Goal: Task Accomplishment & Management: Use online tool/utility

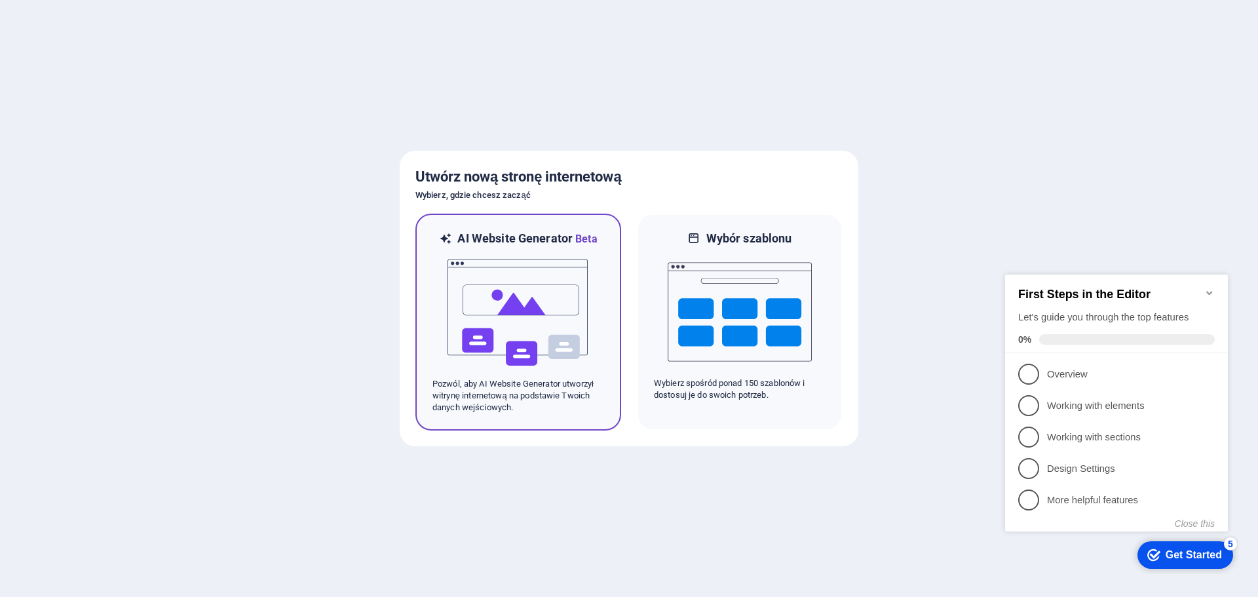
click at [496, 265] on img at bounding box center [518, 312] width 144 height 131
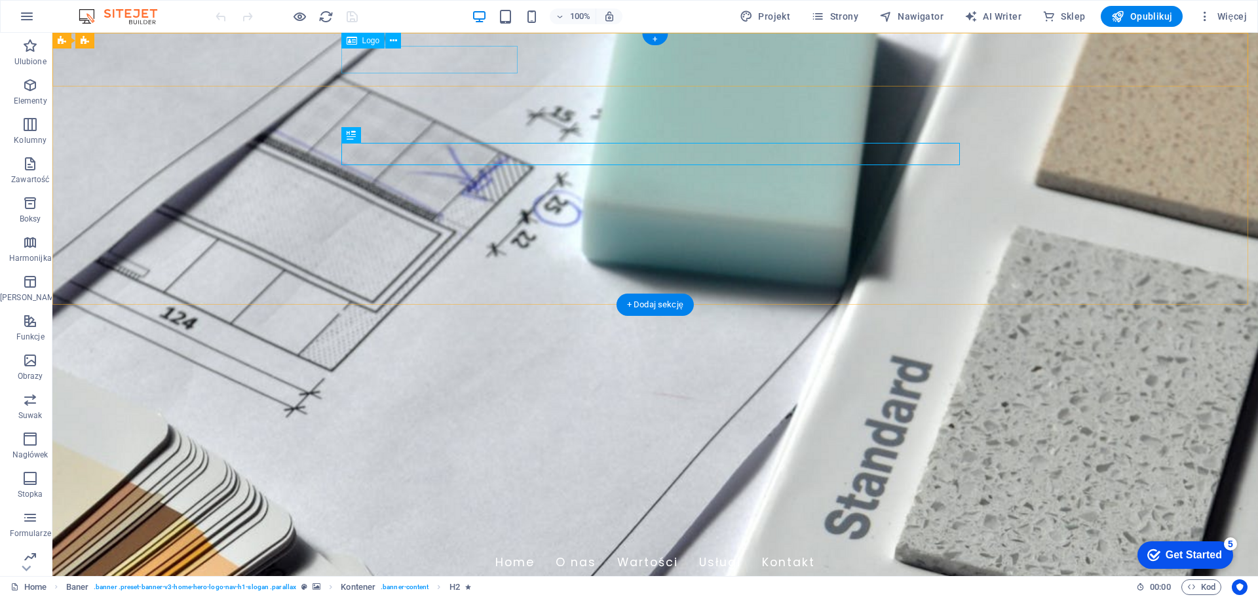
click at [440, 519] on div "VOLT MASTERS" at bounding box center [655, 533] width 618 height 28
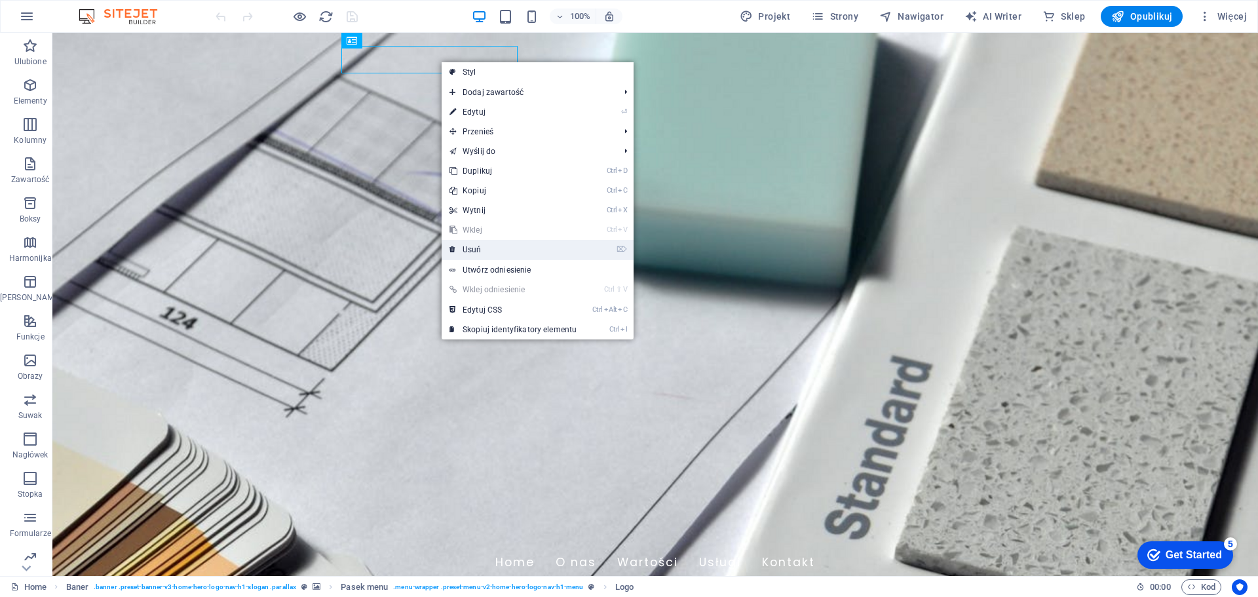
click at [478, 247] on link "⌦ Usuń" at bounding box center [513, 250] width 143 height 20
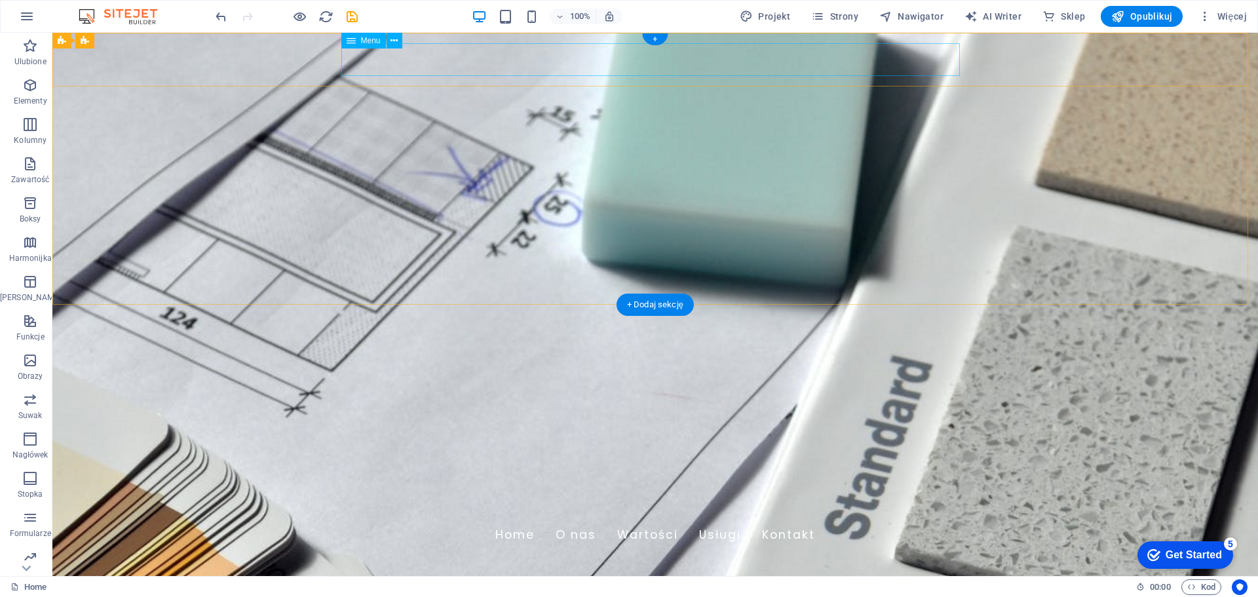
click at [380, 519] on nav "Home O nas Wartości Usługi Kontakt" at bounding box center [655, 535] width 618 height 33
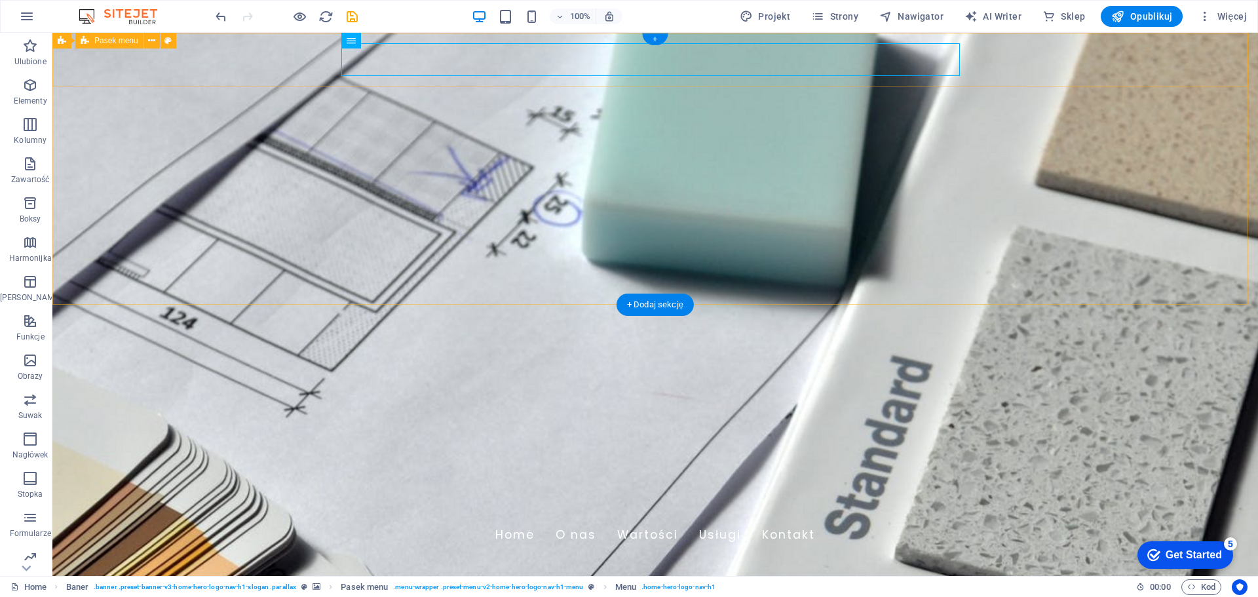
click at [298, 508] on div "Home O nas Wartości Usługi Kontakt" at bounding box center [654, 535] width 1205 height 54
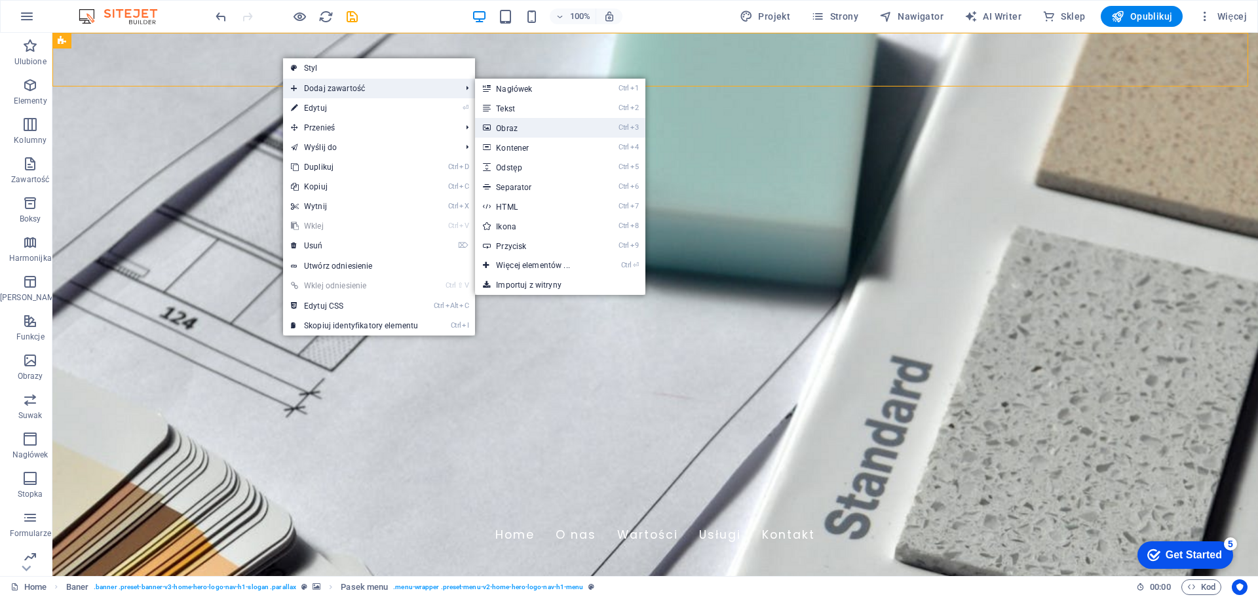
click at [525, 127] on link "Ctrl 3 Obraz" at bounding box center [535, 128] width 121 height 20
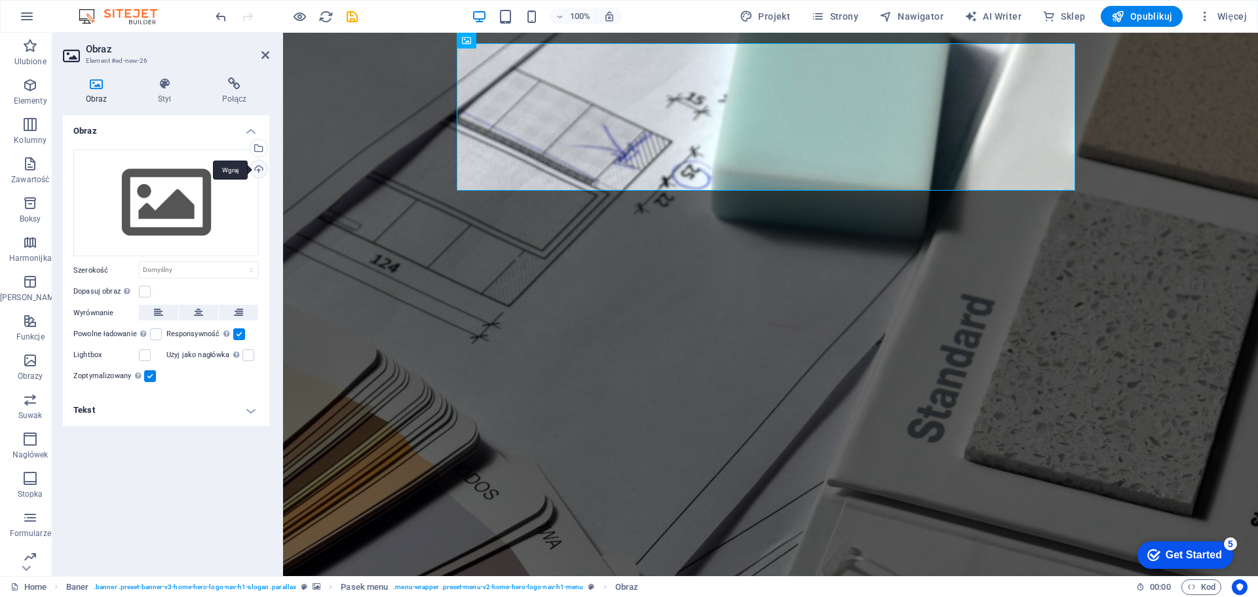
click at [256, 169] on div "Wgraj" at bounding box center [258, 170] width 20 height 20
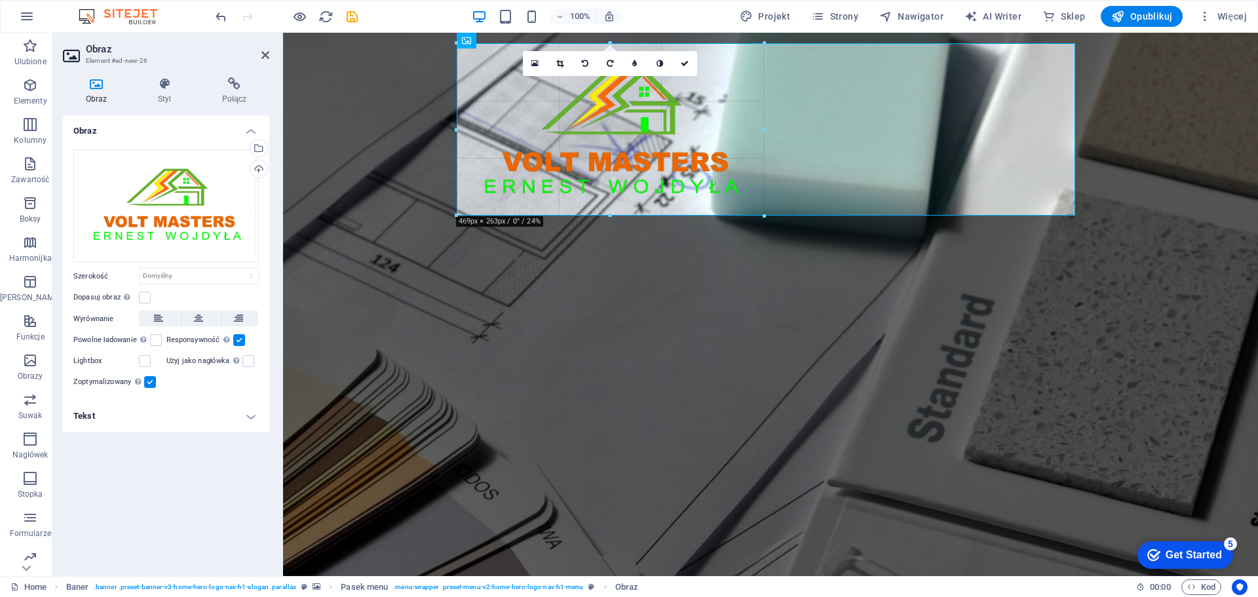
drag, startPoint x: 1074, startPoint y: 409, endPoint x: 688, endPoint y: 214, distance: 432.7
type input "469"
select select "px"
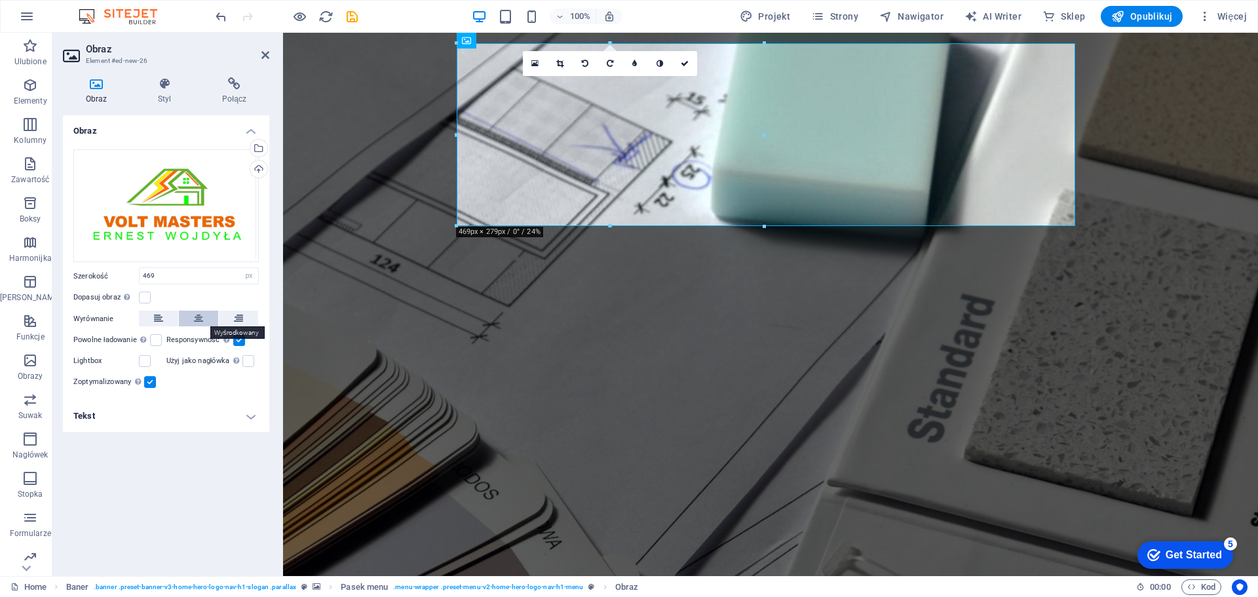
click at [195, 315] on icon at bounding box center [198, 319] width 9 height 16
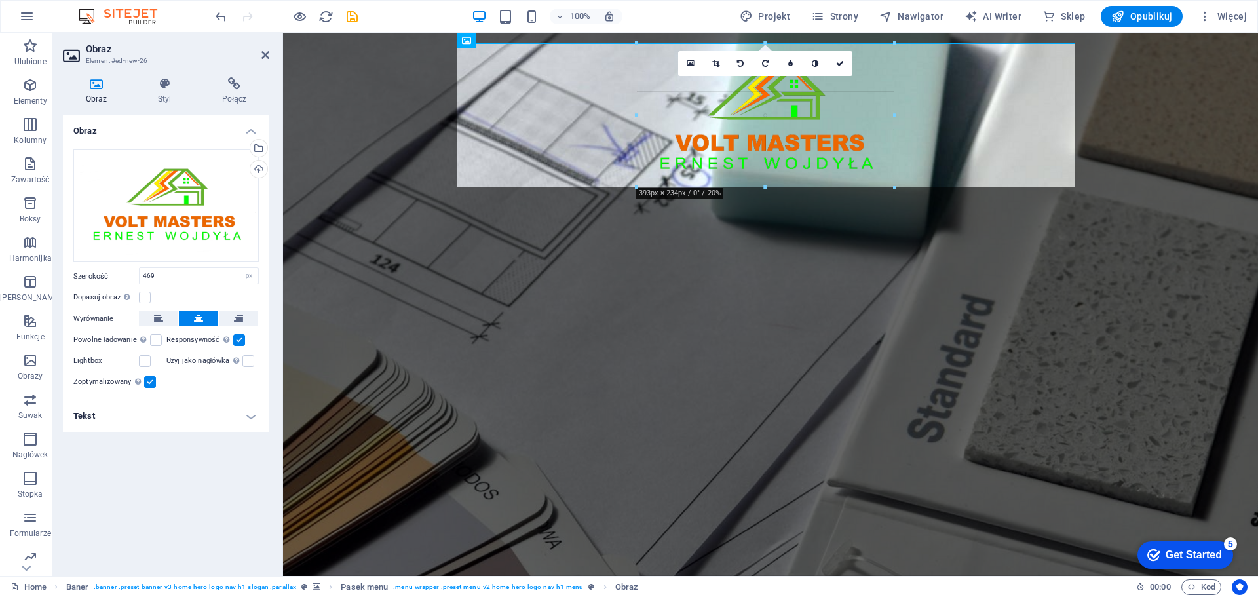
drag, startPoint x: 917, startPoint y: 227, endPoint x: 569, endPoint y: 140, distance: 358.6
type input "370"
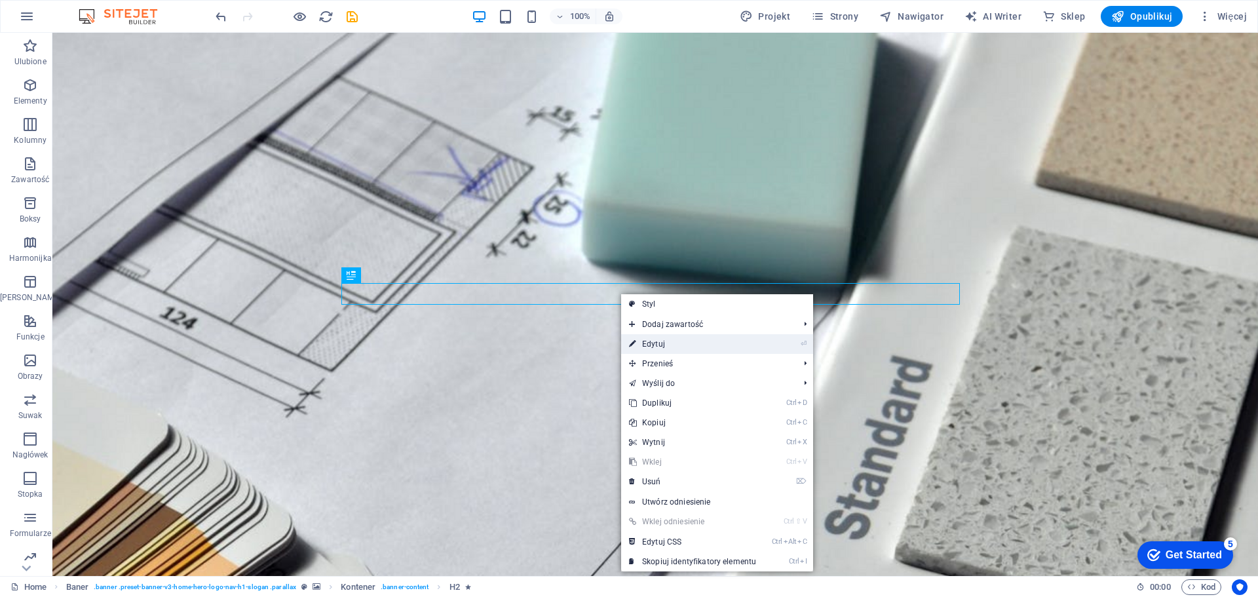
click at [652, 347] on link "⏎ Edytuj" at bounding box center [692, 344] width 143 height 20
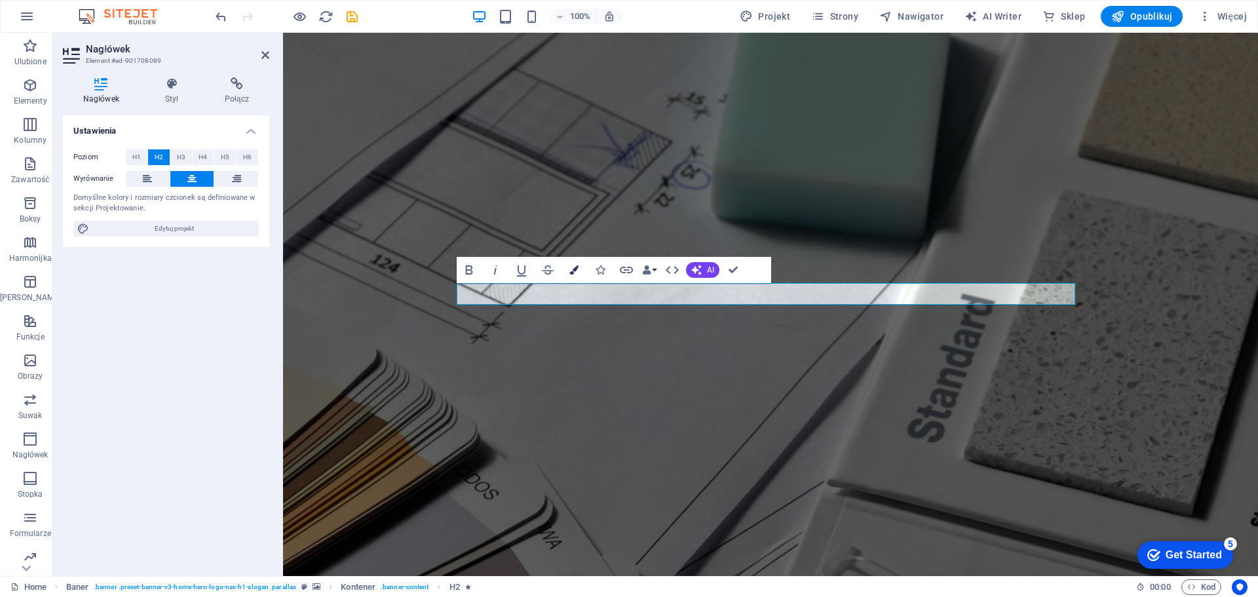
click at [572, 269] on icon "button" at bounding box center [573, 269] width 9 height 9
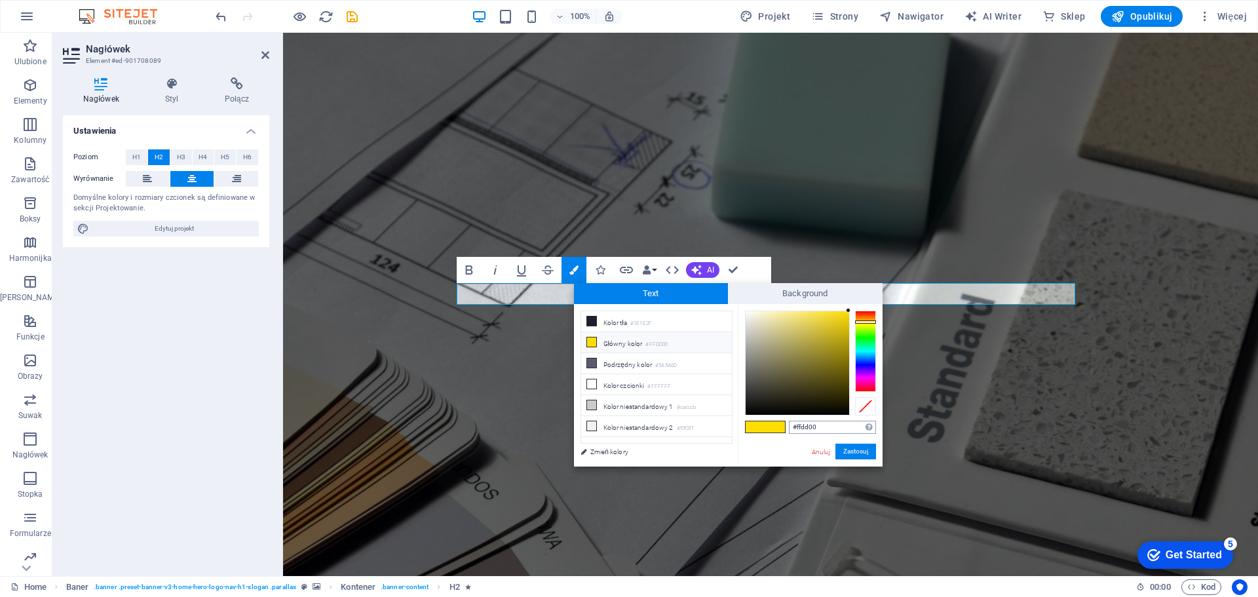
drag, startPoint x: 827, startPoint y: 429, endPoint x: 797, endPoint y: 424, distance: 29.9
click at [797, 424] on input "#ffdd00" at bounding box center [832, 427] width 87 height 13
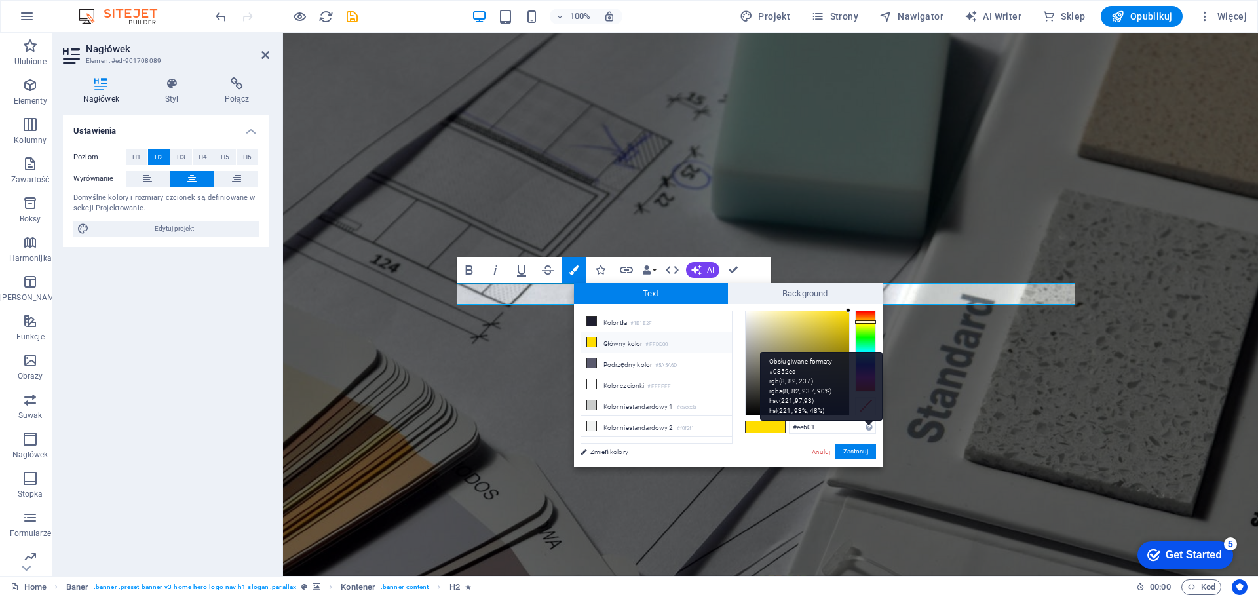
click at [871, 421] on div "Obsługiwane formaty #0852ed rgb(8, 82, 237) rgba(8, 82, 237, 90%) hsv(221,97,93…" at bounding box center [821, 386] width 123 height 69
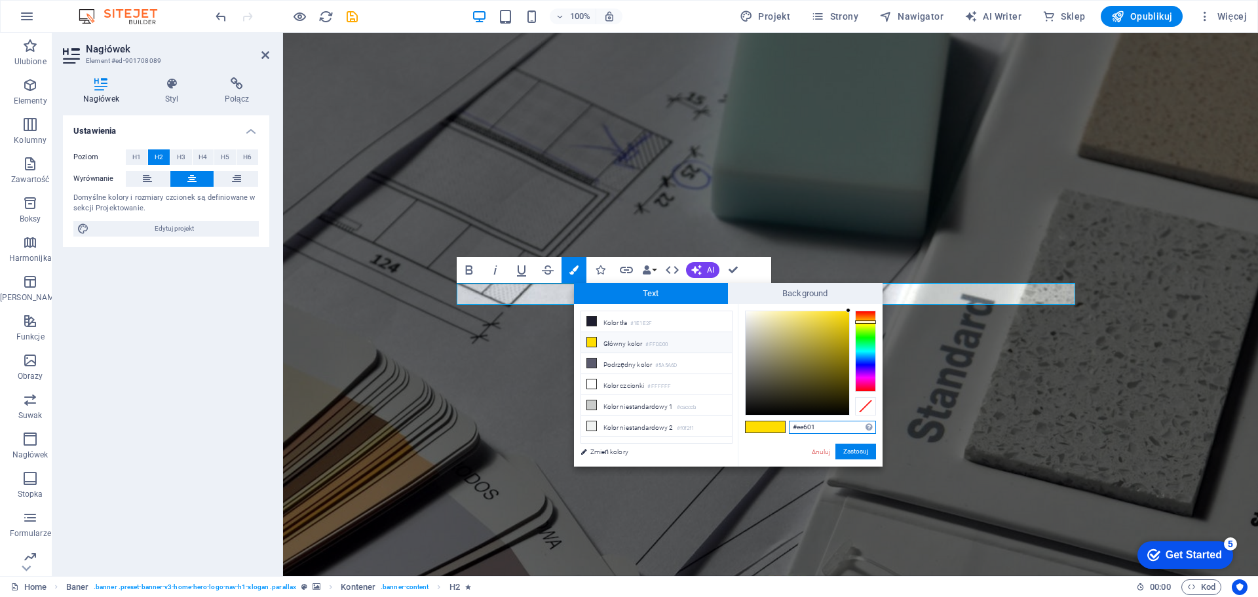
click at [805, 425] on input "#ee601" at bounding box center [832, 427] width 87 height 13
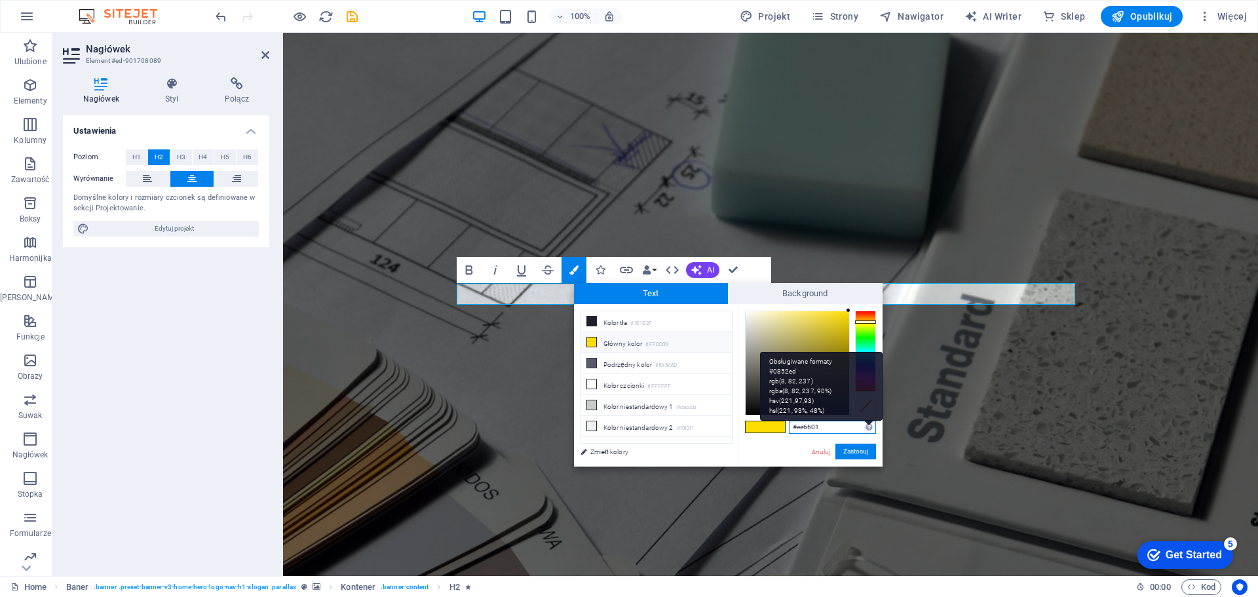
type input "#ee6601"
click at [865, 421] on div "Obsługiwane formaty #0852ed rgb(8, 82, 237) rgba(8, 82, 237, 90%) hsv(221,97,93…" at bounding box center [821, 386] width 123 height 69
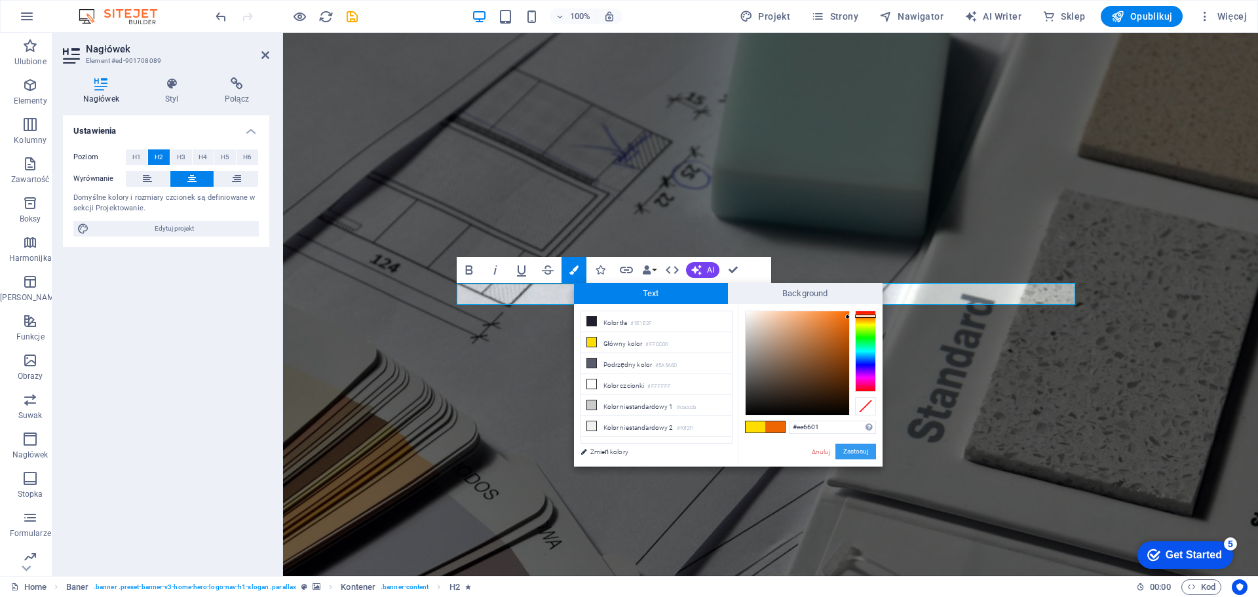
click at [855, 452] on button "Zastosuj" at bounding box center [855, 451] width 41 height 16
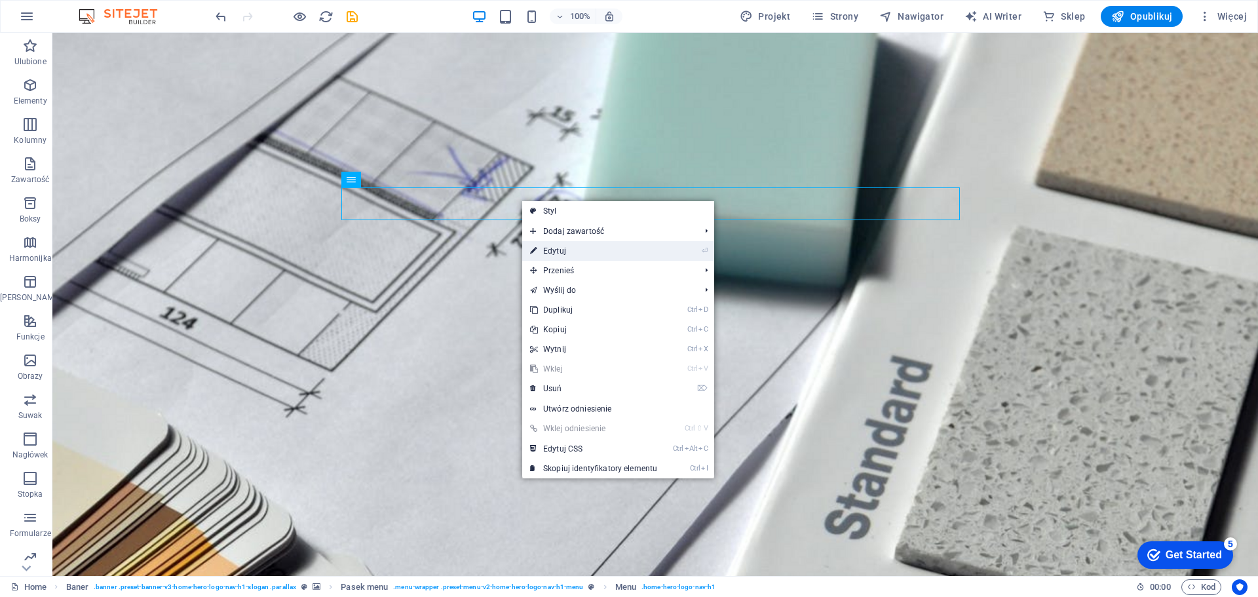
click at [565, 250] on link "⏎ Edytuj" at bounding box center [593, 251] width 143 height 20
select select
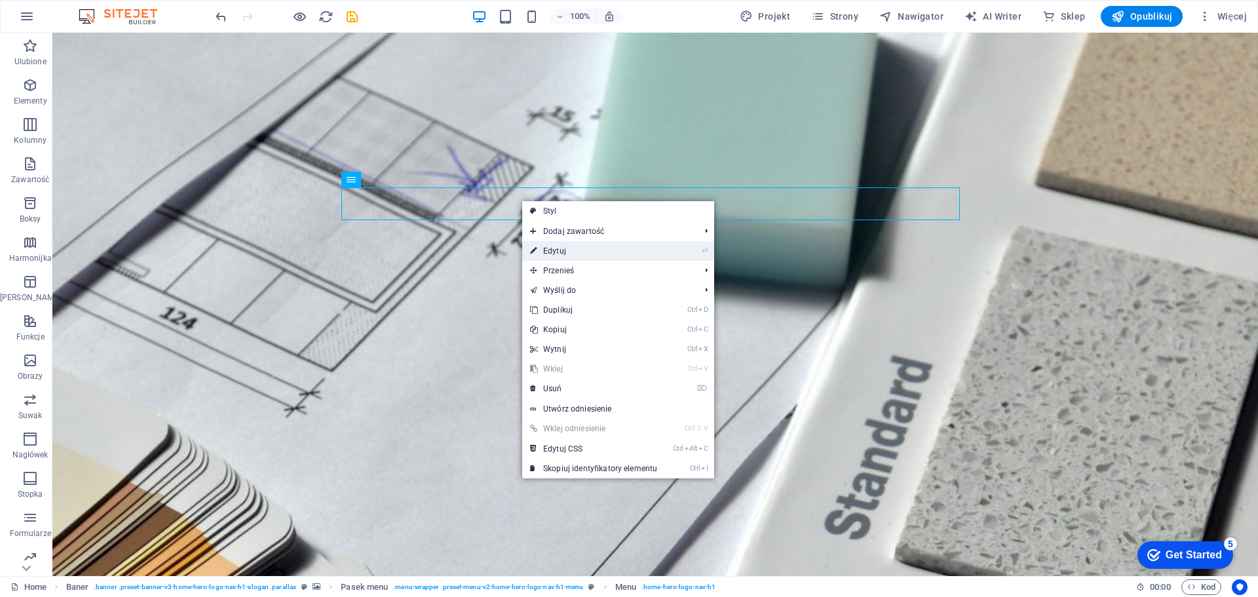
select select
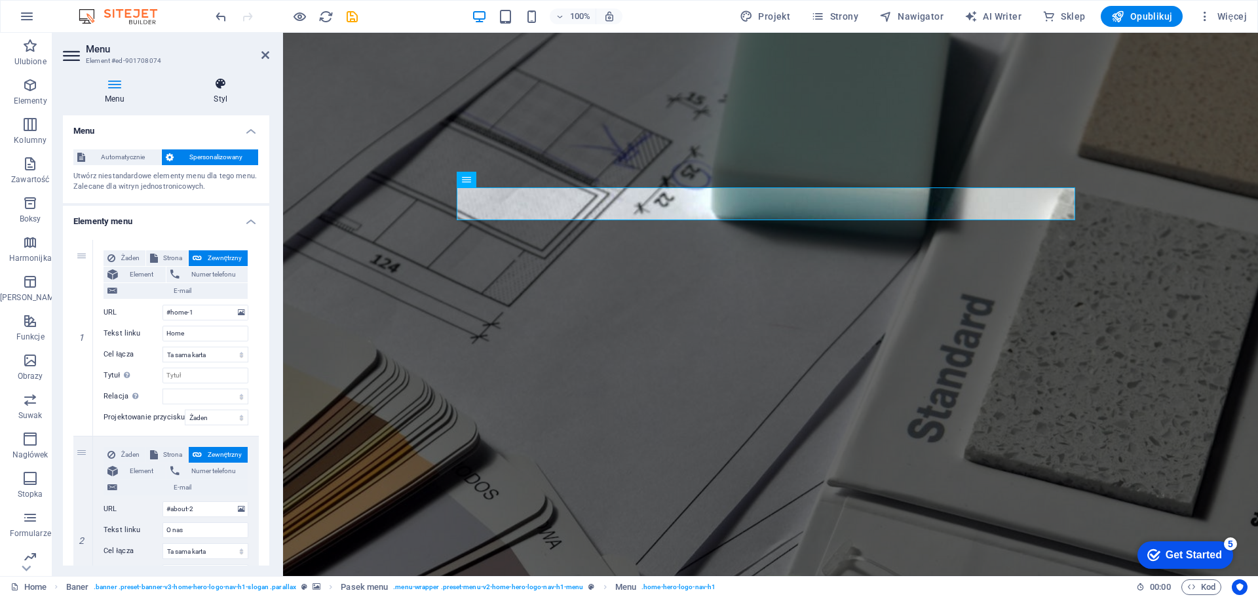
click at [211, 89] on icon at bounding box center [221, 83] width 98 height 13
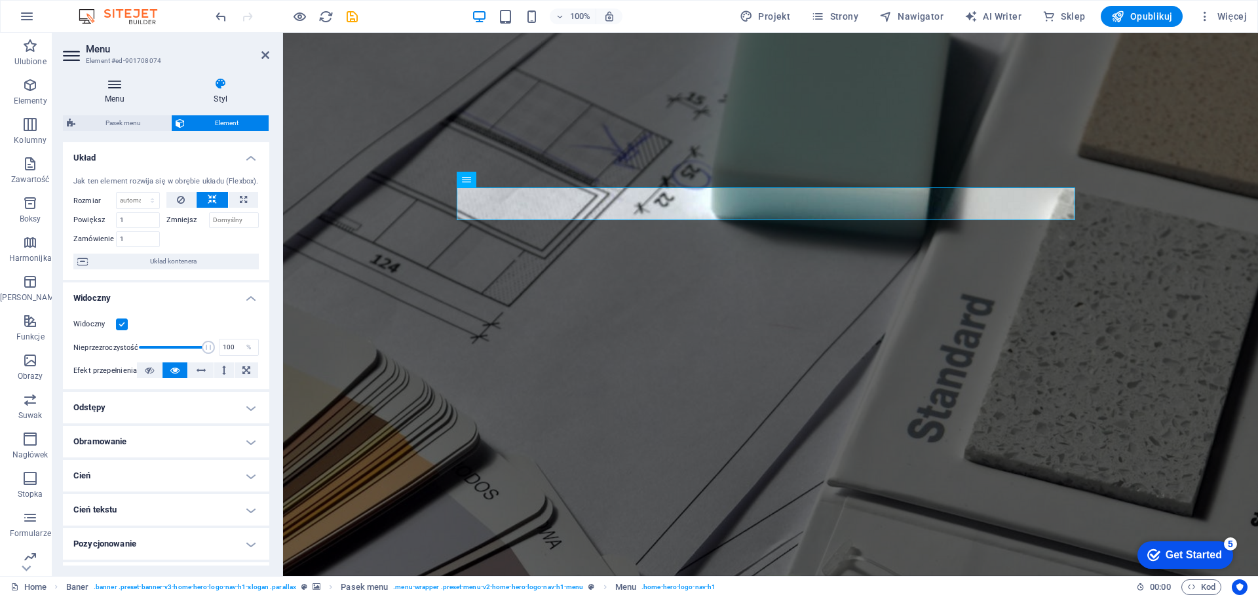
click at [125, 86] on icon at bounding box center [115, 83] width 104 height 13
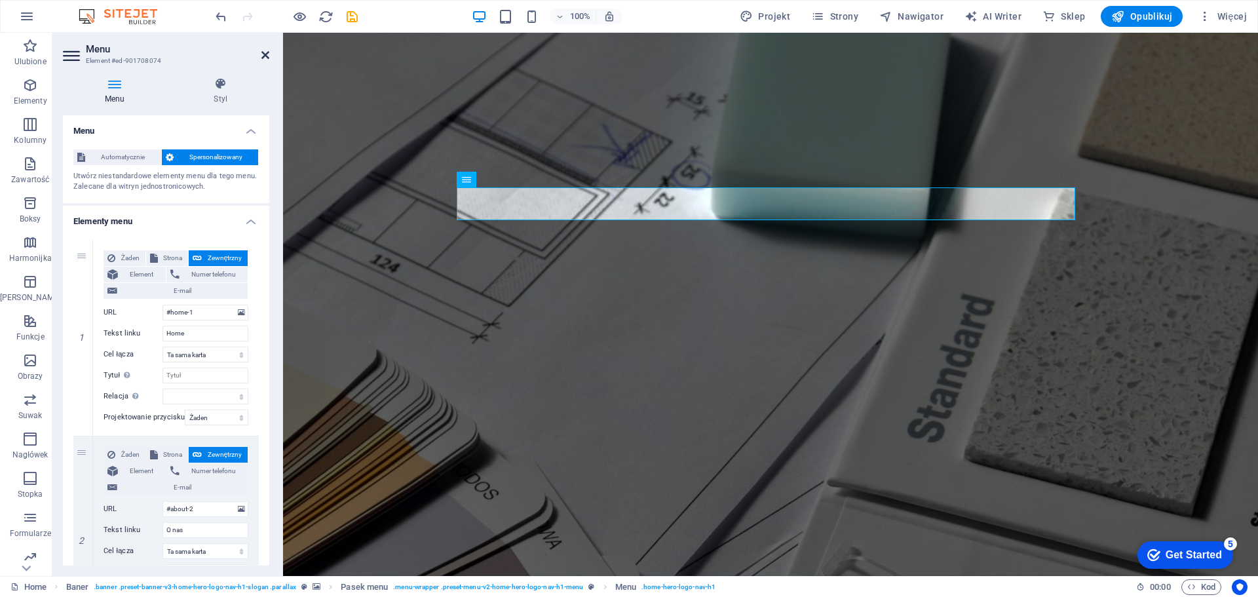
click at [264, 57] on icon at bounding box center [265, 55] width 8 height 10
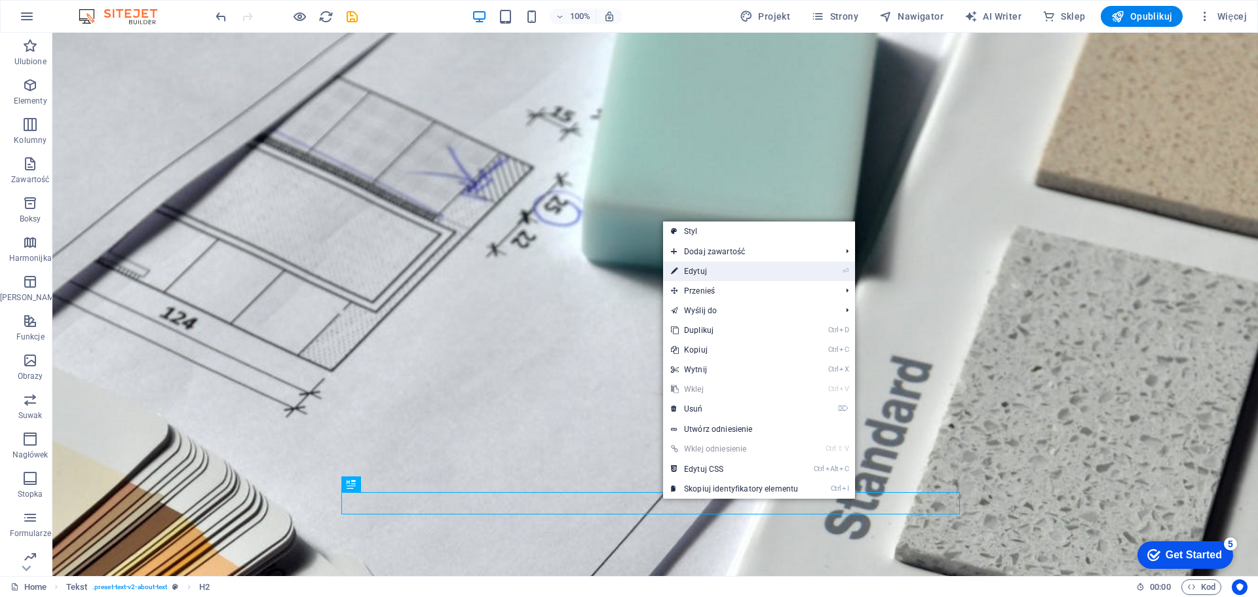
click at [702, 273] on link "⏎ Edytuj" at bounding box center [734, 271] width 143 height 20
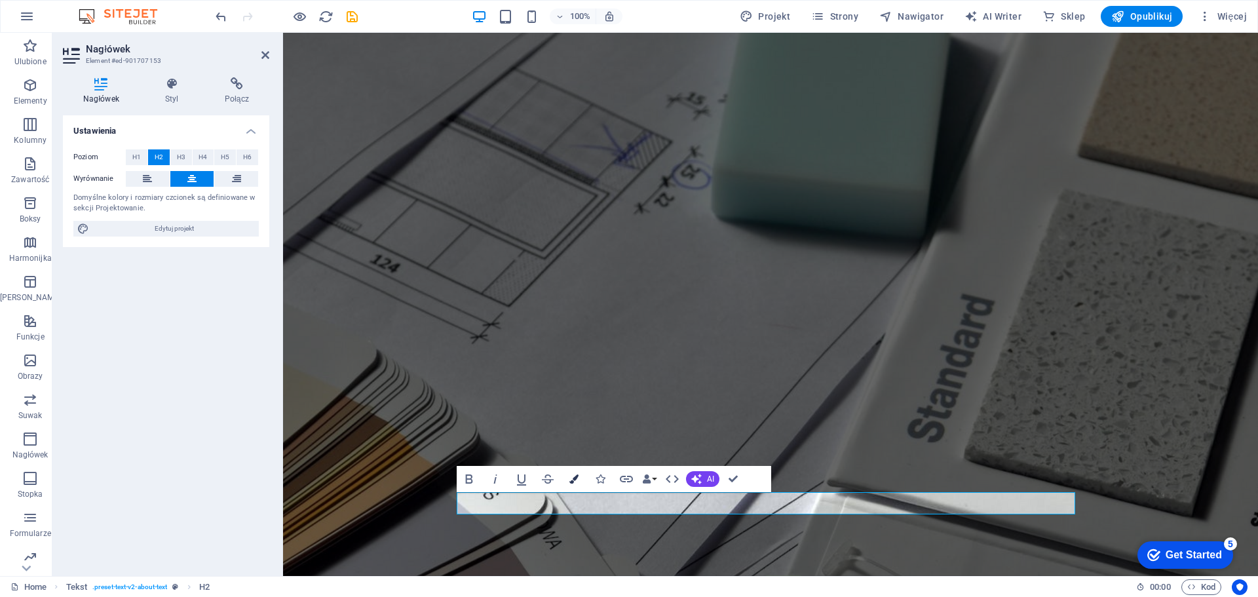
click at [575, 477] on icon "button" at bounding box center [573, 478] width 9 height 9
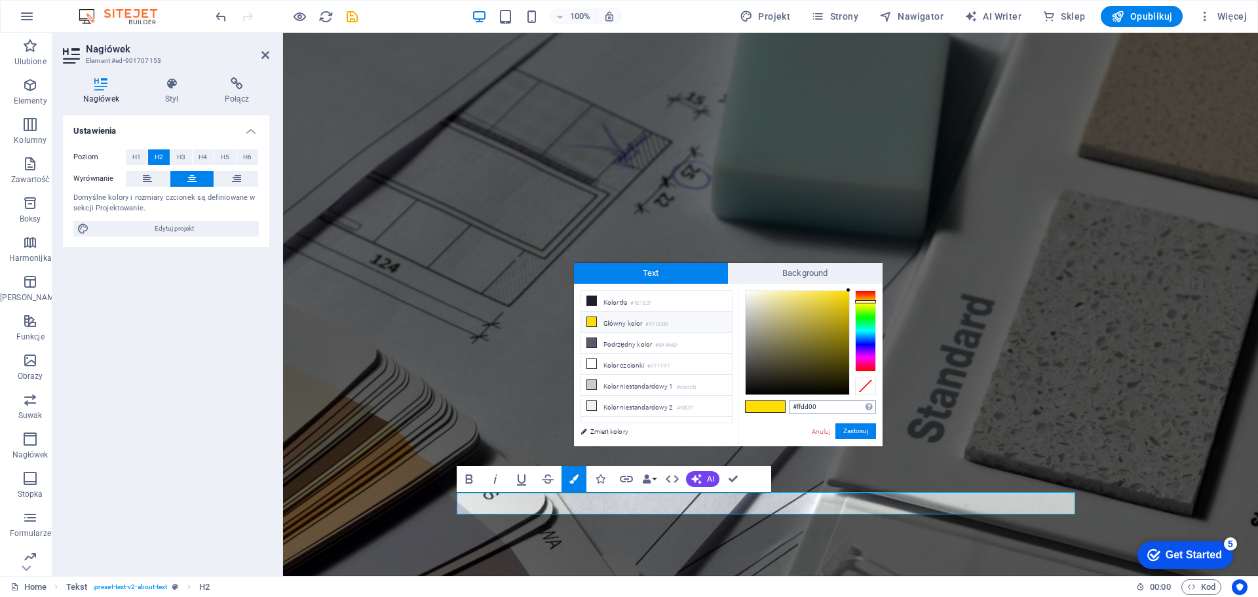
drag, startPoint x: 828, startPoint y: 407, endPoint x: 796, endPoint y: 402, distance: 32.5
click at [796, 402] on input "#ffdd00" at bounding box center [832, 406] width 87 height 13
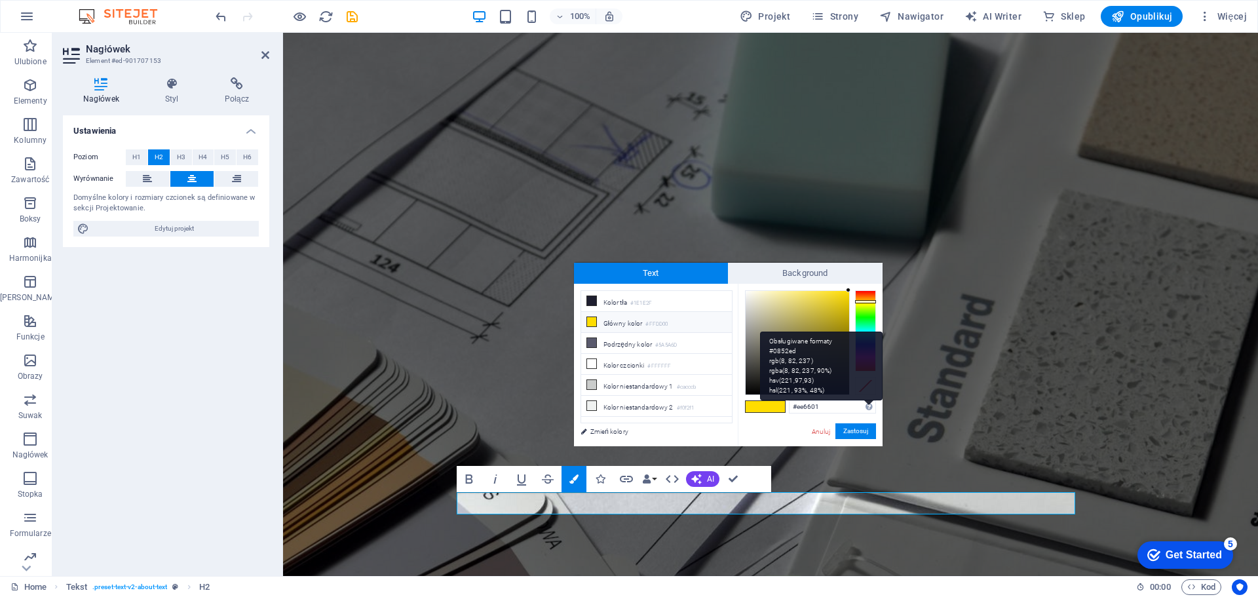
type input "#ee6601"
click at [867, 400] on div "Obsługiwane formaty #0852ed rgb(8, 82, 237) rgba(8, 82, 237, 90%) hsv(221,97,93…" at bounding box center [821, 365] width 123 height 69
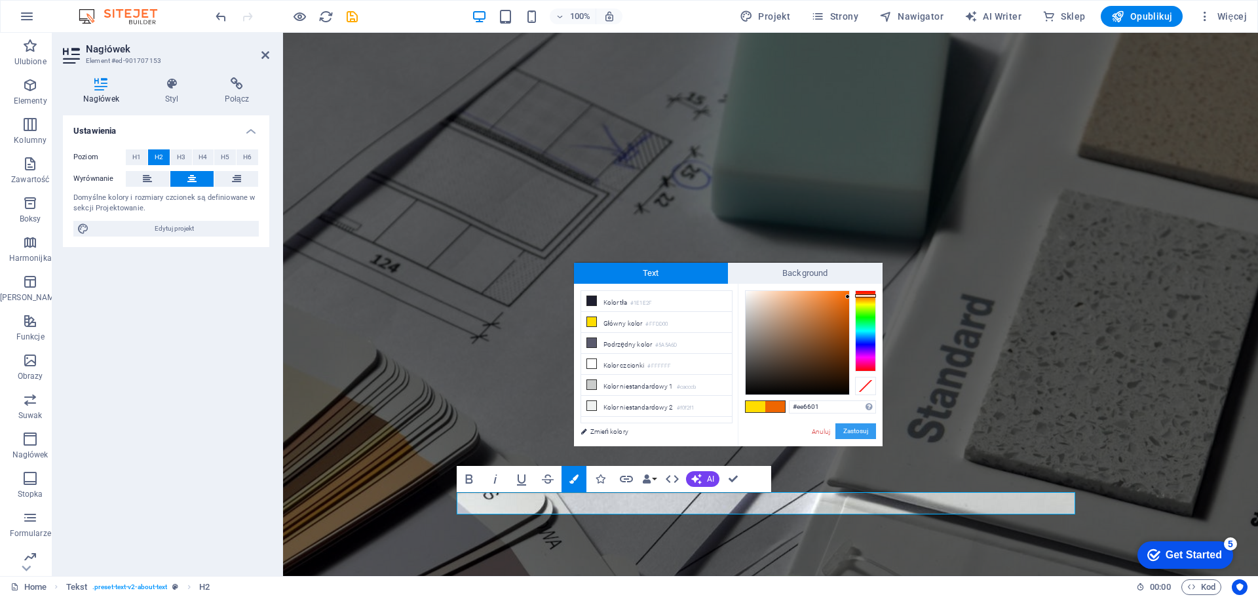
click at [856, 434] on button "Zastosuj" at bounding box center [855, 431] width 41 height 16
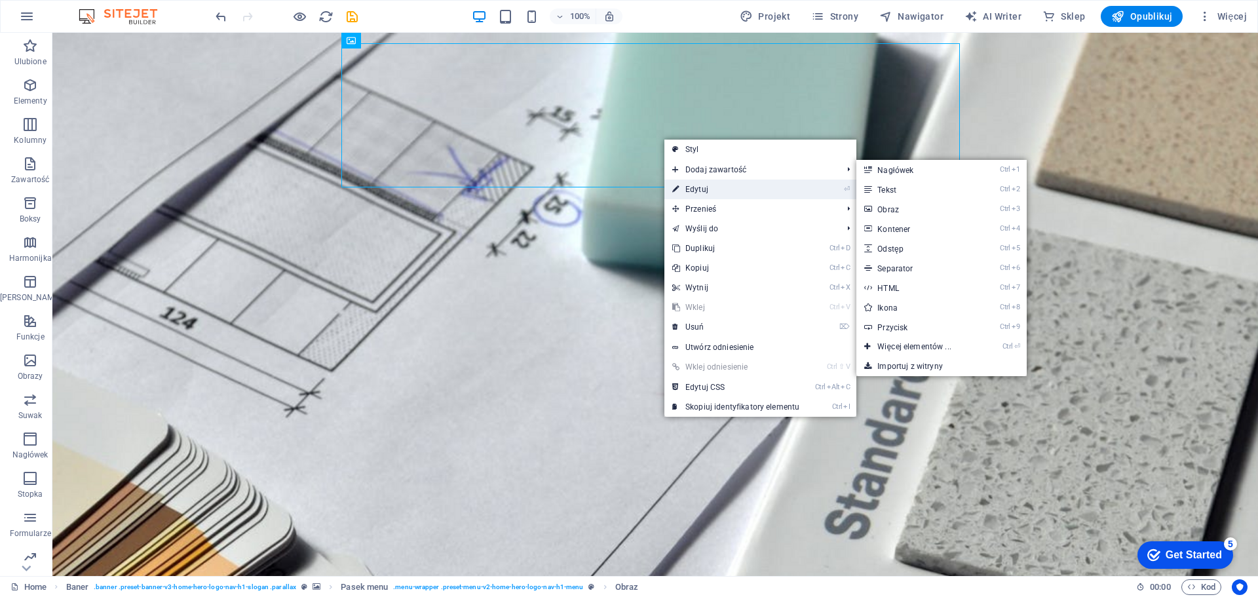
click at [697, 183] on link "⏎ Edytuj" at bounding box center [735, 189] width 143 height 20
select select "px"
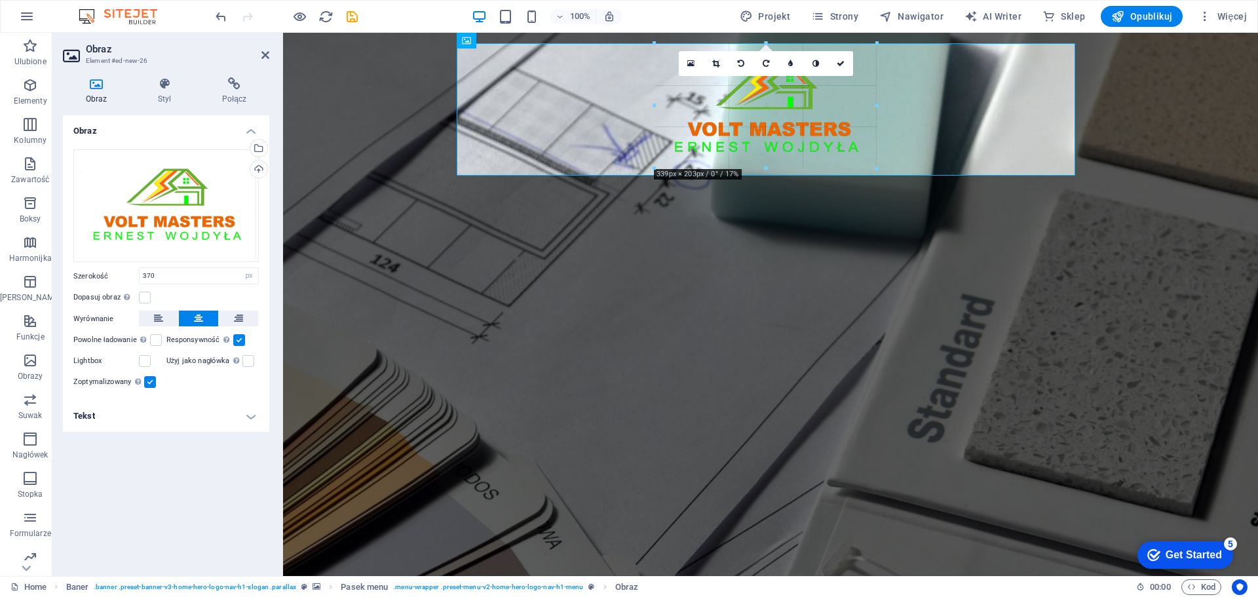
drag, startPoint x: 886, startPoint y: 187, endPoint x: 569, endPoint y: 128, distance: 322.4
type input "318"
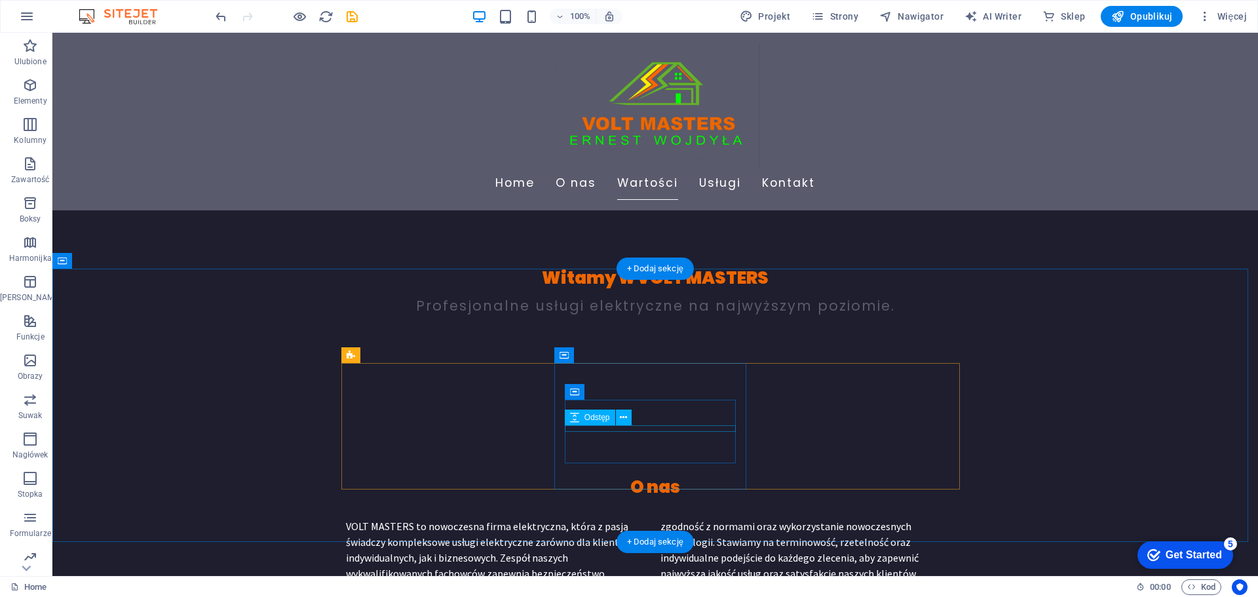
scroll to position [197, 0]
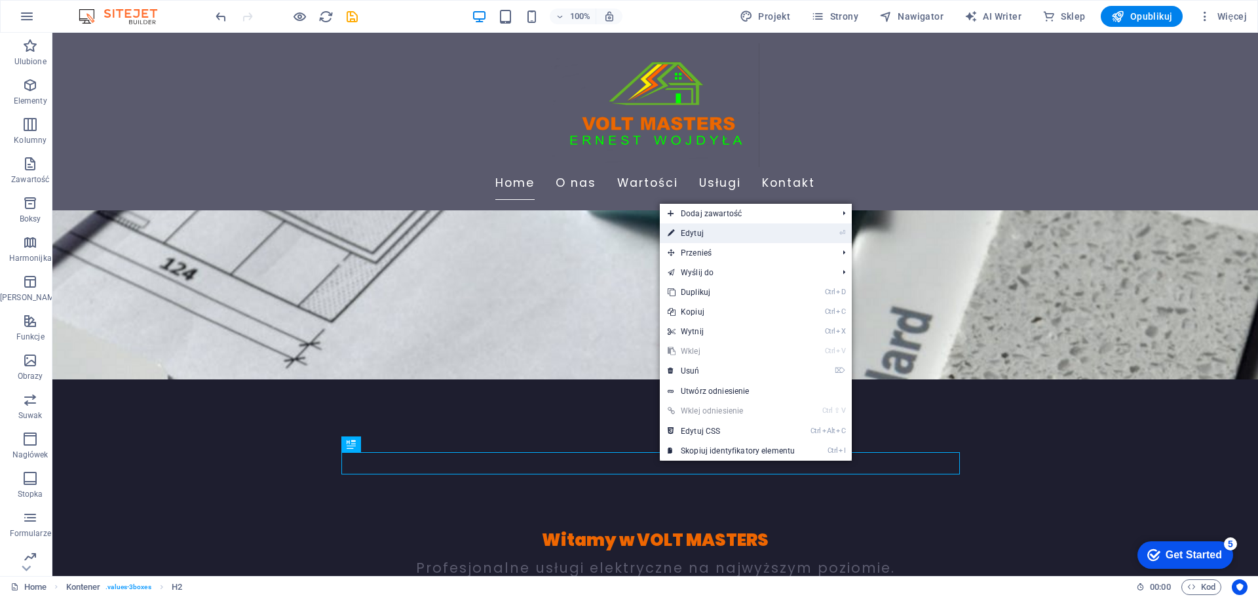
click at [706, 237] on link "⏎ Edytuj" at bounding box center [731, 233] width 143 height 20
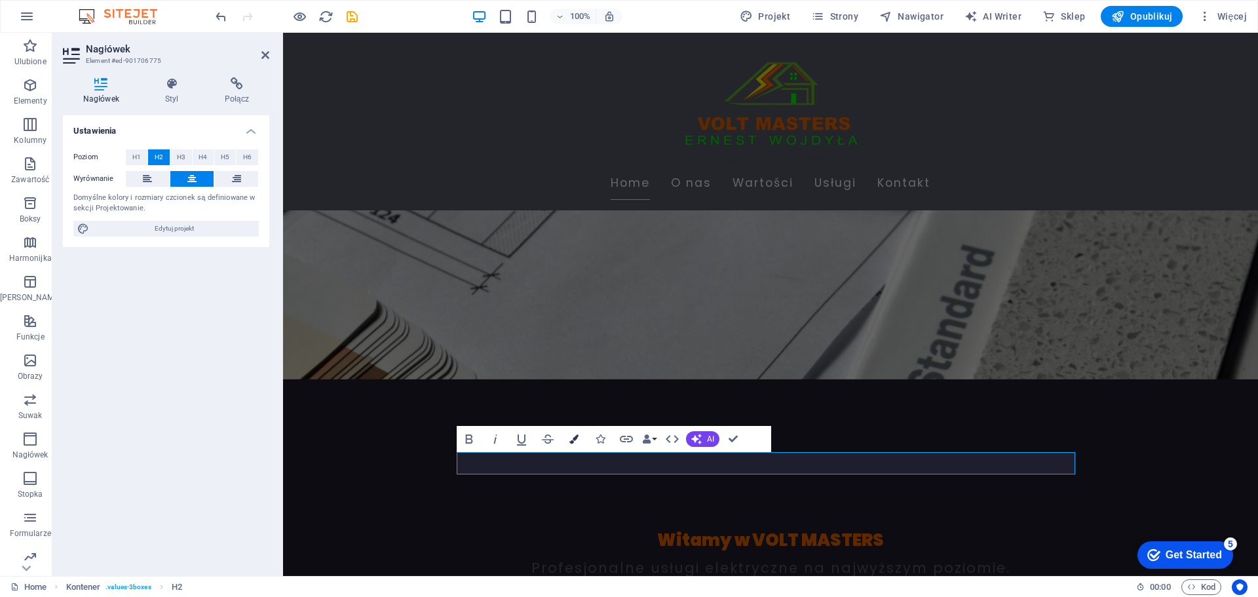
click at [571, 438] on icon "button" at bounding box center [573, 438] width 9 height 9
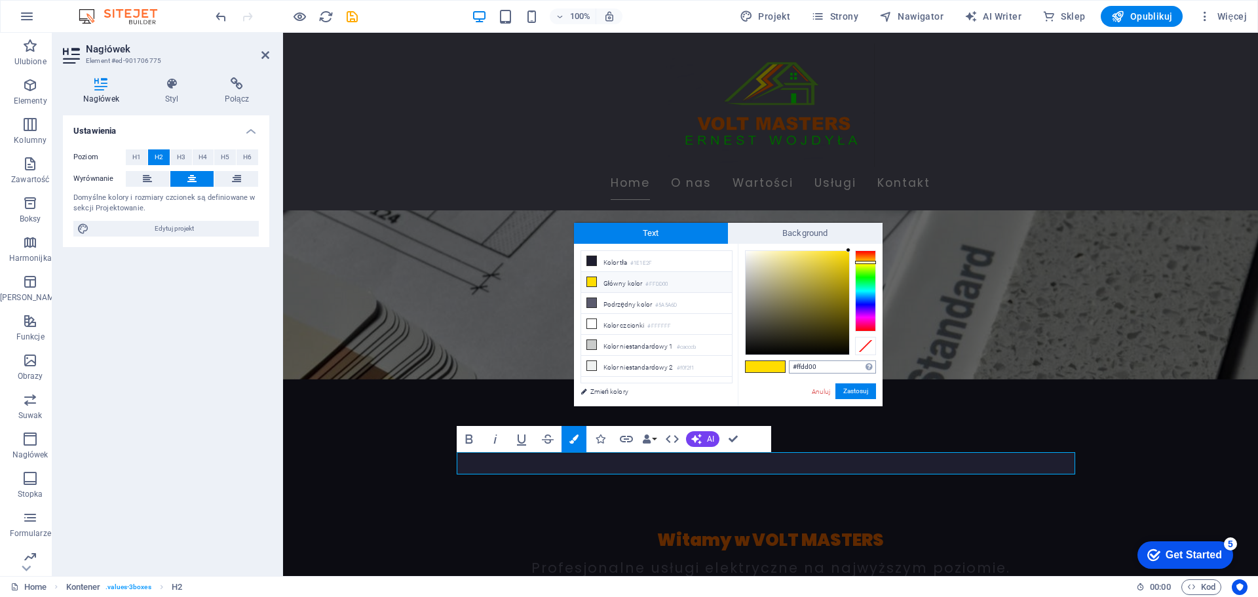
drag, startPoint x: 821, startPoint y: 366, endPoint x: 797, endPoint y: 367, distance: 24.2
click at [797, 367] on input "#ffdd00" at bounding box center [832, 366] width 87 height 13
type input "#ee6601"
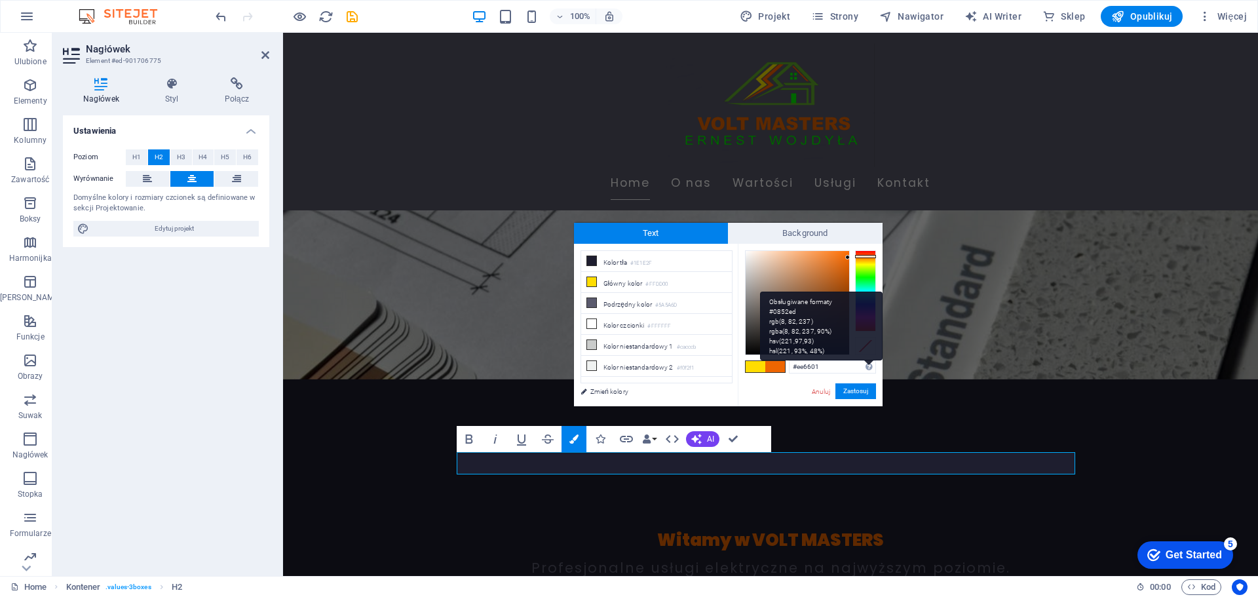
click at [866, 360] on div "Obsługiwane formaty #0852ed rgb(8, 82, 237) rgba(8, 82, 237, 90%) hsv(221,97,93…" at bounding box center [821, 326] width 123 height 69
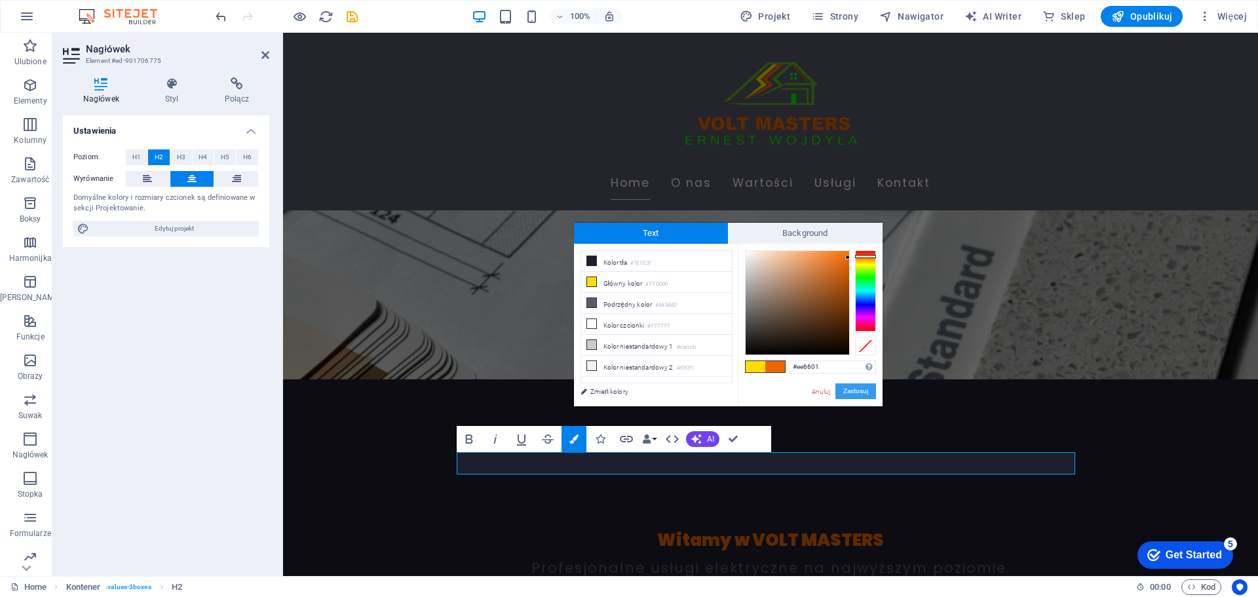
click at [859, 394] on button "Zastosuj" at bounding box center [855, 391] width 41 height 16
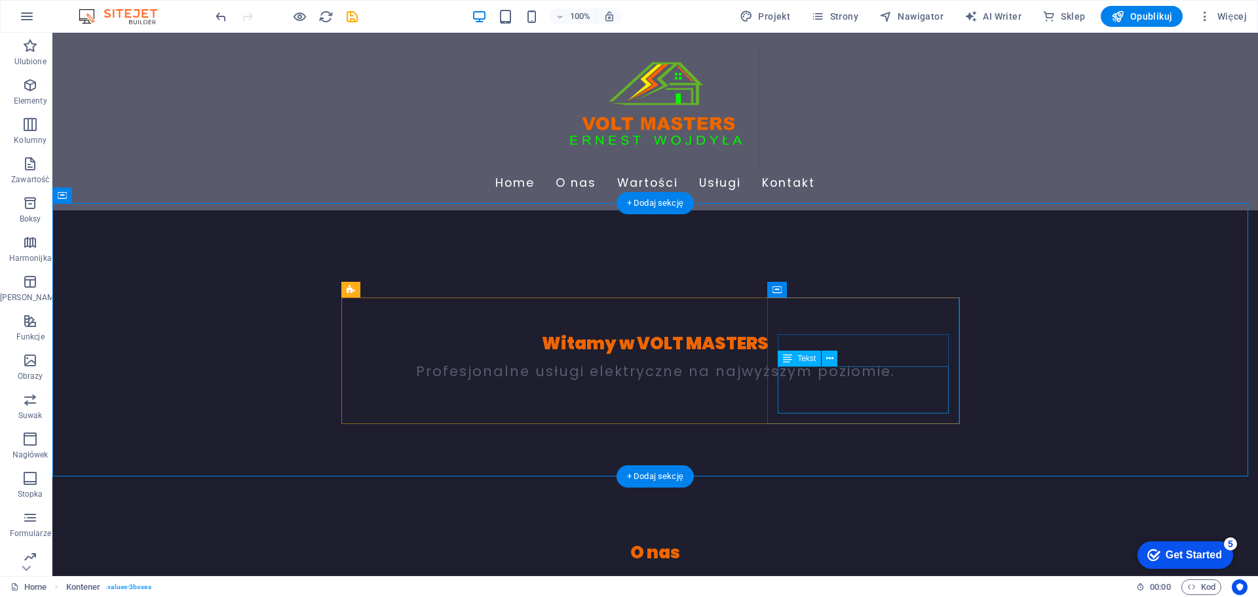
scroll to position [459, 0]
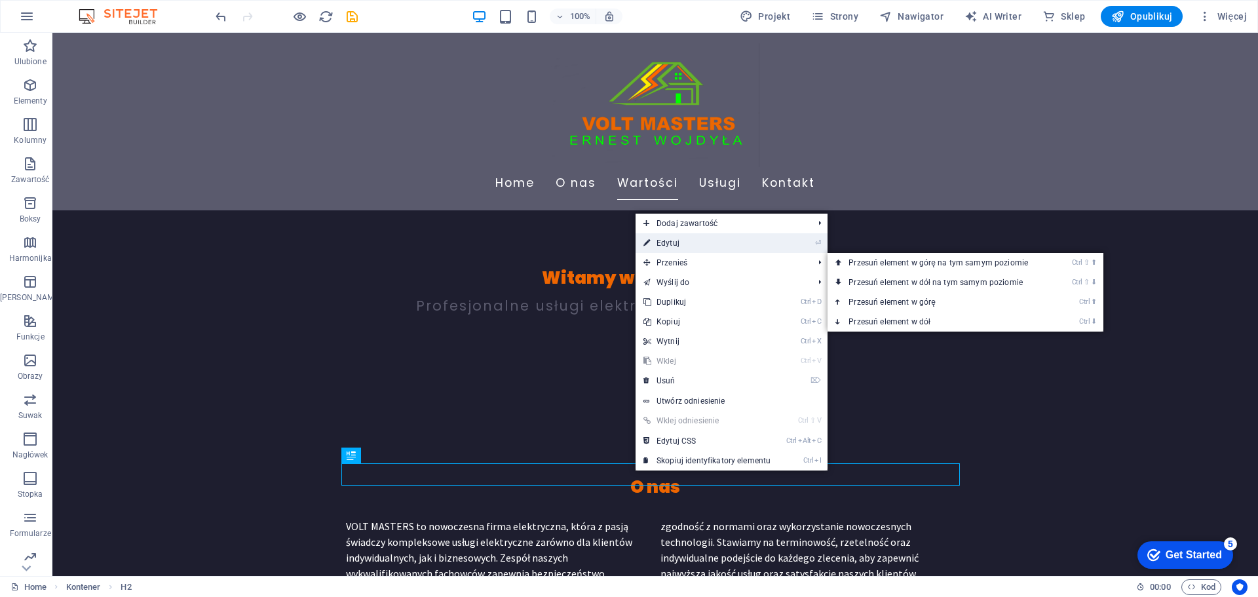
click at [688, 245] on link "⏎ Edytuj" at bounding box center [706, 243] width 143 height 20
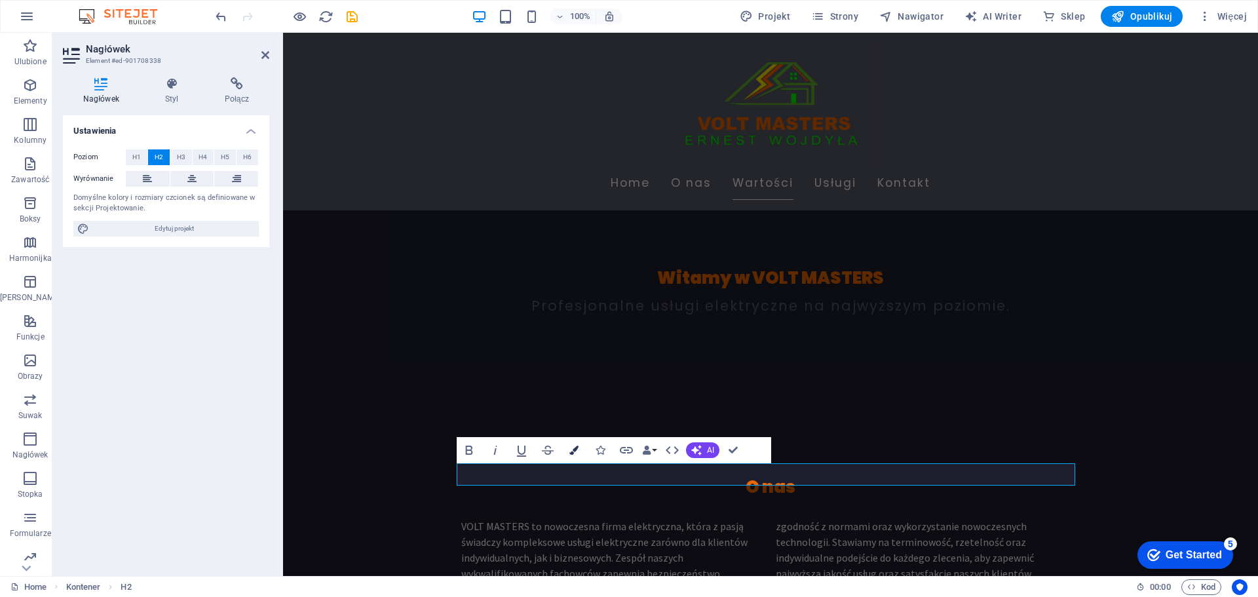
click at [576, 444] on button "Colors" at bounding box center [573, 450] width 25 height 26
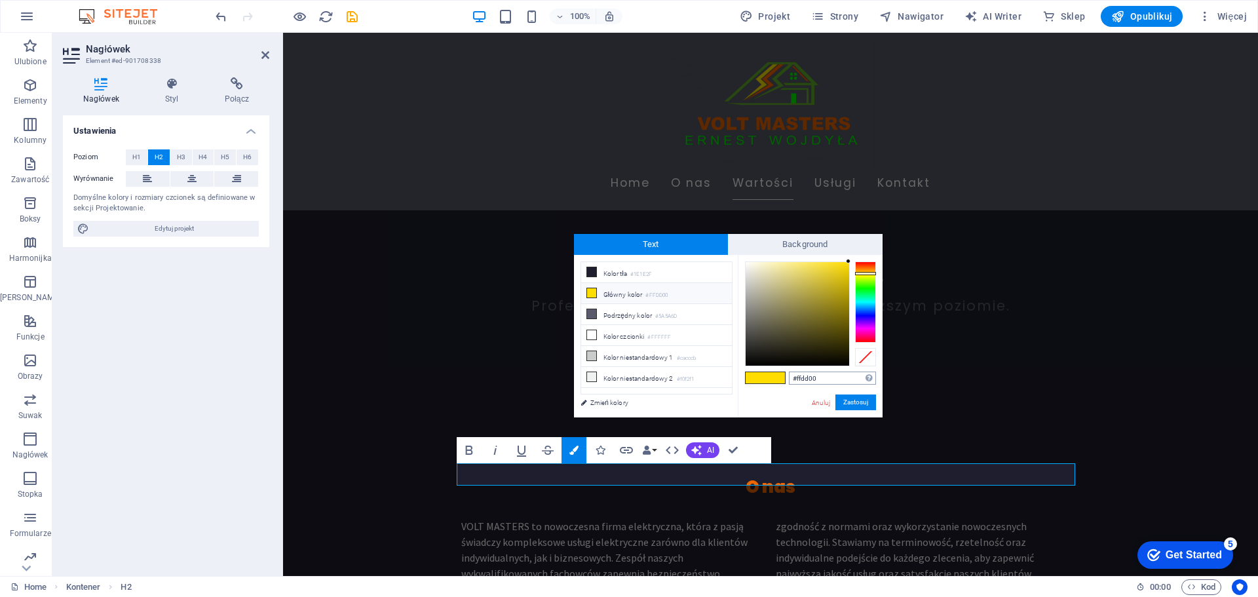
drag, startPoint x: 828, startPoint y: 377, endPoint x: 796, endPoint y: 378, distance: 32.1
click at [796, 378] on input "#ffdd00" at bounding box center [832, 377] width 87 height 13
type input "#ee6601"
click at [870, 371] on div "Obsługiwane formaty #0852ed rgb(8, 82, 237) rgba(8, 82, 237, 90%) hsv(221,97,93…" at bounding box center [821, 337] width 123 height 69
click at [859, 407] on button "Zastosuj" at bounding box center [855, 402] width 41 height 16
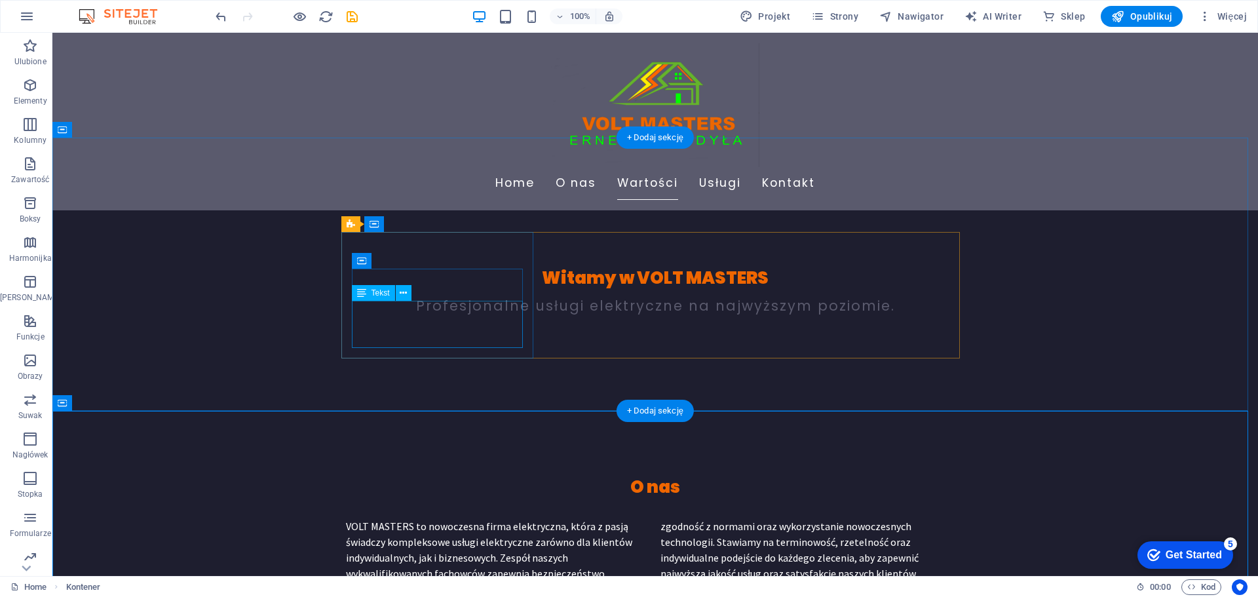
scroll to position [655, 0]
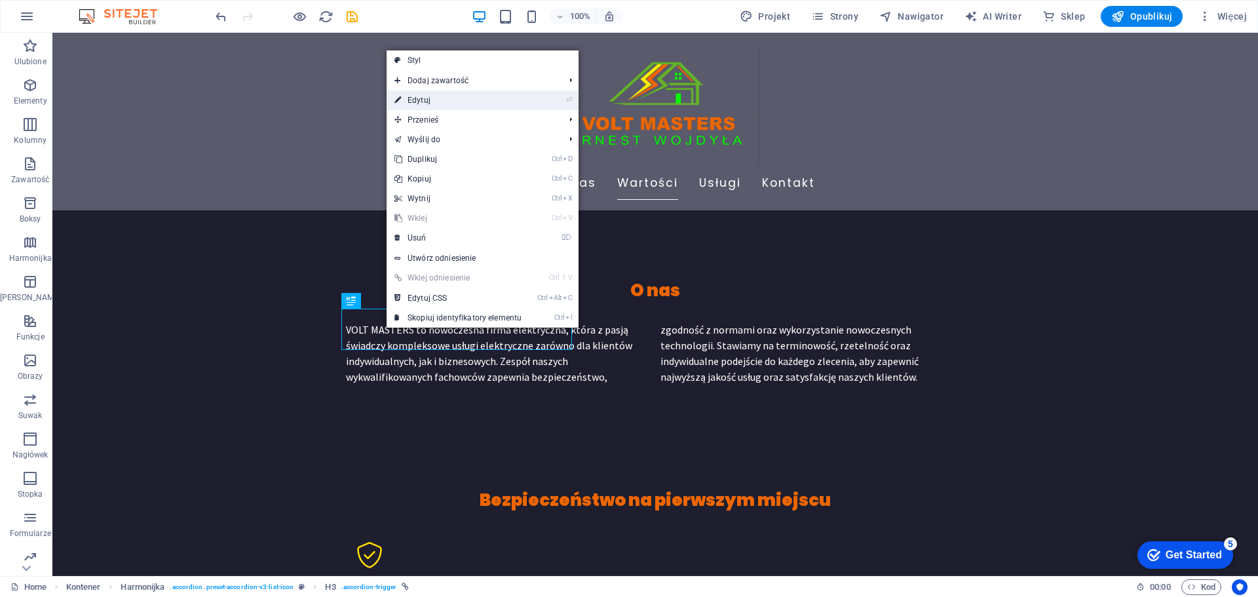
click at [418, 105] on link "⏎ Edytuj" at bounding box center [458, 100] width 143 height 20
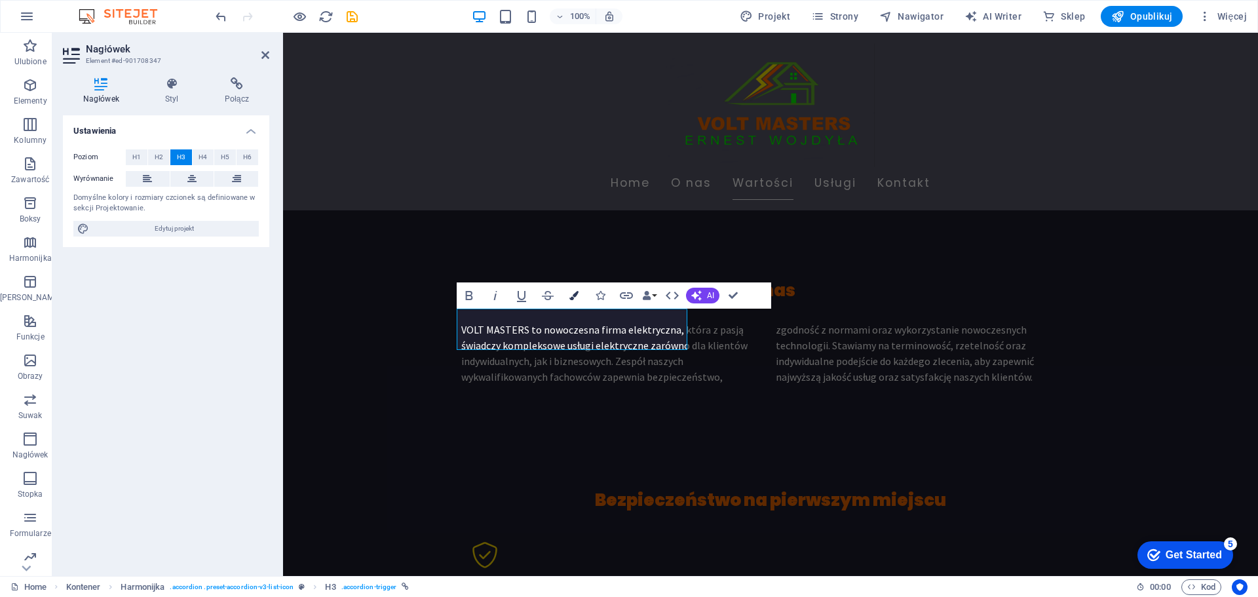
click at [571, 296] on icon "button" at bounding box center [573, 295] width 9 height 9
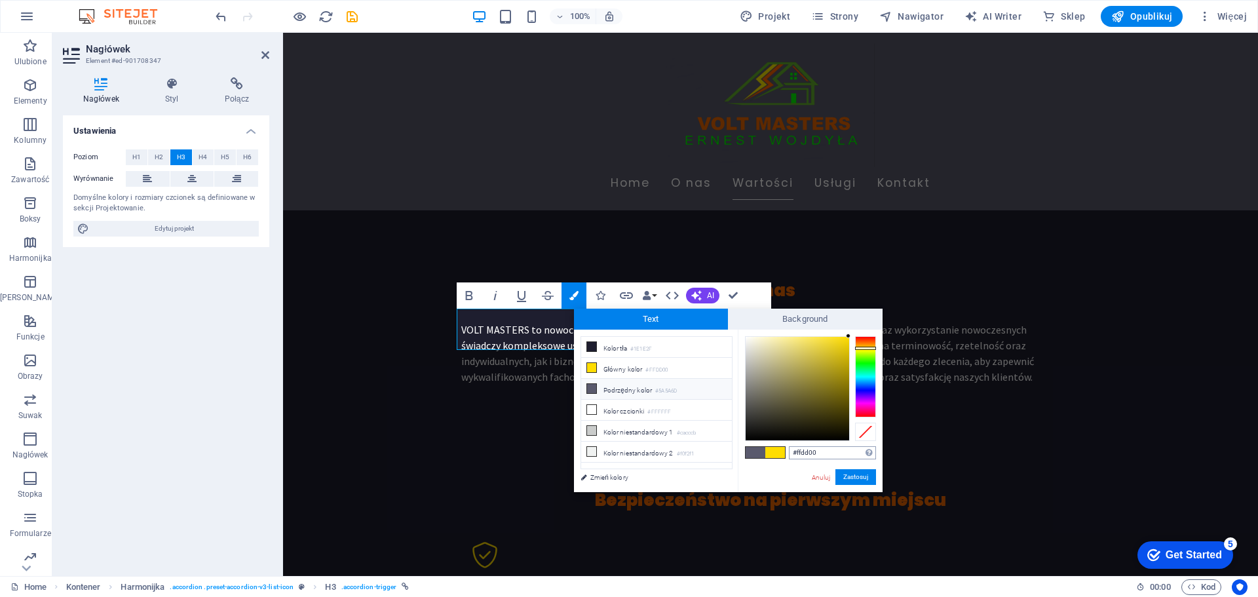
drag, startPoint x: 822, startPoint y: 449, endPoint x: 797, endPoint y: 449, distance: 24.9
click at [797, 449] on input "#ffdd00" at bounding box center [832, 452] width 87 height 13
drag, startPoint x: 832, startPoint y: 450, endPoint x: 797, endPoint y: 452, distance: 35.4
click at [797, 452] on input "#41c91c" at bounding box center [832, 452] width 87 height 13
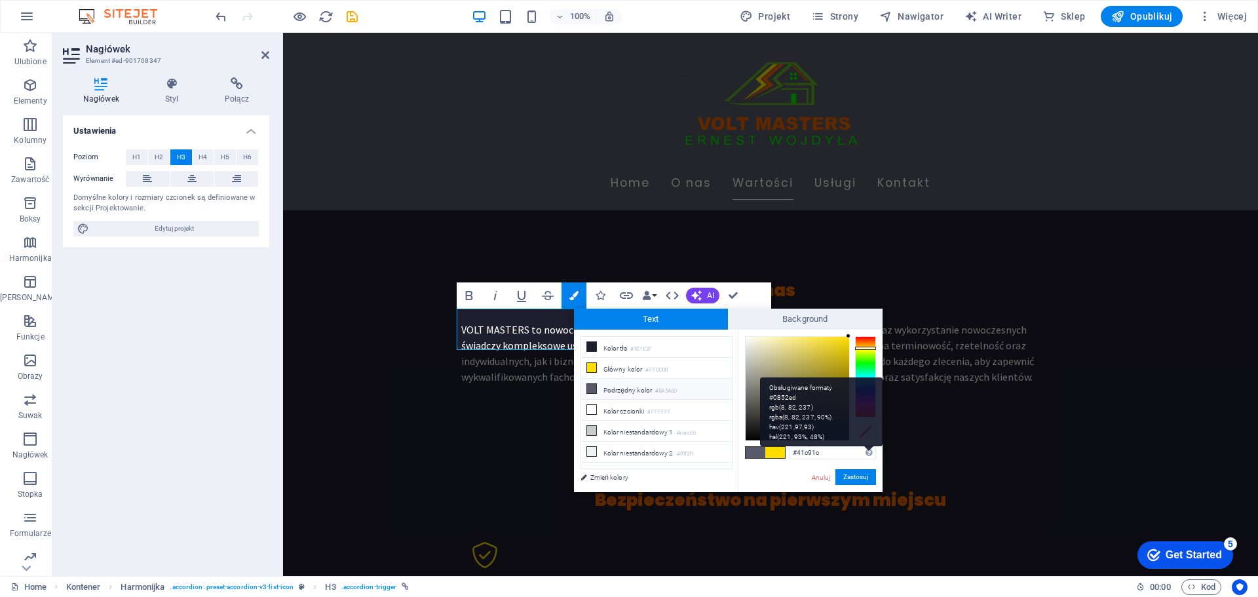
type input "#41c91c"
click at [866, 446] on div "Obsługiwane formaty #0852ed rgb(8, 82, 237) rgba(8, 82, 237, 90%) hsv(221,97,93…" at bounding box center [821, 411] width 123 height 69
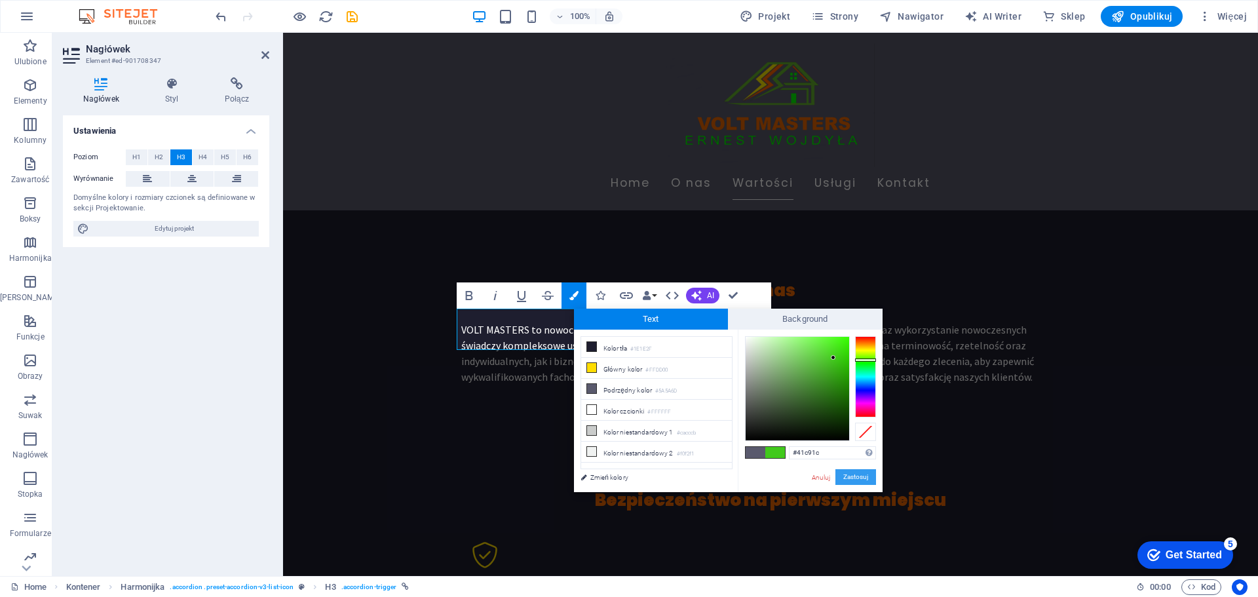
click at [862, 474] on button "Zastosuj" at bounding box center [855, 477] width 41 height 16
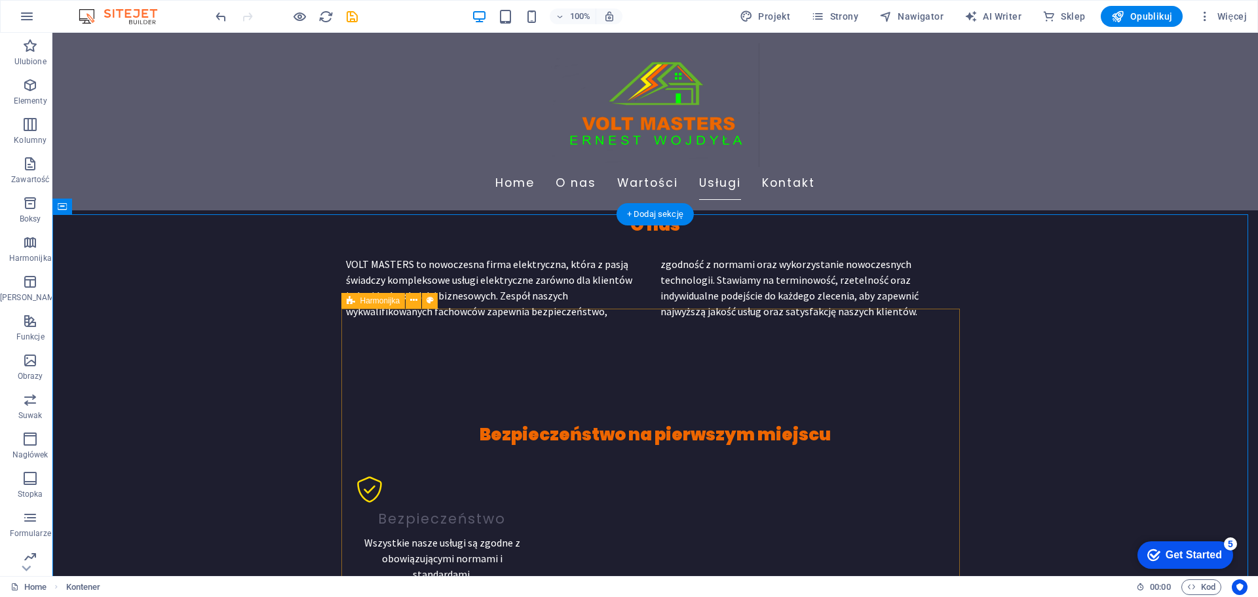
scroll to position [786, 0]
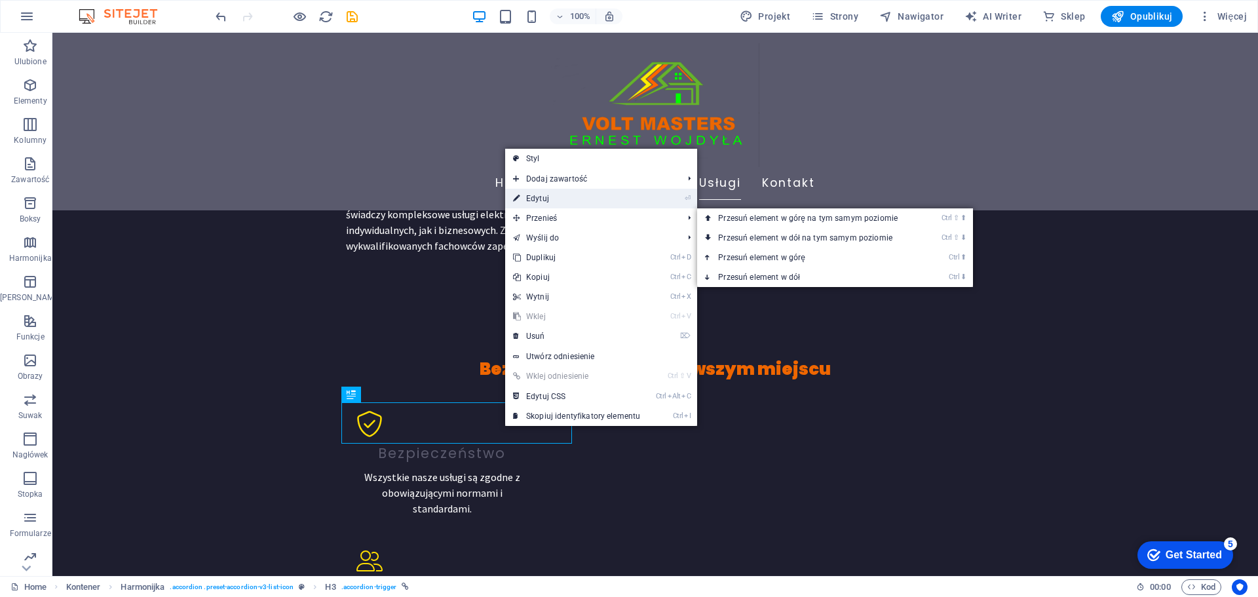
click at [551, 197] on link "⏎ Edytuj" at bounding box center [576, 199] width 143 height 20
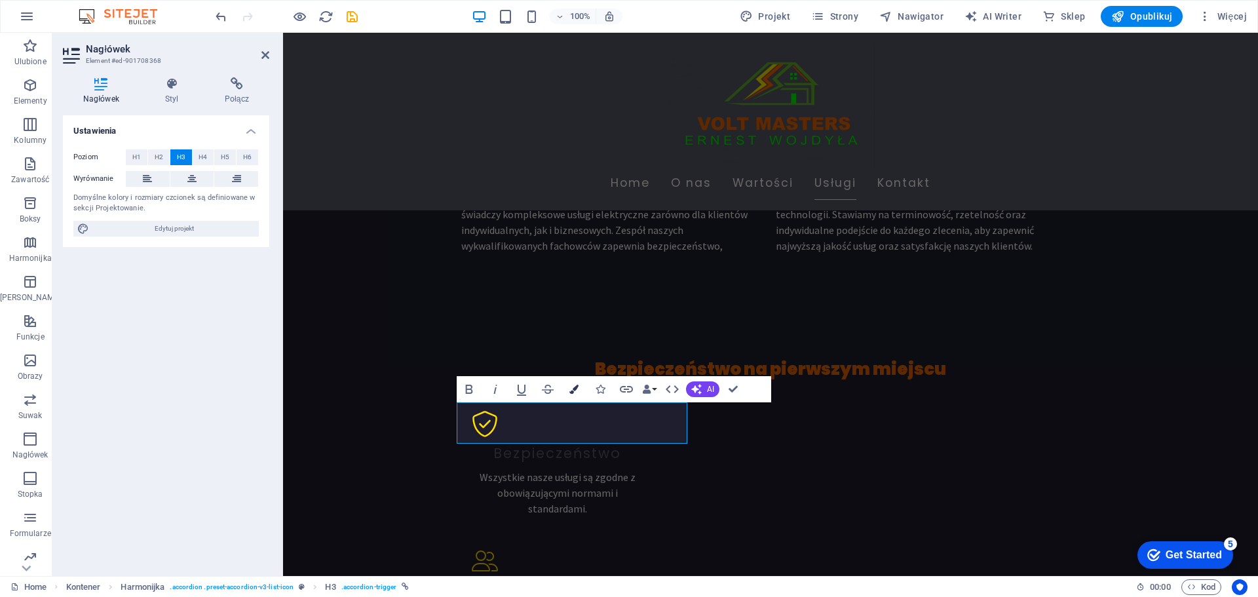
click at [571, 388] on icon "button" at bounding box center [573, 389] width 9 height 9
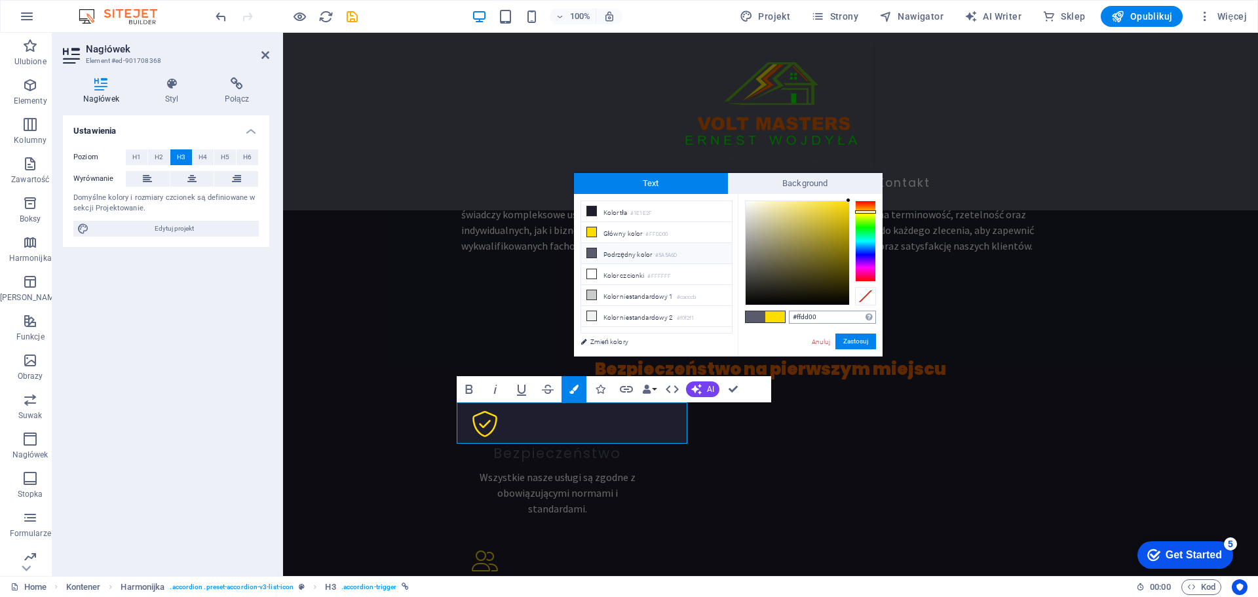
drag, startPoint x: 825, startPoint y: 311, endPoint x: 797, endPoint y: 316, distance: 28.5
click at [797, 316] on input "#ffdd00" at bounding box center [832, 317] width 87 height 13
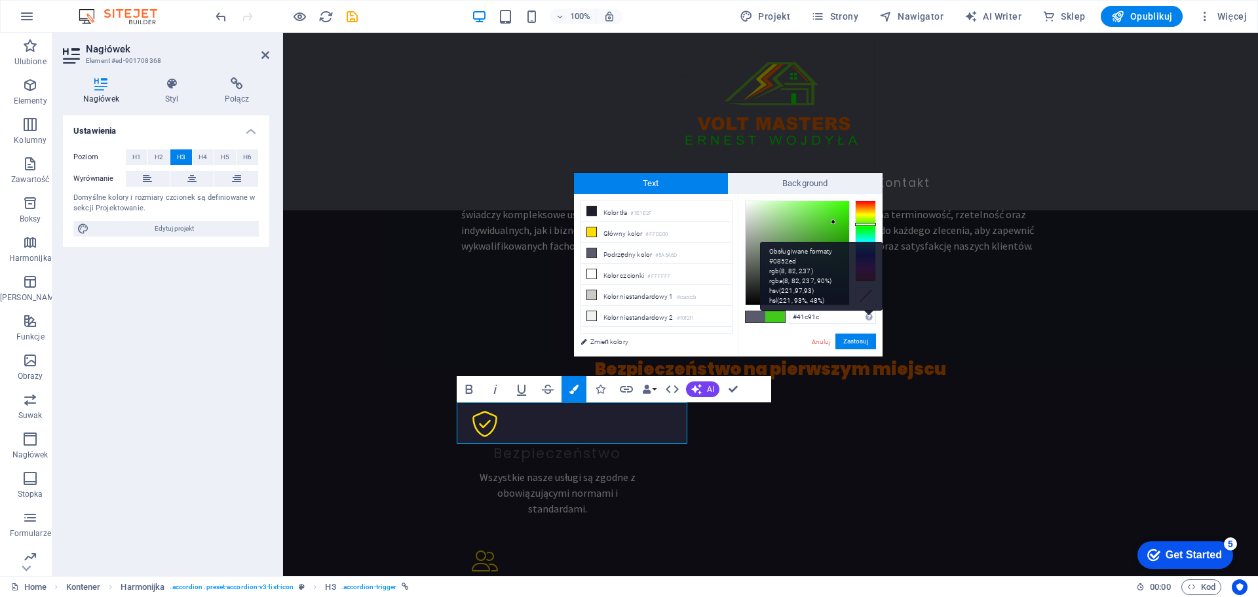
type input "#41c91c"
click at [870, 311] on div "Obsługiwane formaty #0852ed rgb(8, 82, 237) rgba(8, 82, 237, 90%) hsv(221,97,93…" at bounding box center [821, 276] width 123 height 69
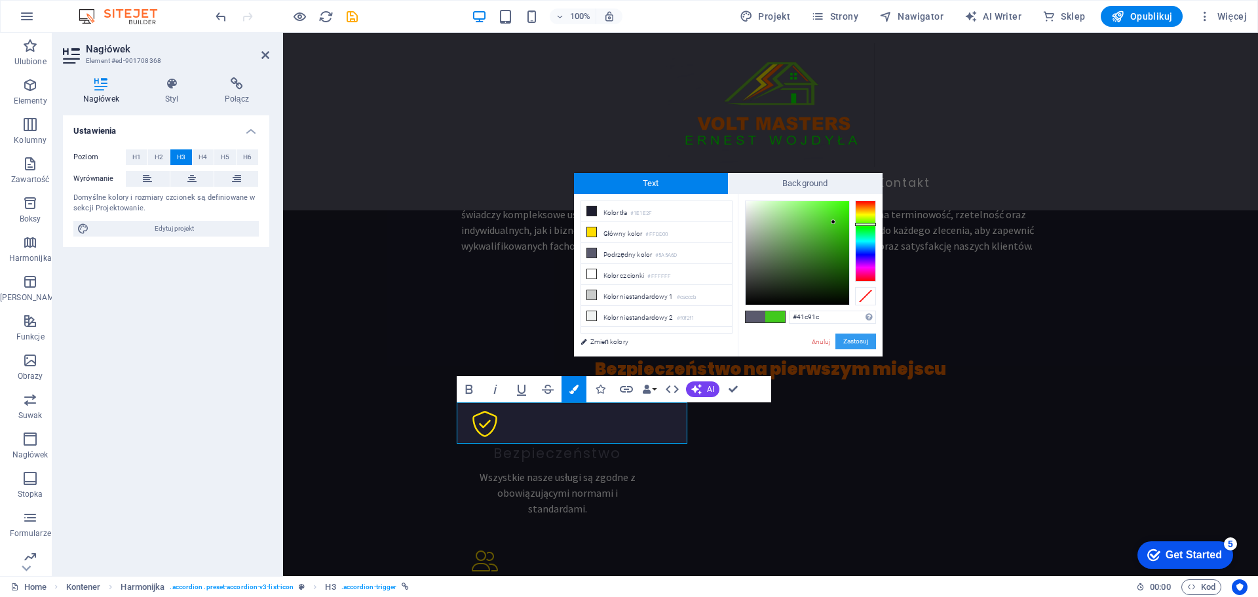
click at [861, 337] on button "Zastosuj" at bounding box center [855, 341] width 41 height 16
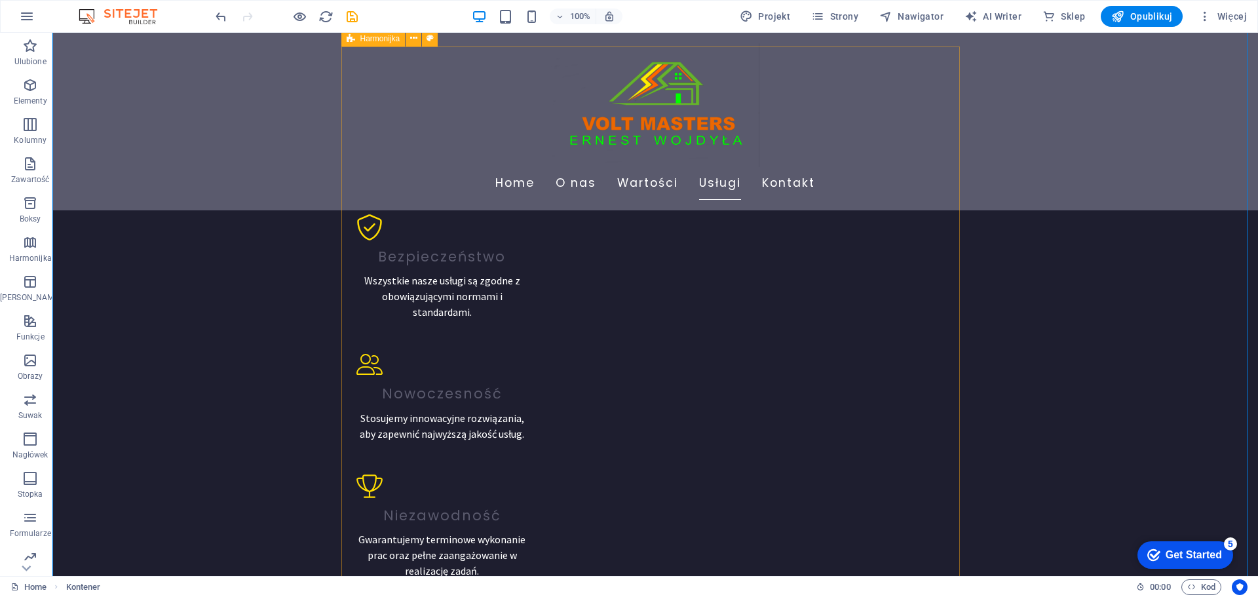
scroll to position [1114, 0]
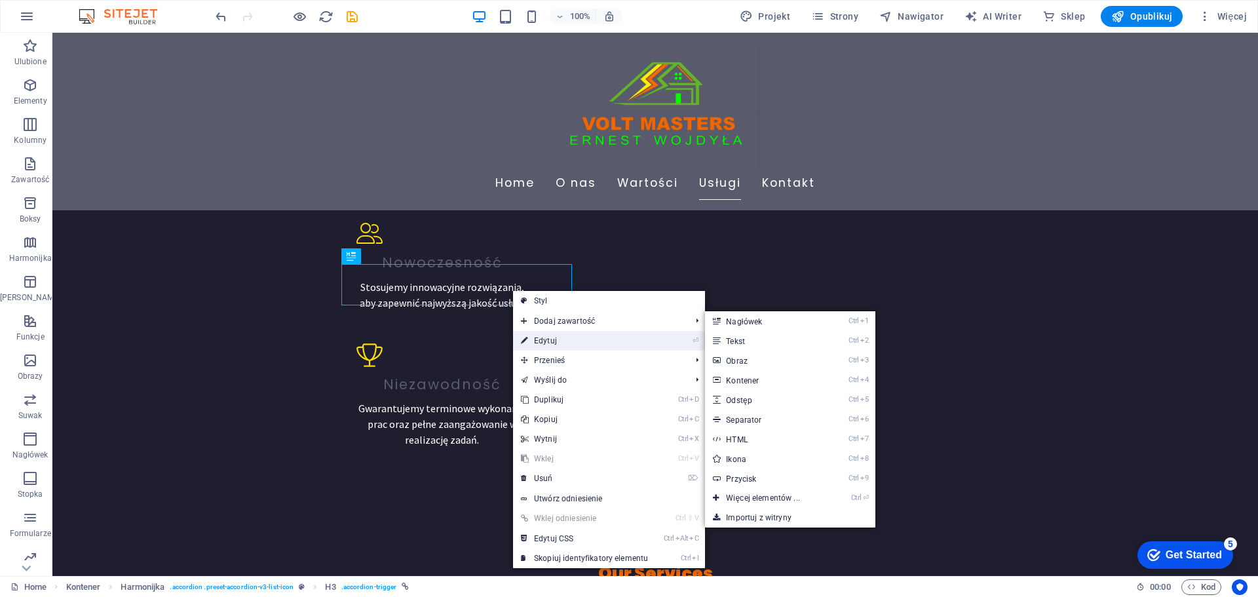
click at [556, 336] on link "⏎ Edytuj" at bounding box center [584, 341] width 143 height 20
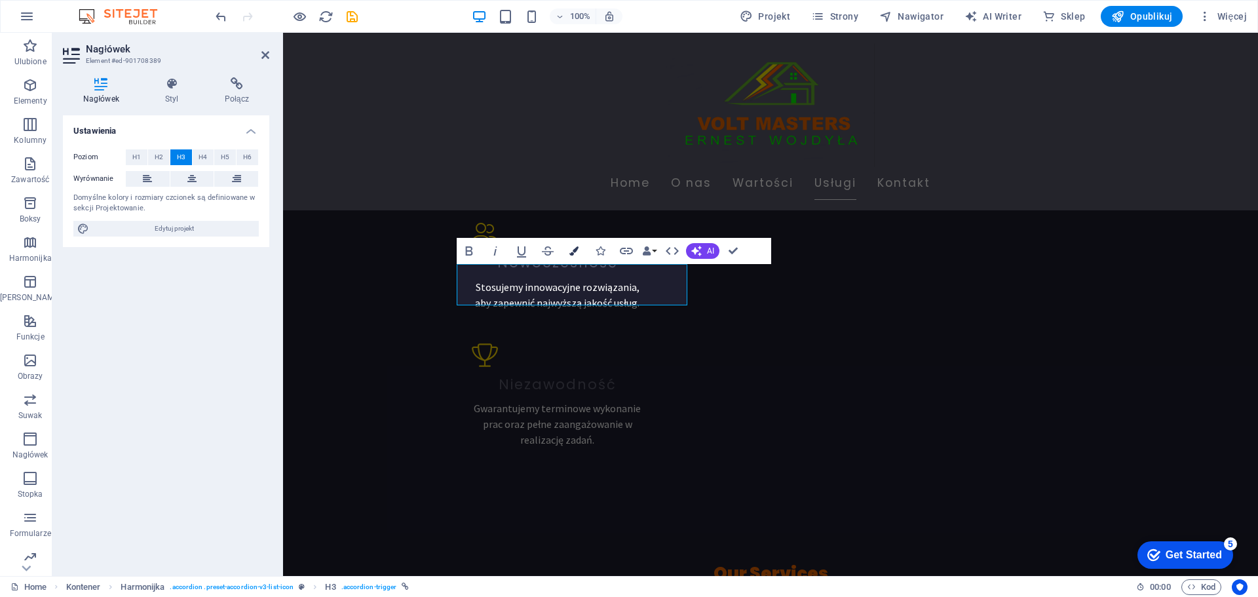
click at [574, 249] on icon "button" at bounding box center [573, 250] width 9 height 9
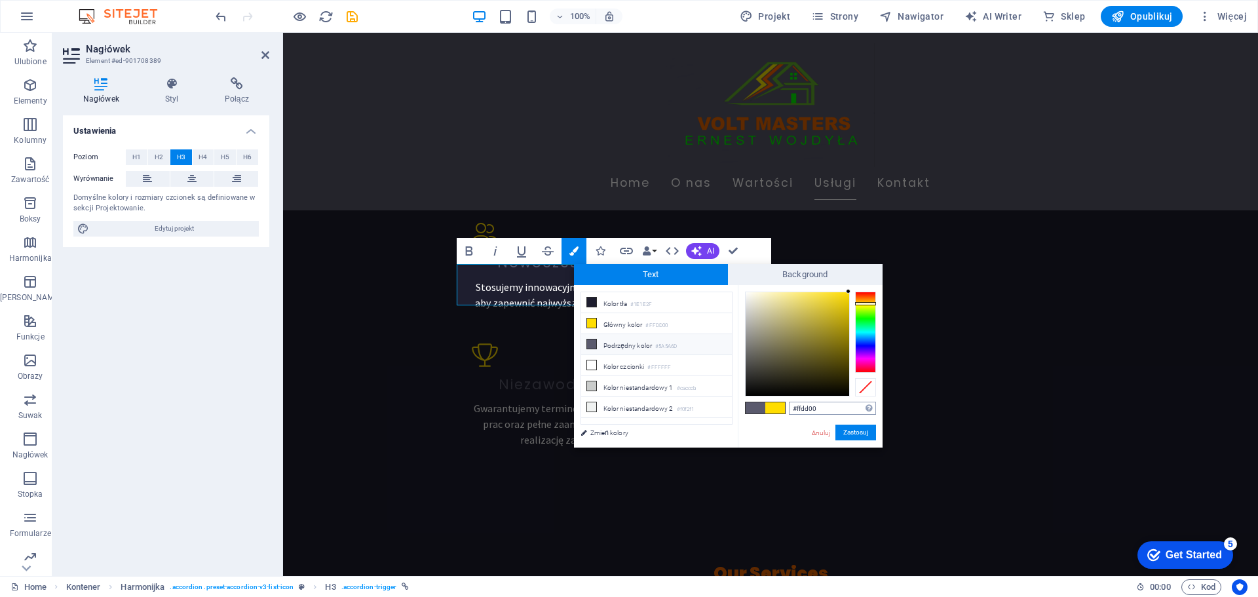
drag, startPoint x: 823, startPoint y: 409, endPoint x: 795, endPoint y: 405, distance: 28.4
click at [795, 405] on input "#ffdd00" at bounding box center [832, 408] width 87 height 13
type input "#41c91c"
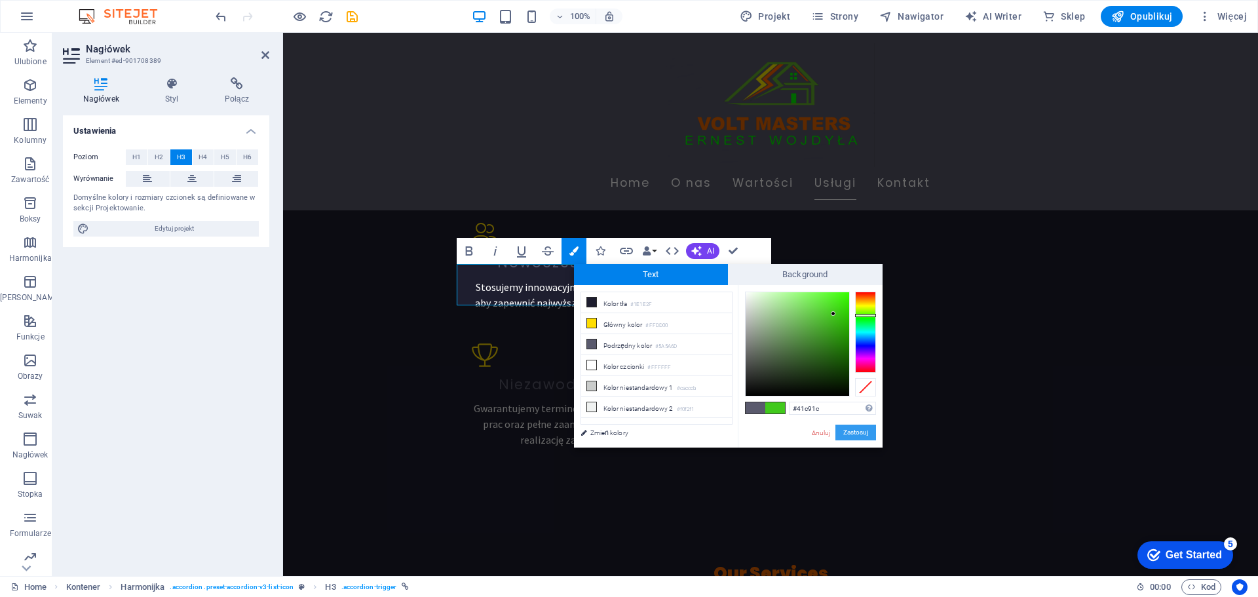
click at [863, 429] on button "Zastosuj" at bounding box center [855, 432] width 41 height 16
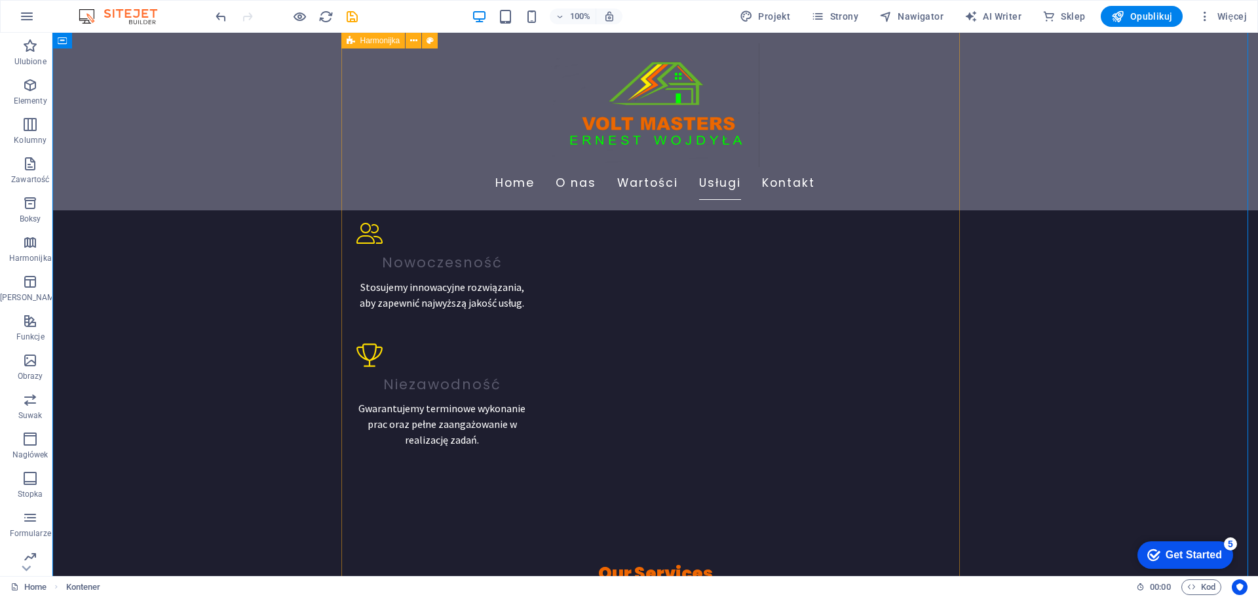
scroll to position [1245, 0]
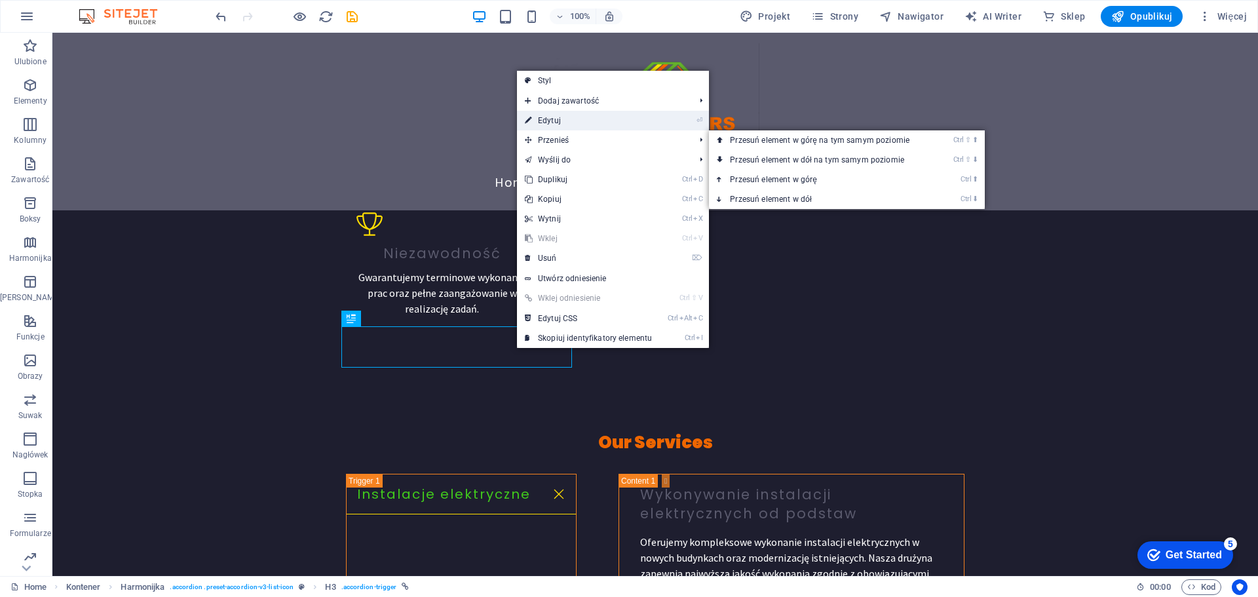
click at [561, 119] on link "⏎ Edytuj" at bounding box center [588, 121] width 143 height 20
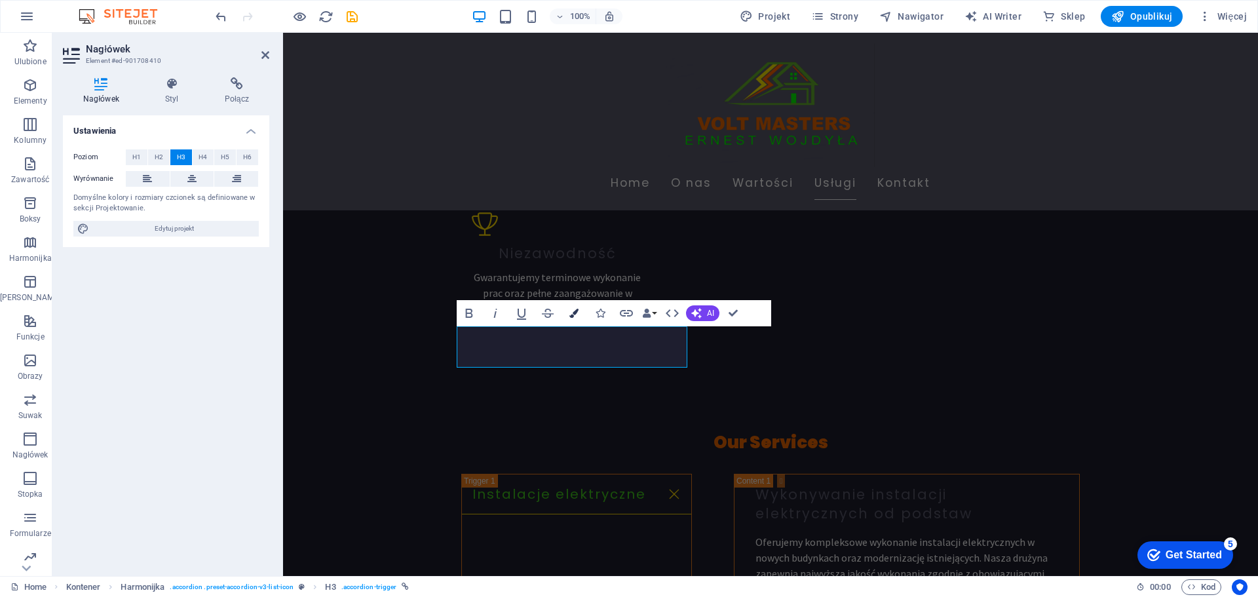
click at [578, 312] on icon "button" at bounding box center [573, 313] width 9 height 9
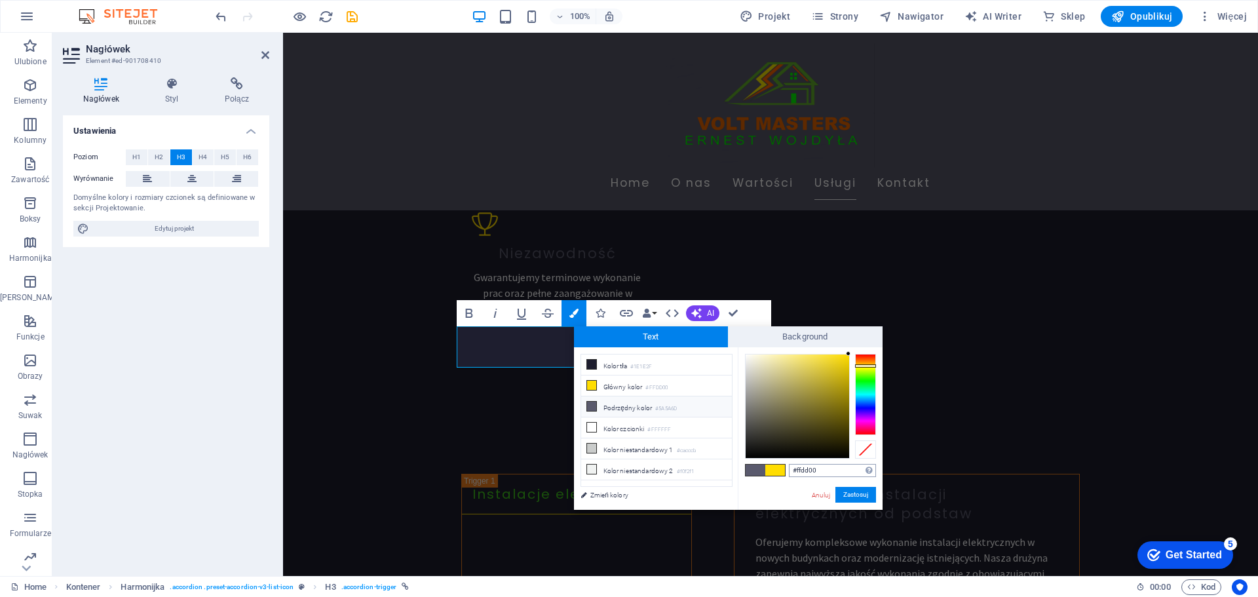
drag, startPoint x: 823, startPoint y: 469, endPoint x: 797, endPoint y: 467, distance: 25.6
click at [797, 467] on input "#ffdd00" at bounding box center [832, 470] width 87 height 13
type input "#41c91c"
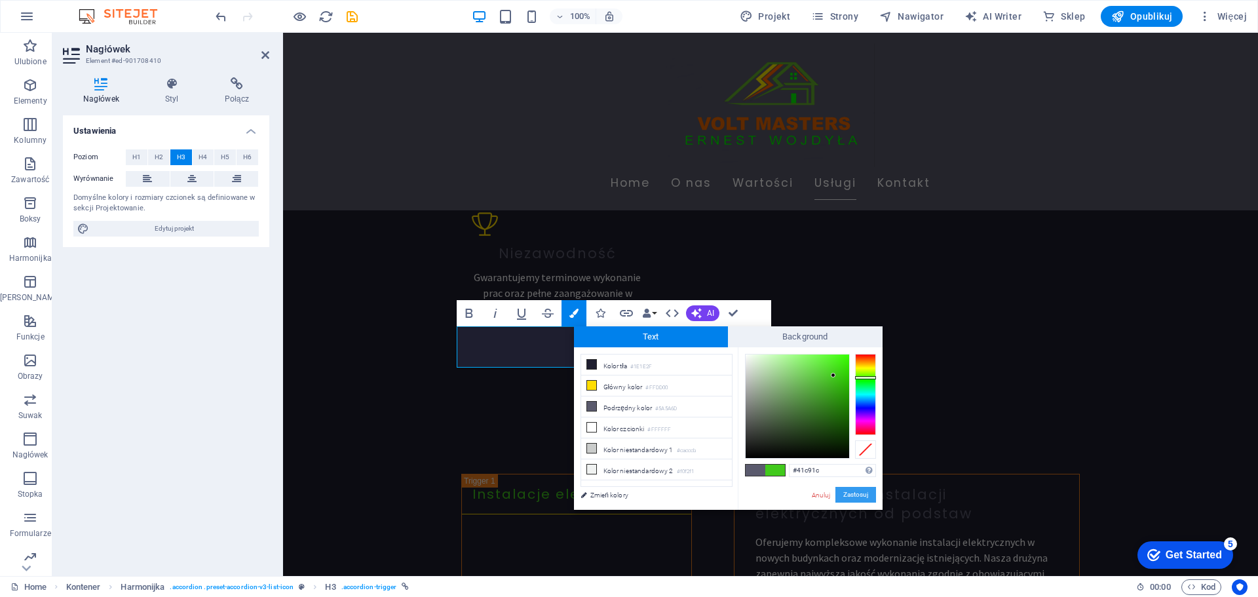
click at [858, 495] on button "Zastosuj" at bounding box center [855, 495] width 41 height 16
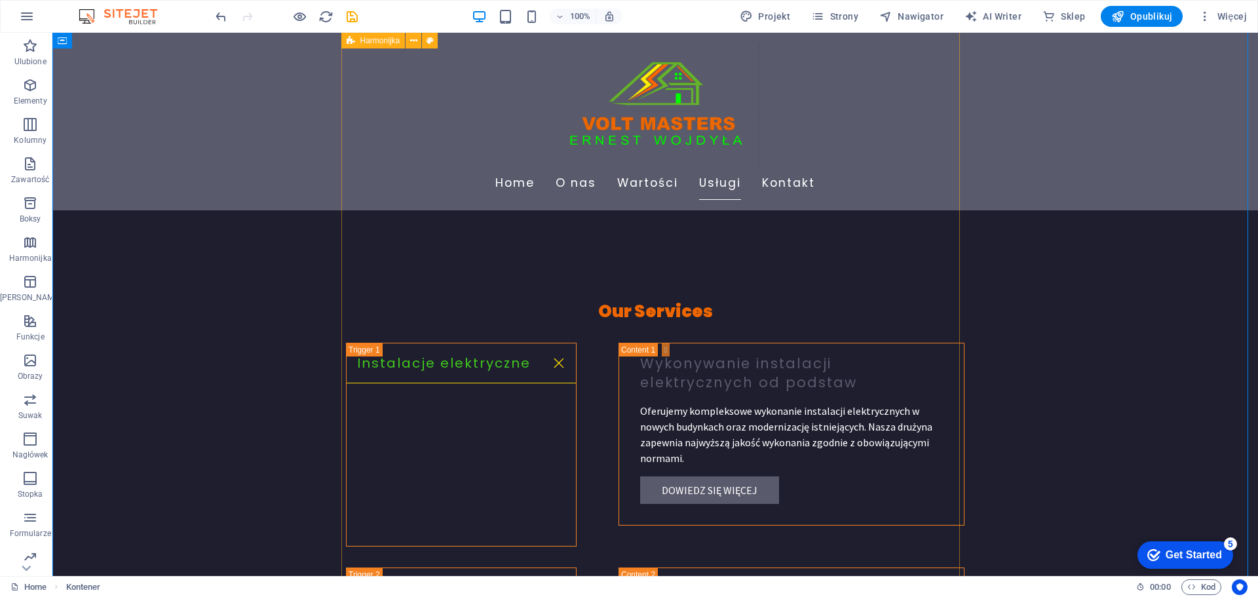
scroll to position [1441, 0]
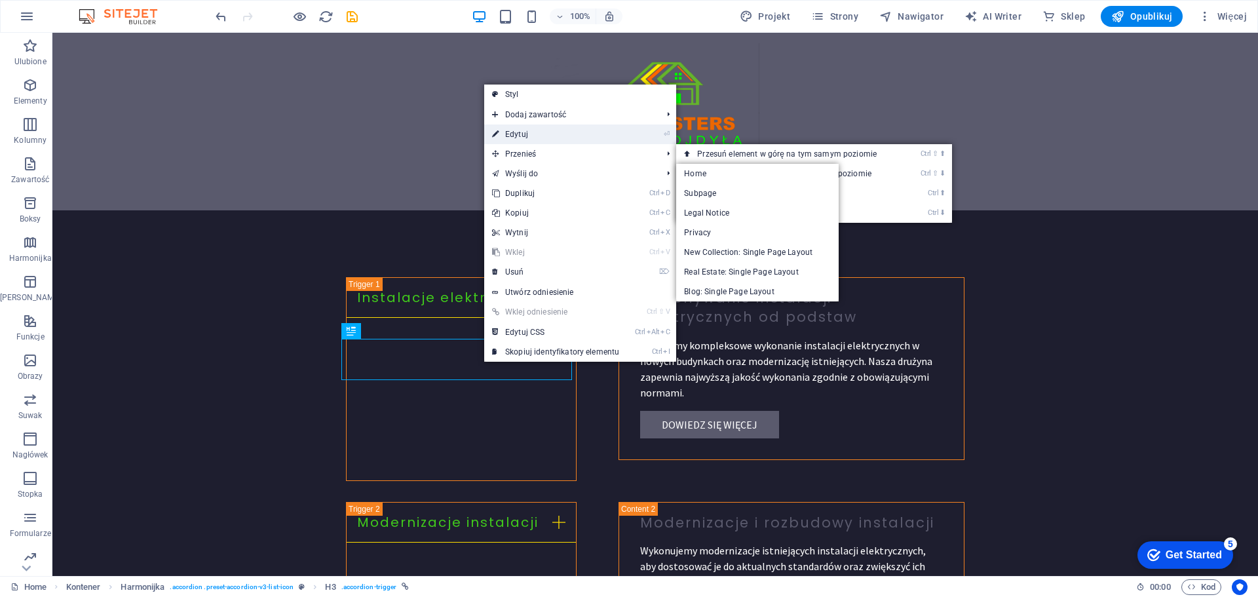
click at [533, 138] on link "⏎ Edytuj" at bounding box center [555, 134] width 143 height 20
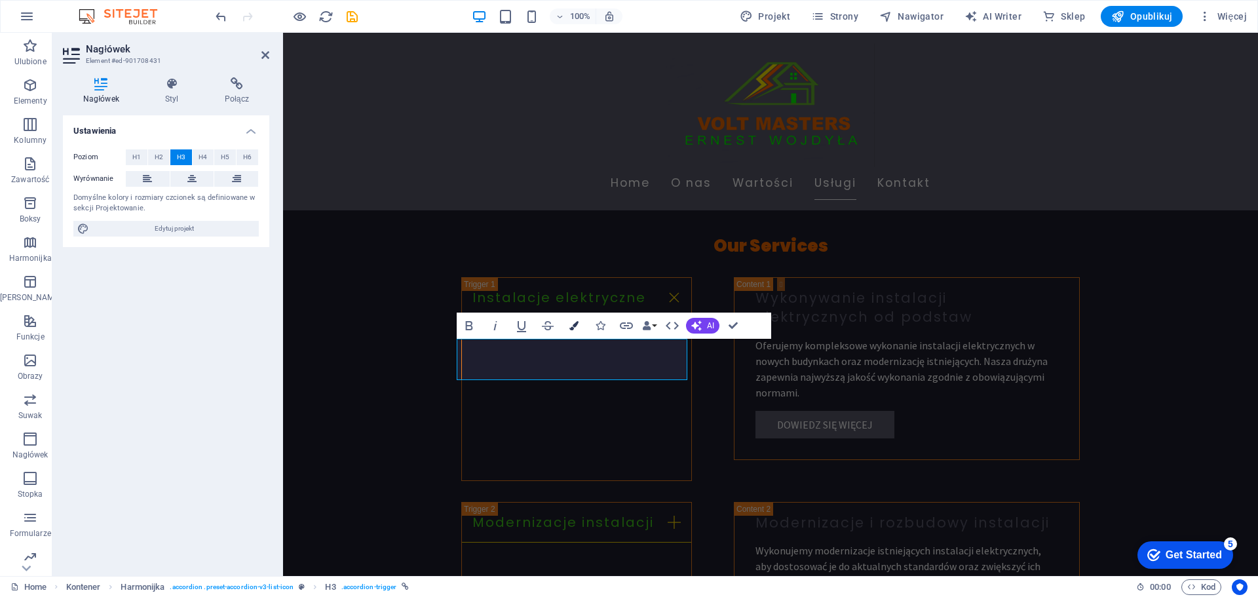
click at [573, 324] on icon "button" at bounding box center [573, 325] width 9 height 9
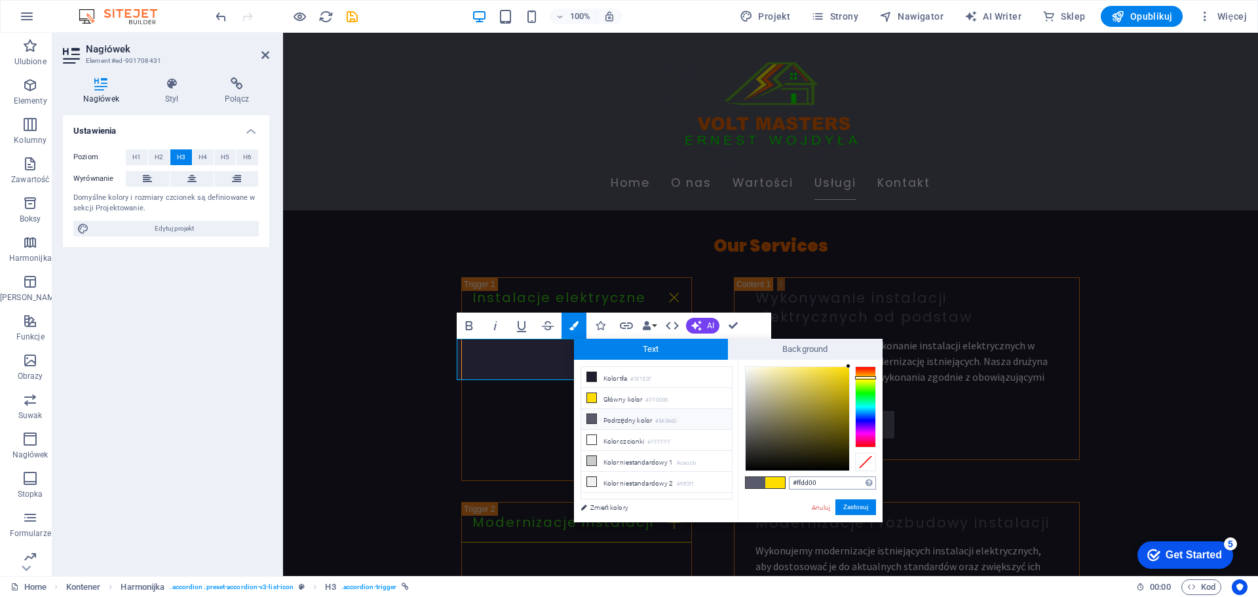
drag, startPoint x: 821, startPoint y: 481, endPoint x: 796, endPoint y: 478, distance: 25.1
click at [796, 478] on input "#ffdd00" at bounding box center [832, 482] width 87 height 13
type input "#41c91c"
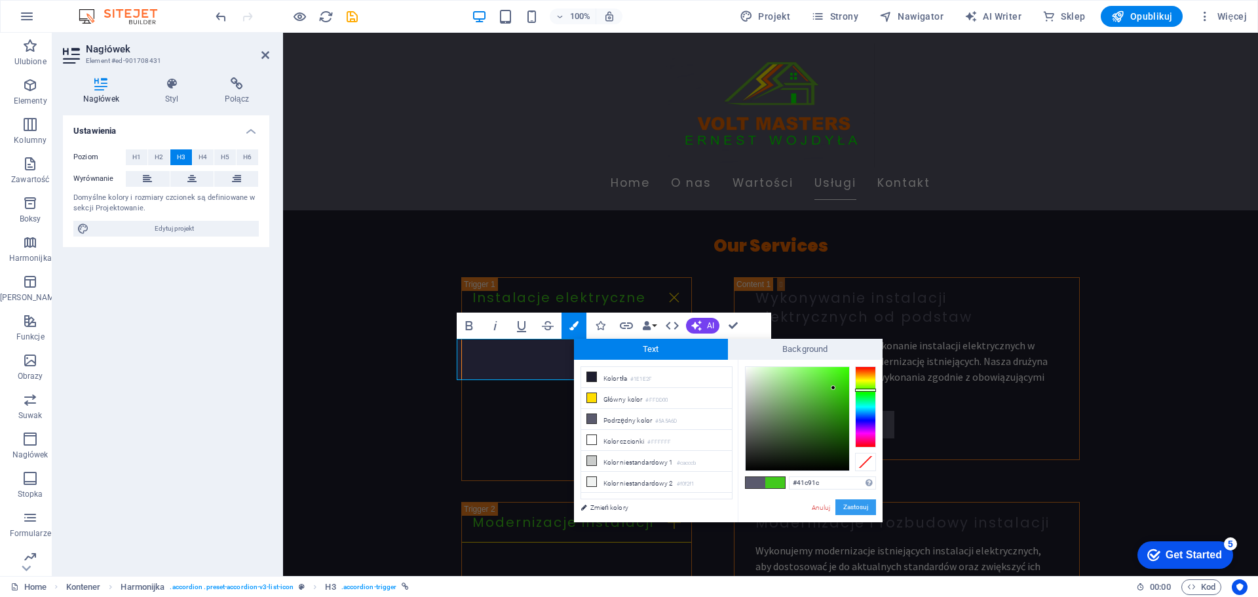
drag, startPoint x: 857, startPoint y: 503, endPoint x: 569, endPoint y: 470, distance: 290.2
click at [857, 503] on button "Zastosuj" at bounding box center [855, 507] width 41 height 16
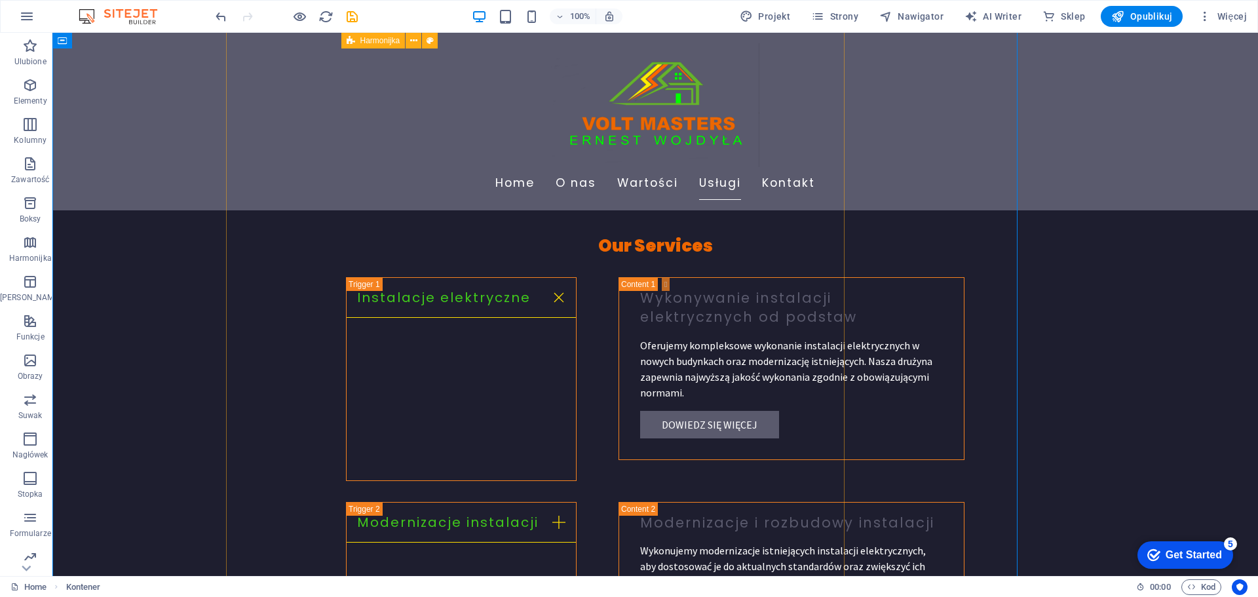
scroll to position [1572, 0]
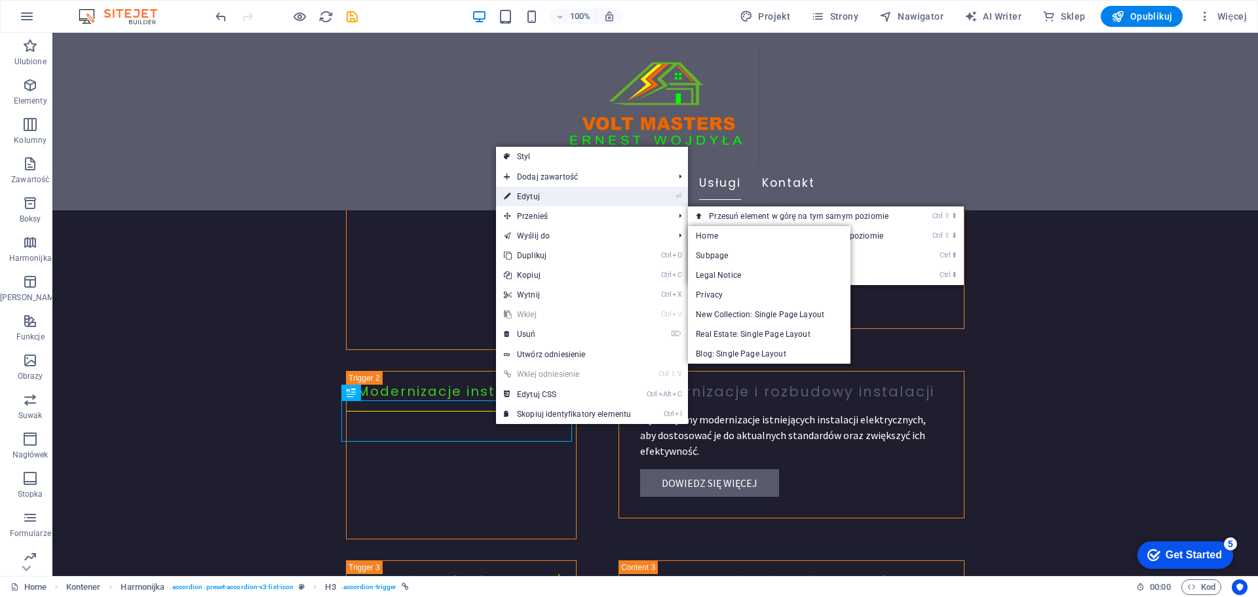
click at [542, 202] on link "⏎ Edytuj" at bounding box center [567, 197] width 143 height 20
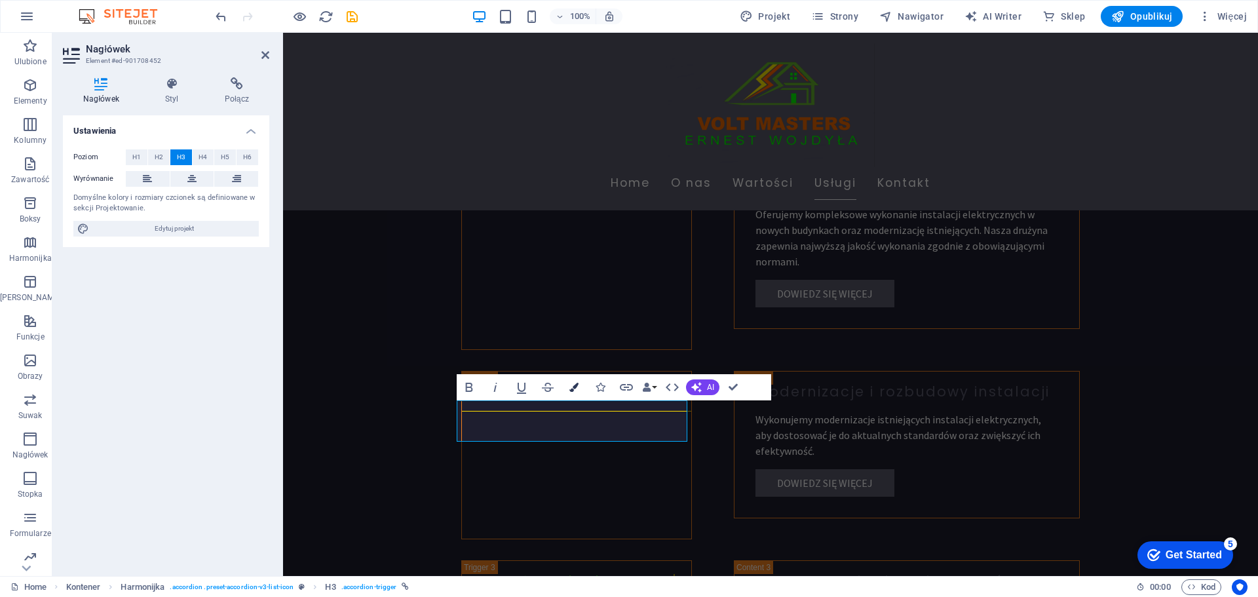
click at [569, 385] on icon "button" at bounding box center [573, 387] width 9 height 9
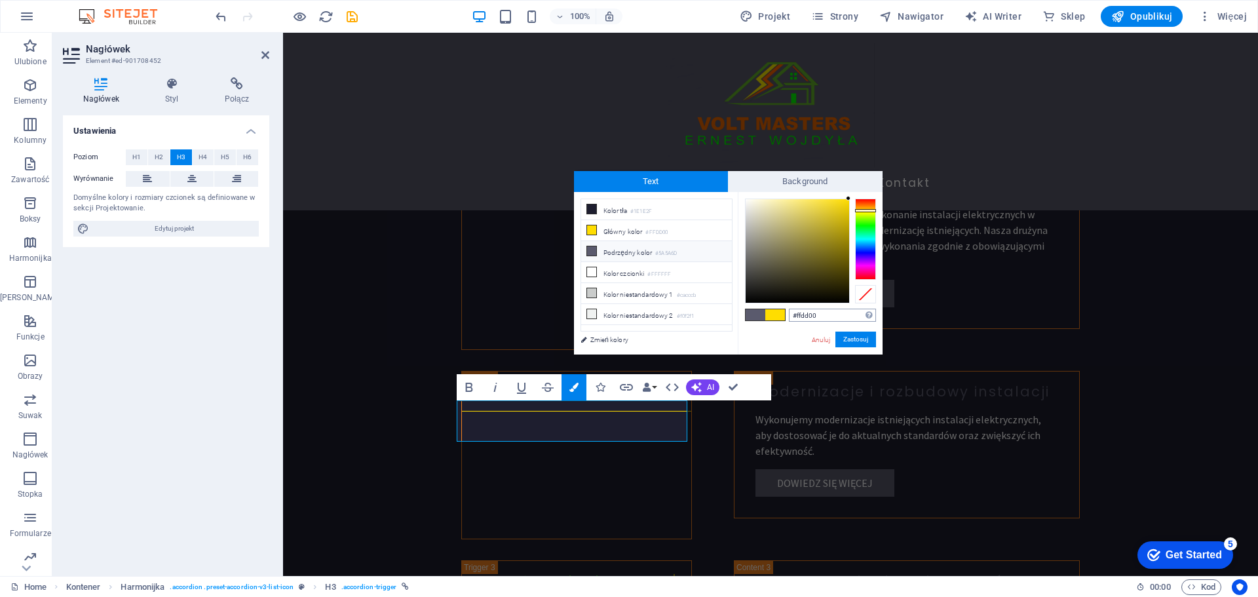
drag, startPoint x: 829, startPoint y: 312, endPoint x: 797, endPoint y: 313, distance: 32.1
click at [797, 313] on input "#ffdd00" at bounding box center [832, 315] width 87 height 13
type input "#41c91c"
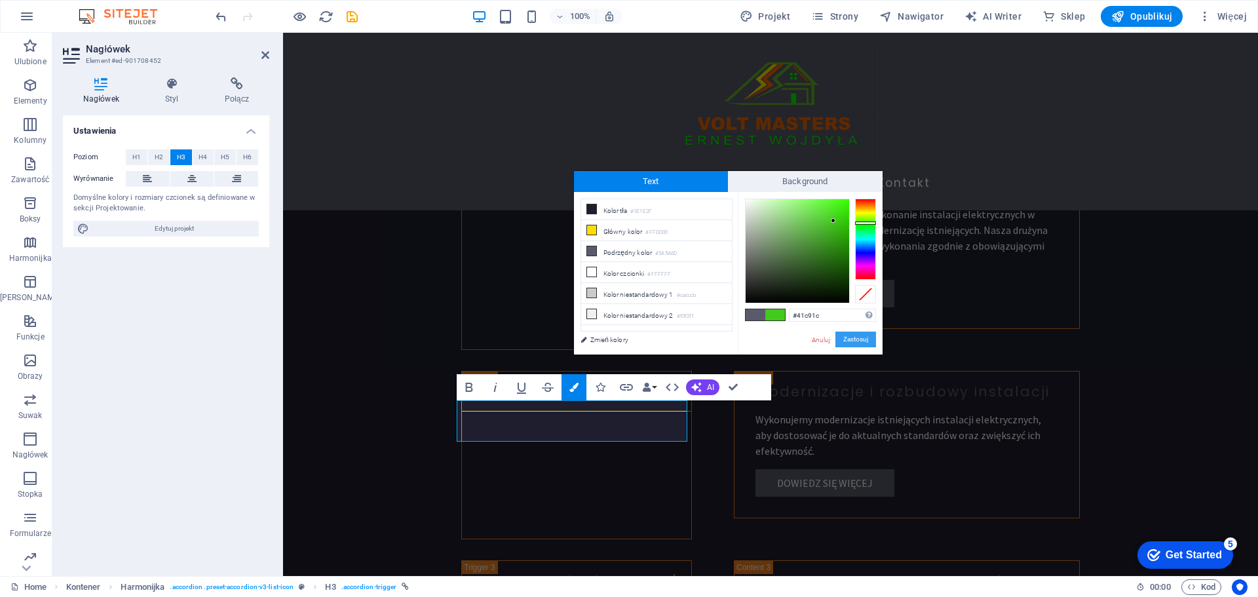
click at [862, 336] on button "Zastosuj" at bounding box center [855, 339] width 41 height 16
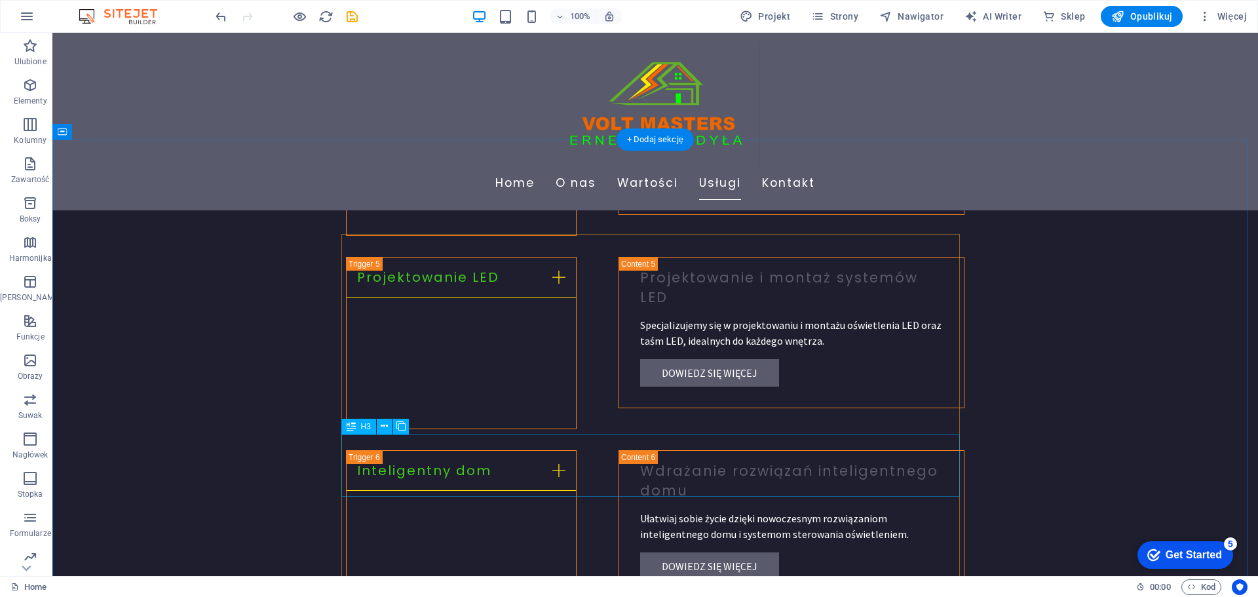
scroll to position [2227, 0]
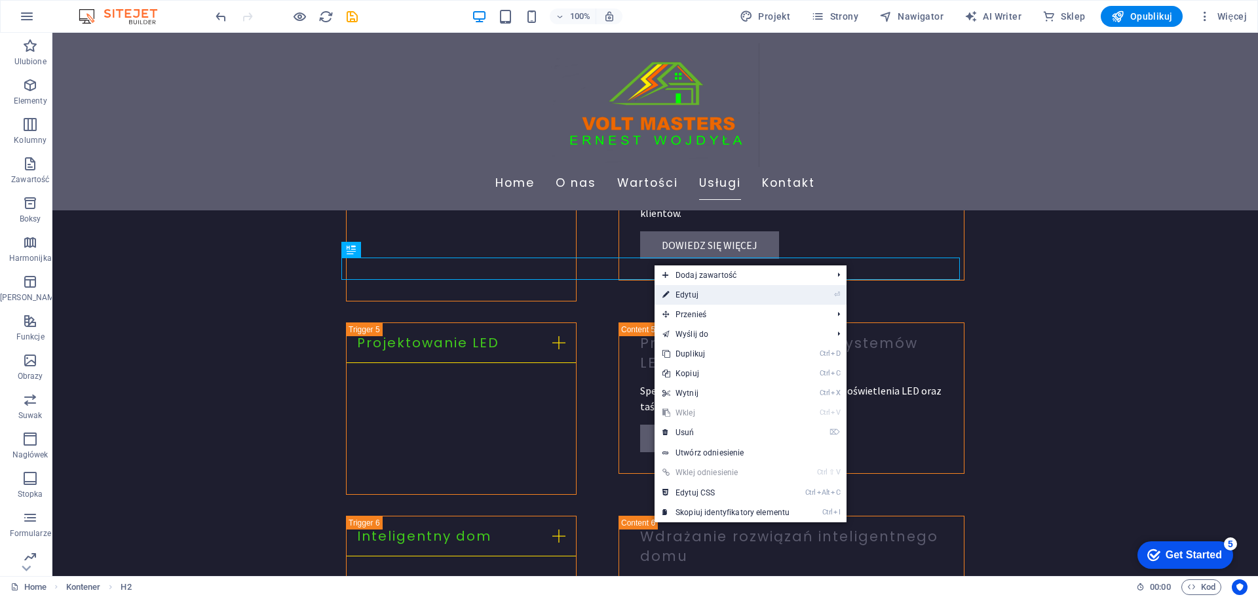
click at [697, 296] on link "⏎ Edytuj" at bounding box center [725, 295] width 143 height 20
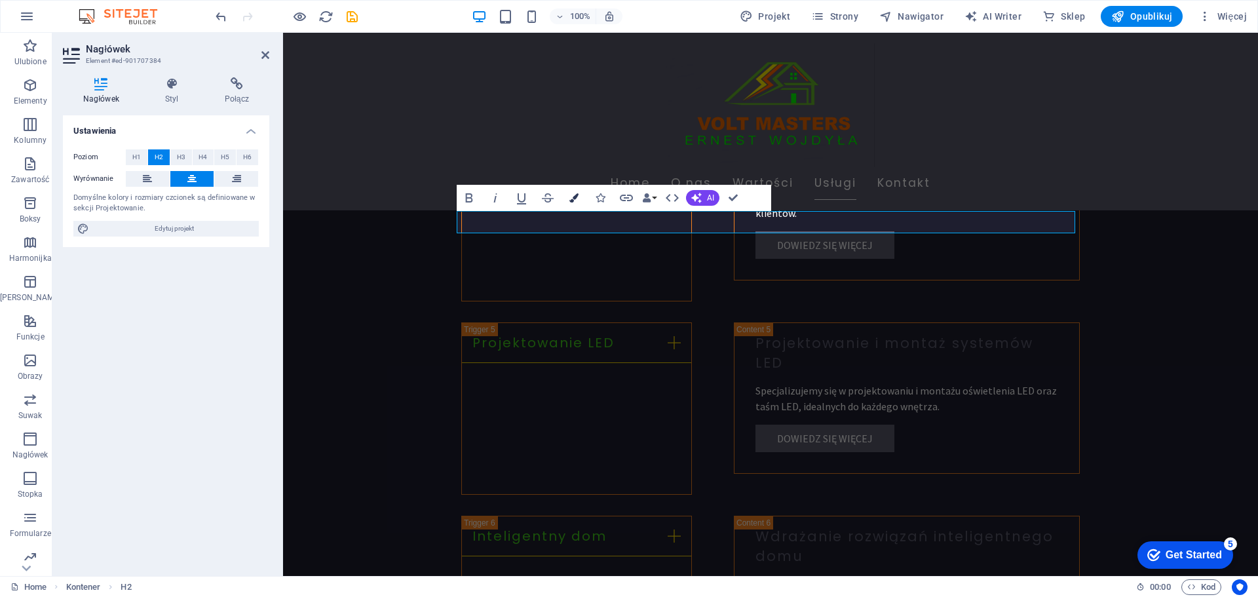
click at [570, 200] on icon "button" at bounding box center [573, 197] width 9 height 9
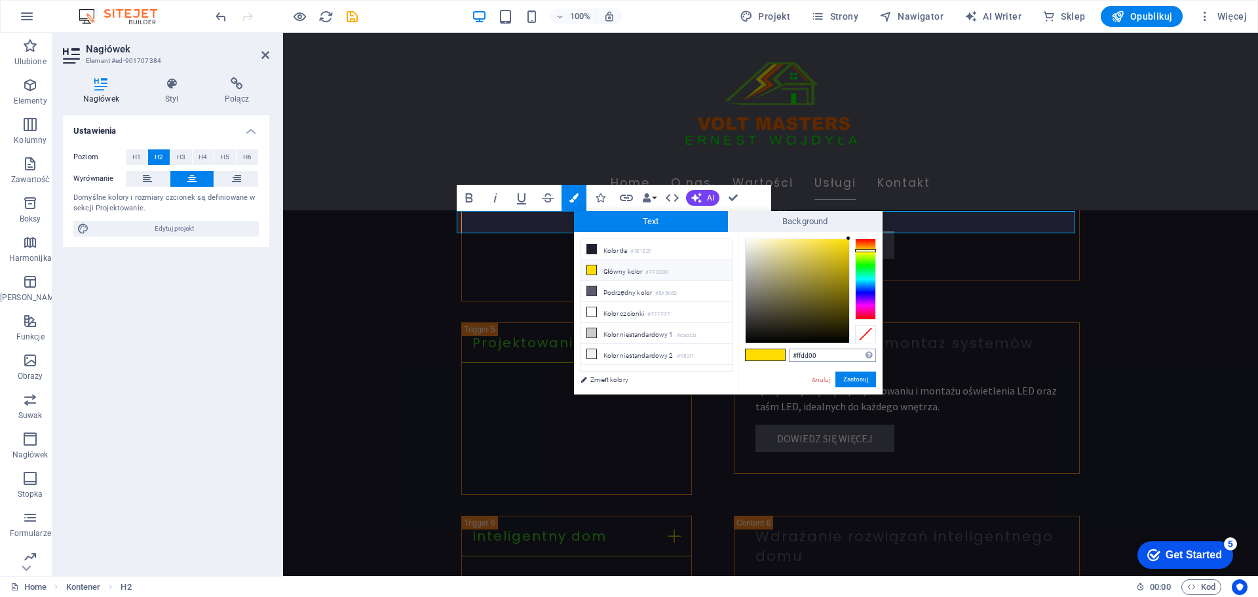
drag, startPoint x: 816, startPoint y: 355, endPoint x: 797, endPoint y: 353, distance: 19.1
click at [797, 353] on input "#ffdd00" at bounding box center [832, 355] width 87 height 13
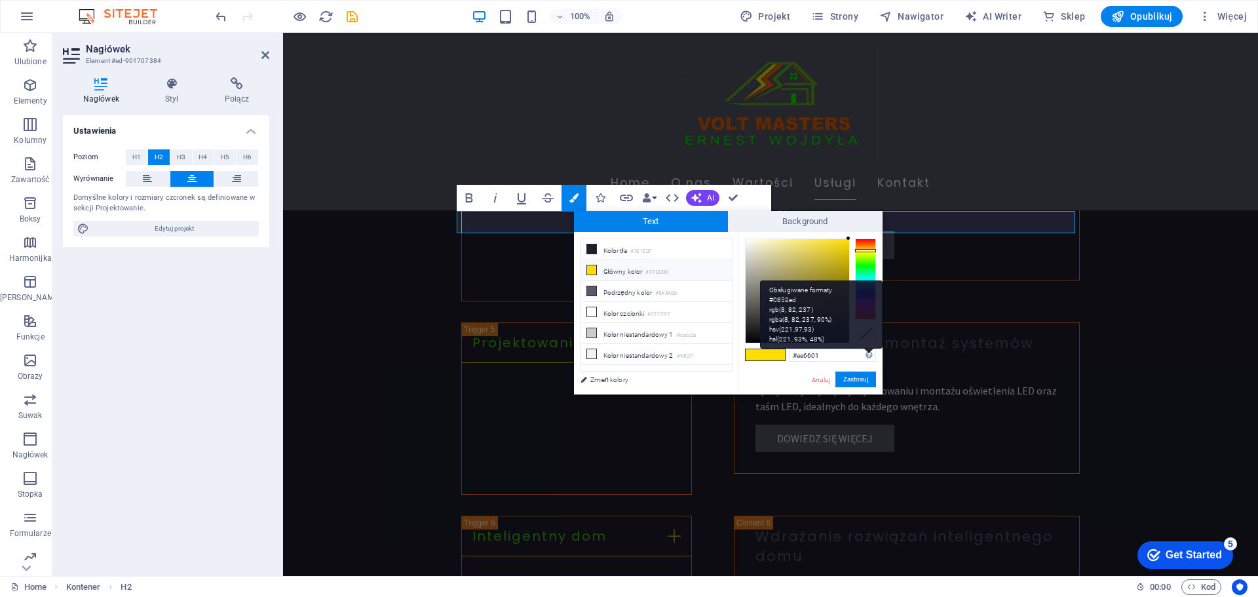
type input "#ee6601"
click at [868, 349] on div "Obsługiwane formaty #0852ed rgb(8, 82, 237) rgba(8, 82, 237, 90%) hsv(221,97,93…" at bounding box center [821, 314] width 123 height 69
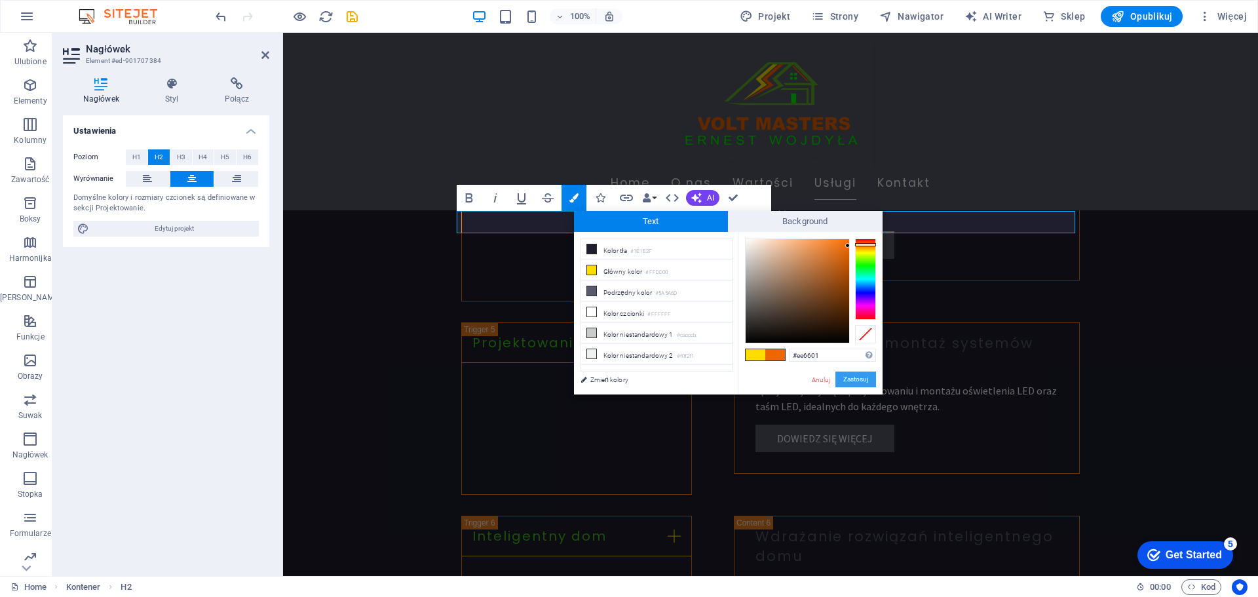
click at [859, 374] on button "Zastosuj" at bounding box center [855, 379] width 41 height 16
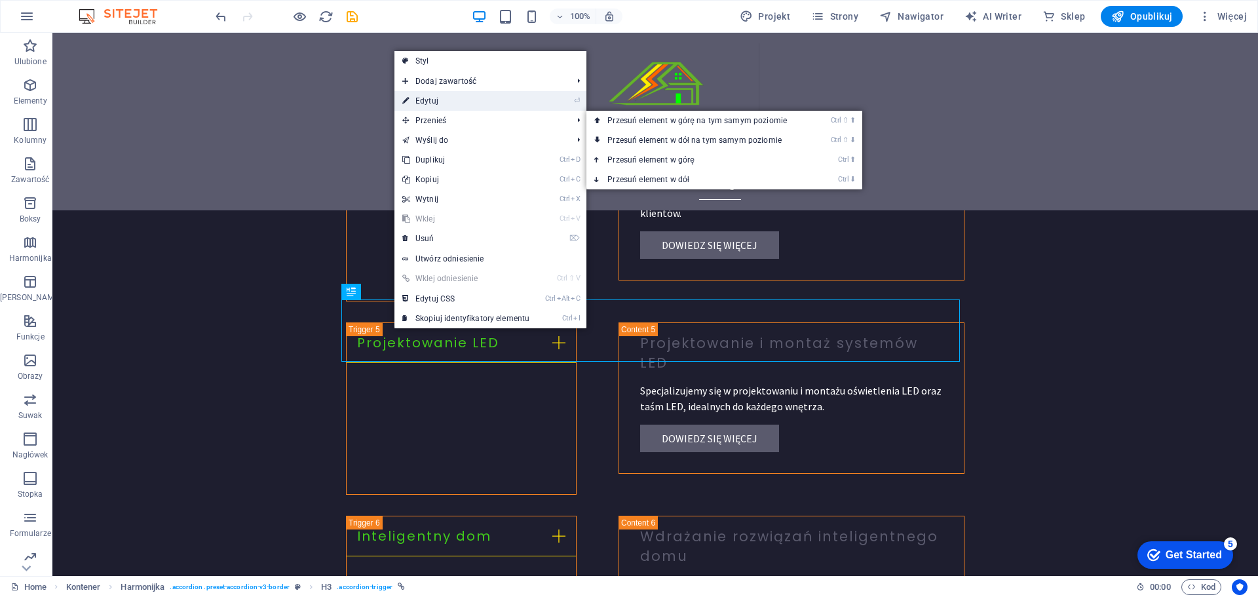
click at [428, 103] on link "⏎ Edytuj" at bounding box center [465, 101] width 143 height 20
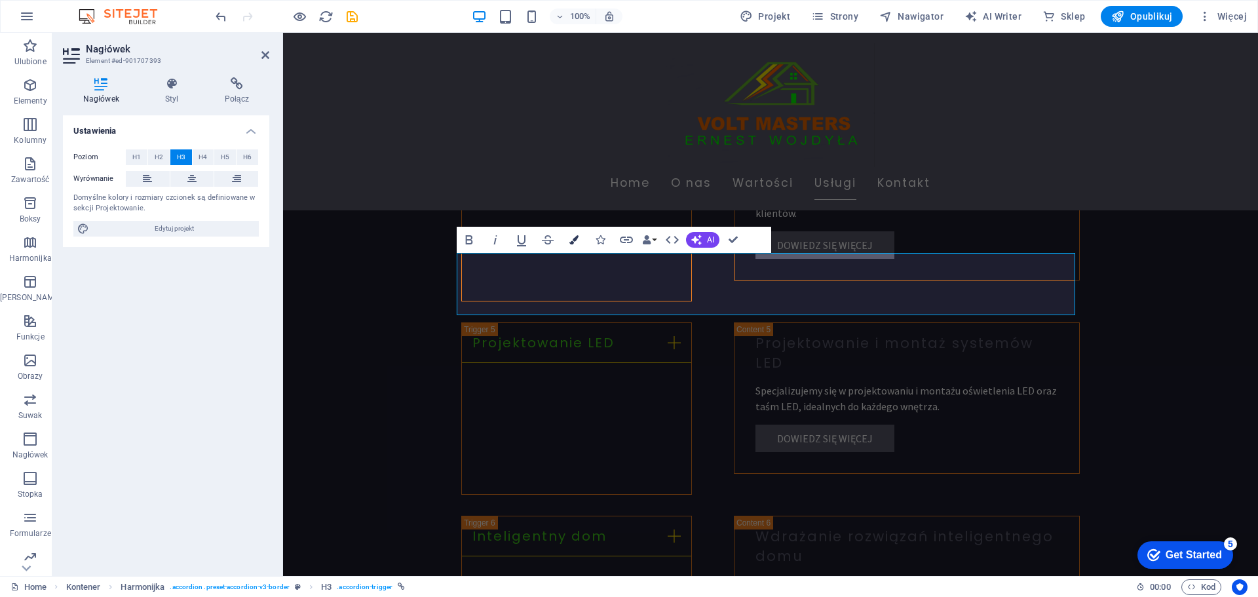
click at [572, 239] on icon "button" at bounding box center [573, 239] width 9 height 9
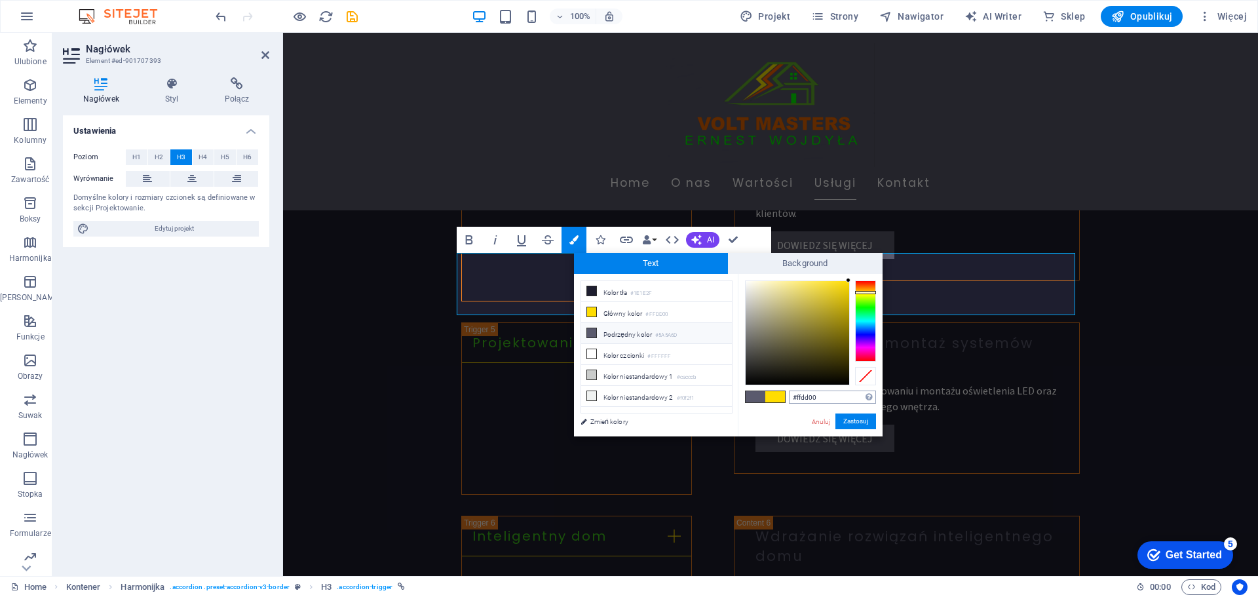
drag, startPoint x: 827, startPoint y: 390, endPoint x: 797, endPoint y: 394, distance: 31.0
click at [797, 394] on input "#ffdd00" at bounding box center [832, 396] width 87 height 13
type input "#41c91c"
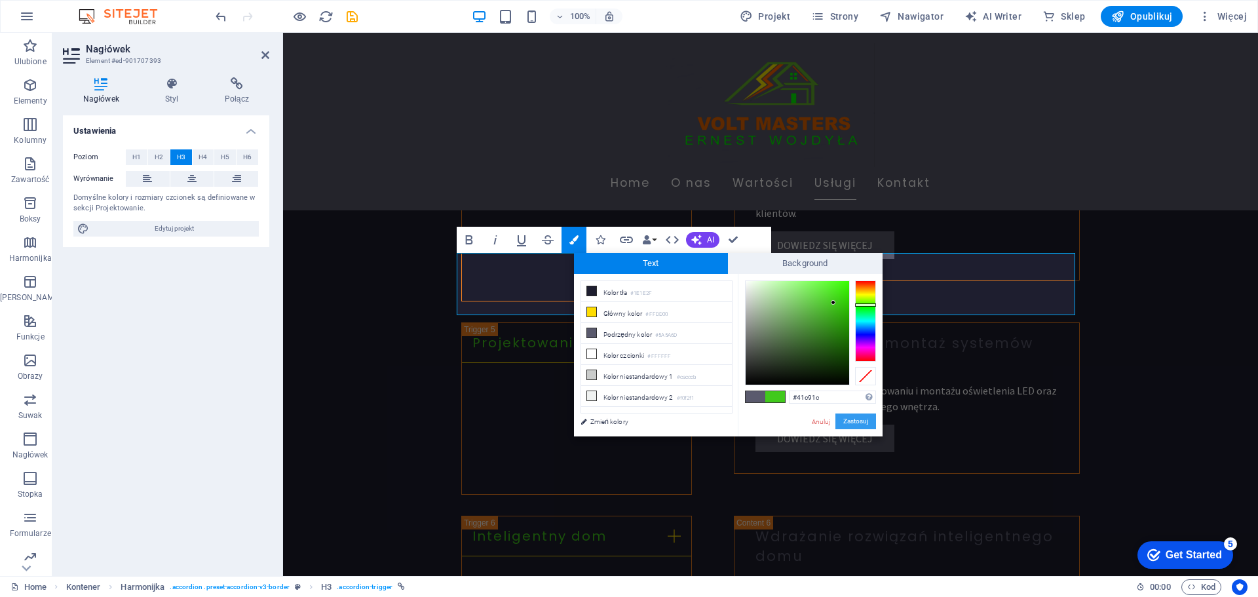
click at [857, 424] on button "Zastosuj" at bounding box center [855, 421] width 41 height 16
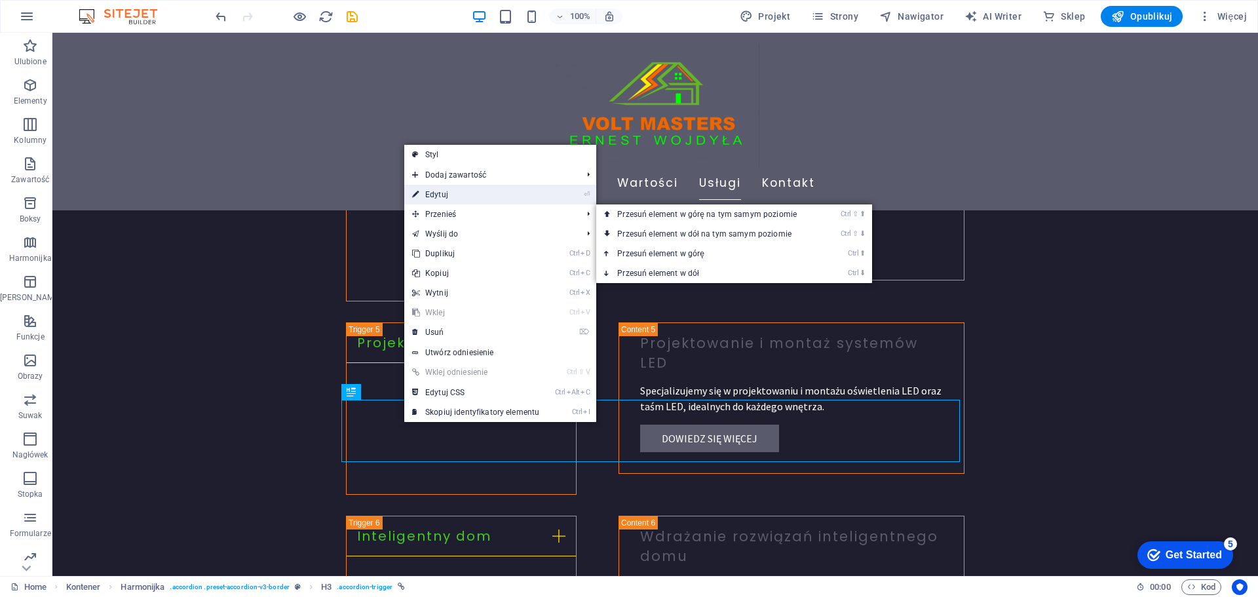
drag, startPoint x: 436, startPoint y: 189, endPoint x: 168, endPoint y: 174, distance: 267.7
click at [436, 189] on link "⏎ Edytuj" at bounding box center [475, 195] width 143 height 20
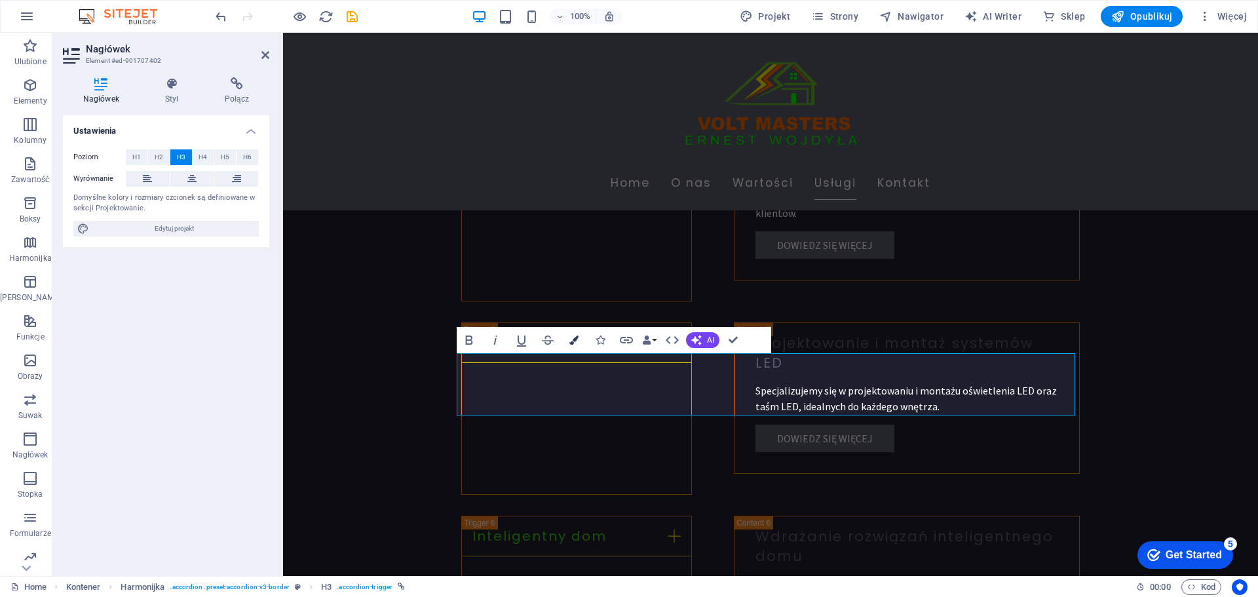
click at [575, 343] on icon "button" at bounding box center [573, 339] width 9 height 9
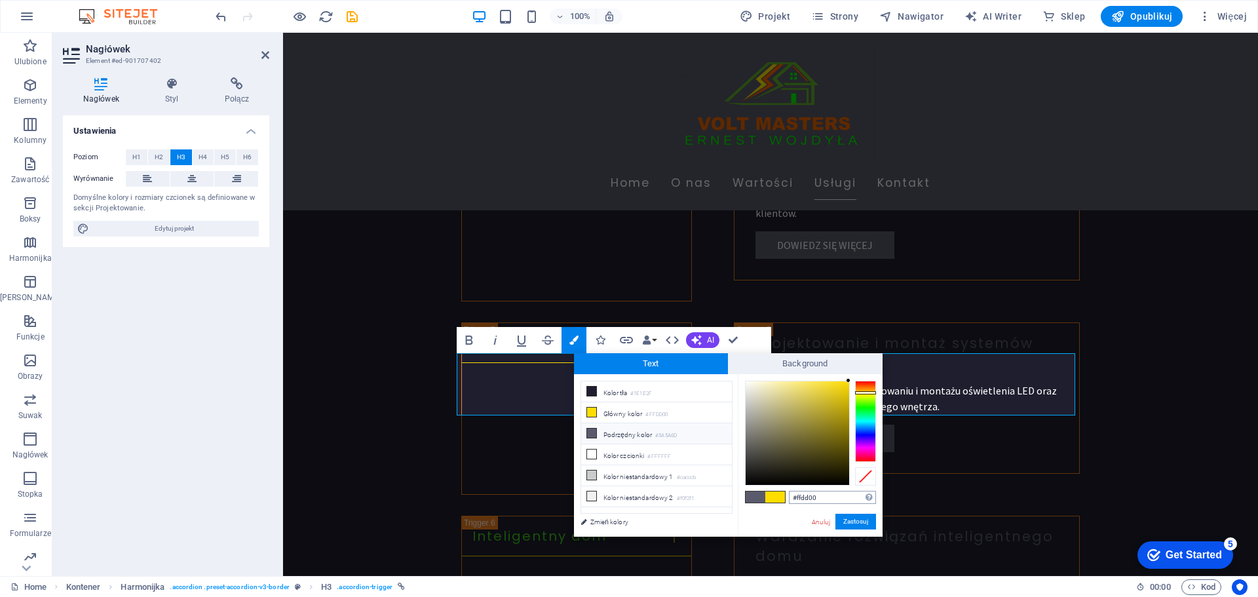
drag, startPoint x: 823, startPoint y: 491, endPoint x: 797, endPoint y: 493, distance: 26.2
click at [797, 493] on input "#ffdd00" at bounding box center [832, 497] width 87 height 13
type input "#41c91c"
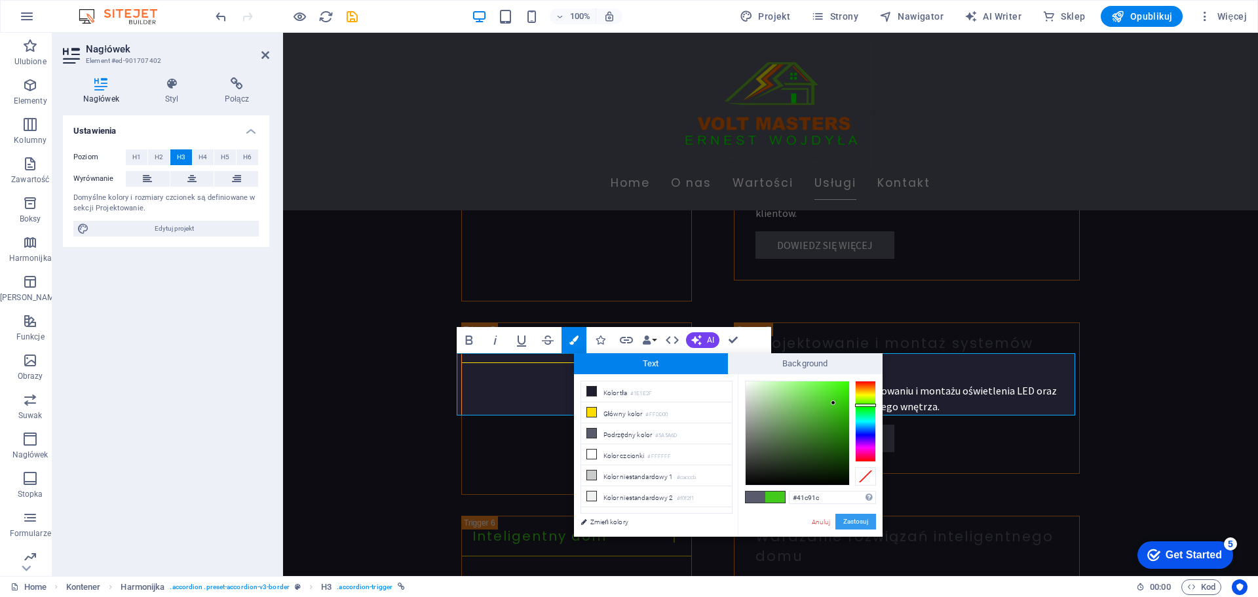
click at [857, 519] on button "Zastosuj" at bounding box center [855, 522] width 41 height 16
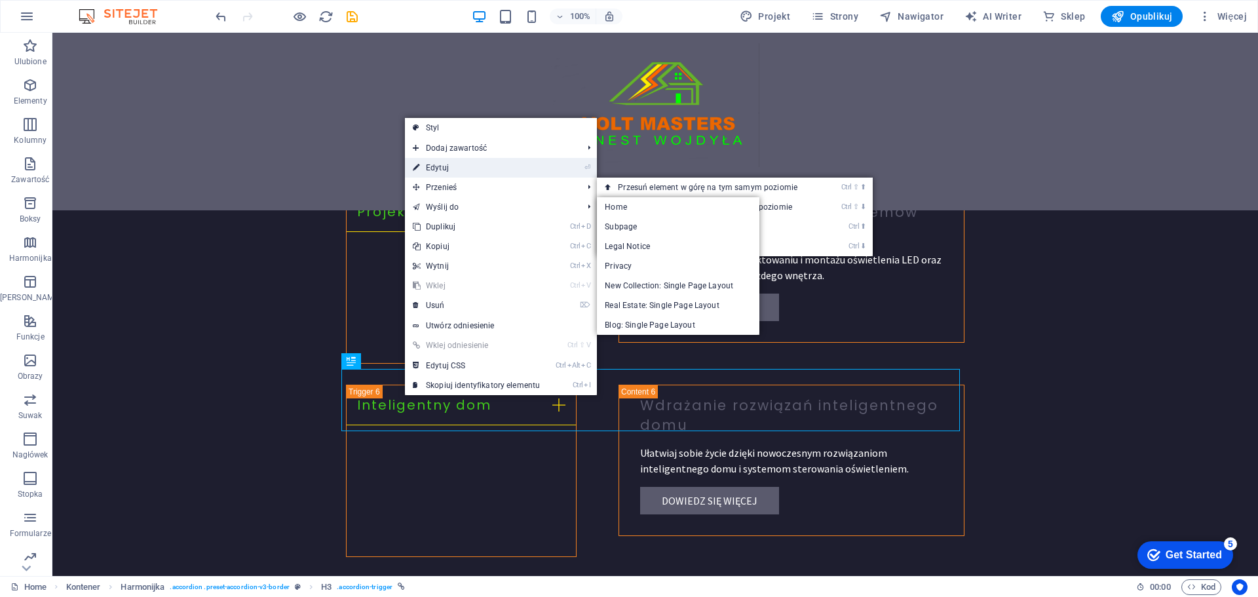
click at [439, 170] on link "⏎ Edytuj" at bounding box center [476, 168] width 143 height 20
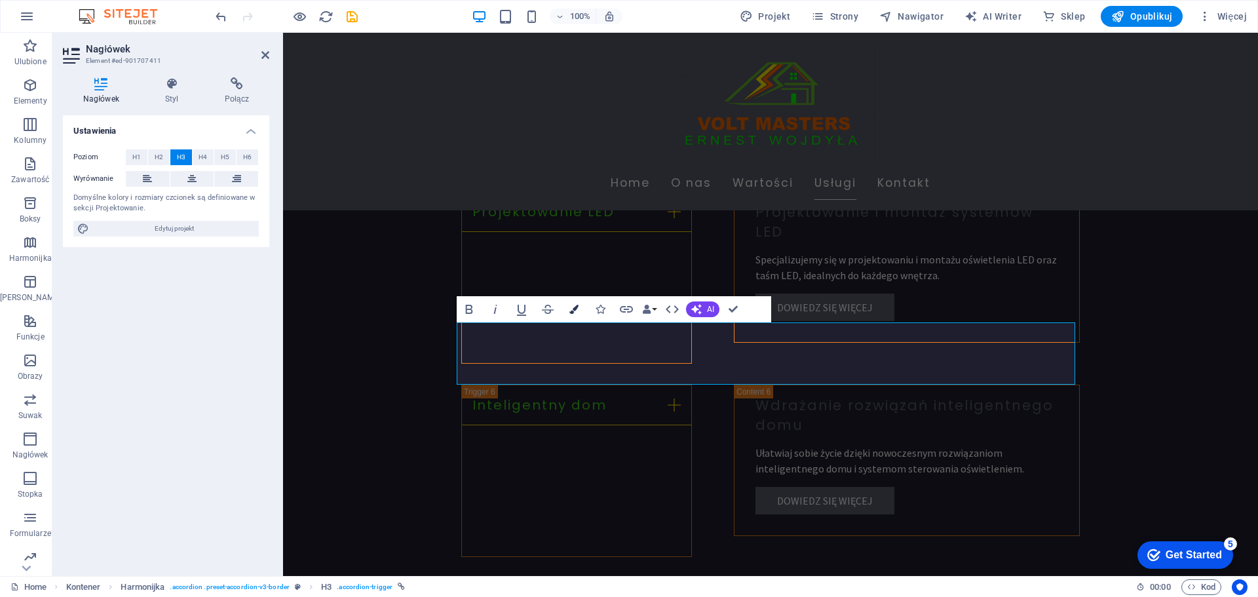
click at [579, 307] on button "Colors" at bounding box center [573, 309] width 25 height 26
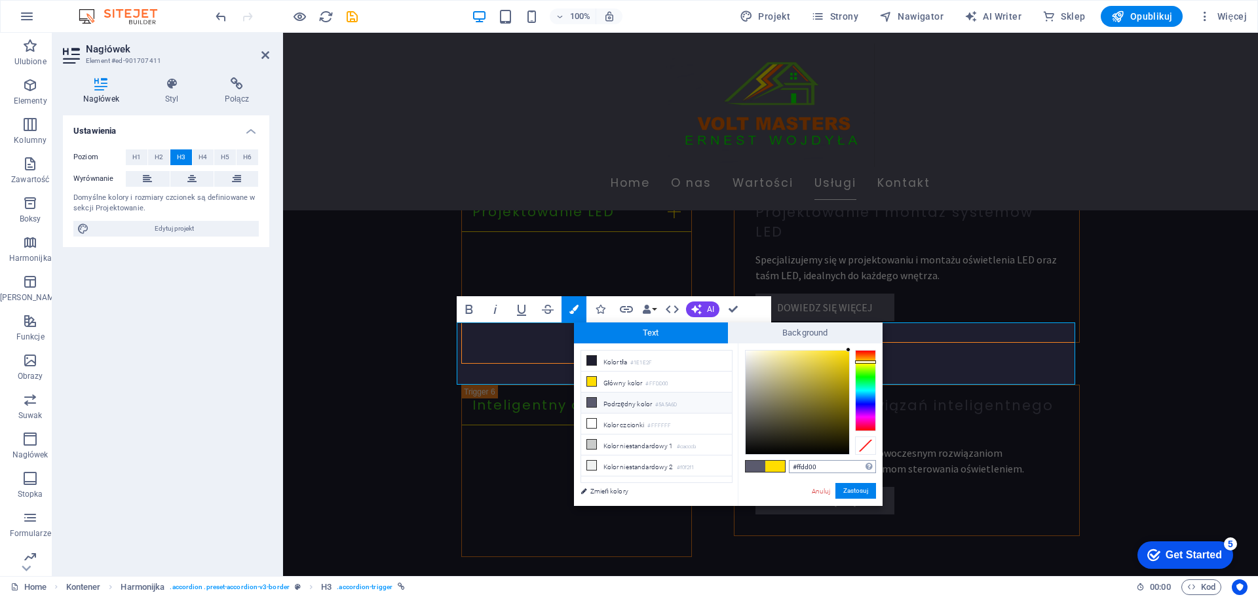
drag, startPoint x: 829, startPoint y: 464, endPoint x: 795, endPoint y: 463, distance: 34.1
click at [795, 463] on input "#ffdd00" at bounding box center [832, 466] width 87 height 13
type input "#41c91c"
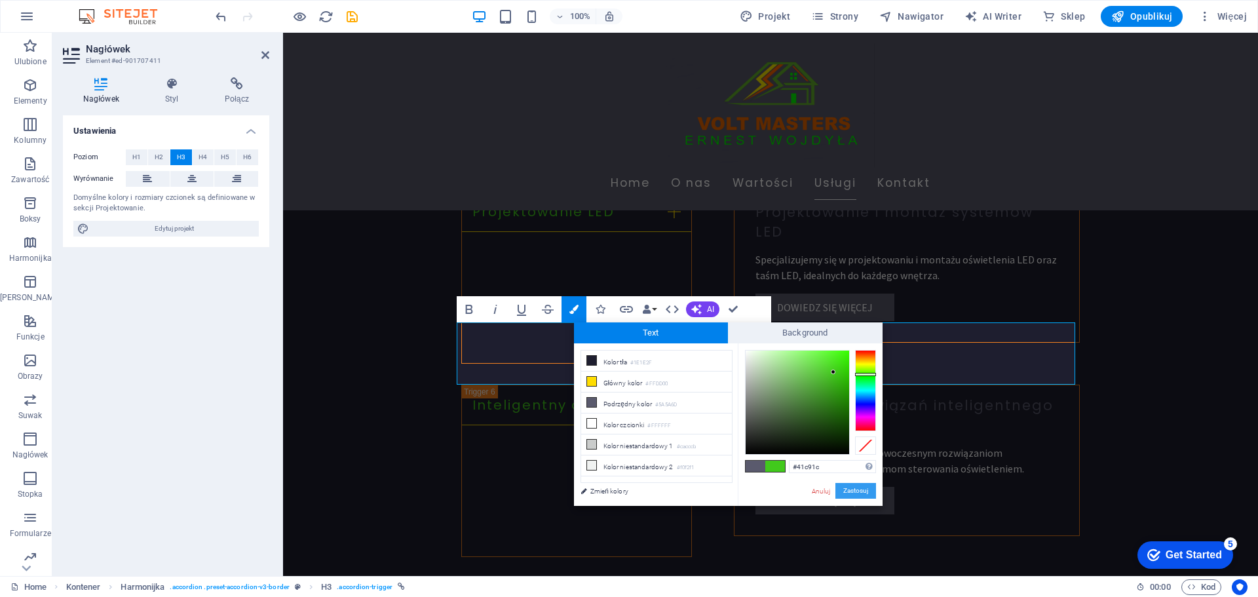
click at [852, 483] on button "Zastosuj" at bounding box center [855, 491] width 41 height 16
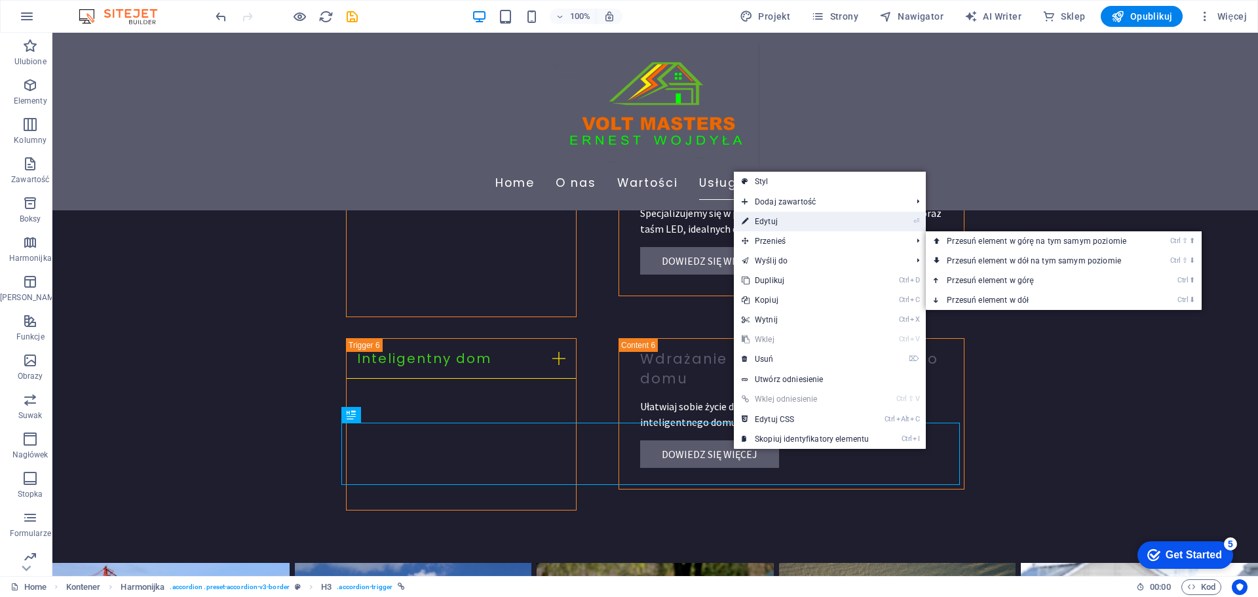
click at [773, 228] on link "⏎ Edytuj" at bounding box center [805, 222] width 143 height 20
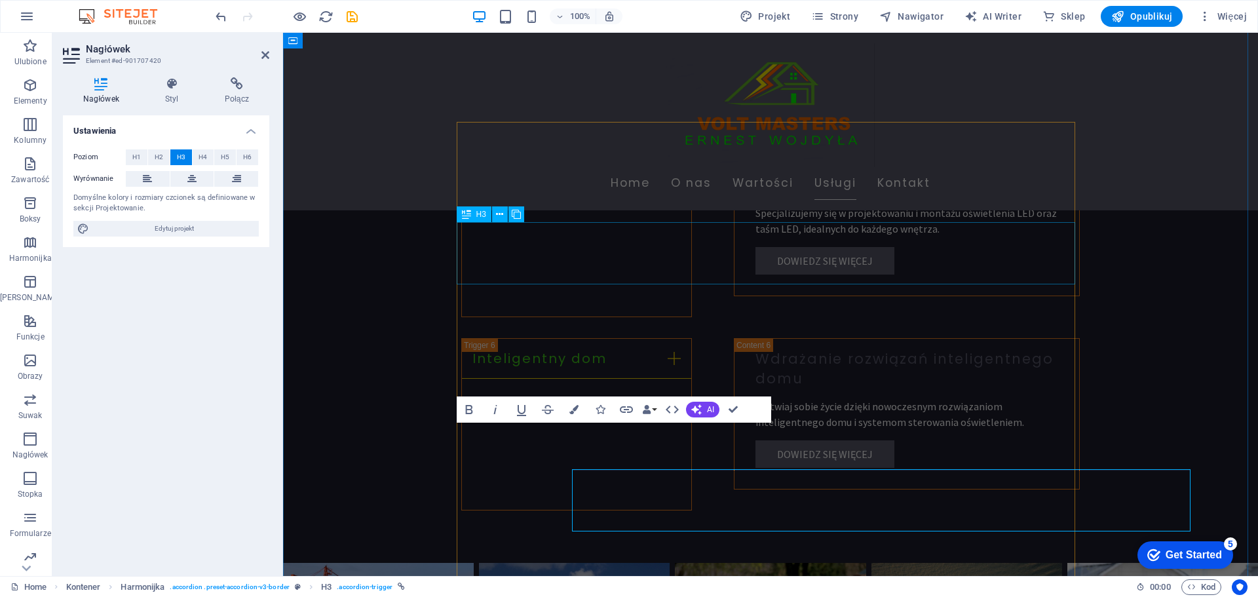
scroll to position [2358, 0]
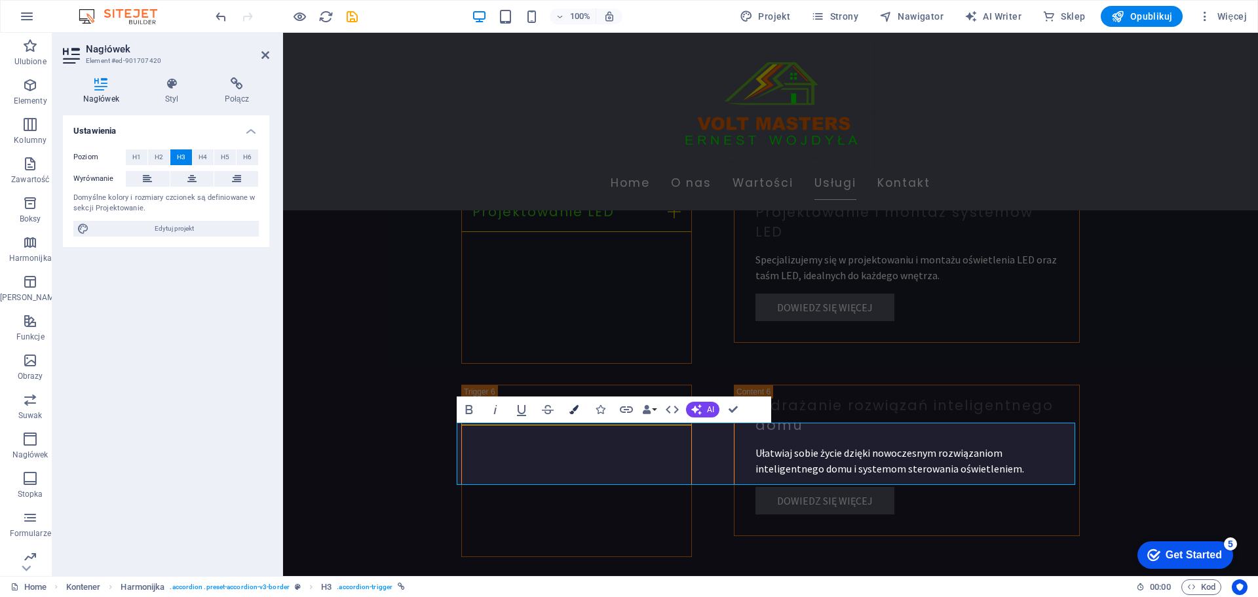
click at [571, 408] on icon "button" at bounding box center [573, 409] width 9 height 9
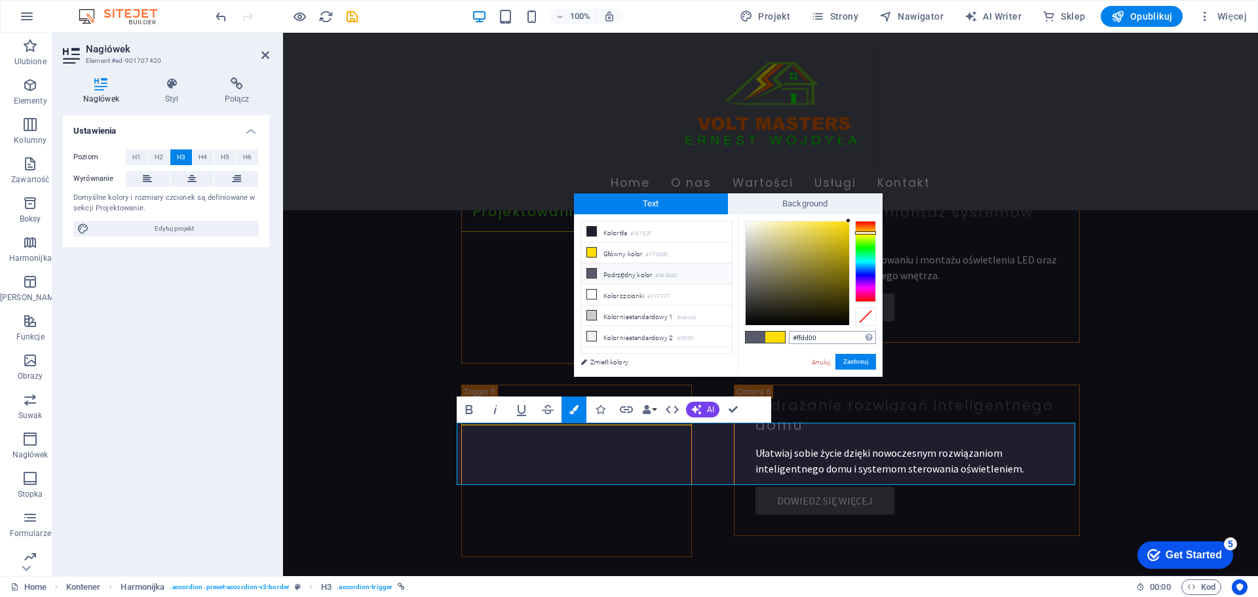
drag, startPoint x: 825, startPoint y: 338, endPoint x: 797, endPoint y: 337, distance: 28.2
click at [797, 337] on input "#ffdd00" at bounding box center [832, 337] width 87 height 13
type input "#41c91c"
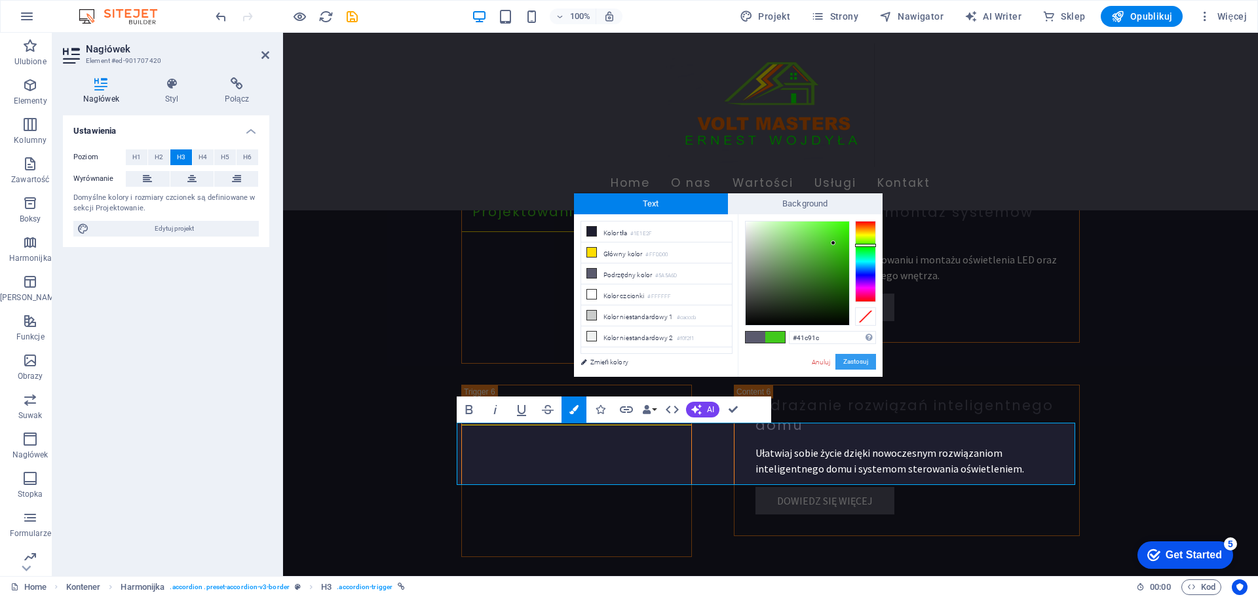
click at [856, 358] on button "Zastosuj" at bounding box center [855, 362] width 41 height 16
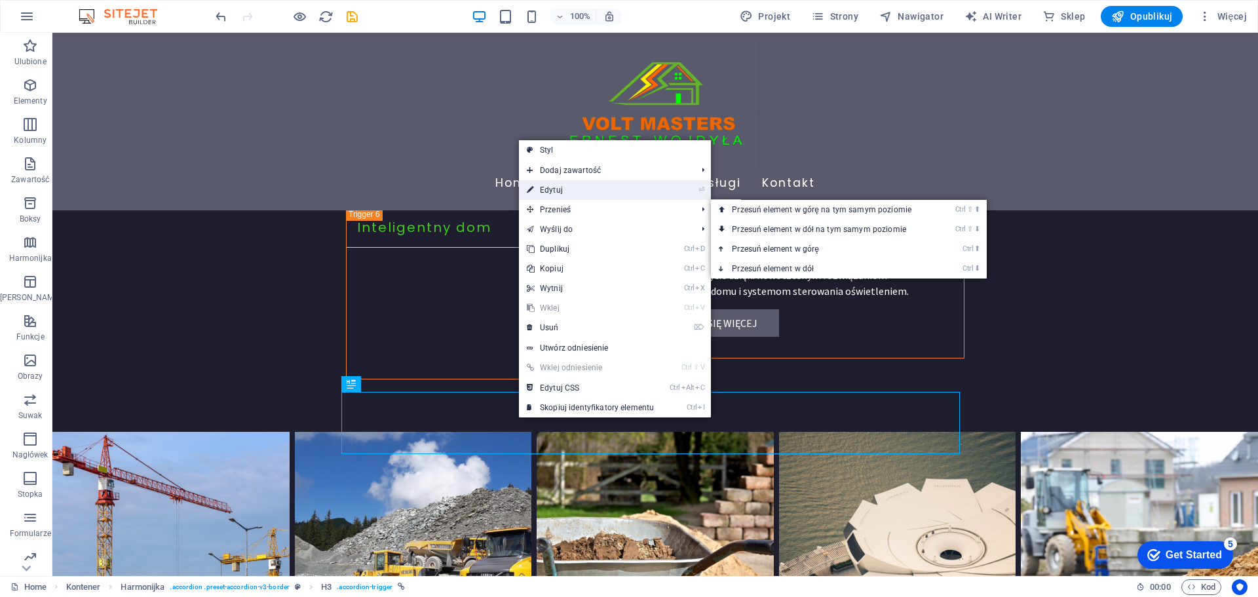
drag, startPoint x: 559, startPoint y: 195, endPoint x: 298, endPoint y: 185, distance: 261.5
click at [559, 195] on link "⏎ Edytuj" at bounding box center [590, 190] width 143 height 20
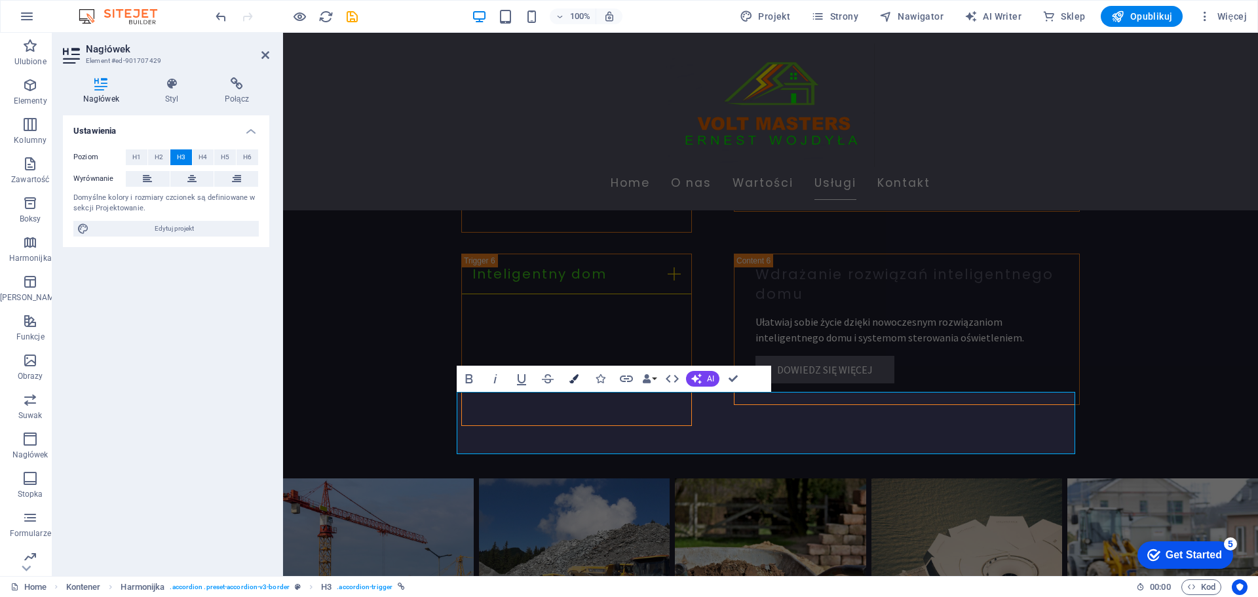
click at [578, 379] on button "Colors" at bounding box center [573, 379] width 25 height 26
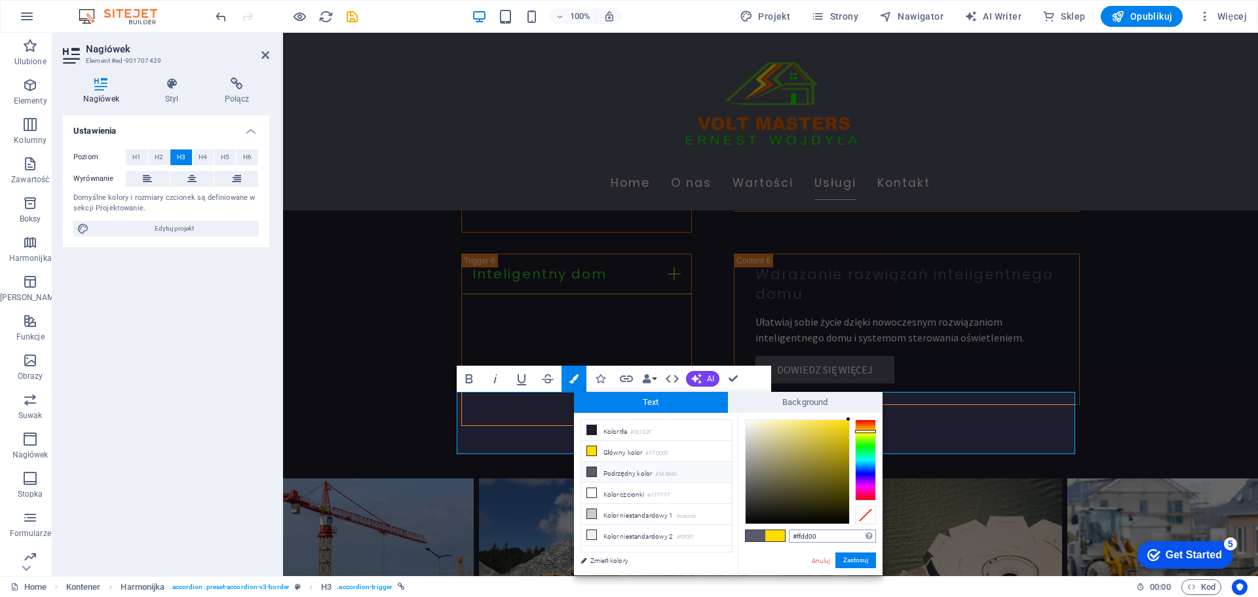
drag, startPoint x: 836, startPoint y: 536, endPoint x: 796, endPoint y: 530, distance: 40.4
click at [796, 530] on input "#ffdd00" at bounding box center [832, 535] width 87 height 13
type input "#41c91c"
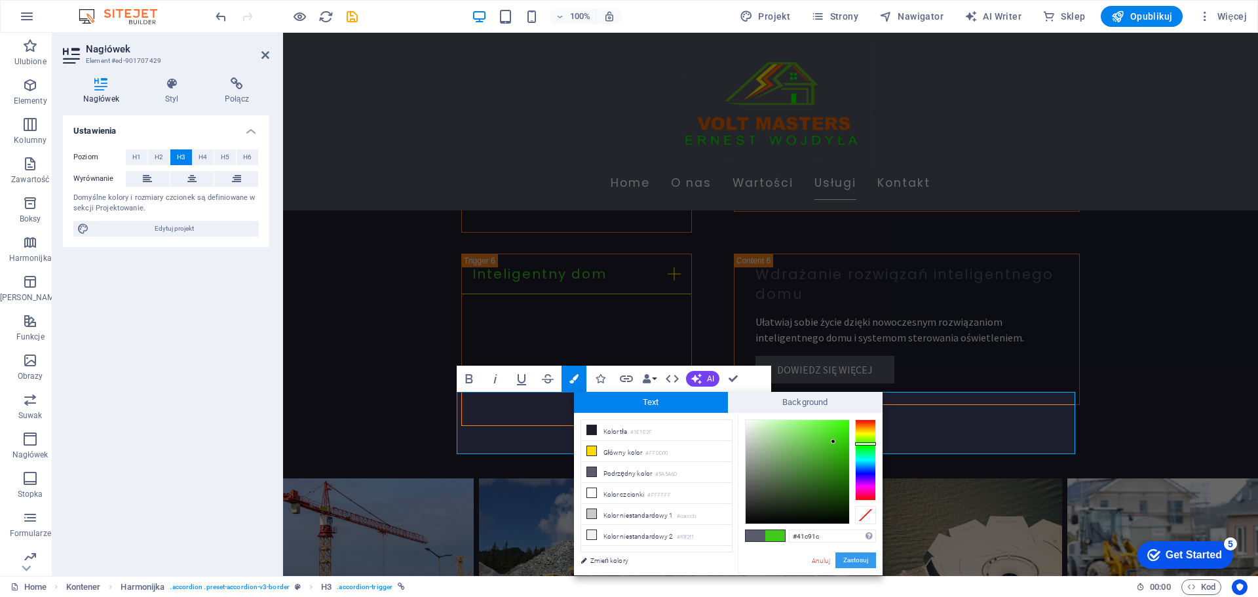
click at [853, 556] on button "Zastosuj" at bounding box center [855, 560] width 41 height 16
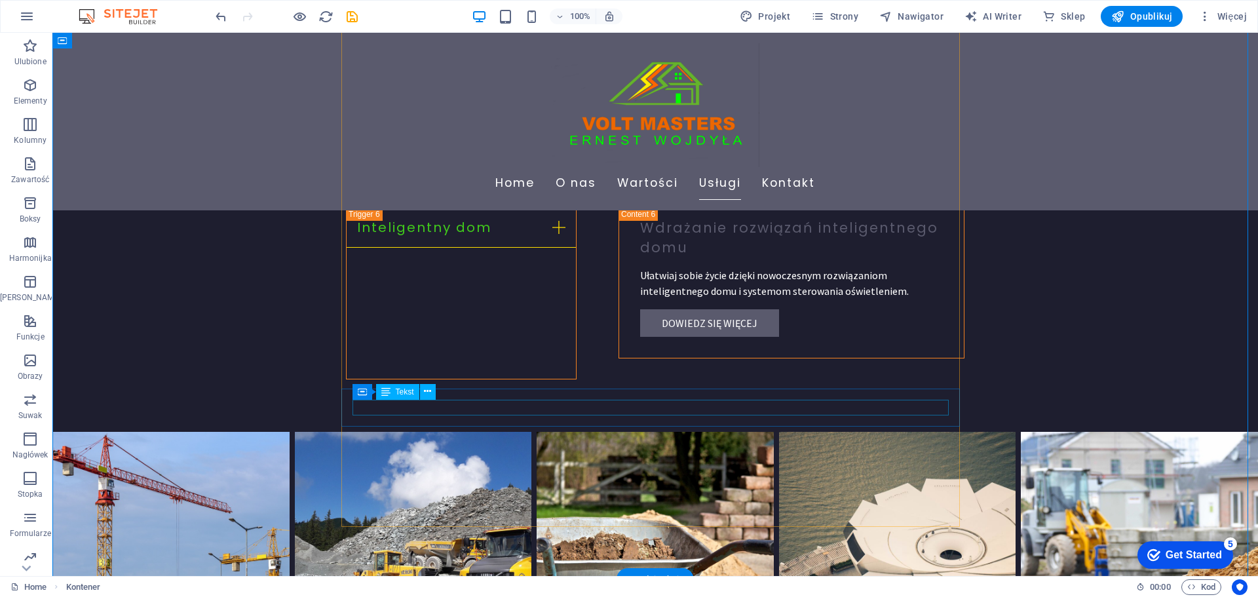
scroll to position [2667, 0]
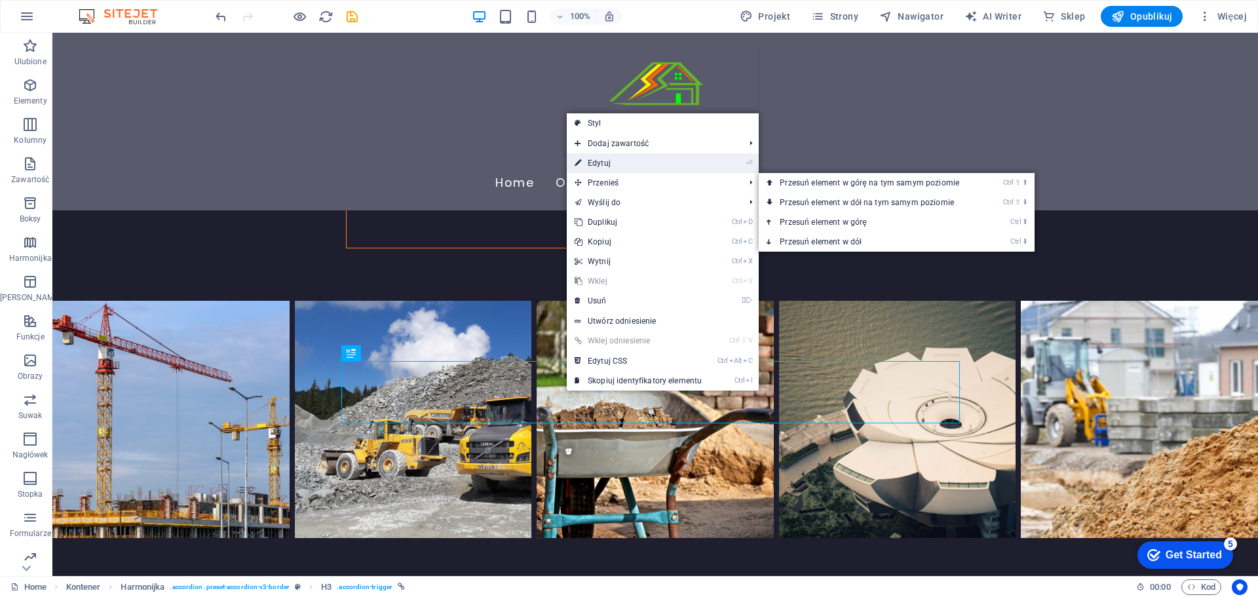
click at [609, 167] on link "⏎ Edytuj" at bounding box center [638, 163] width 143 height 20
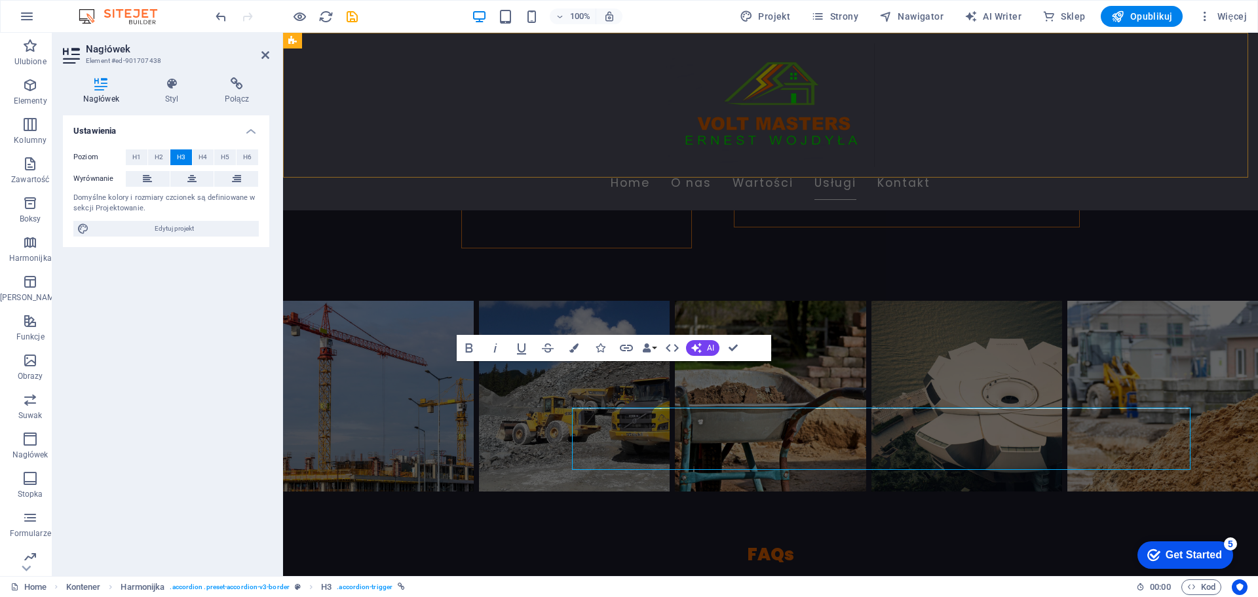
scroll to position [2620, 0]
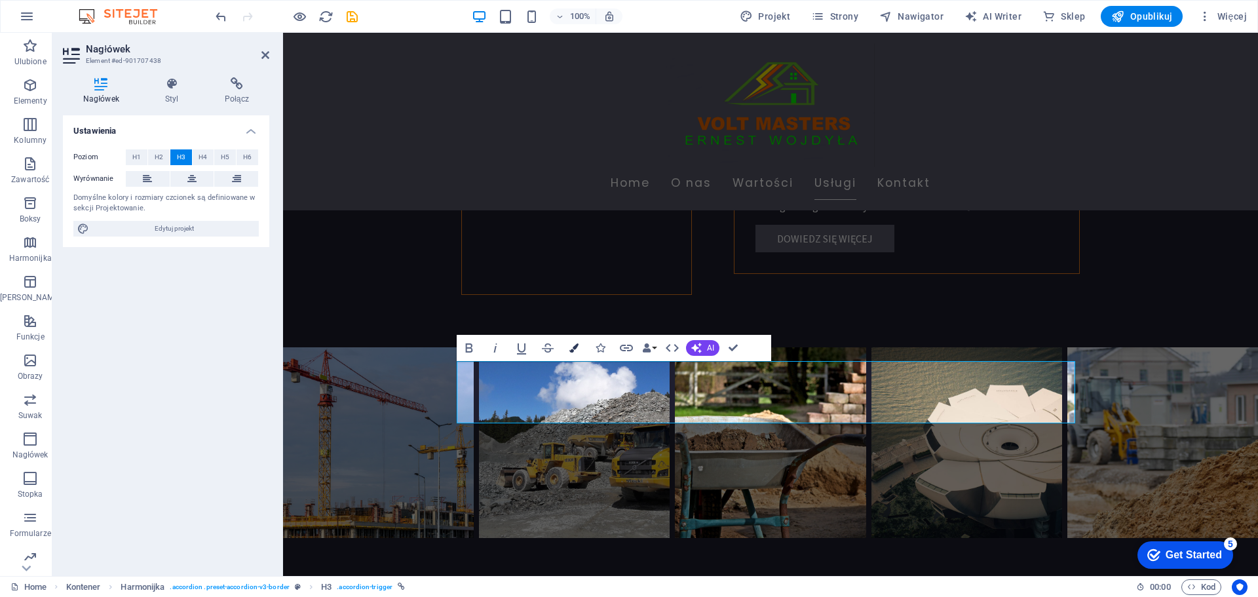
click at [572, 342] on button "Colors" at bounding box center [573, 348] width 25 height 26
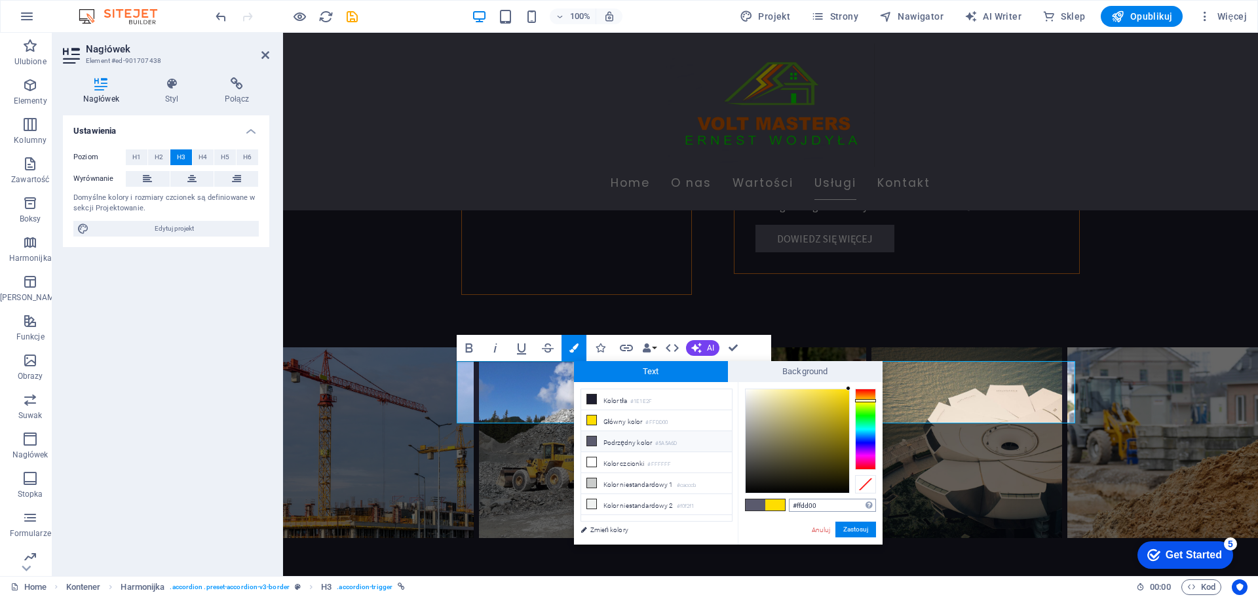
drag, startPoint x: 837, startPoint y: 502, endPoint x: 796, endPoint y: 500, distance: 41.4
click at [796, 500] on input "#ffdd00" at bounding box center [832, 505] width 87 height 13
type input "#41c91c"
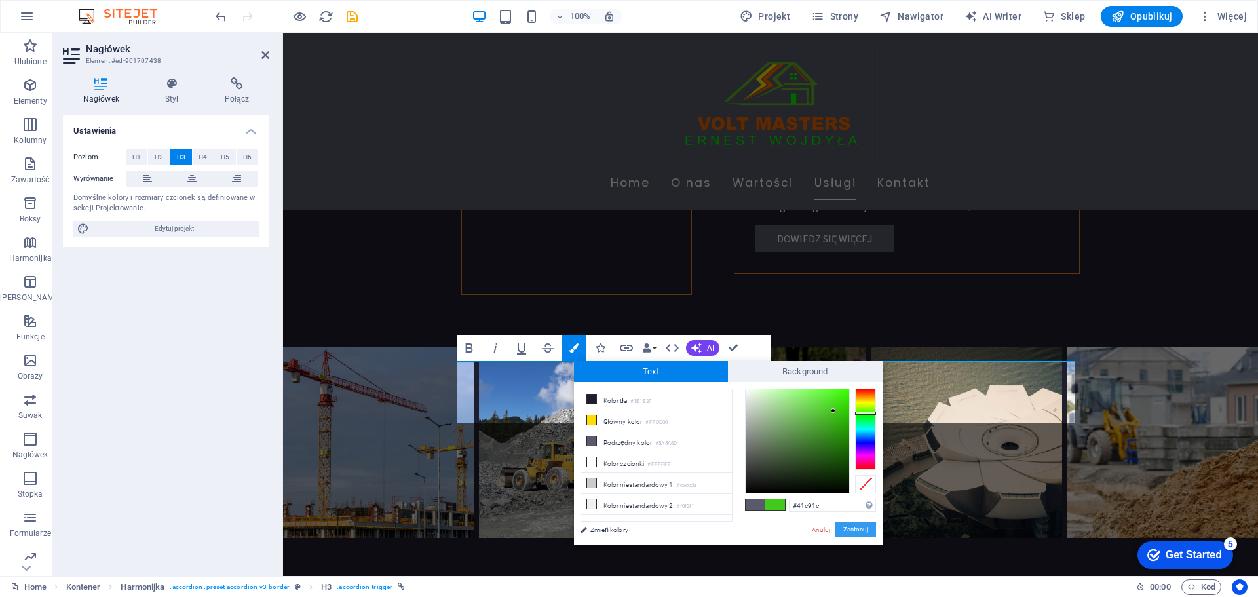
click at [852, 529] on button "Zastosuj" at bounding box center [855, 529] width 41 height 16
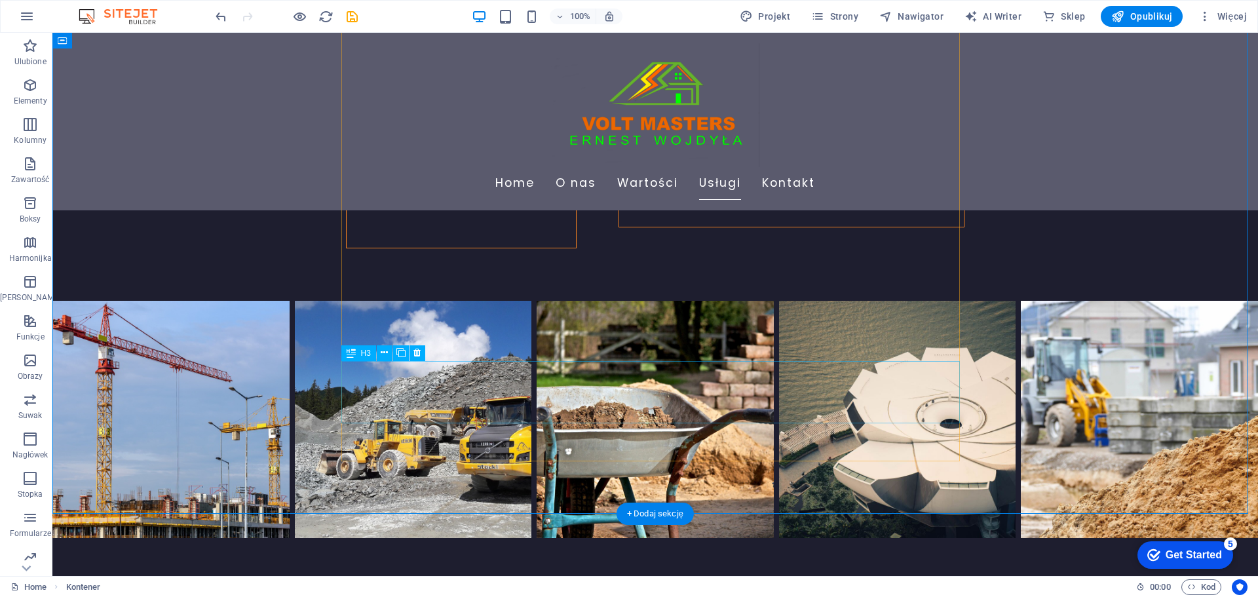
scroll to position [2929, 0]
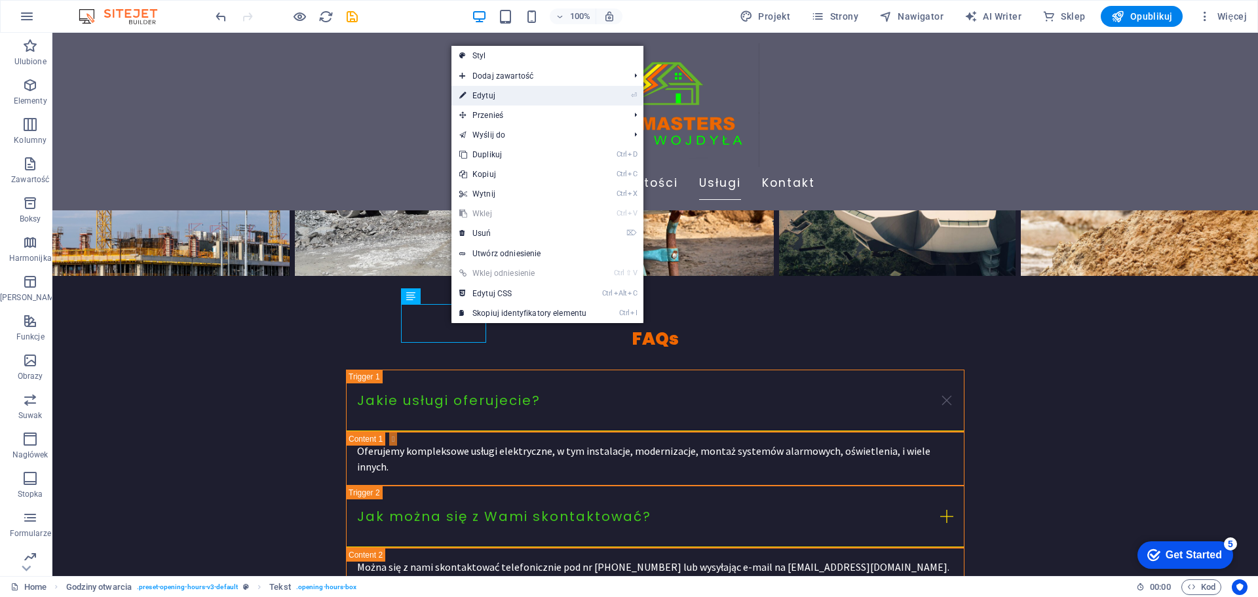
click at [495, 94] on link "⏎ Edytuj" at bounding box center [522, 96] width 143 height 20
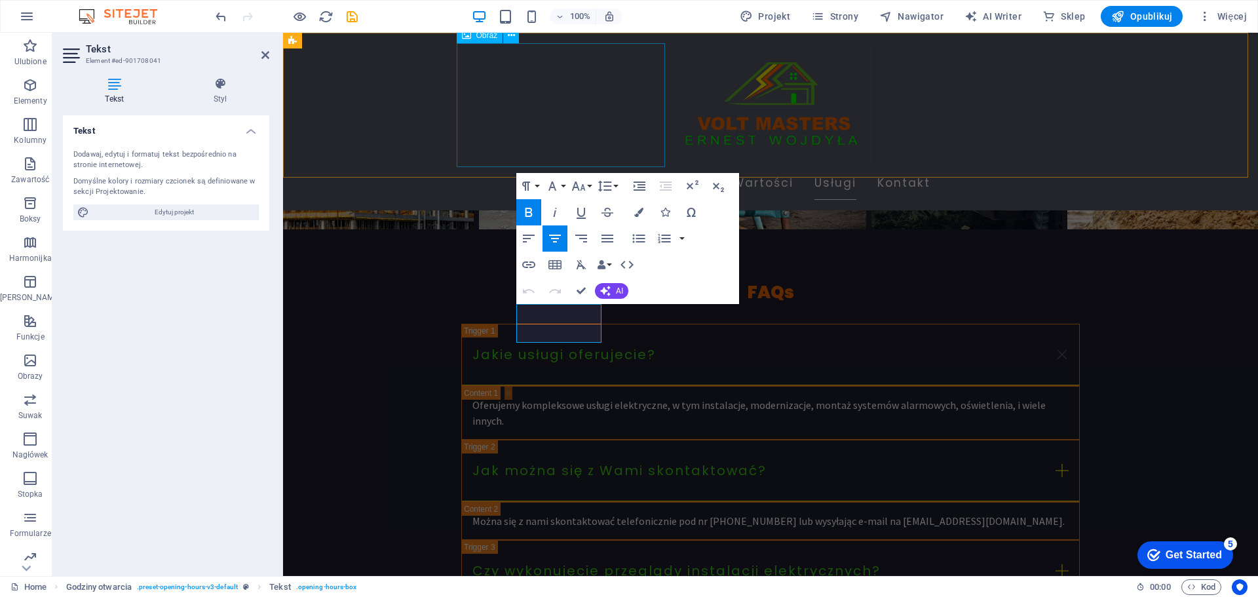
scroll to position [2882, 0]
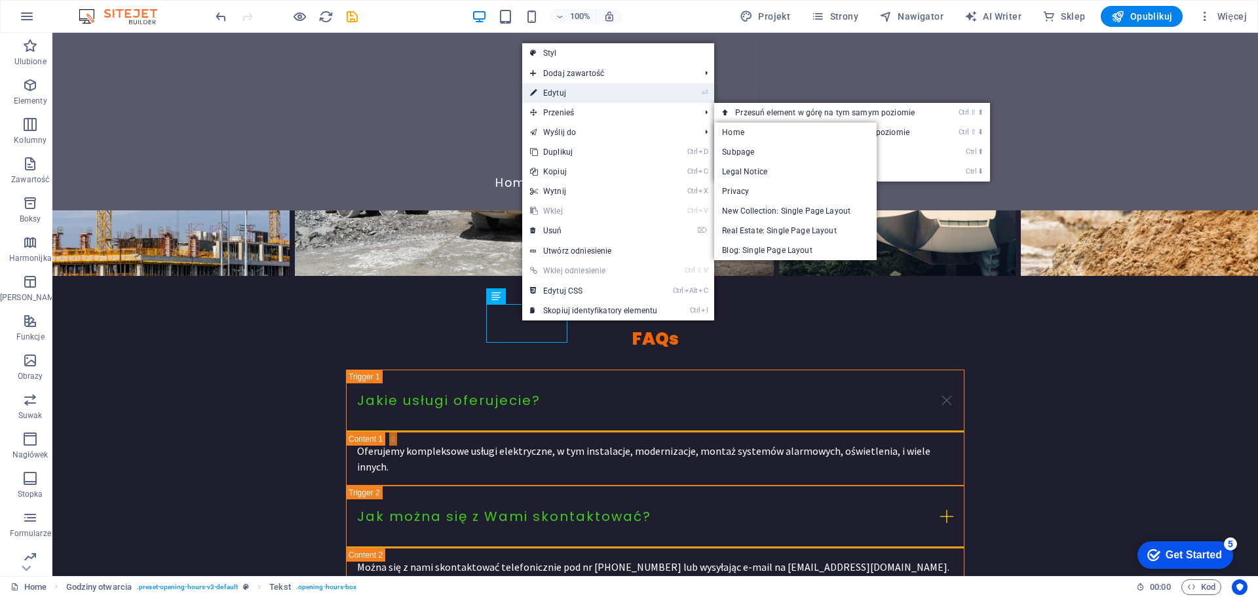
click at [554, 98] on link "⏎ Edytuj" at bounding box center [593, 93] width 143 height 20
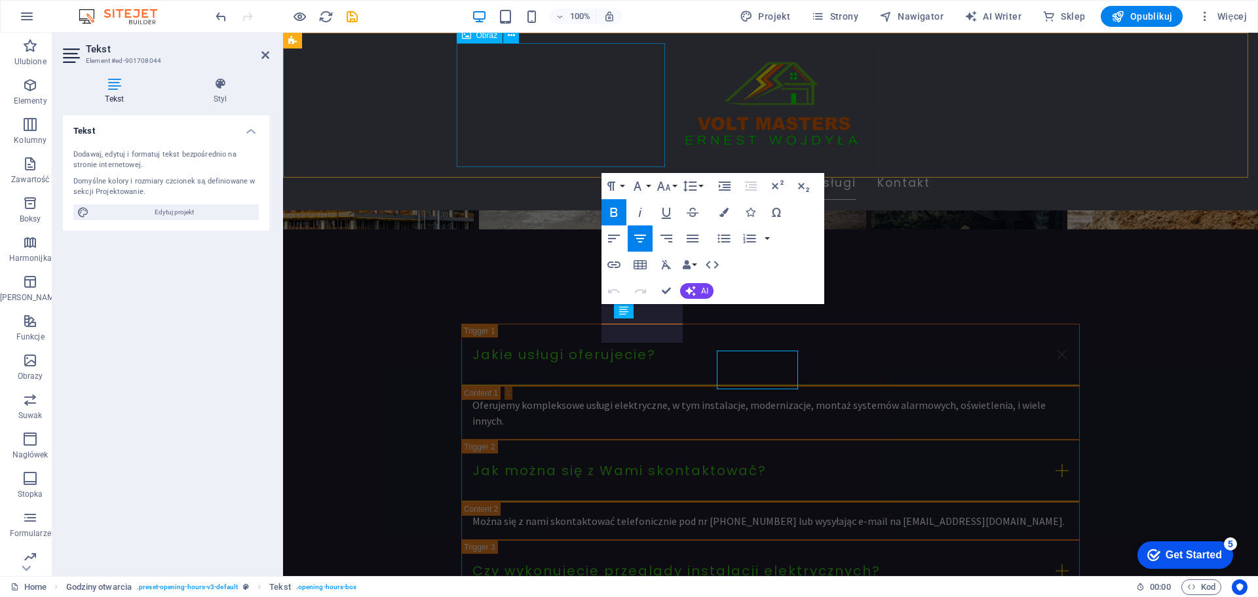
scroll to position [2882, 0]
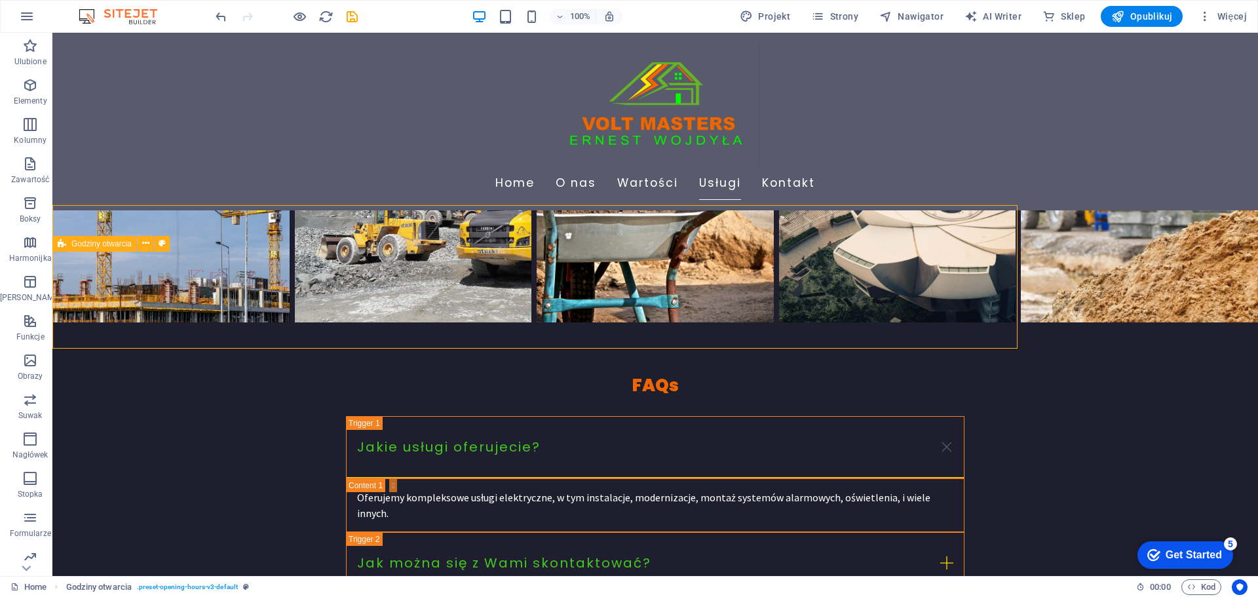
scroll to position [2929, 0]
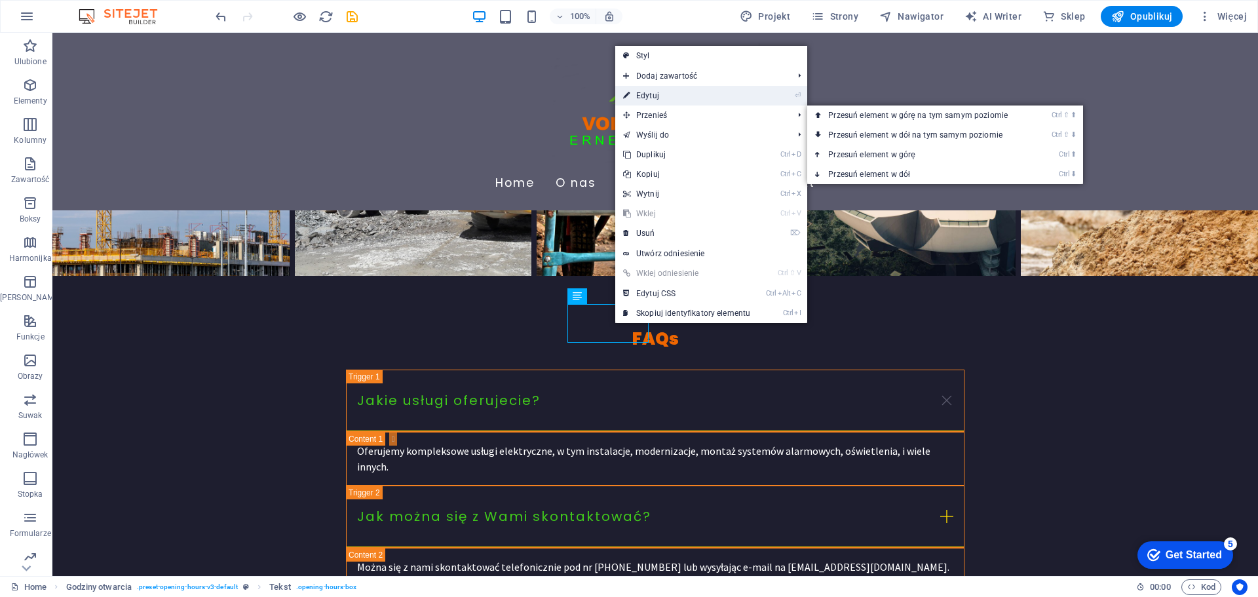
click at [647, 100] on link "⏎ Edytuj" at bounding box center [686, 96] width 143 height 20
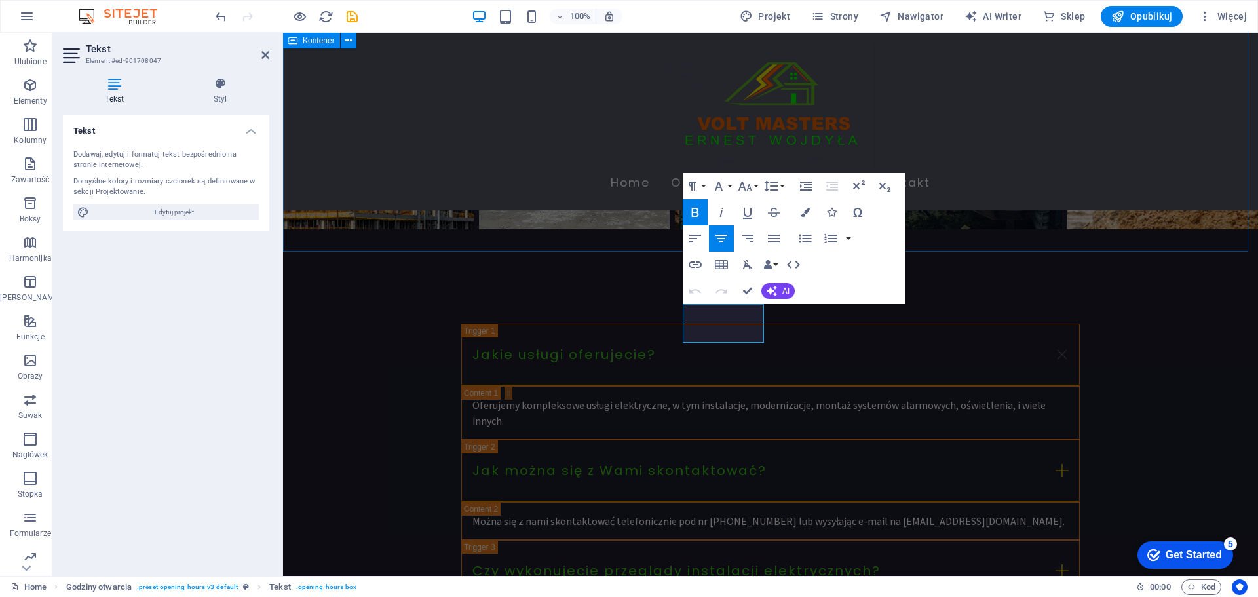
scroll to position [2882, 0]
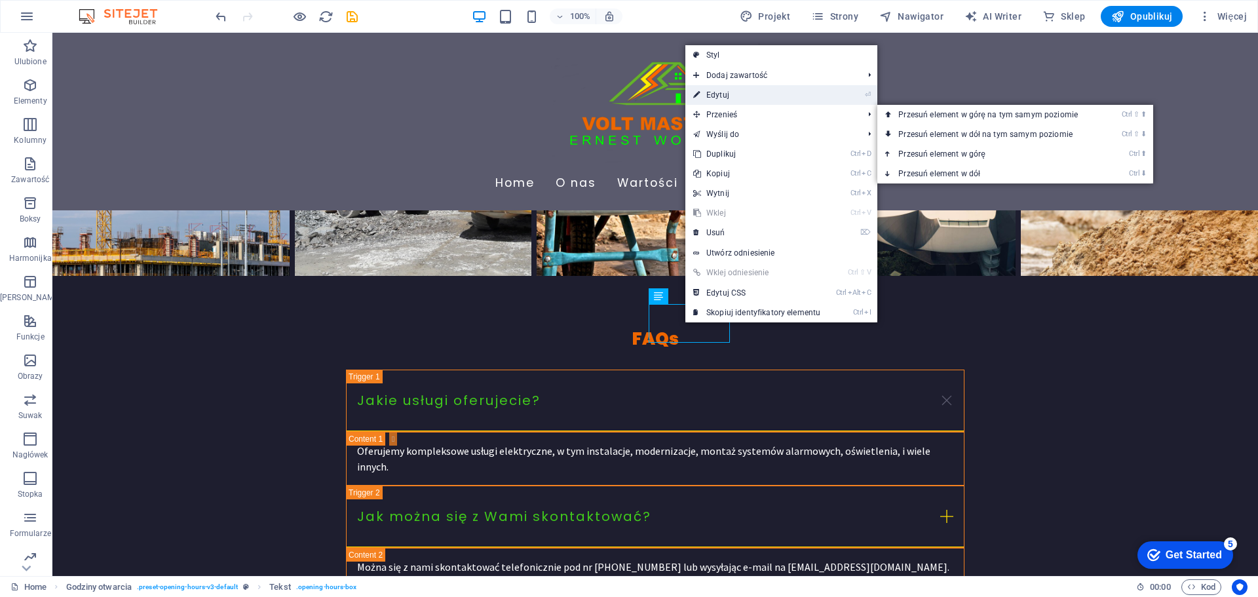
drag, startPoint x: 713, startPoint y: 101, endPoint x: 425, endPoint y: 117, distance: 288.7
click at [713, 101] on link "⏎ Edytuj" at bounding box center [756, 95] width 143 height 20
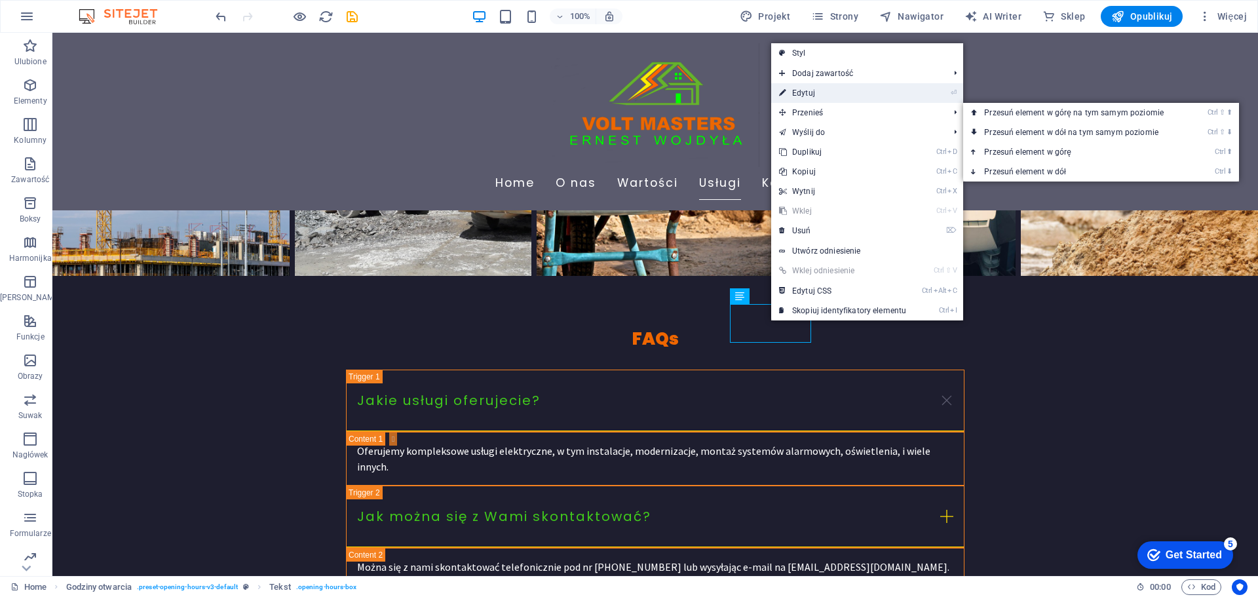
drag, startPoint x: 799, startPoint y: 96, endPoint x: 506, endPoint y: 98, distance: 292.2
click at [799, 96] on link "⏎ Edytuj" at bounding box center [842, 93] width 143 height 20
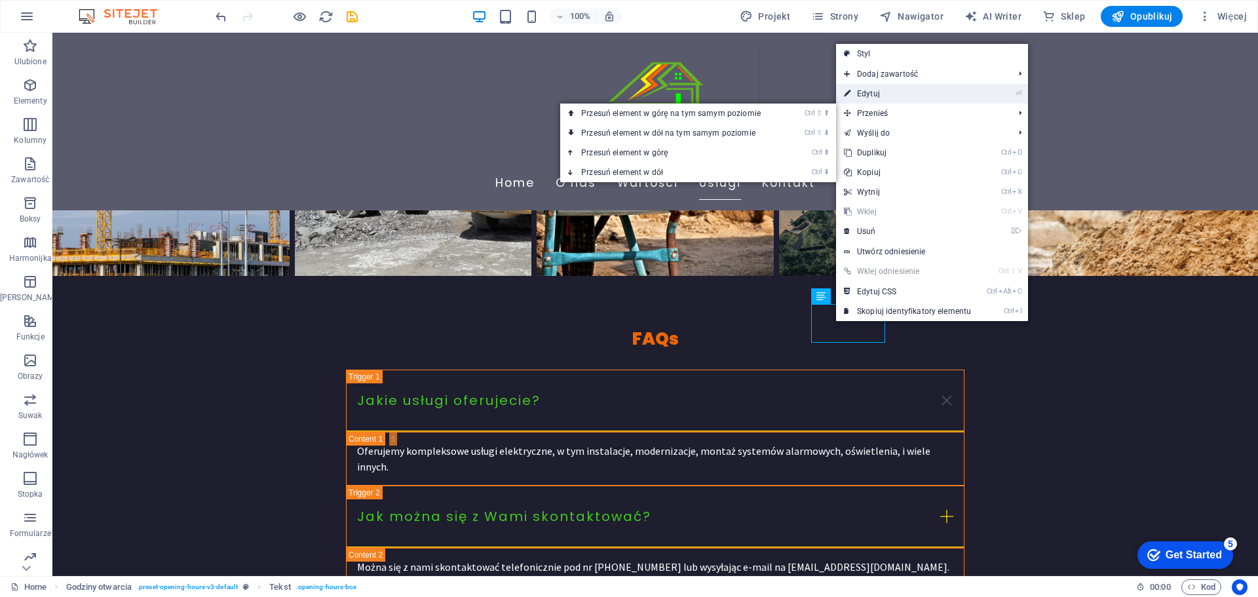
click at [863, 96] on link "⏎ Edytuj" at bounding box center [907, 94] width 143 height 20
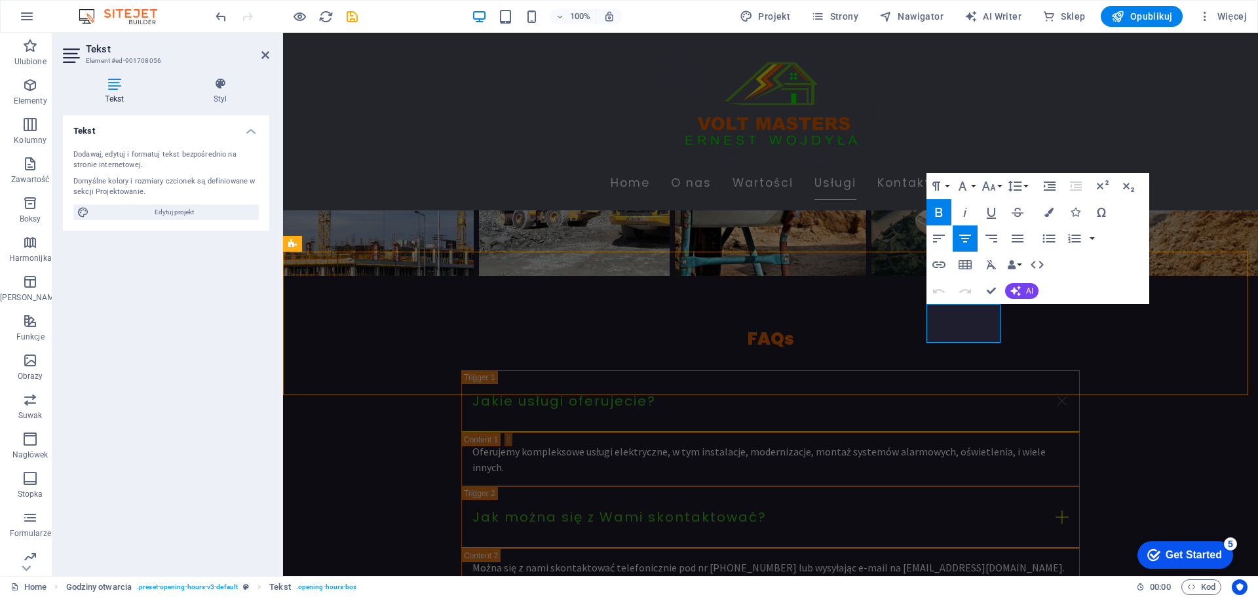
drag, startPoint x: 989, startPoint y: 332, endPoint x: 944, endPoint y: 332, distance: 45.2
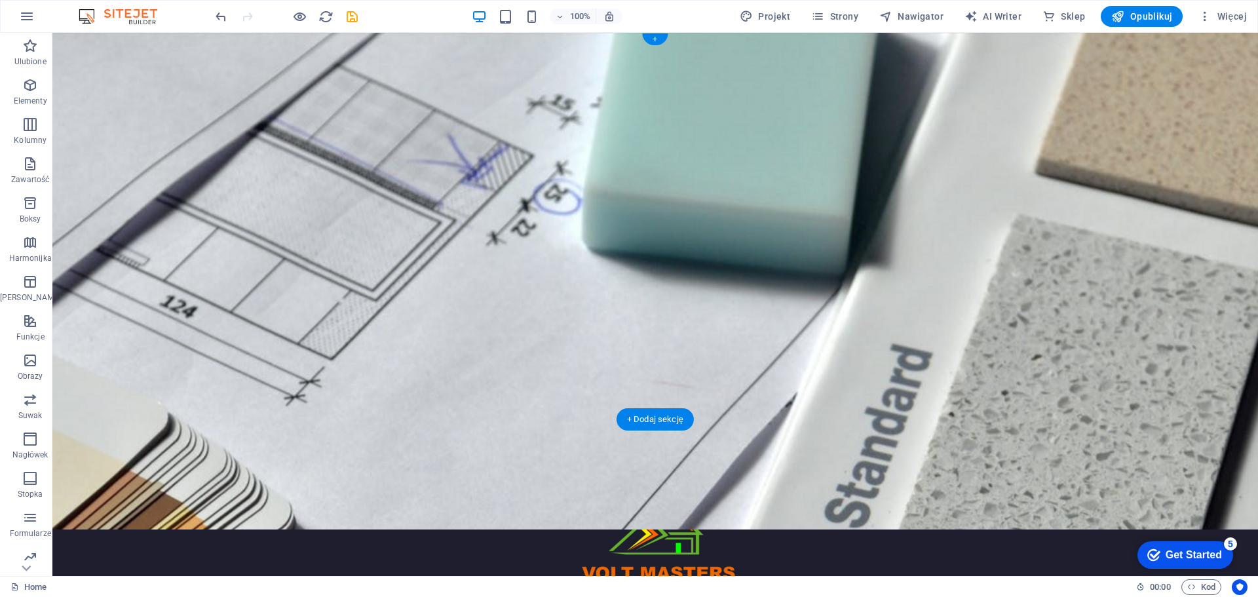
scroll to position [0, 0]
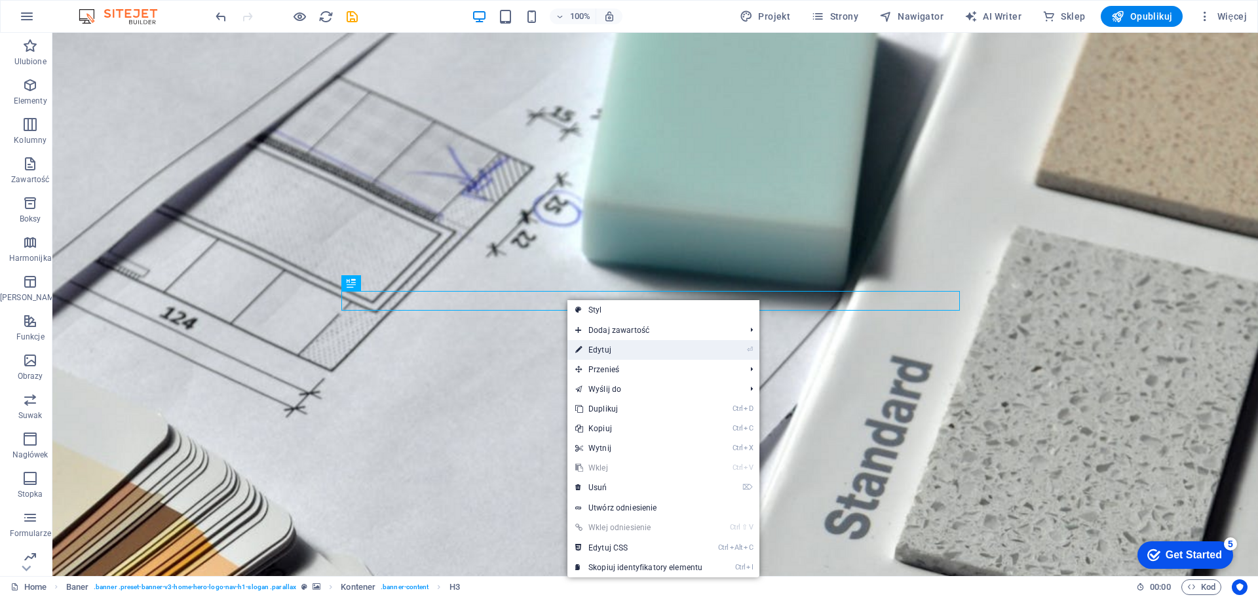
click at [613, 344] on link "⏎ Edytuj" at bounding box center [638, 350] width 143 height 20
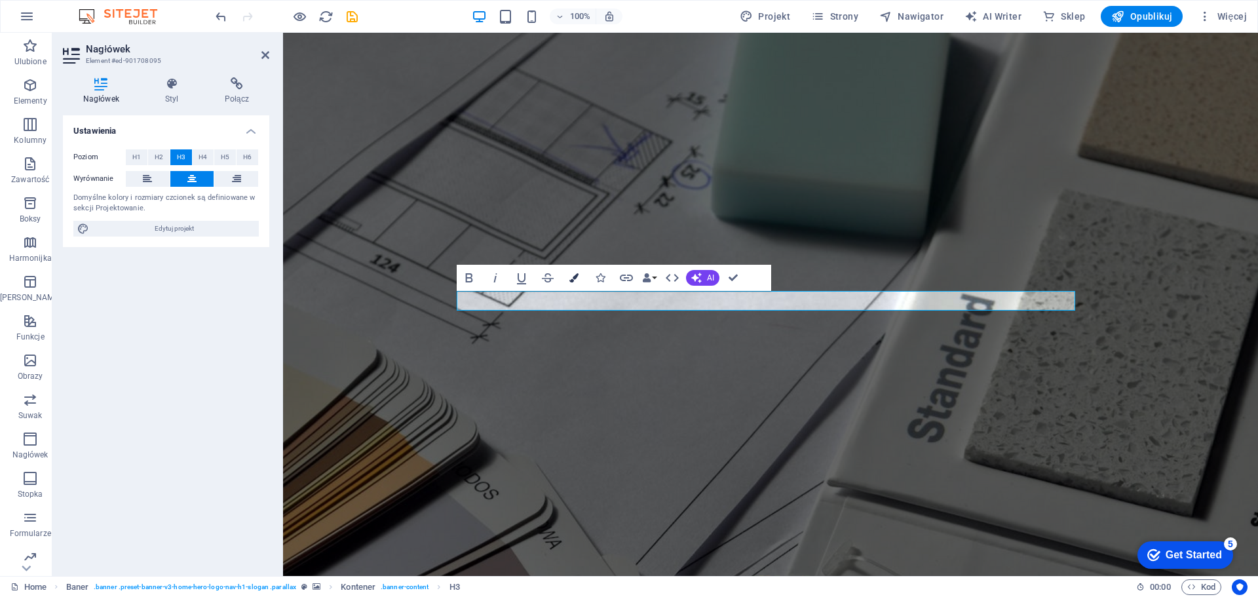
click at [572, 274] on icon "button" at bounding box center [573, 277] width 9 height 9
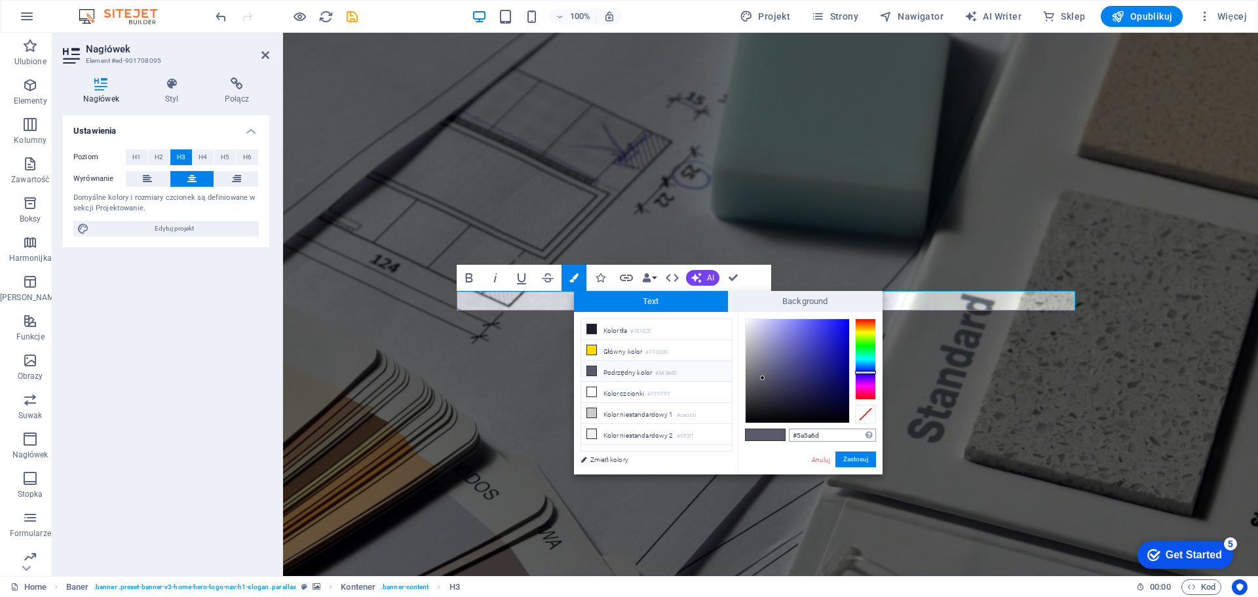
drag, startPoint x: 826, startPoint y: 436, endPoint x: 798, endPoint y: 432, distance: 28.4
click at [798, 432] on input "#5a5a6d" at bounding box center [832, 434] width 87 height 13
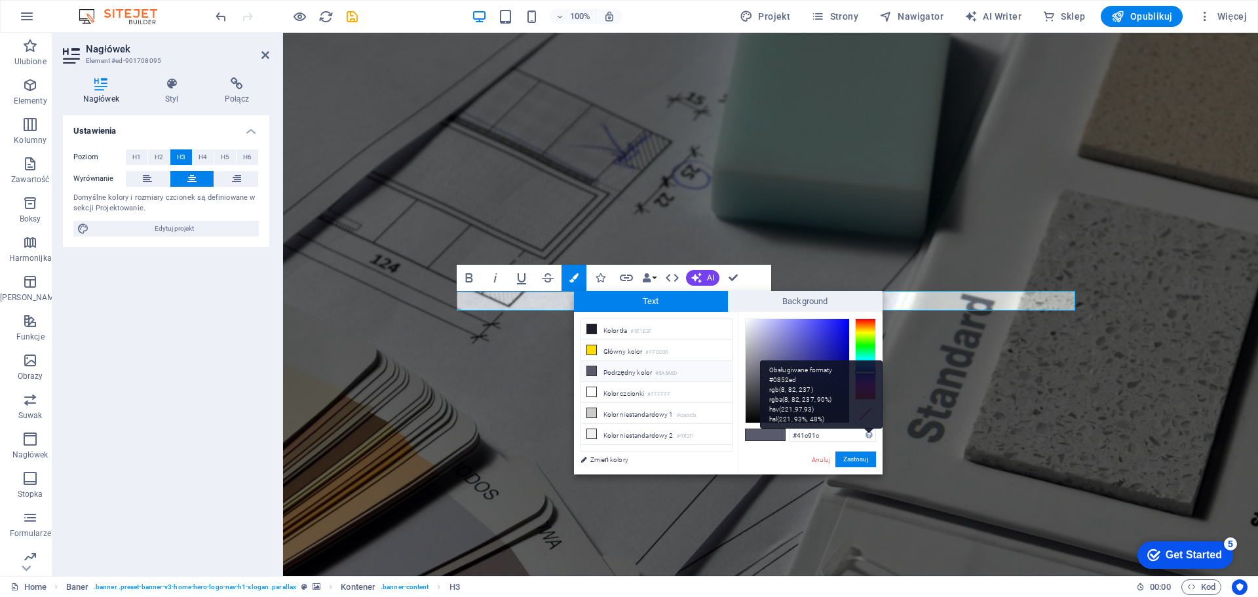
type input "#41c91c"
click at [870, 429] on div "Obsługiwane formaty #0852ed rgb(8, 82, 237) rgba(8, 82, 237, 90%) hsv(221,97,93…" at bounding box center [821, 394] width 123 height 69
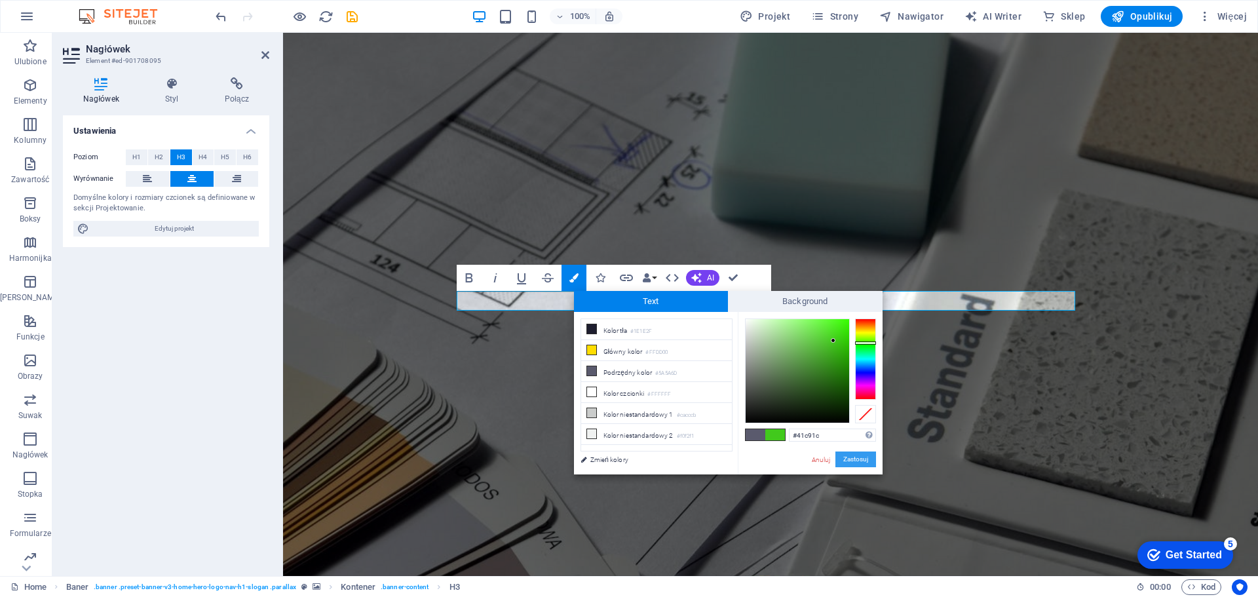
click at [860, 459] on button "Zastosuj" at bounding box center [855, 459] width 41 height 16
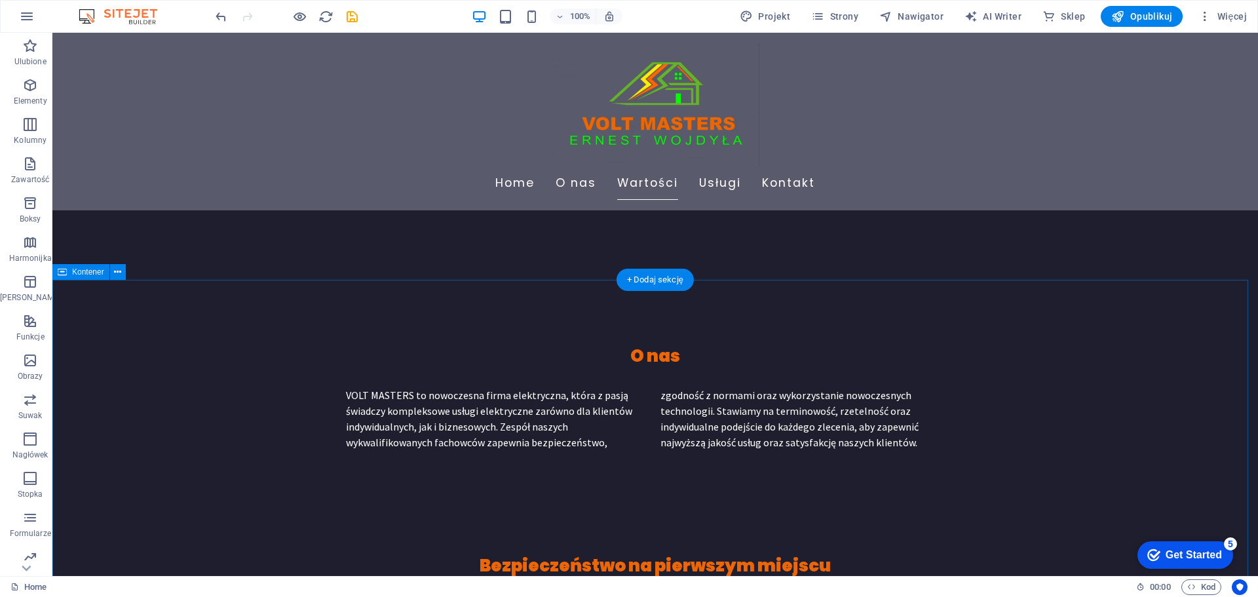
scroll to position [655, 0]
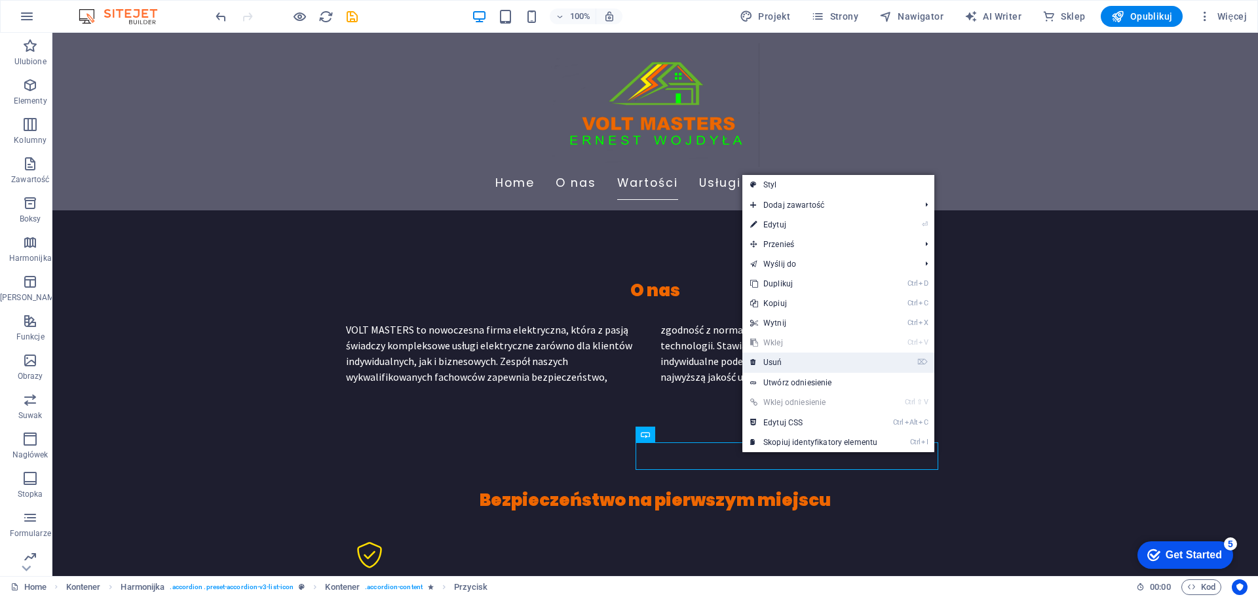
click at [789, 360] on link "⌦ Usuń" at bounding box center [813, 362] width 143 height 20
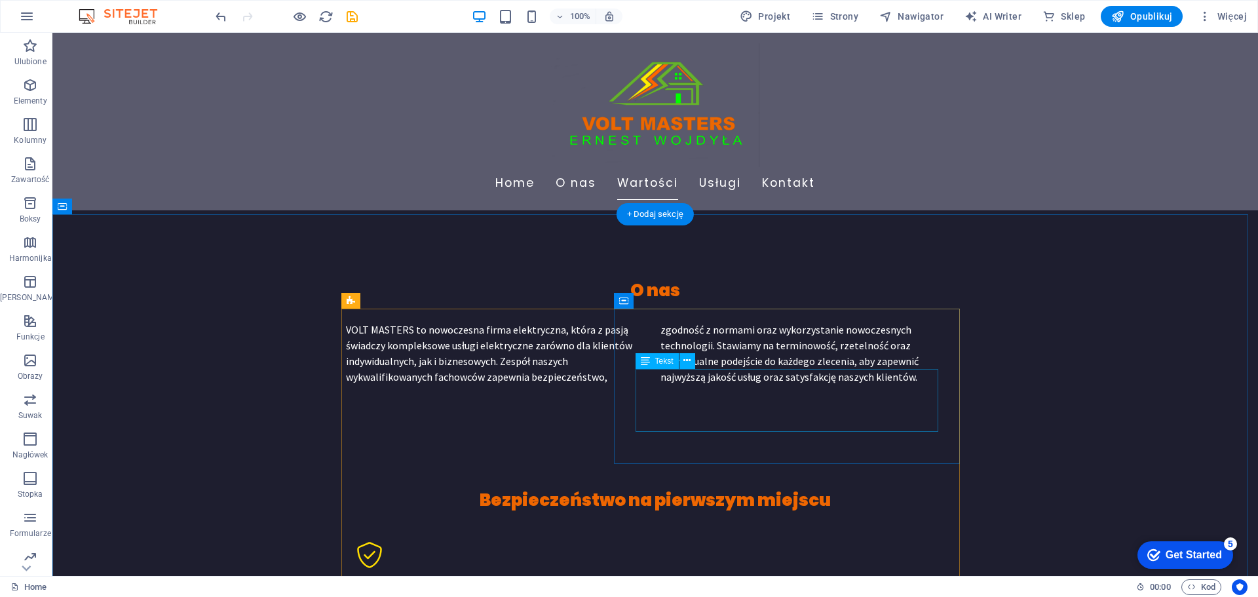
scroll to position [852, 0]
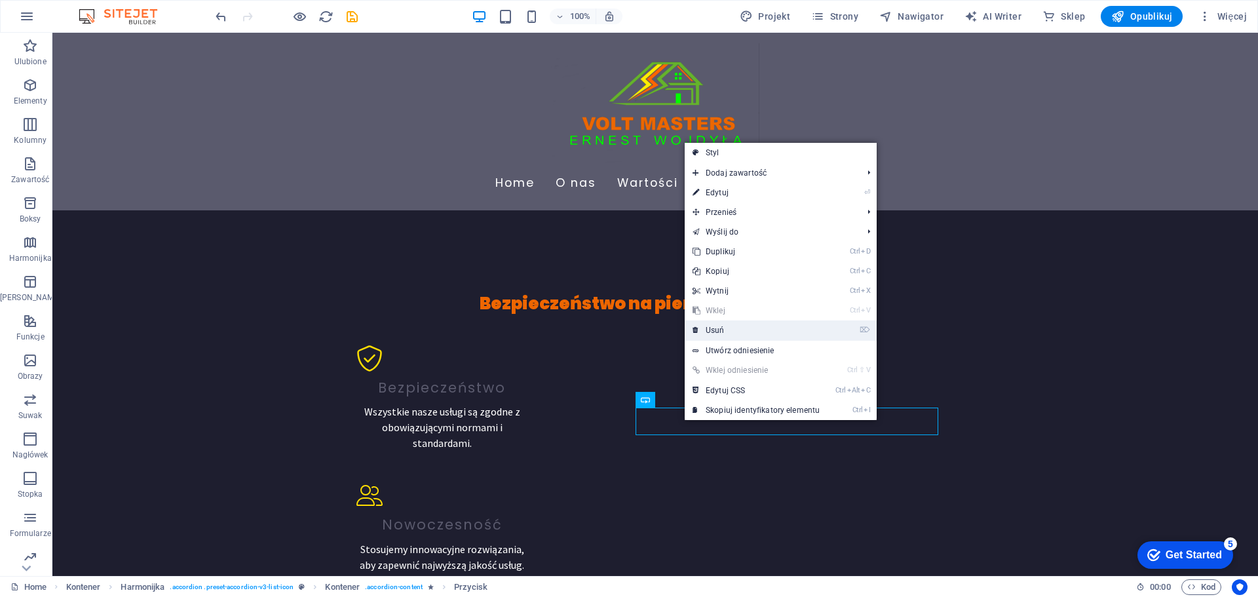
click at [725, 329] on link "⌦ Usuń" at bounding box center [756, 330] width 143 height 20
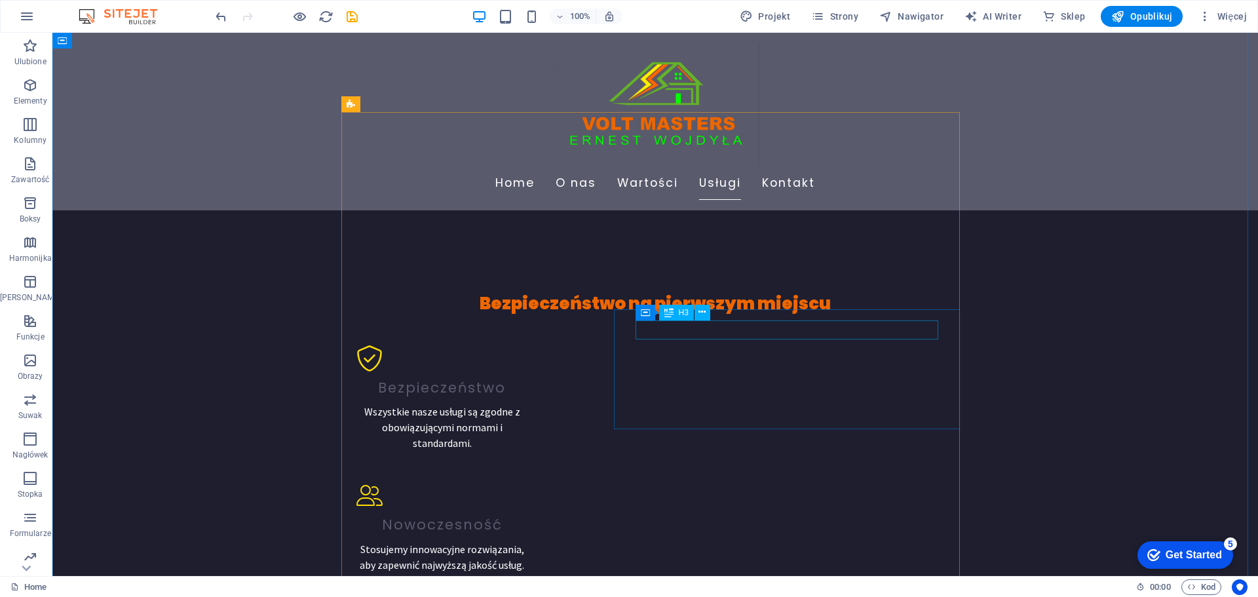
scroll to position [1114, 0]
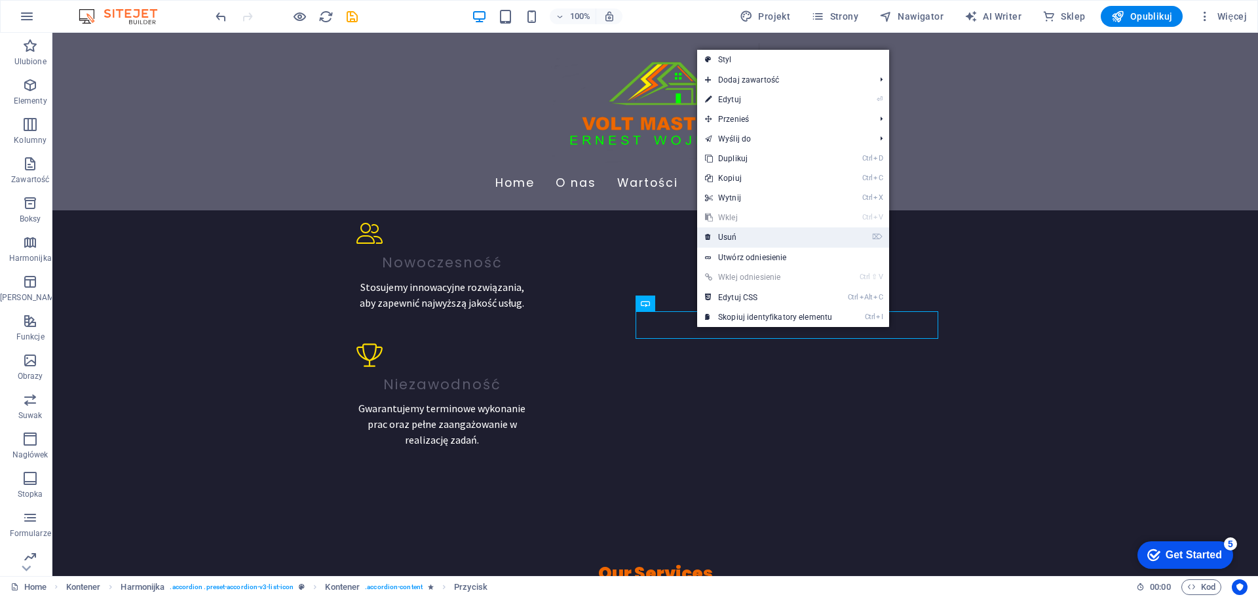
click at [730, 233] on link "⌦ Usuń" at bounding box center [768, 237] width 143 height 20
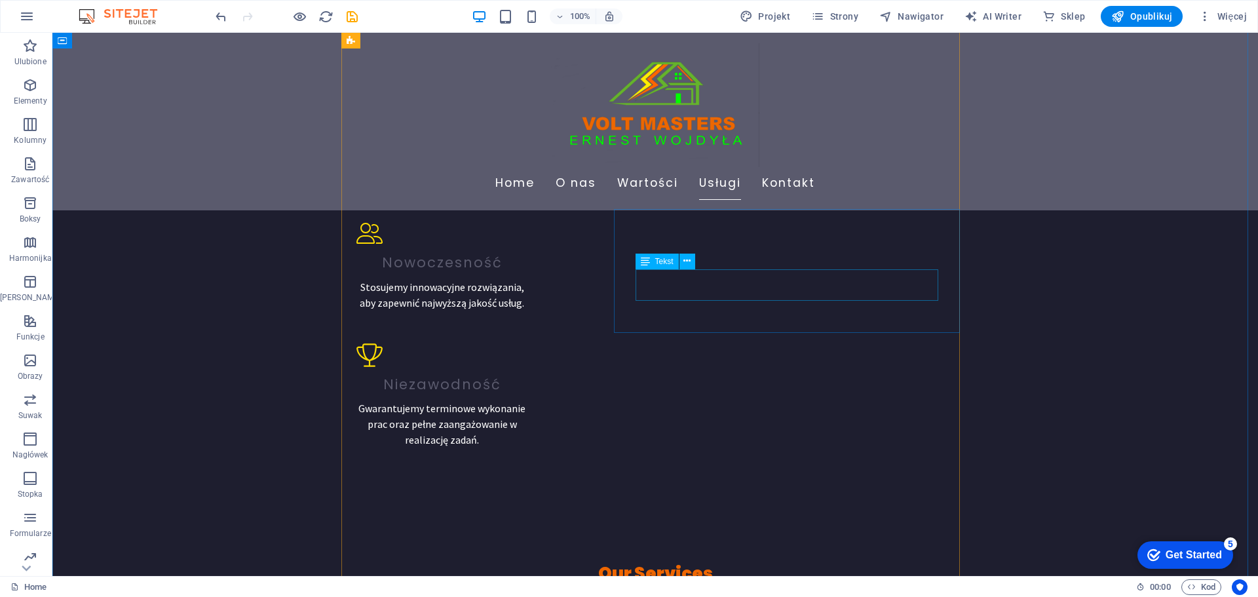
scroll to position [1245, 0]
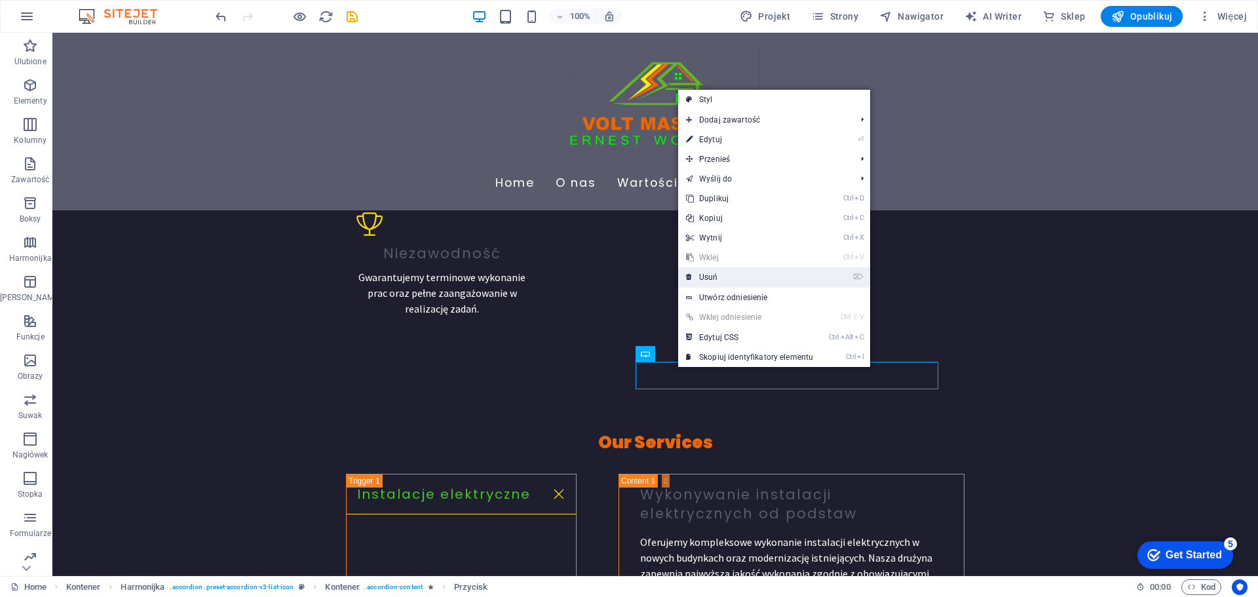
click at [709, 273] on link "⌦ Usuń" at bounding box center [749, 277] width 143 height 20
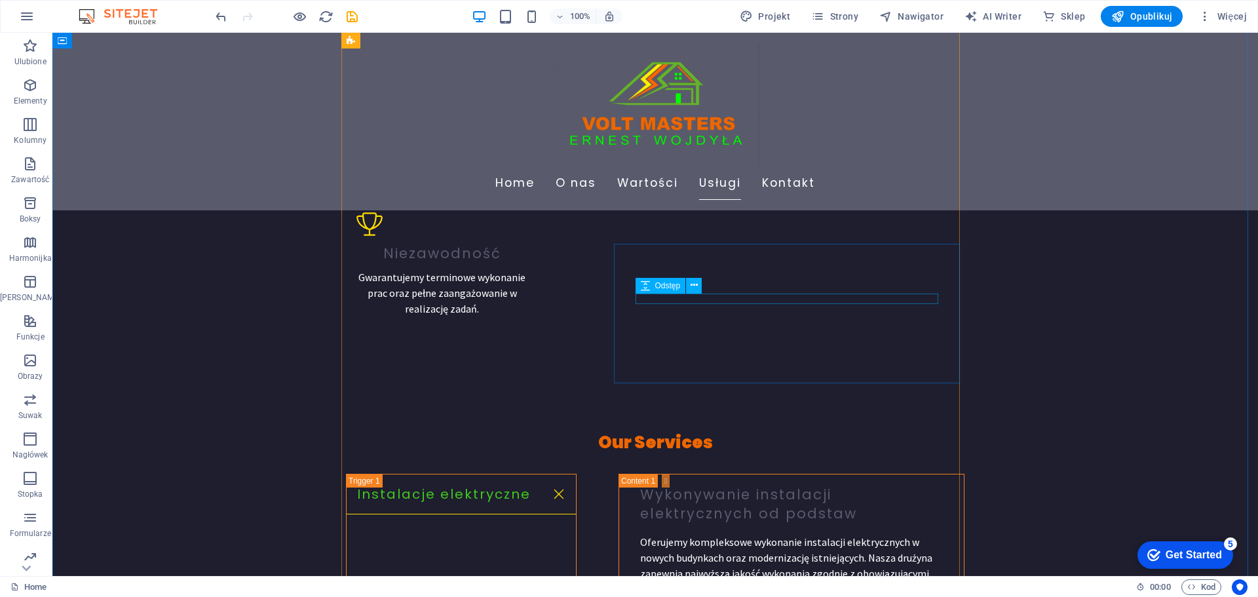
scroll to position [1441, 0]
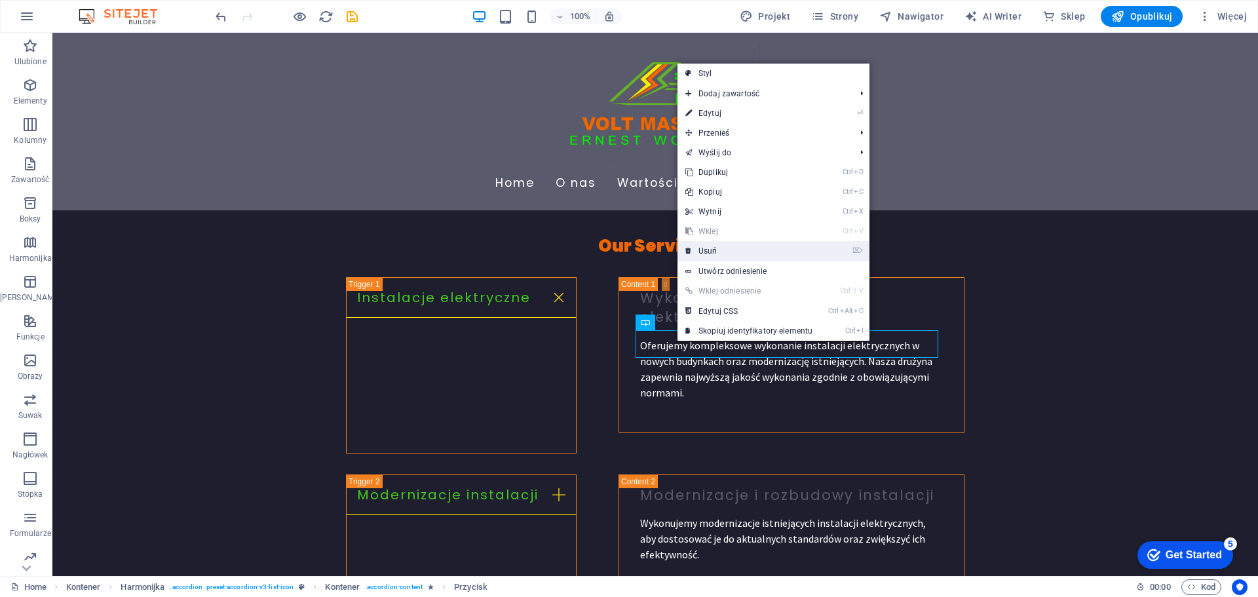
click at [711, 248] on link "⌦ Usuń" at bounding box center [748, 251] width 143 height 20
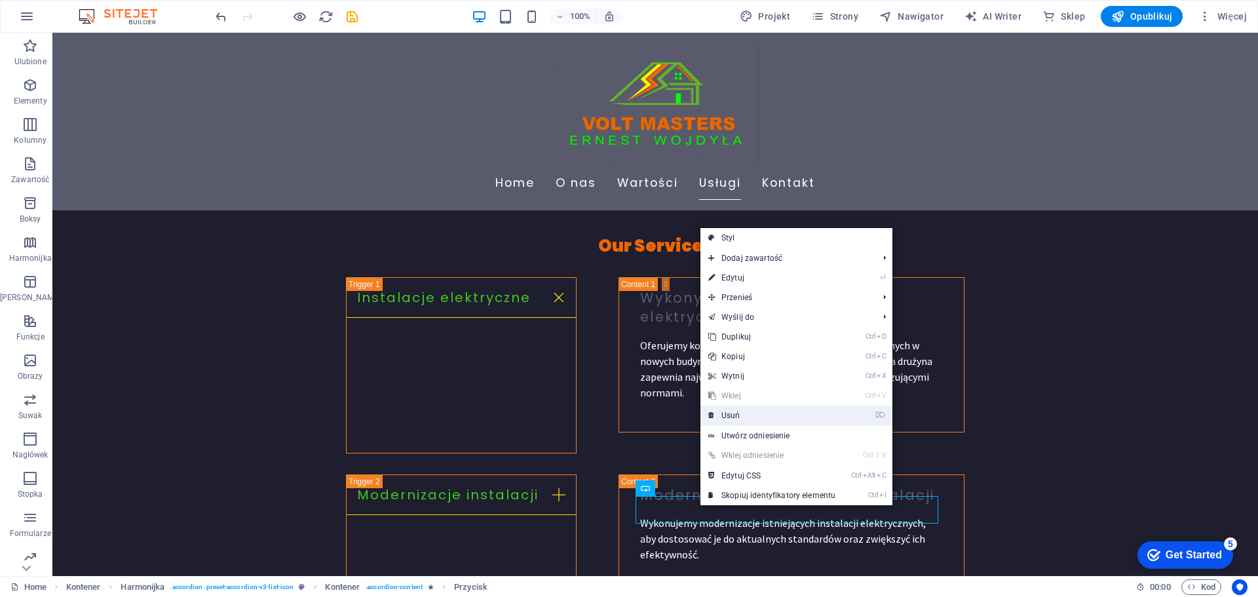
drag, startPoint x: 734, startPoint y: 412, endPoint x: 681, endPoint y: 379, distance: 62.4
click at [734, 412] on link "⌦ Usuń" at bounding box center [771, 416] width 143 height 20
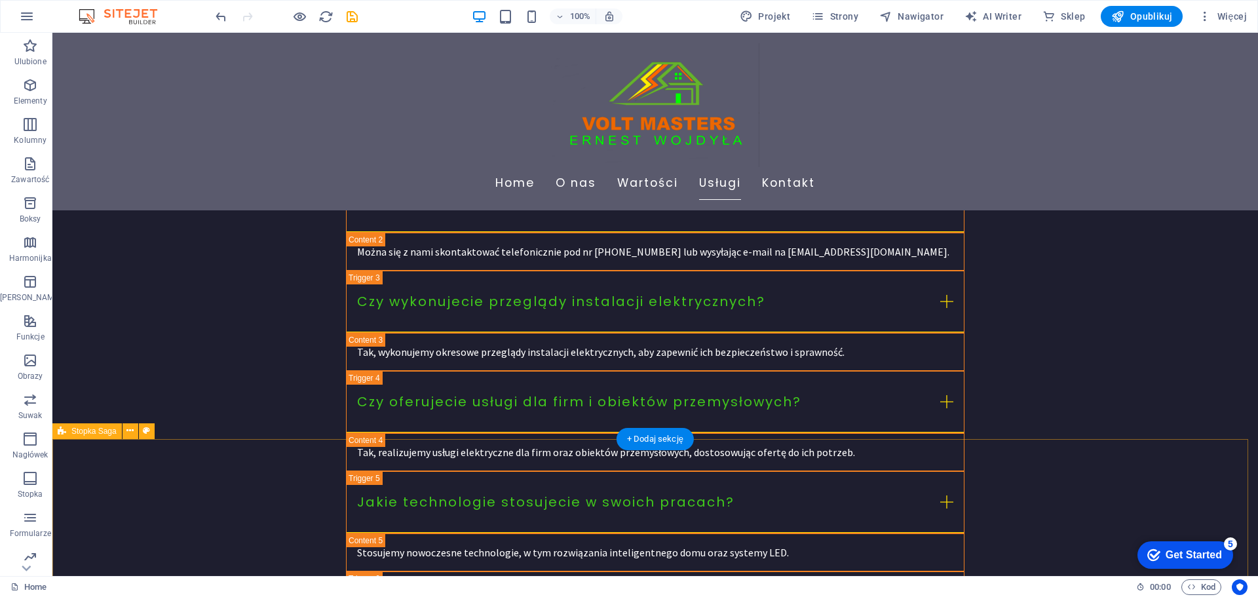
scroll to position [3210, 0]
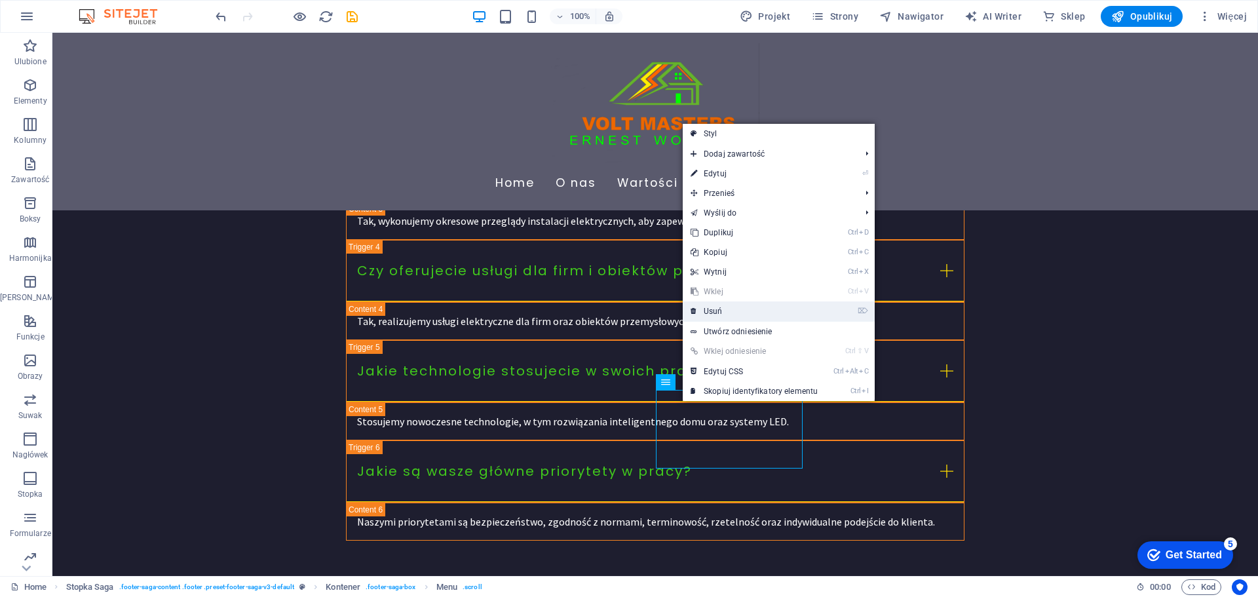
click at [715, 313] on link "⌦ Usuń" at bounding box center [754, 311] width 143 height 20
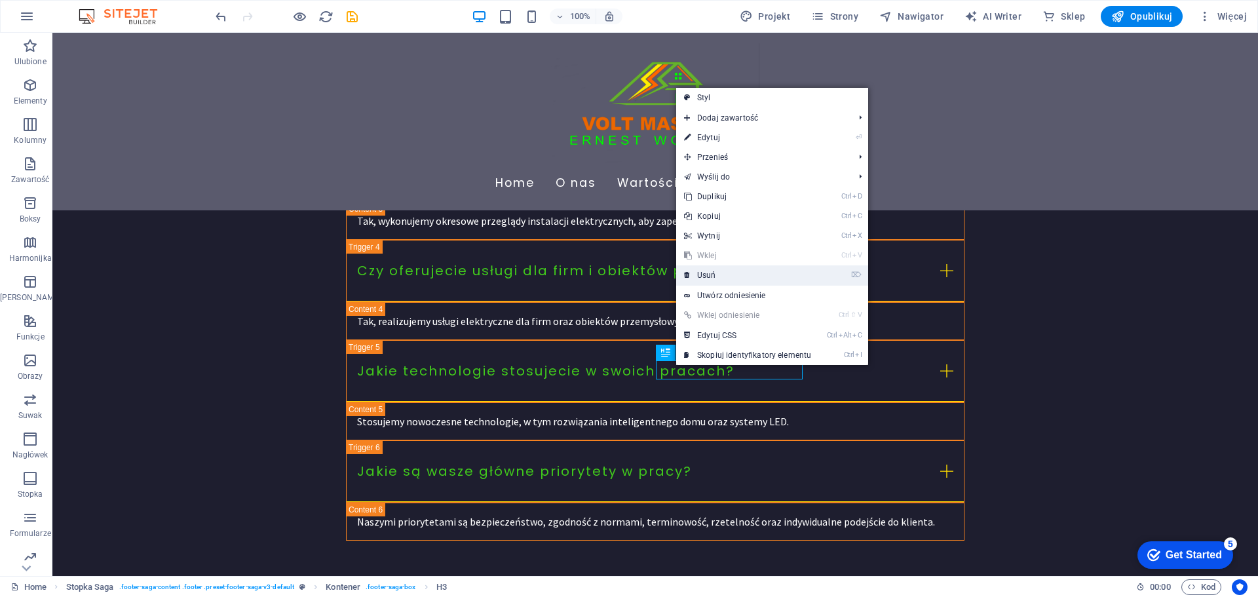
drag, startPoint x: 706, startPoint y: 280, endPoint x: 653, endPoint y: 250, distance: 60.1
click at [706, 280] on link "⌦ Usuń" at bounding box center [747, 275] width 143 height 20
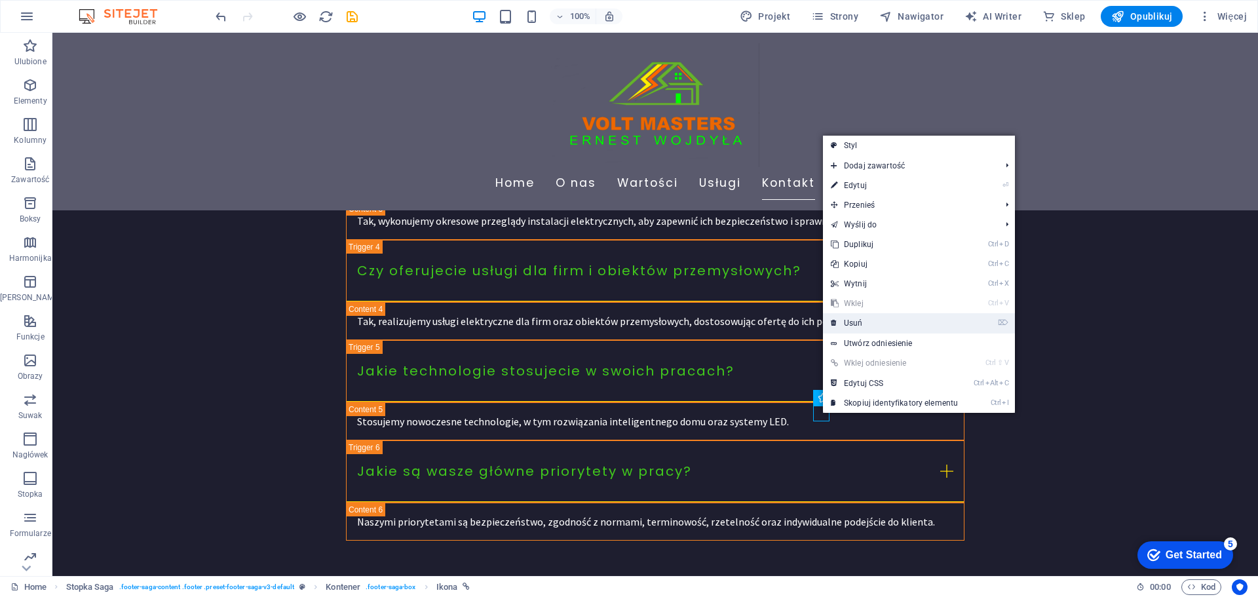
click at [853, 328] on link "⌦ Usuń" at bounding box center [894, 323] width 143 height 20
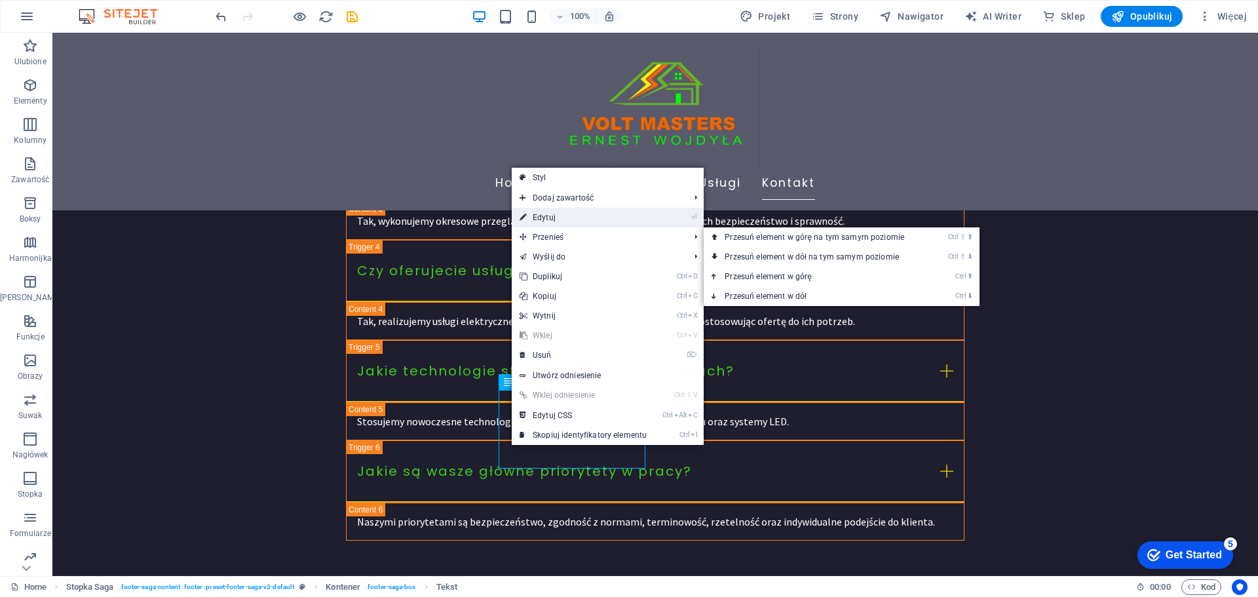
click at [547, 218] on link "⏎ Edytuj" at bounding box center [583, 218] width 143 height 20
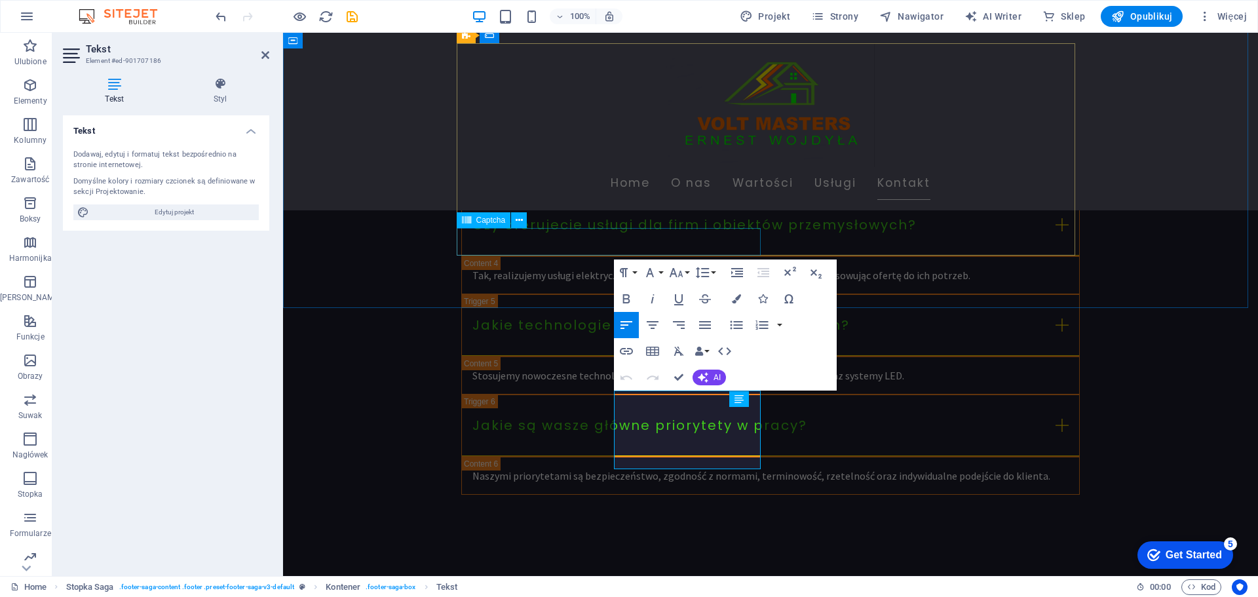
scroll to position [3163, 0]
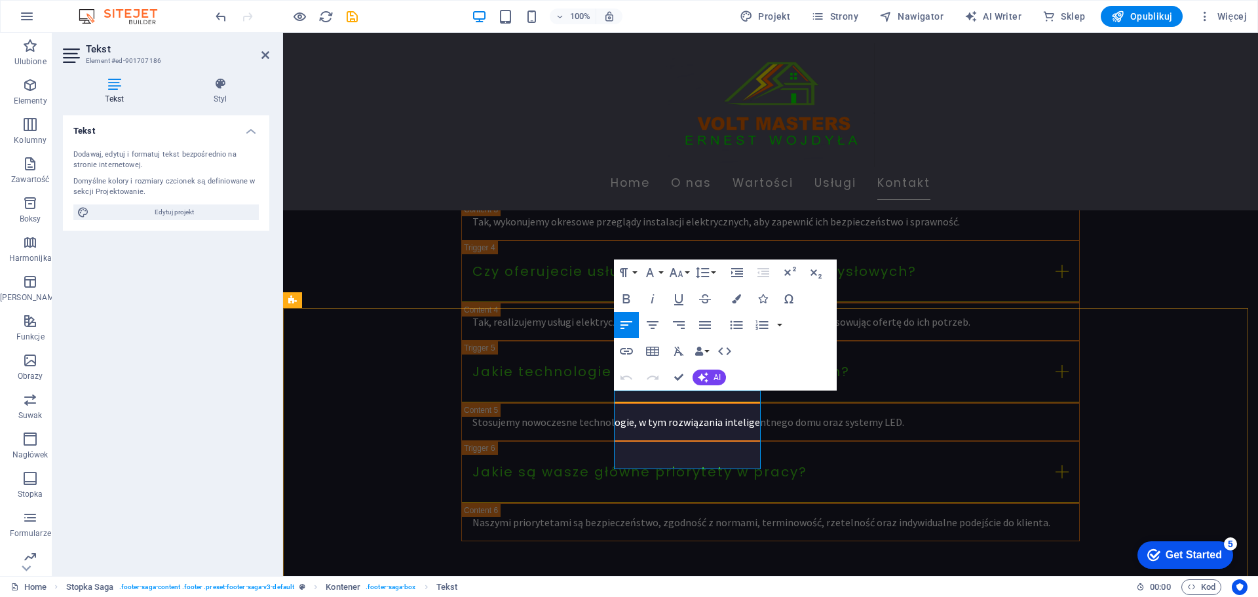
drag, startPoint x: 641, startPoint y: 430, endPoint x: 616, endPoint y: 432, distance: 25.0
drag, startPoint x: 649, startPoint y: 450, endPoint x: 614, endPoint y: 451, distance: 34.7
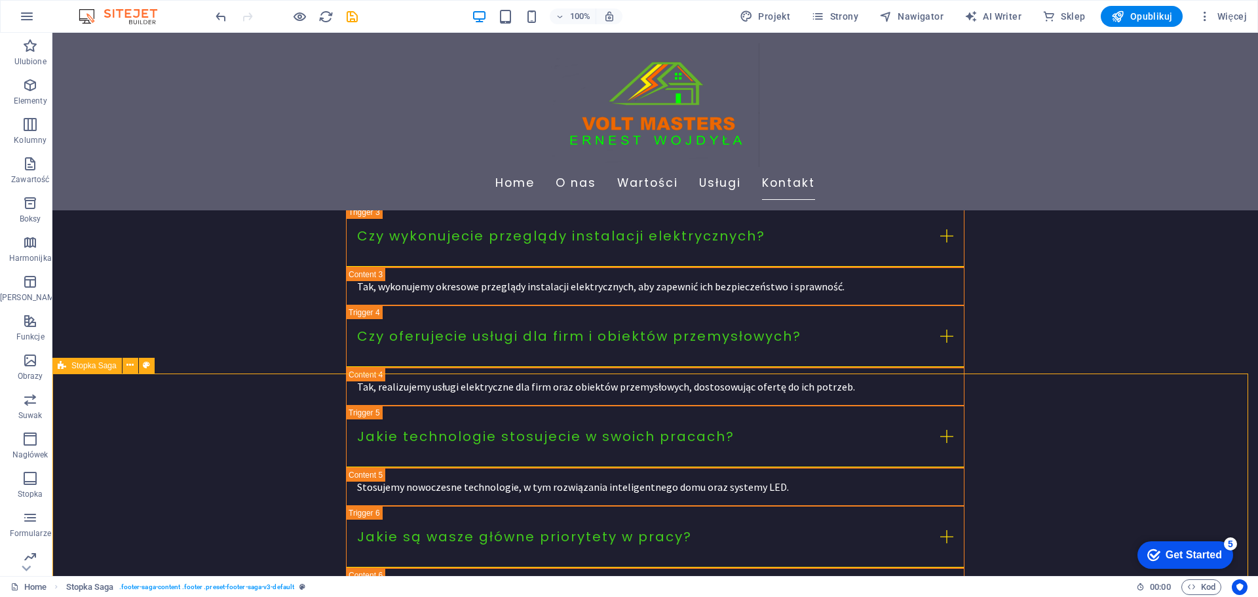
scroll to position [3222, 0]
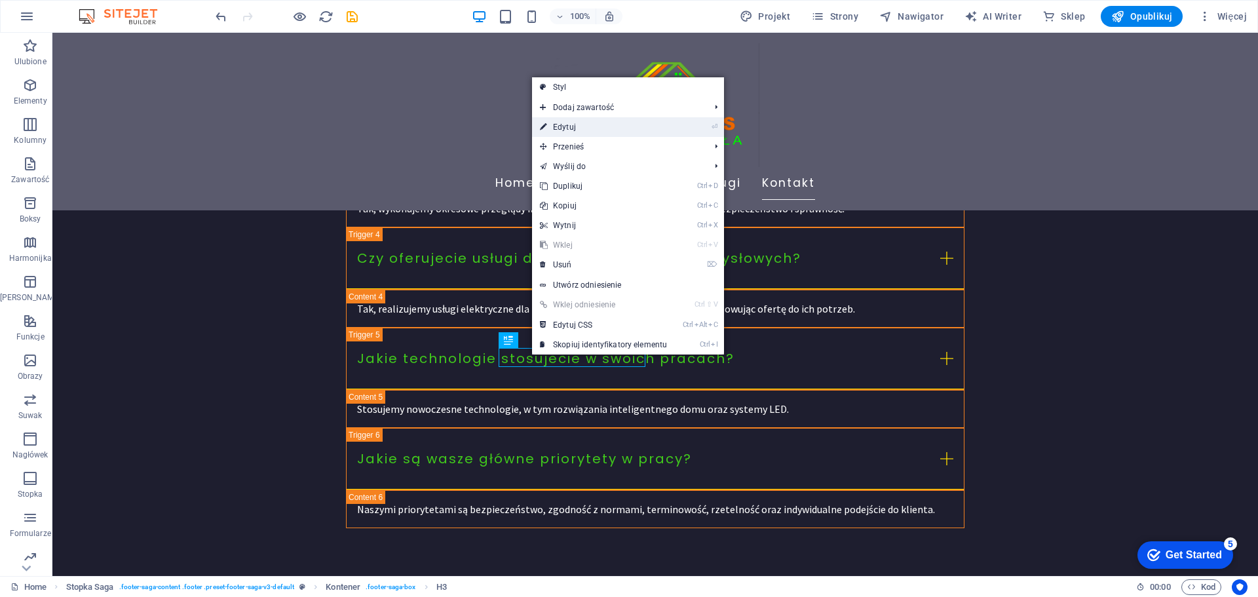
click at [559, 126] on link "⏎ Edytuj" at bounding box center [603, 127] width 143 height 20
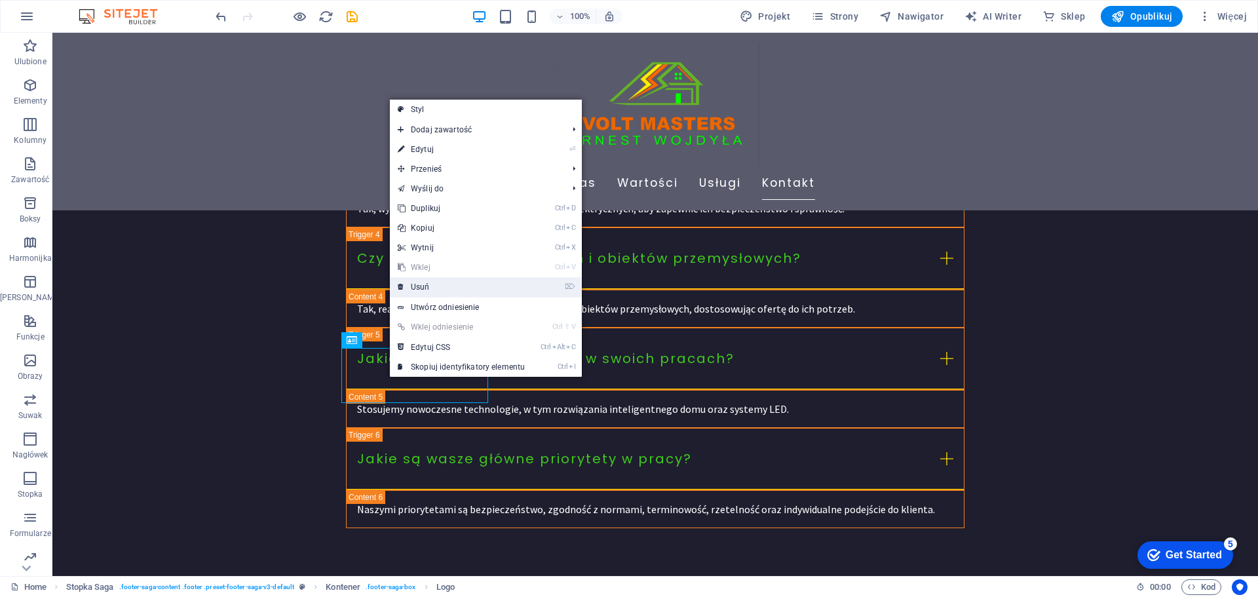
click at [416, 292] on link "⌦ Usuń" at bounding box center [461, 287] width 143 height 20
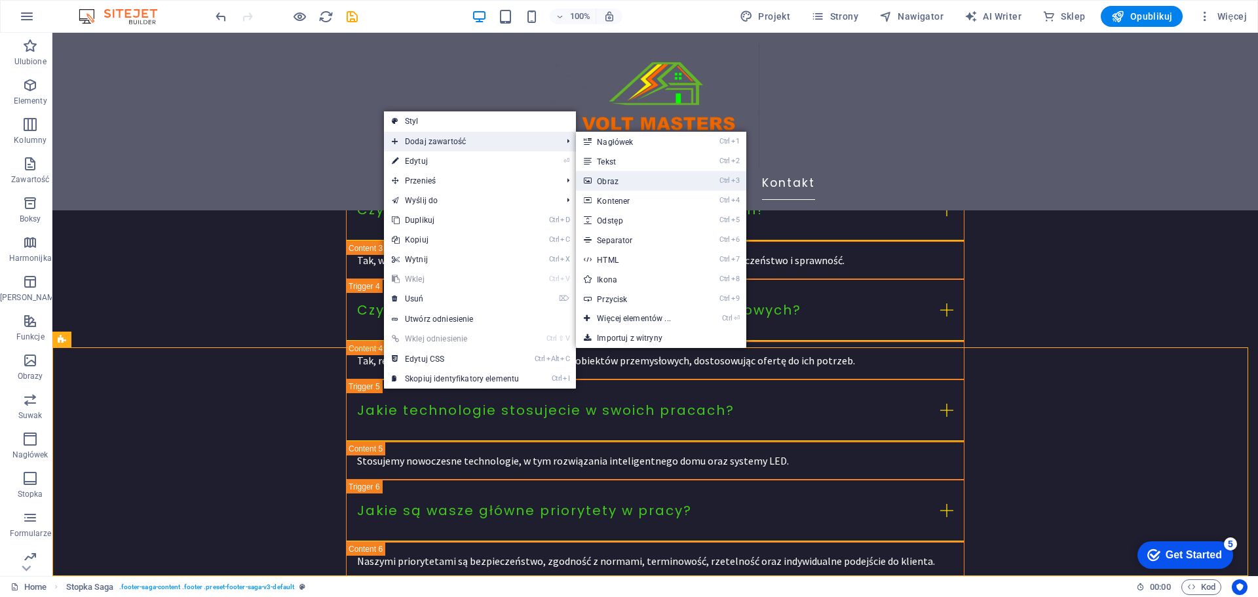
click at [619, 181] on link "Ctrl 3 Obraz" at bounding box center [636, 181] width 121 height 20
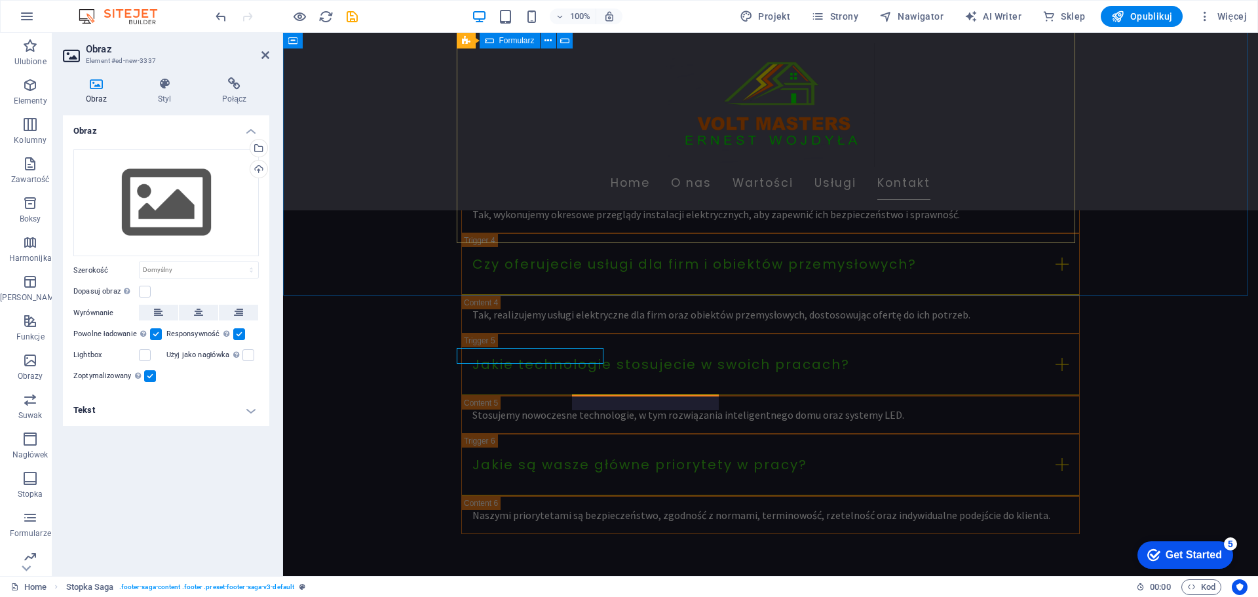
scroll to position [3176, 0]
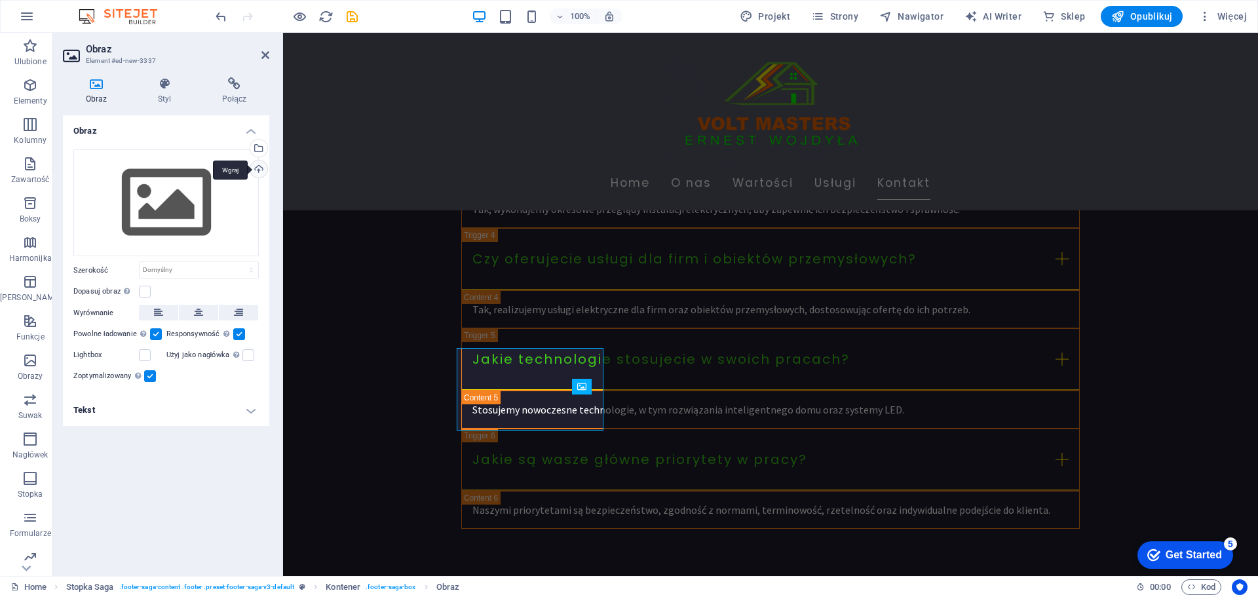
click at [257, 169] on div "Wgraj" at bounding box center [258, 170] width 20 height 20
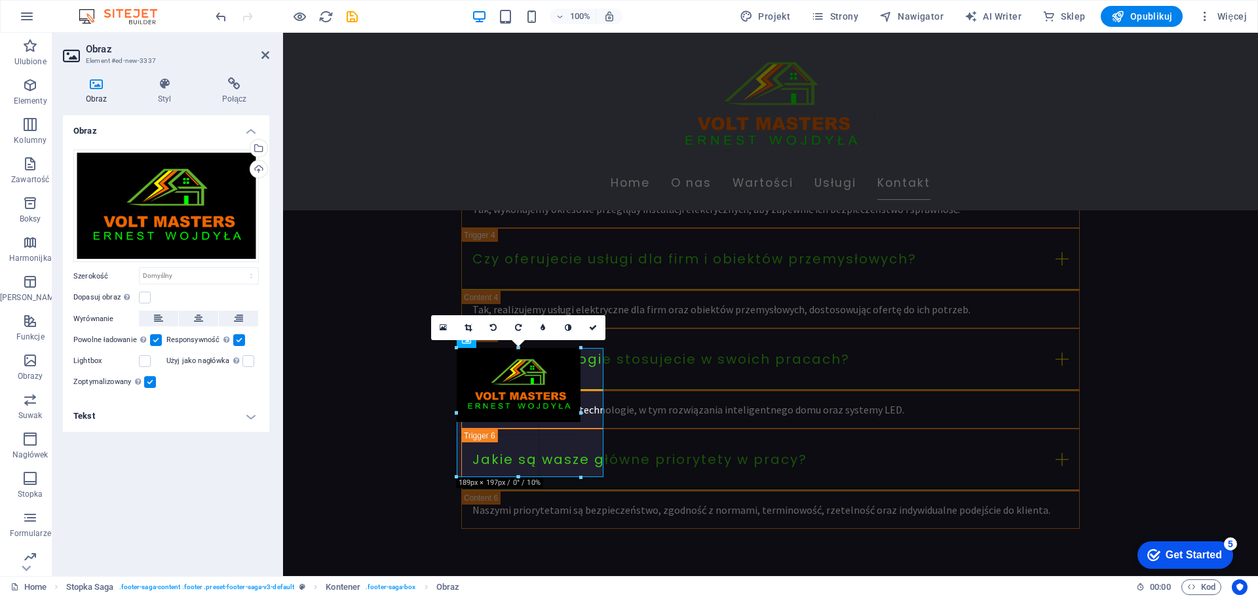
drag, startPoint x: 458, startPoint y: 350, endPoint x: 200, endPoint y: 332, distance: 258.1
type input "189"
select select "px"
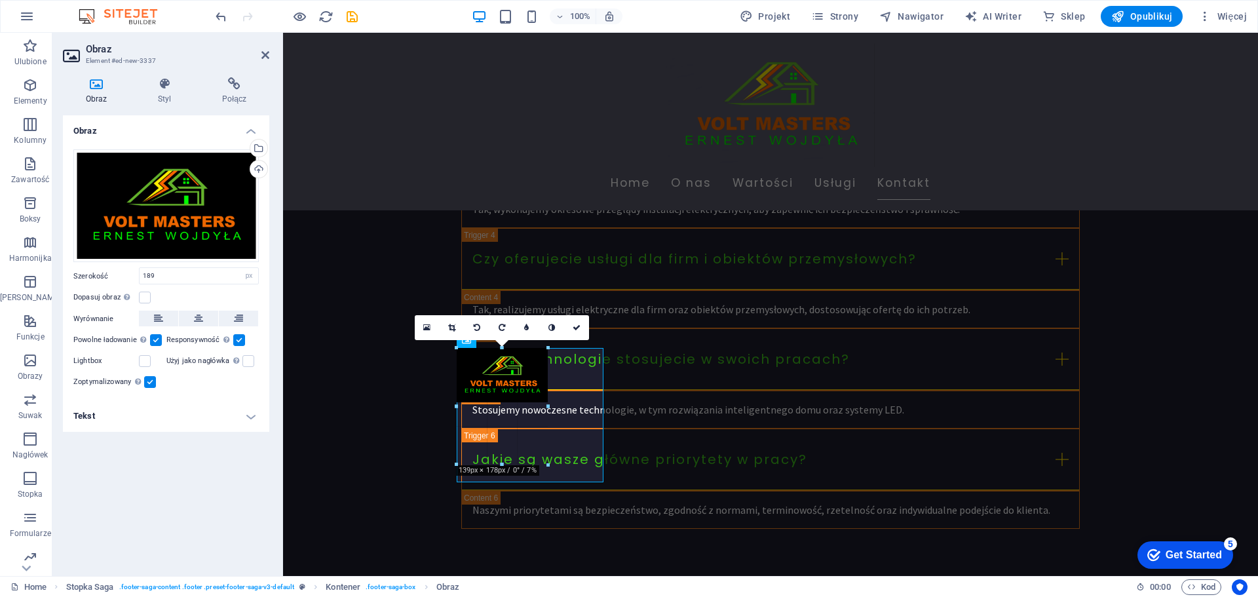
drag, startPoint x: 580, startPoint y: 423, endPoint x: 547, endPoint y: 424, distance: 32.8
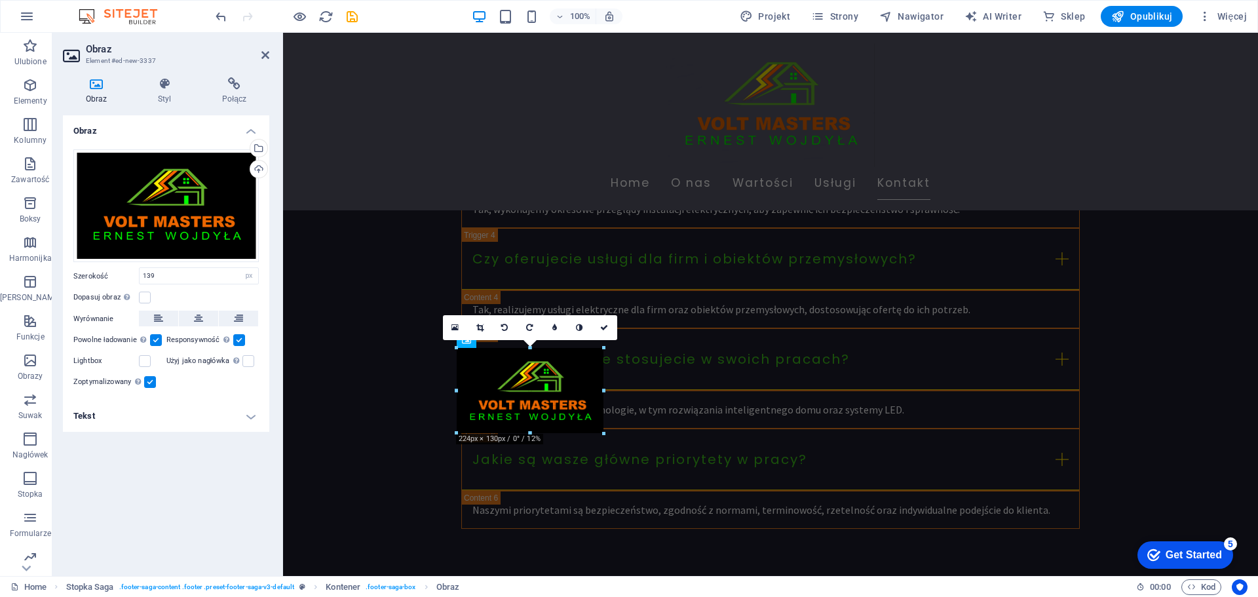
drag, startPoint x: 549, startPoint y: 400, endPoint x: 603, endPoint y: 417, distance: 56.2
type input "224"
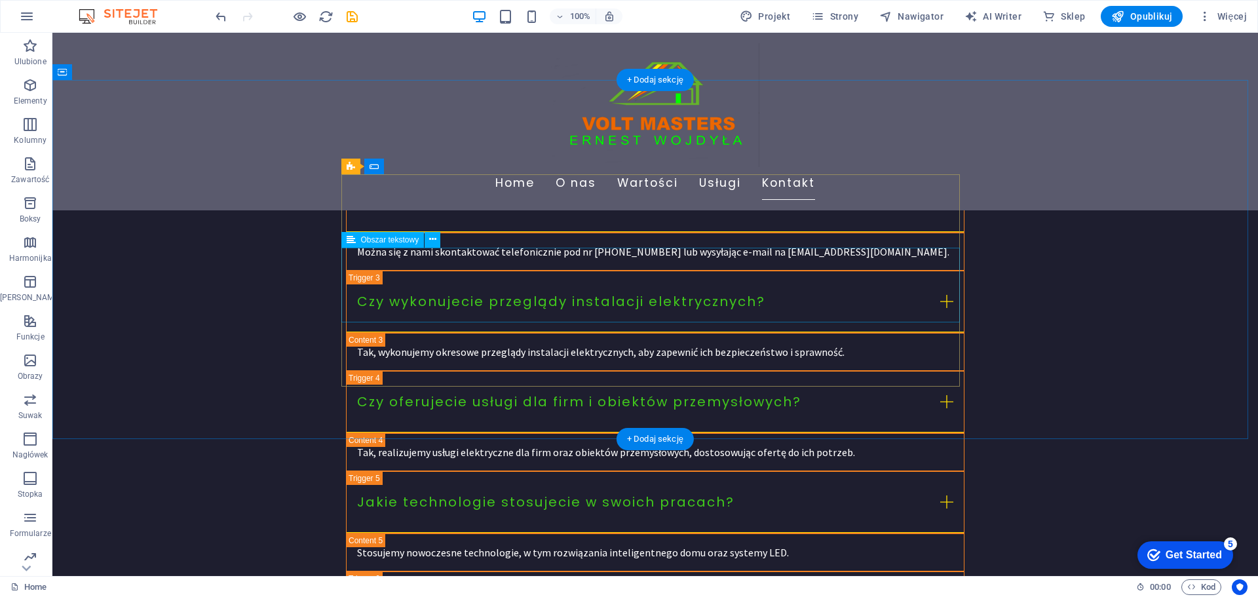
scroll to position [2948, 0]
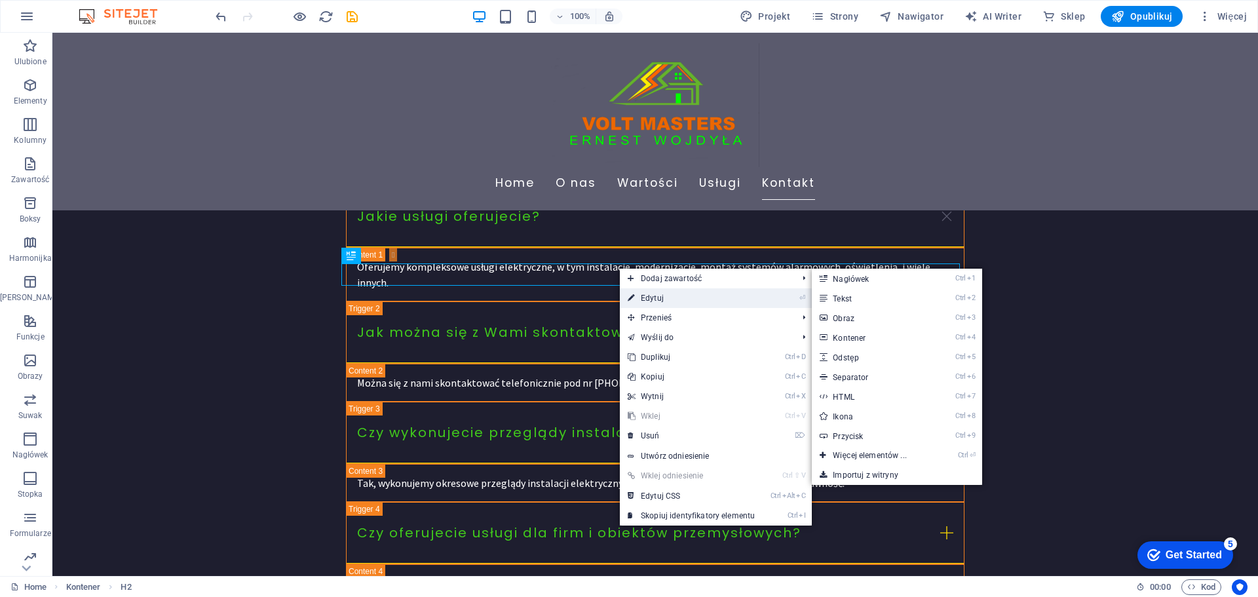
click at [645, 299] on link "⏎ Edytuj" at bounding box center [691, 298] width 143 height 20
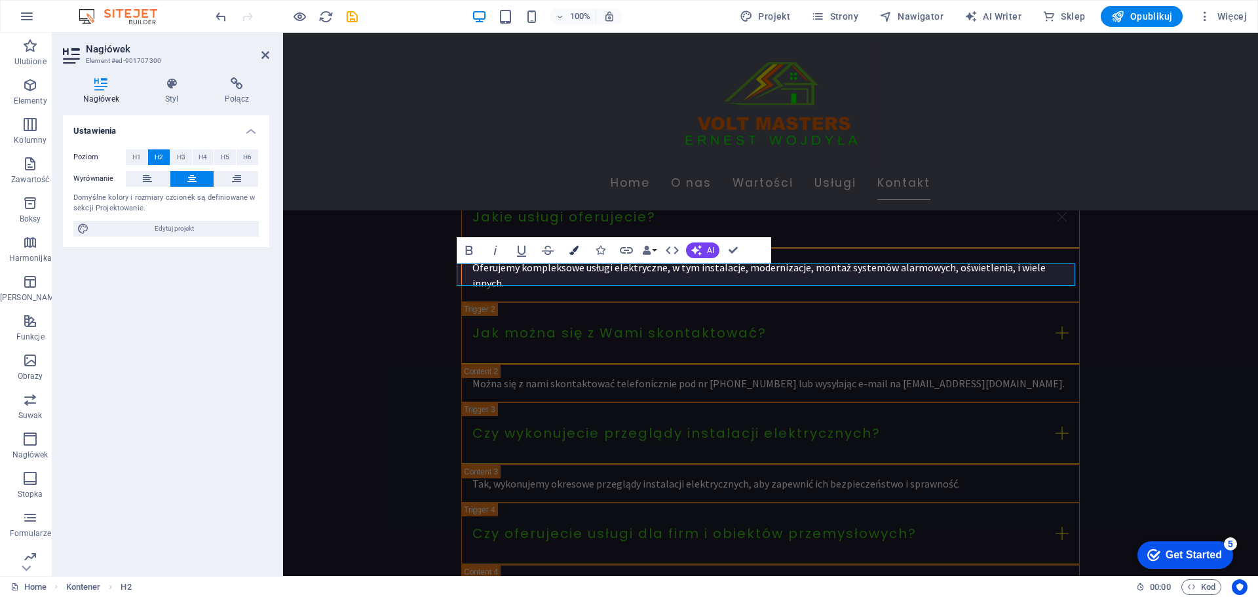
click at [569, 246] on icon "button" at bounding box center [573, 250] width 9 height 9
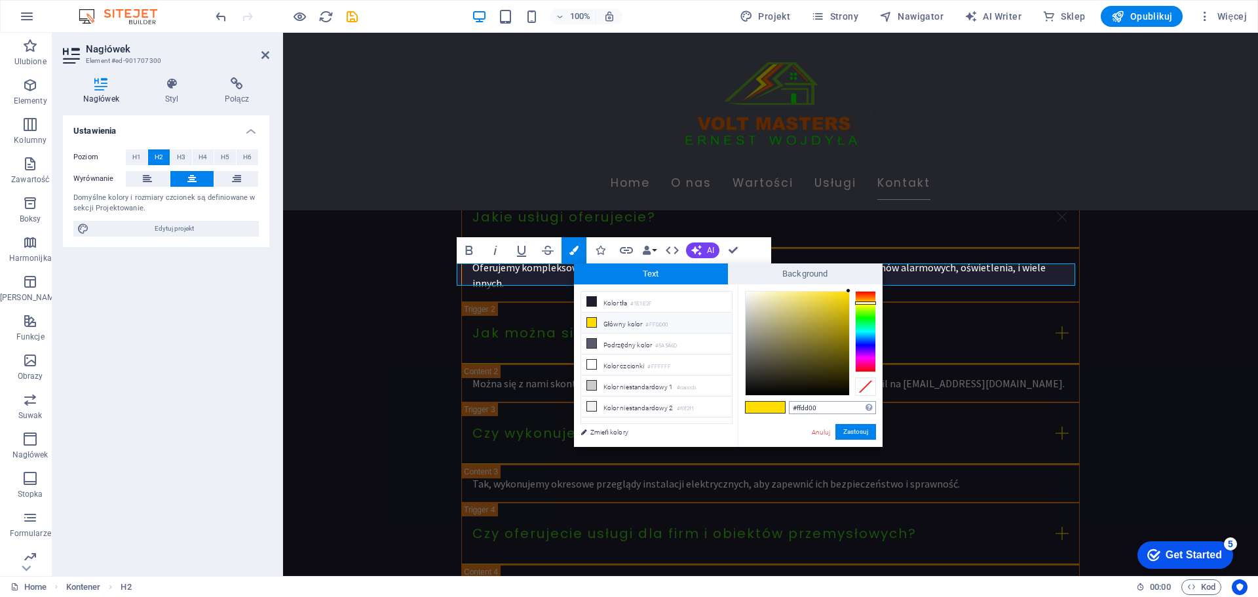
drag, startPoint x: 813, startPoint y: 410, endPoint x: 796, endPoint y: 410, distance: 17.0
click at [796, 410] on input "#ffdd00" at bounding box center [832, 407] width 87 height 13
type input "#ee6601"
click at [858, 434] on button "Zastosuj" at bounding box center [855, 432] width 41 height 16
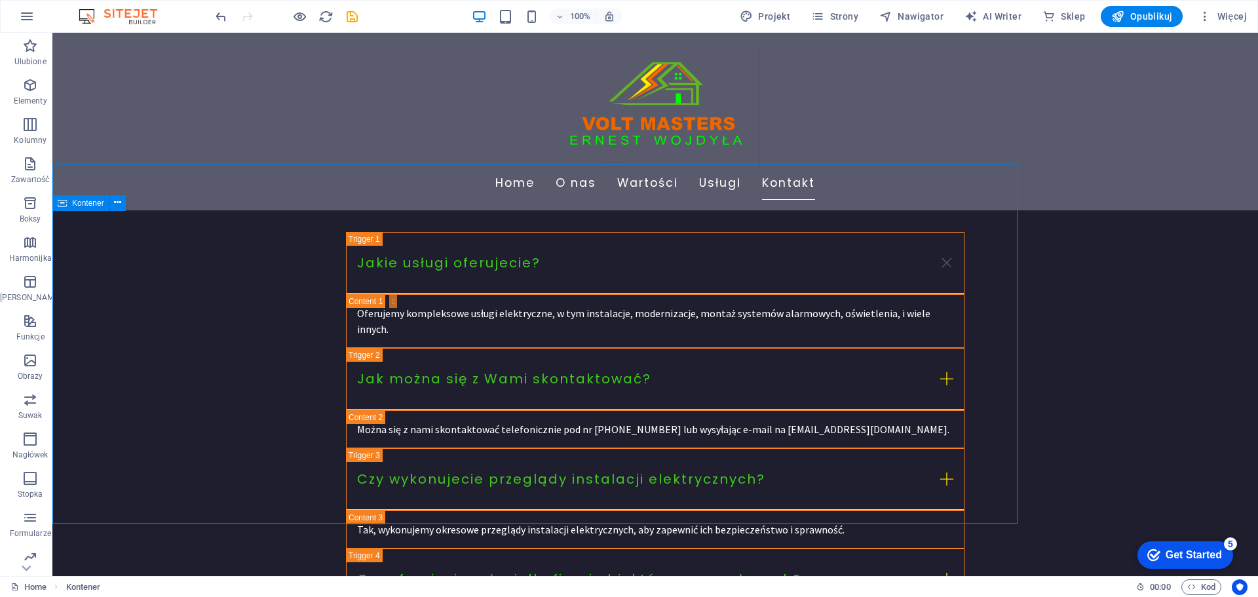
scroll to position [2948, 0]
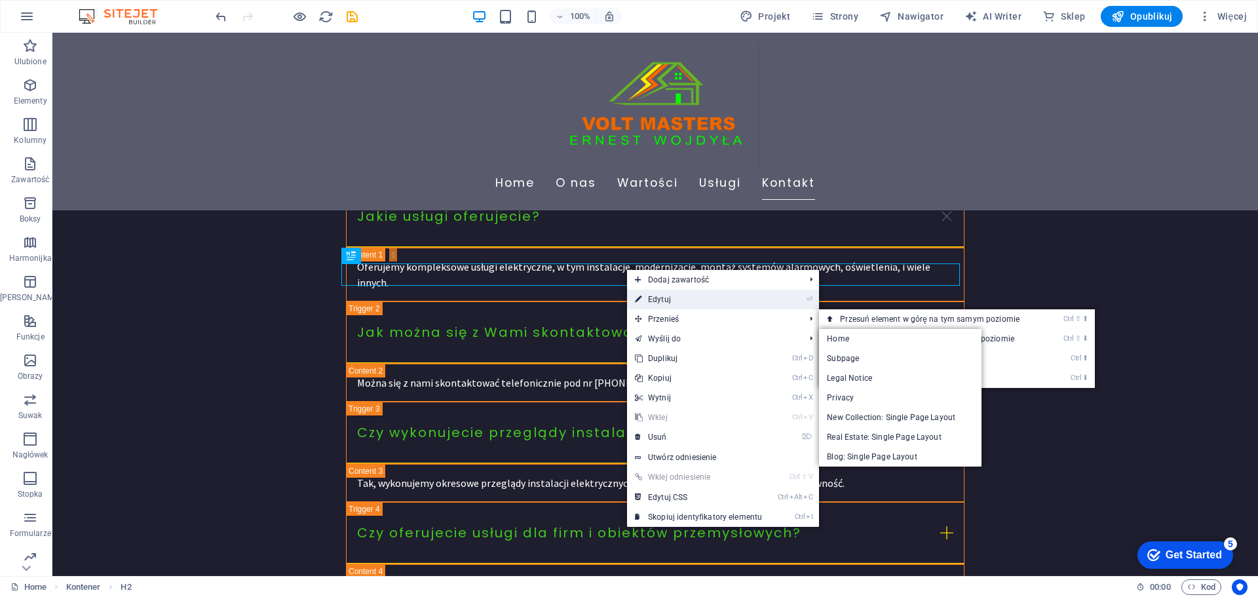
click at [658, 305] on link "⏎ Edytuj" at bounding box center [698, 300] width 143 height 20
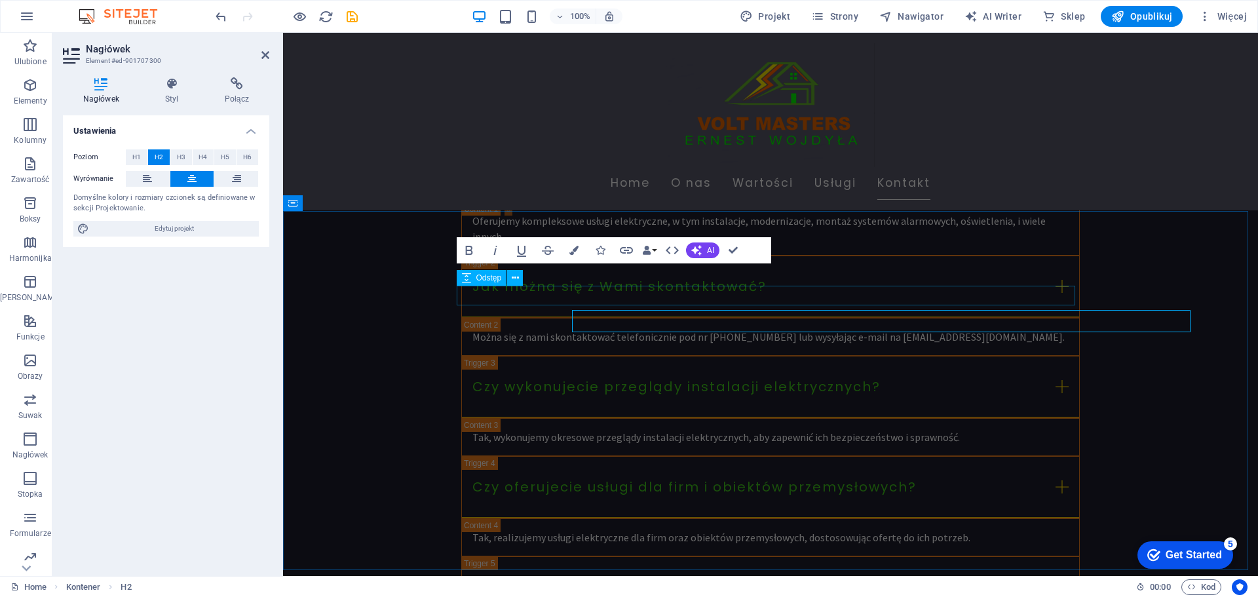
scroll to position [2901, 0]
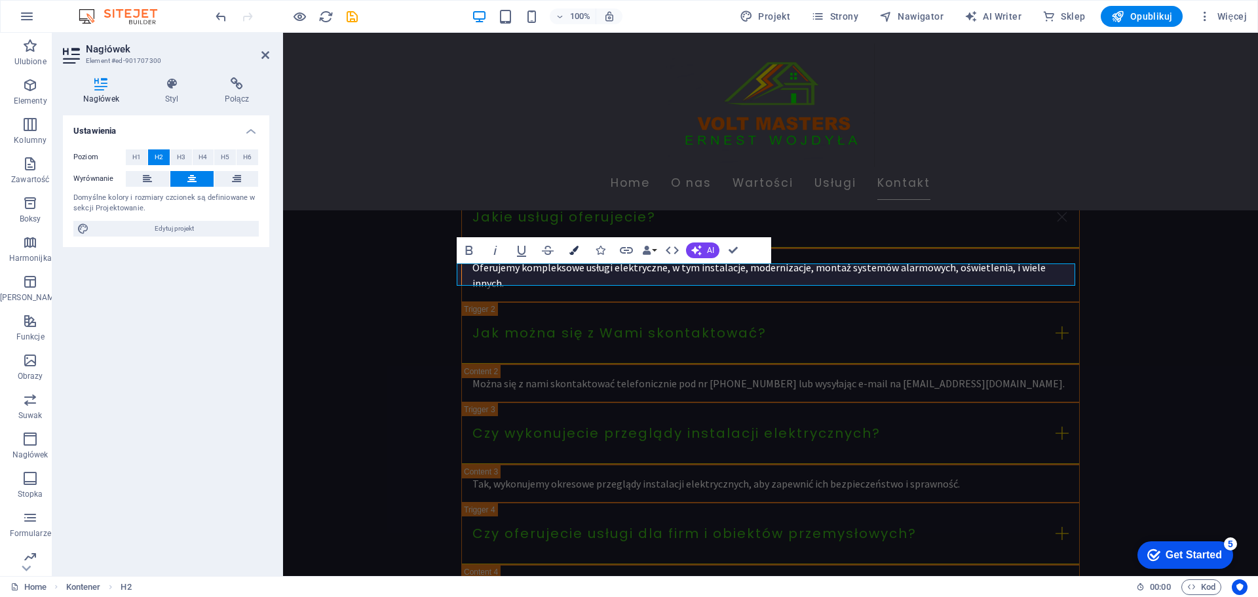
click at [578, 245] on button "Colors" at bounding box center [573, 250] width 25 height 26
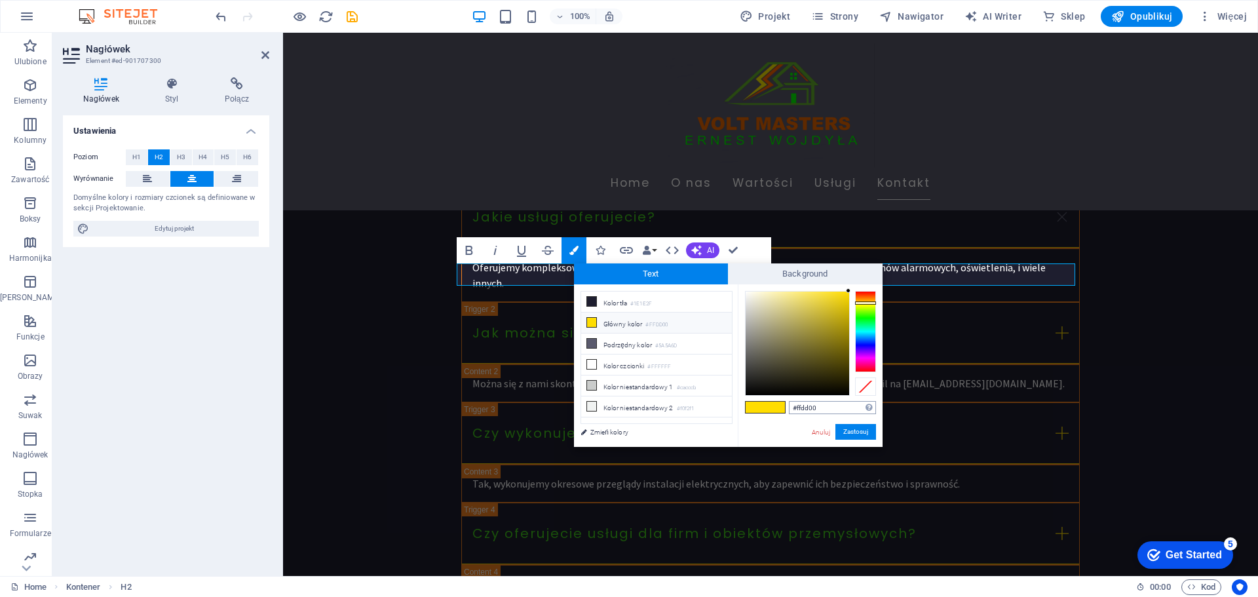
drag, startPoint x: 817, startPoint y: 404, endPoint x: 796, endPoint y: 406, distance: 21.1
click at [796, 406] on input "#ffdd00" at bounding box center [832, 407] width 87 height 13
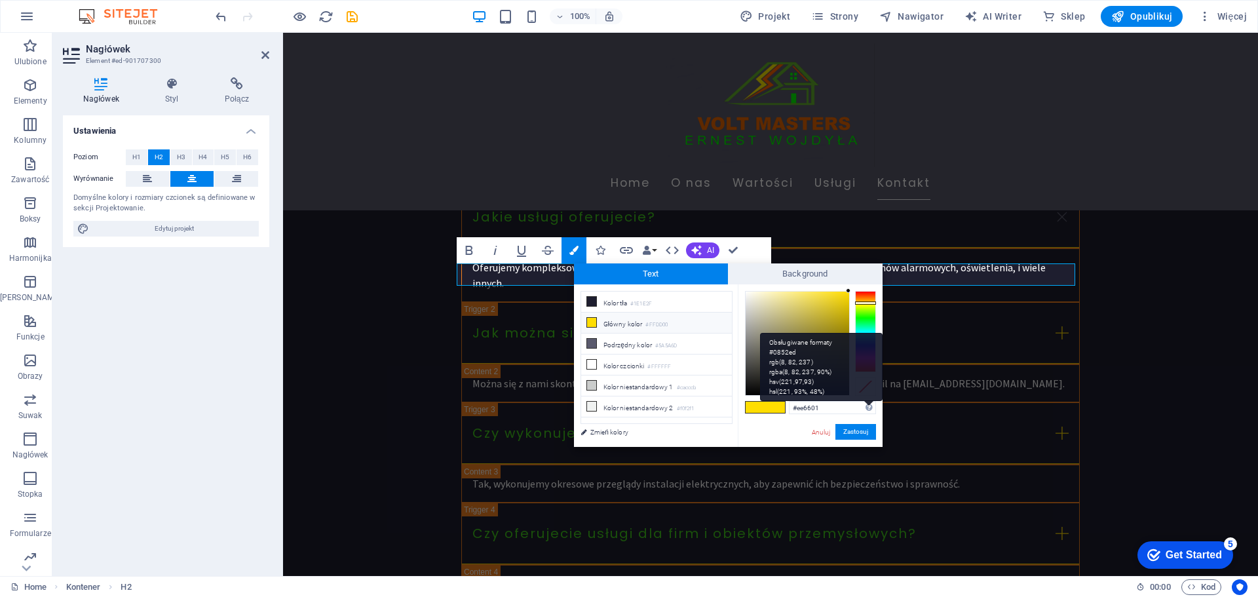
type input "#ee6601"
click at [868, 402] on div "Obsługiwane formaty #0852ed rgb(8, 82, 237) rgba(8, 82, 237, 90%) hsv(221,97,93…" at bounding box center [821, 367] width 123 height 69
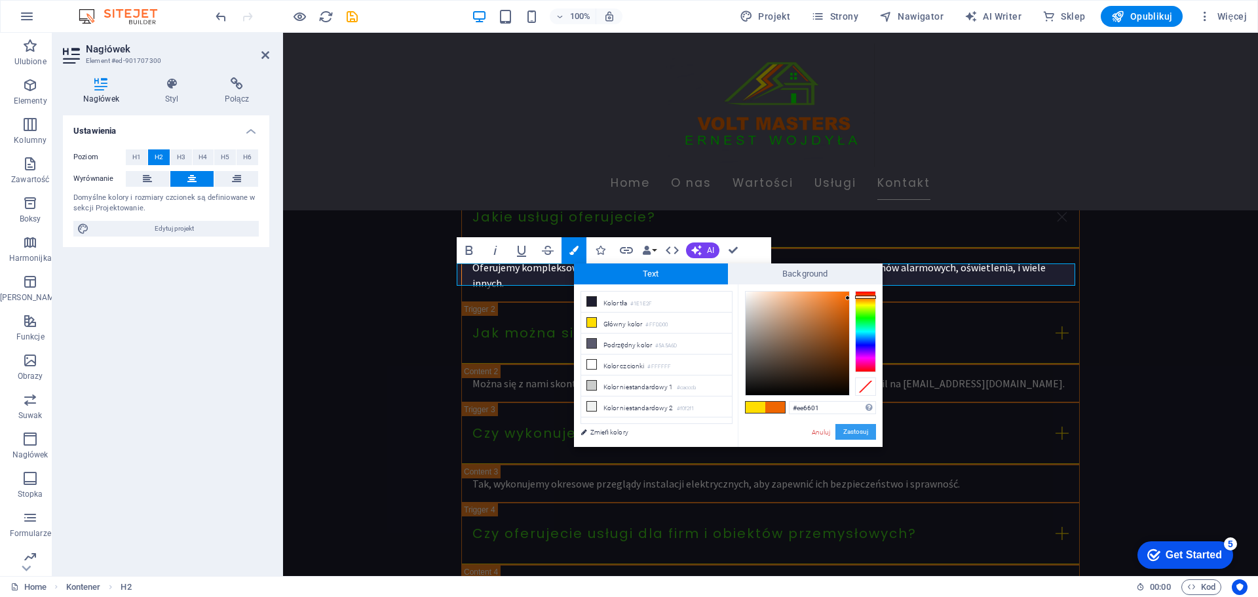
click at [855, 427] on button "Zastosuj" at bounding box center [855, 432] width 41 height 16
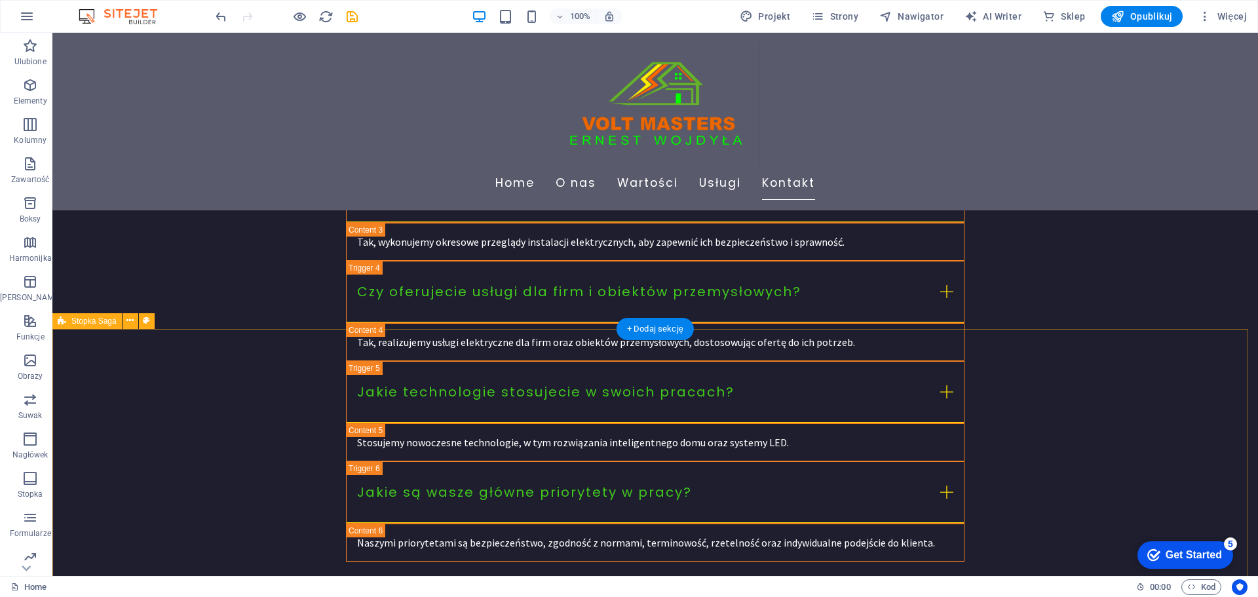
scroll to position [3123, 0]
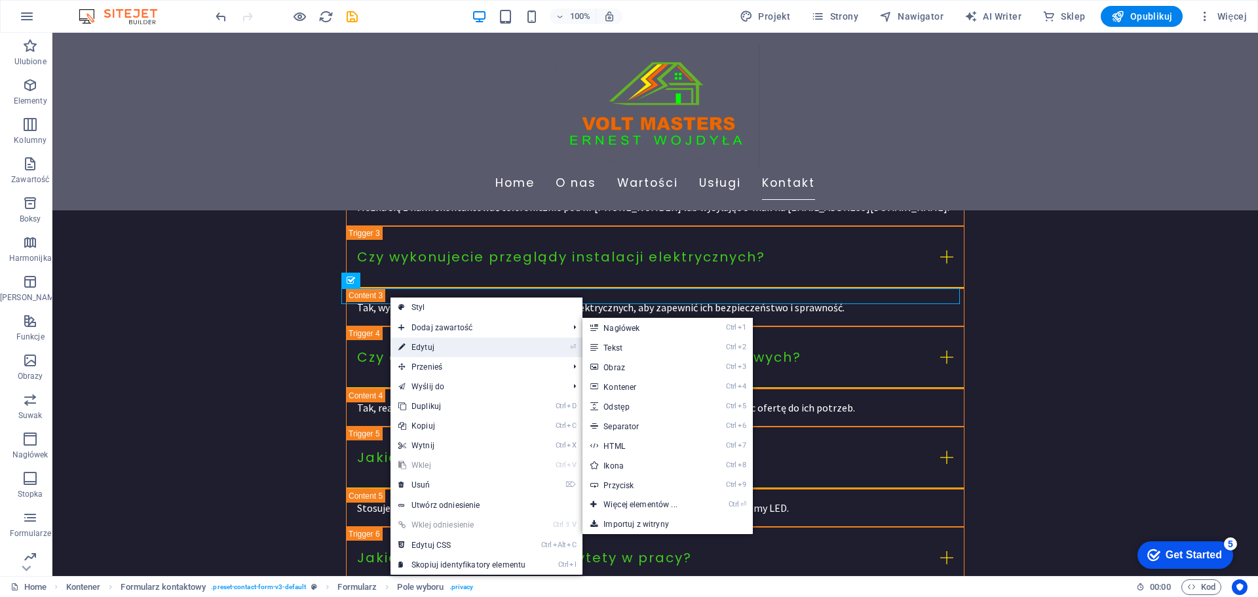
click at [433, 345] on link "⏎ Edytuj" at bounding box center [461, 347] width 143 height 20
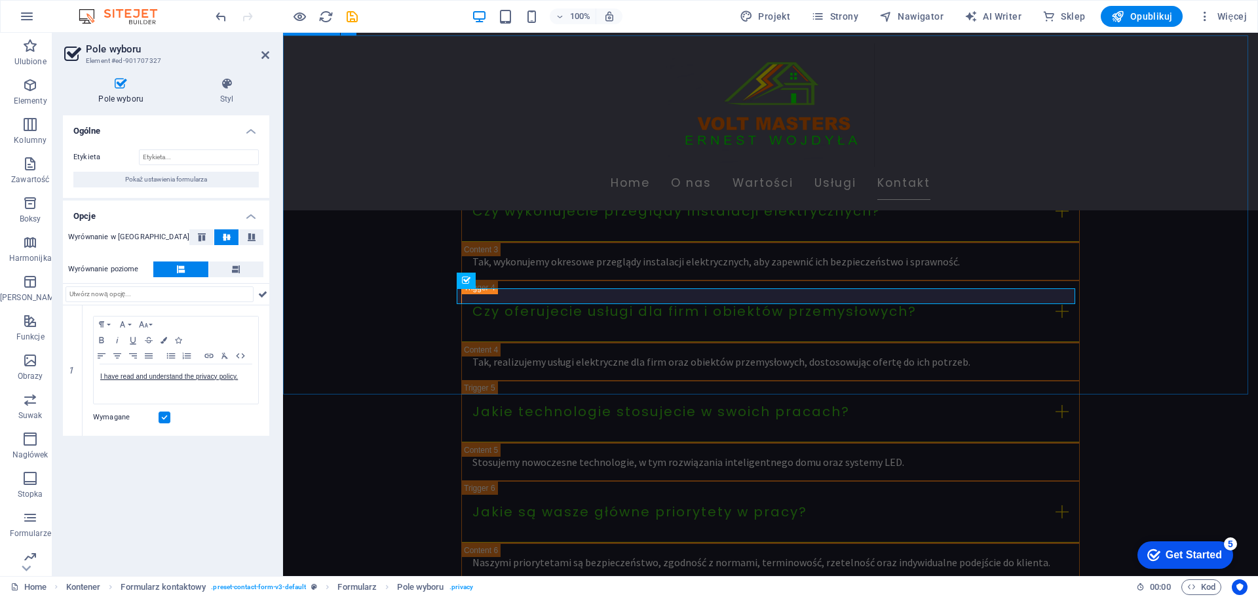
scroll to position [3077, 0]
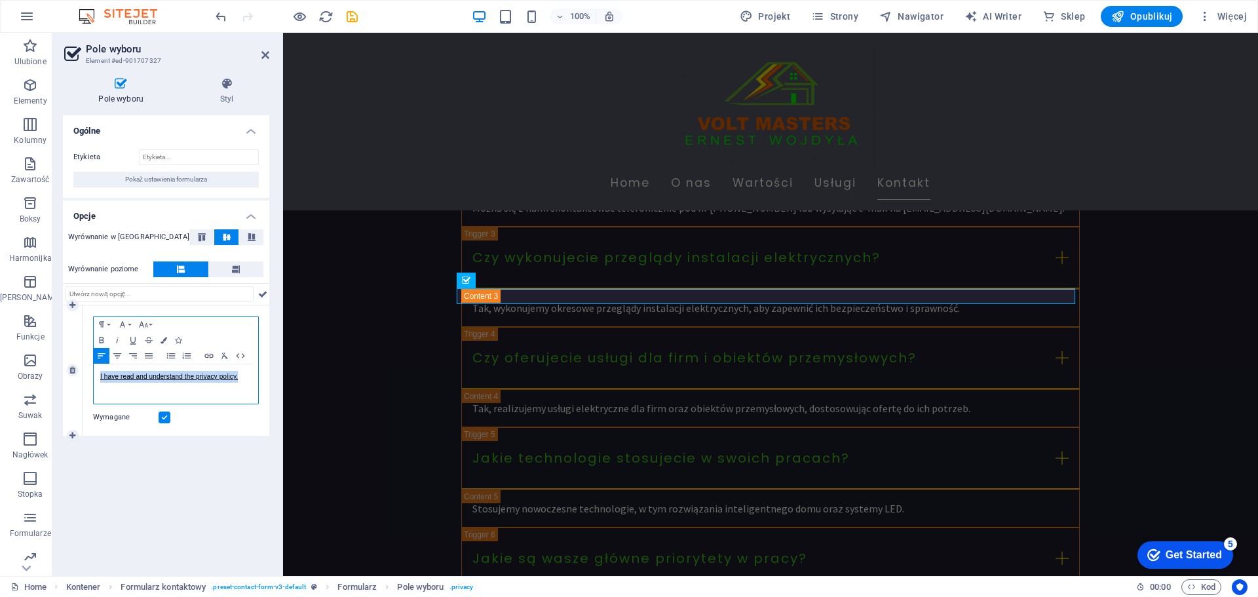
drag, startPoint x: 240, startPoint y: 379, endPoint x: 98, endPoint y: 379, distance: 141.5
click at [98, 379] on div "I have read and understand the privacy policy." at bounding box center [176, 383] width 164 height 39
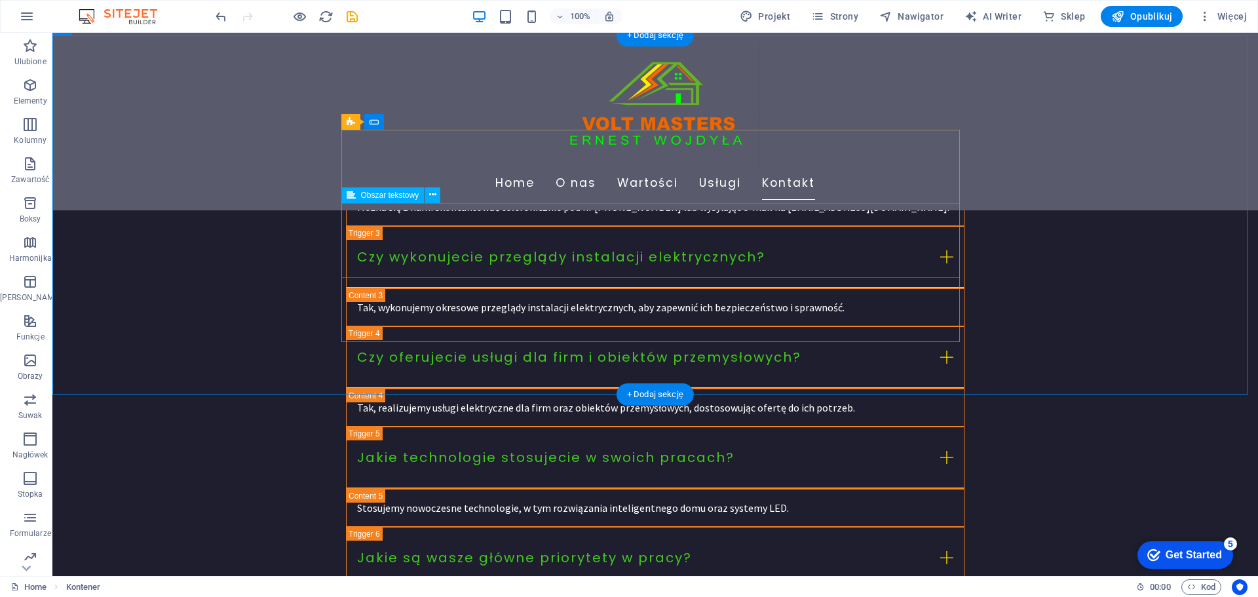
scroll to position [2992, 0]
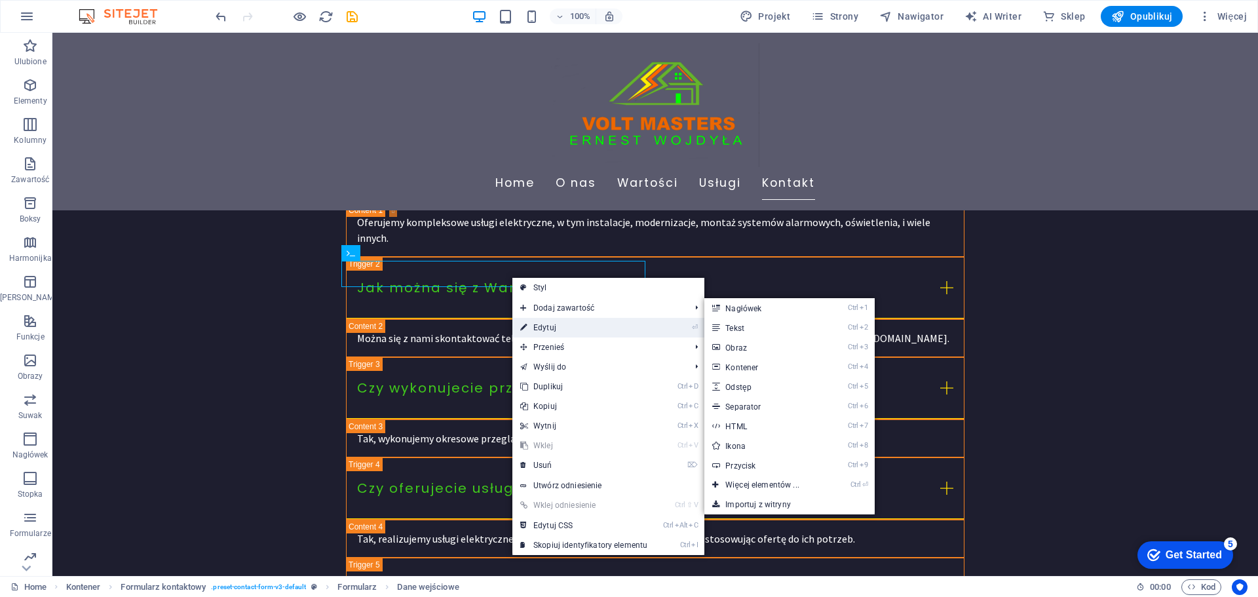
click at [550, 327] on link "⏎ Edytuj" at bounding box center [583, 328] width 143 height 20
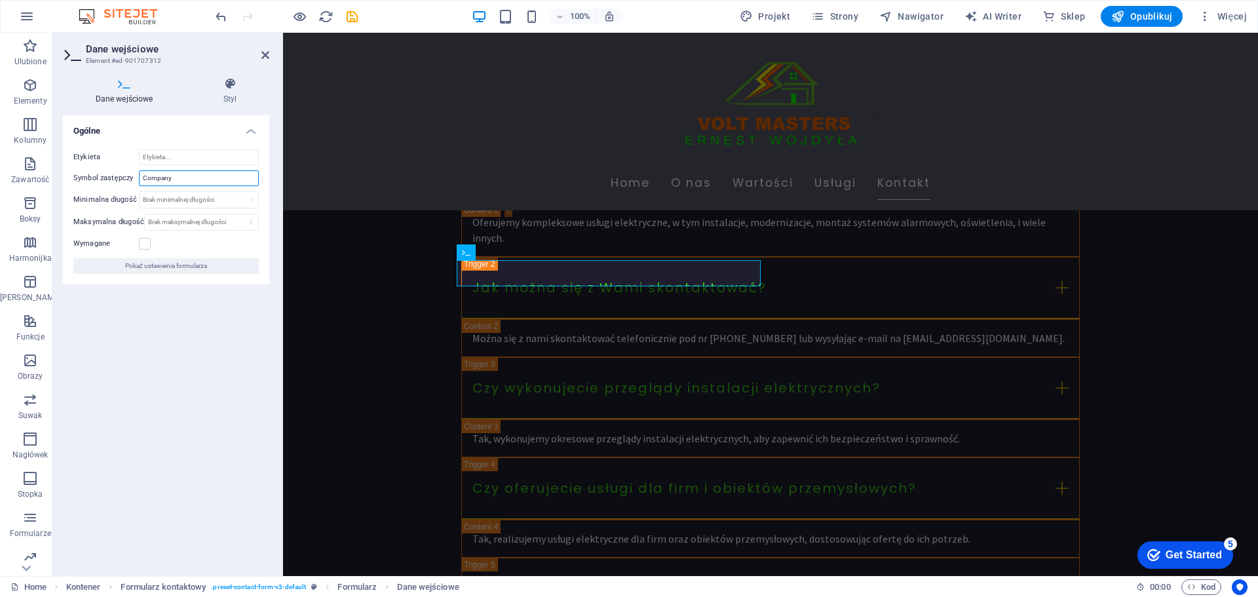
drag, startPoint x: 217, startPoint y: 179, endPoint x: 103, endPoint y: 181, distance: 114.6
click at [103, 181] on div "Symbol zastępczy Company" at bounding box center [165, 178] width 185 height 16
type input "Firma"
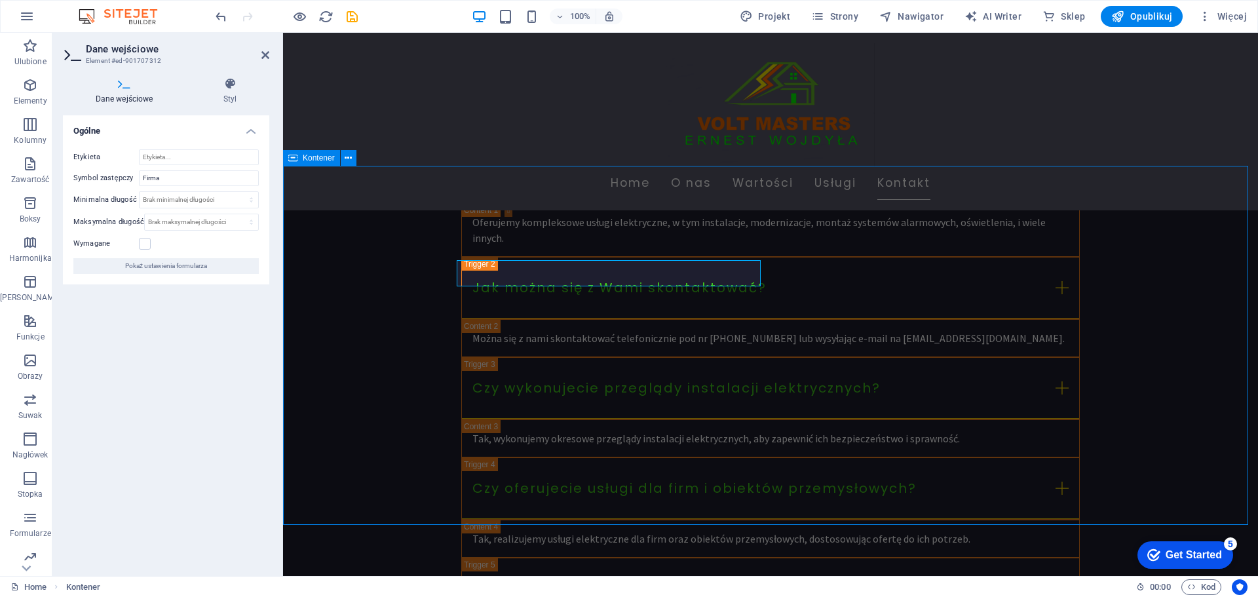
scroll to position [2992, 0]
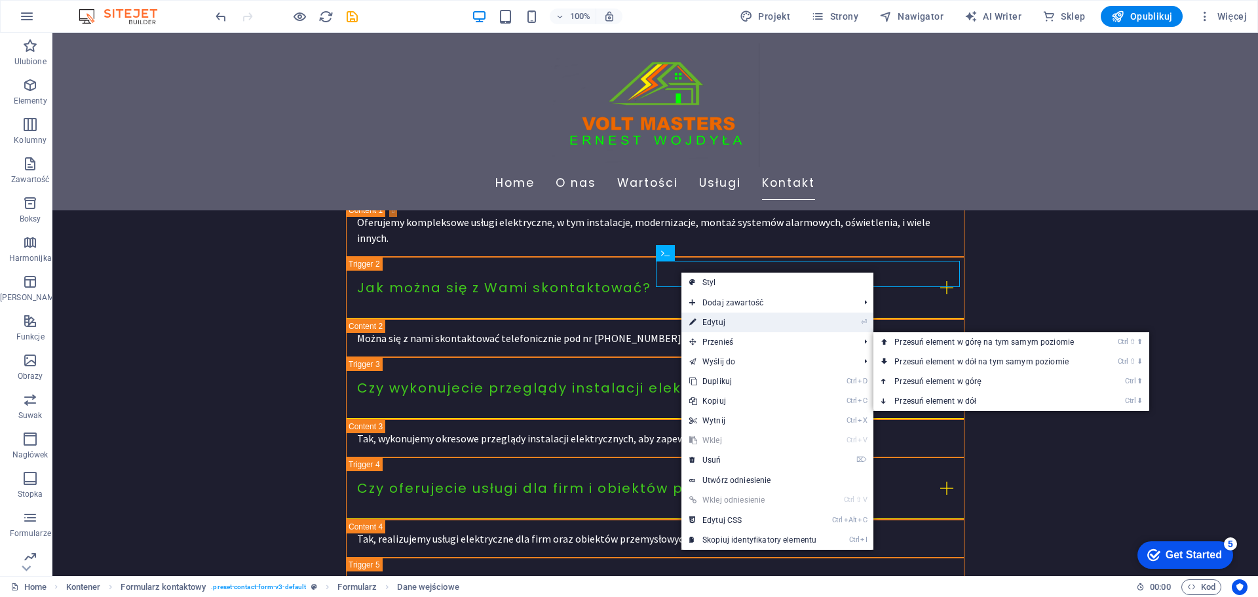
click at [717, 320] on link "⏎ Edytuj" at bounding box center [752, 322] width 143 height 20
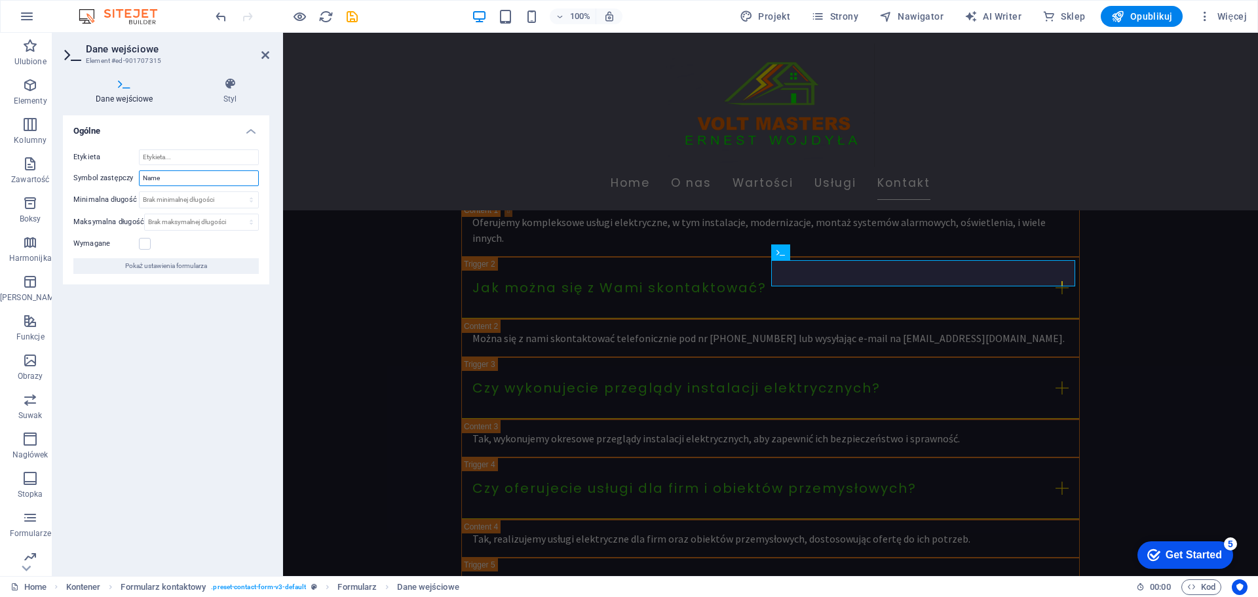
drag, startPoint x: 183, startPoint y: 176, endPoint x: 99, endPoint y: 178, distance: 83.9
click at [99, 178] on div "Symbol zastępczy Name" at bounding box center [165, 178] width 185 height 16
type input "Imię i nazwisko"
click at [142, 245] on label at bounding box center [145, 244] width 12 height 12
click at [0, 0] on input "Wymagane" at bounding box center [0, 0] width 0 height 0
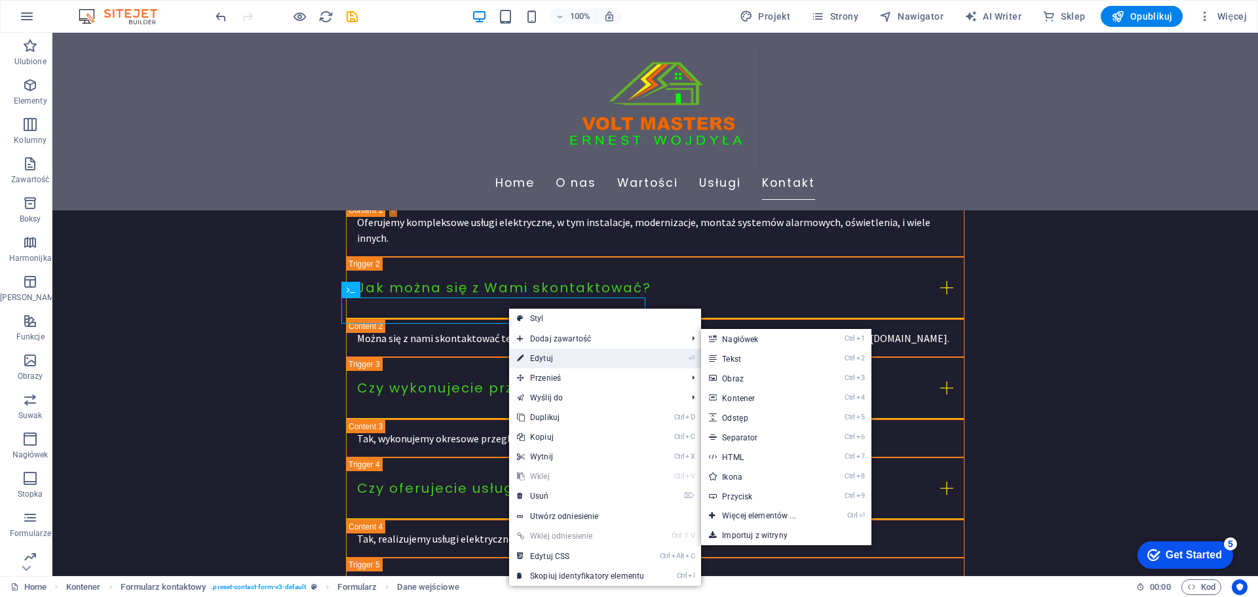
click at [545, 356] on link "⏎ Edytuj" at bounding box center [580, 359] width 143 height 20
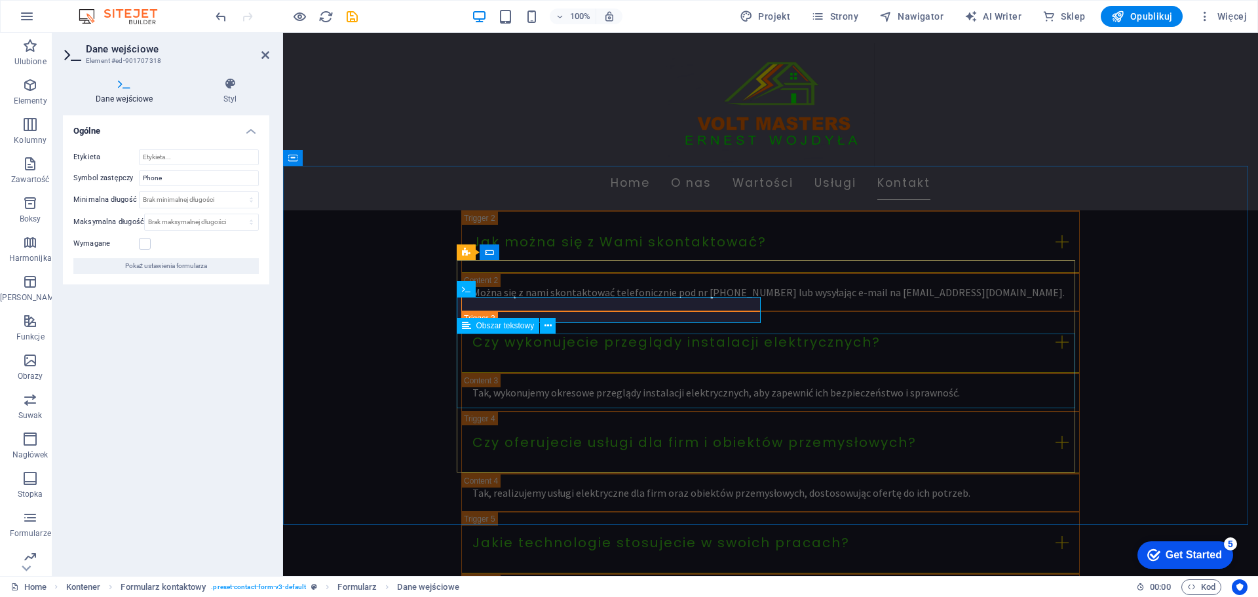
scroll to position [2947, 0]
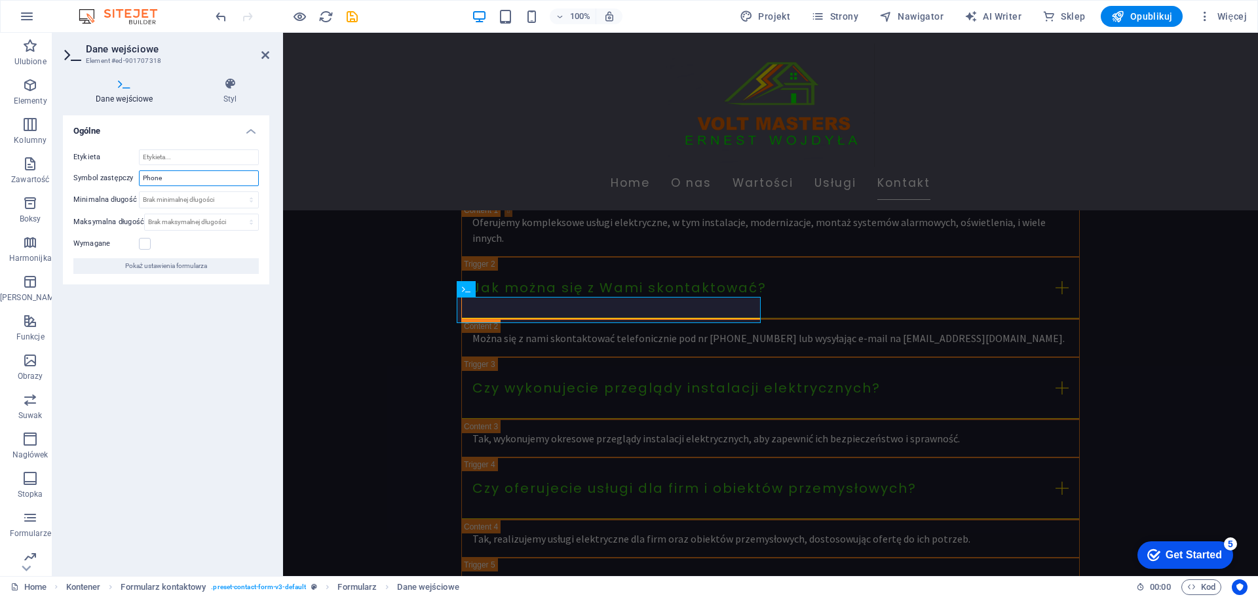
drag, startPoint x: 153, startPoint y: 180, endPoint x: 91, endPoint y: 180, distance: 61.6
click at [91, 180] on div "Symbol zastępczy Phone" at bounding box center [165, 178] width 185 height 16
click at [145, 179] on input "numer telefonu" at bounding box center [199, 178] width 120 height 16
type input "Numer telefonu"
click at [140, 240] on label at bounding box center [145, 244] width 12 height 12
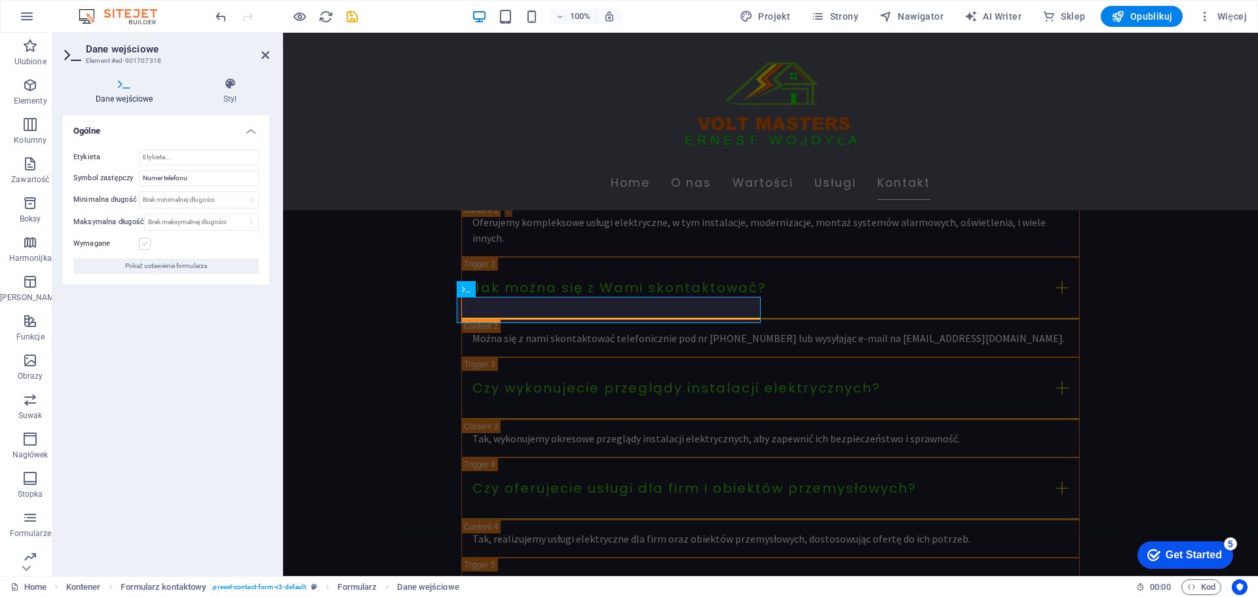
click at [0, 0] on input "Wymagane" at bounding box center [0, 0] width 0 height 0
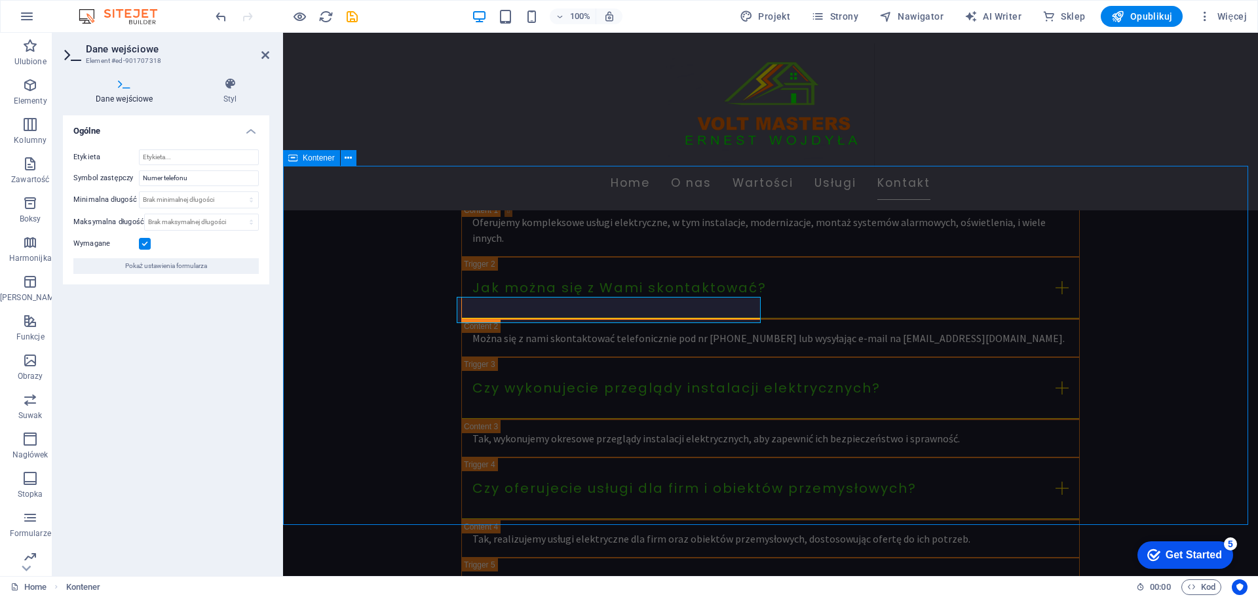
scroll to position [2992, 0]
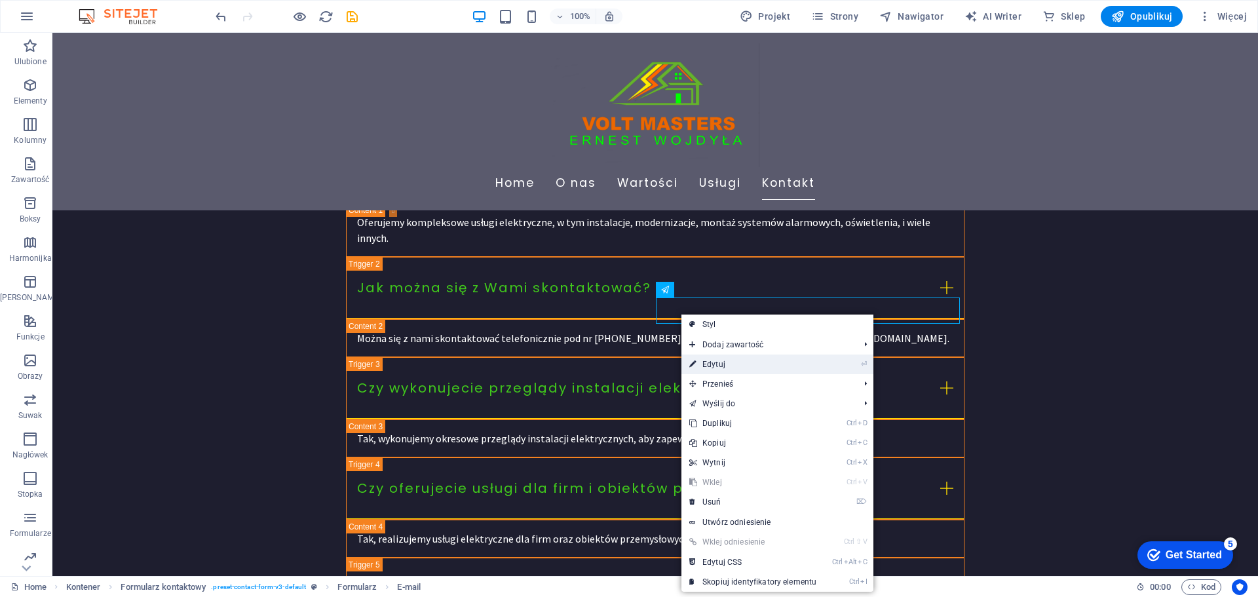
drag, startPoint x: 715, startPoint y: 368, endPoint x: 428, endPoint y: 331, distance: 289.9
click at [715, 368] on link "⏎ Edytuj" at bounding box center [752, 364] width 143 height 20
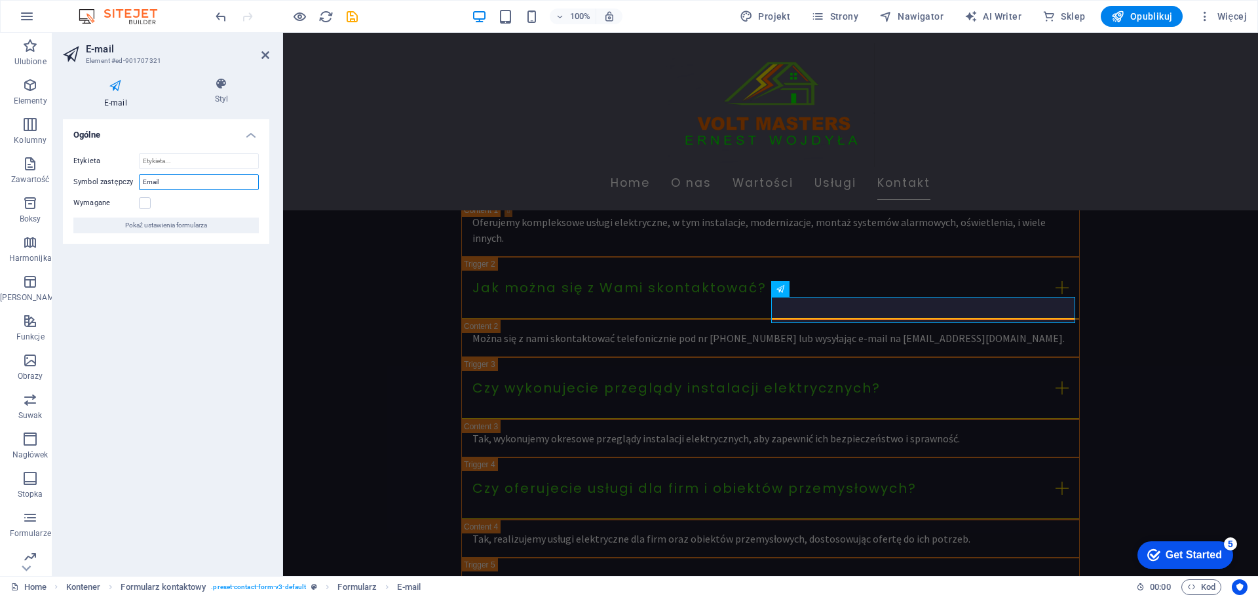
click at [144, 182] on input "Email" at bounding box center [199, 182] width 120 height 16
type input "E-mail"
click at [143, 203] on label at bounding box center [145, 203] width 12 height 12
click at [0, 0] on input "Wymagane" at bounding box center [0, 0] width 0 height 0
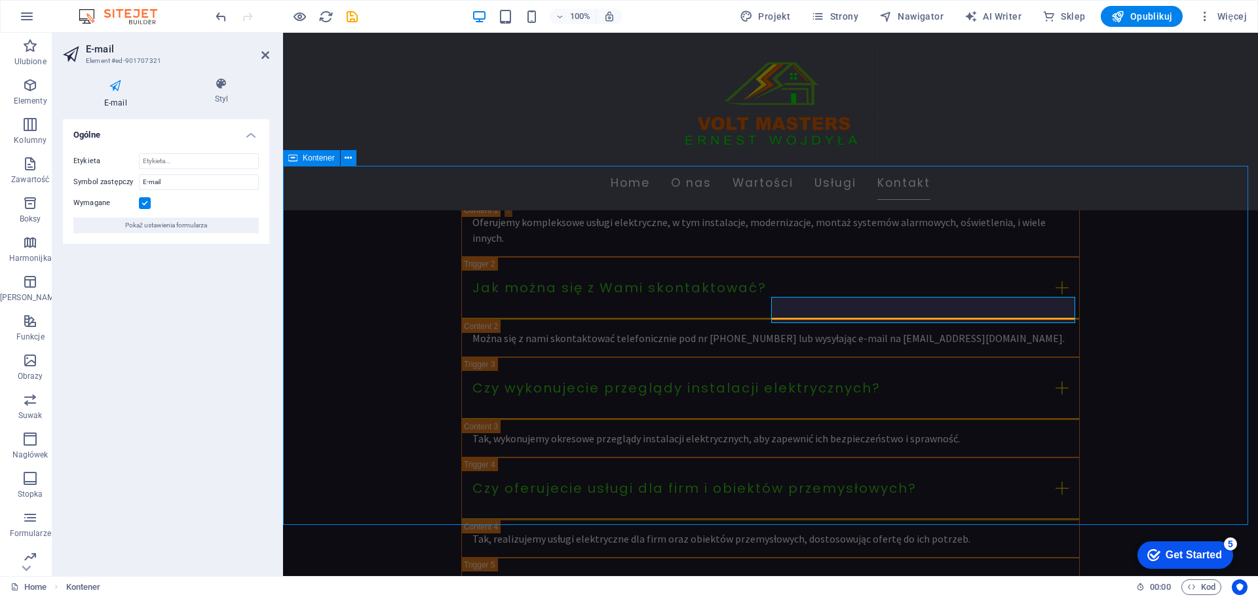
scroll to position [2992, 0]
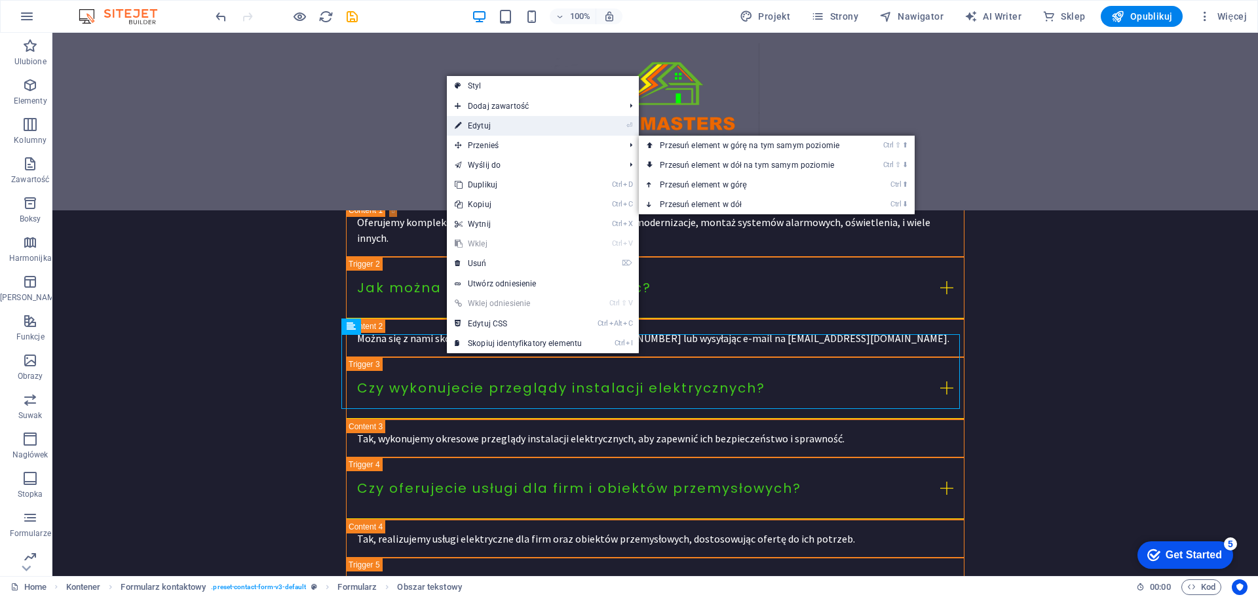
click at [481, 127] on link "⏎ Edytuj" at bounding box center [518, 126] width 143 height 20
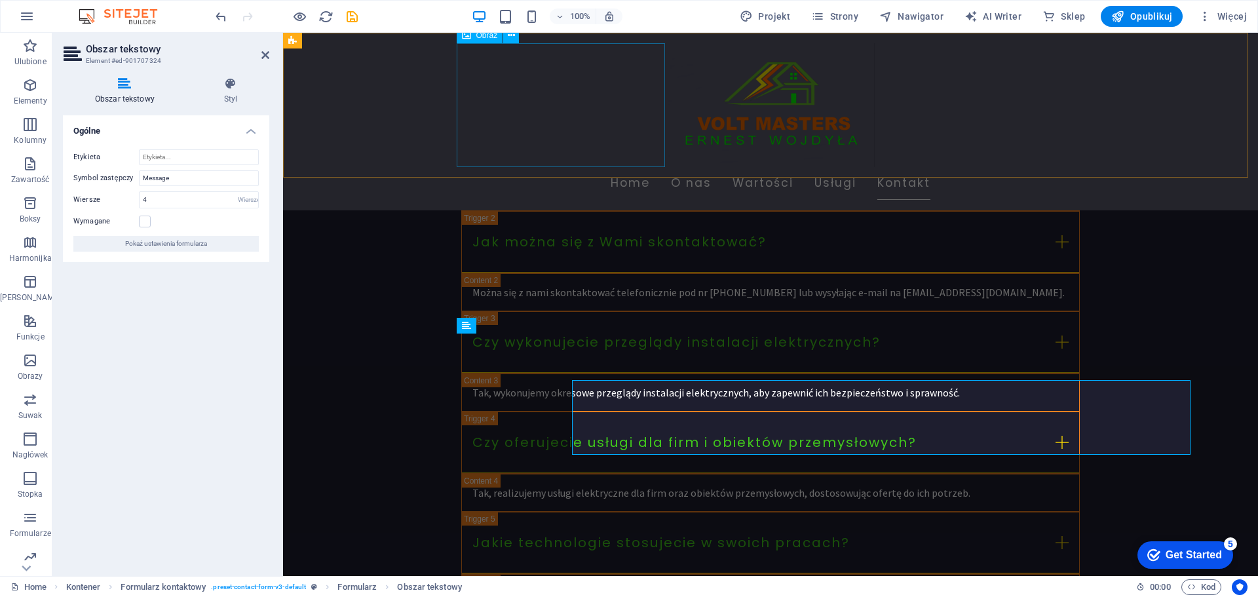
scroll to position [2947, 0]
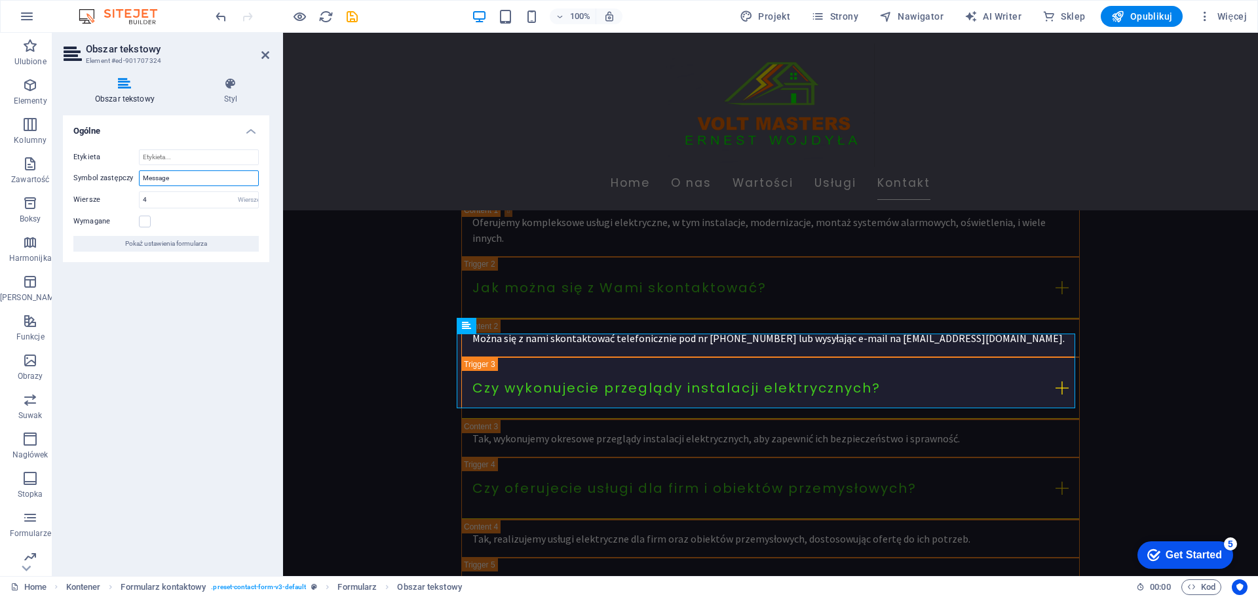
drag, startPoint x: 182, startPoint y: 178, endPoint x: 90, endPoint y: 174, distance: 92.5
click at [90, 174] on div "Symbol zastępczy Message" at bounding box center [165, 178] width 185 height 16
type input "Twoja wiadomość"
drag, startPoint x: 187, startPoint y: 200, endPoint x: 141, endPoint y: 197, distance: 46.0
click at [141, 197] on input "4" at bounding box center [199, 200] width 119 height 16
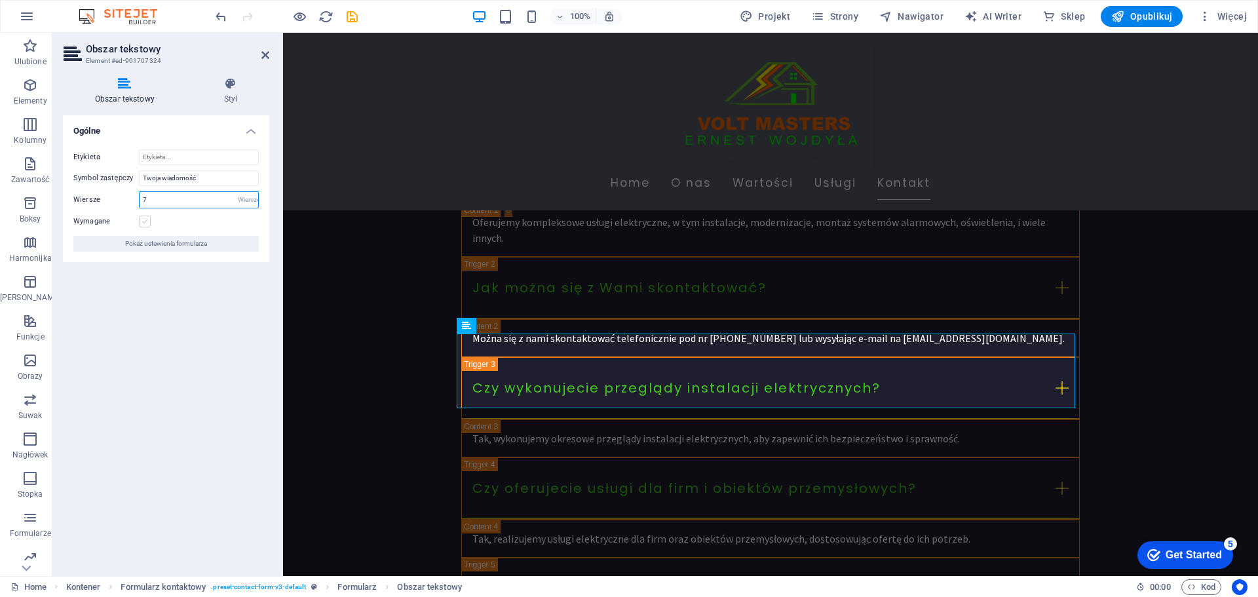
type input "7"
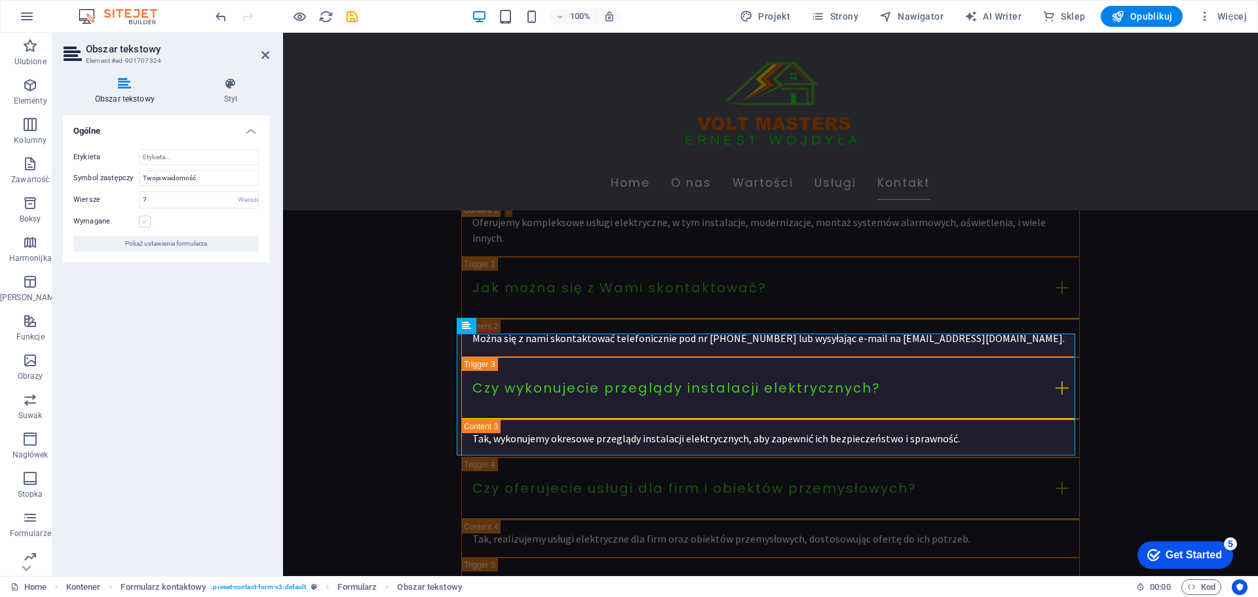
click at [147, 217] on label at bounding box center [145, 222] width 12 height 12
click at [0, 0] on input "Wymagane" at bounding box center [0, 0] width 0 height 0
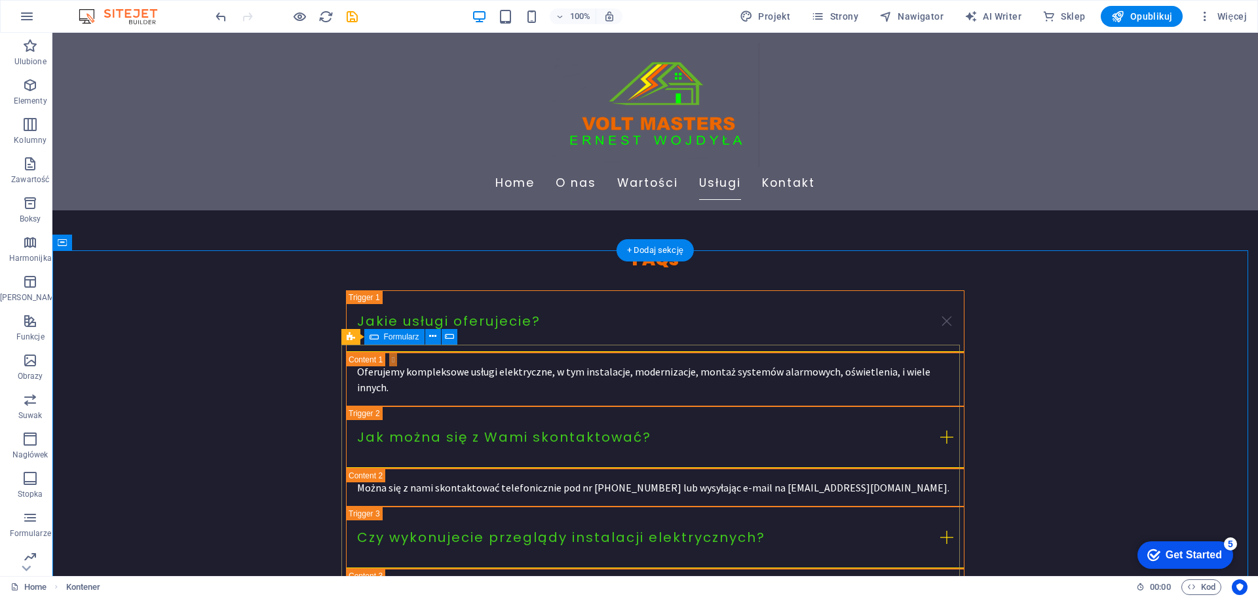
scroll to position [2974, 0]
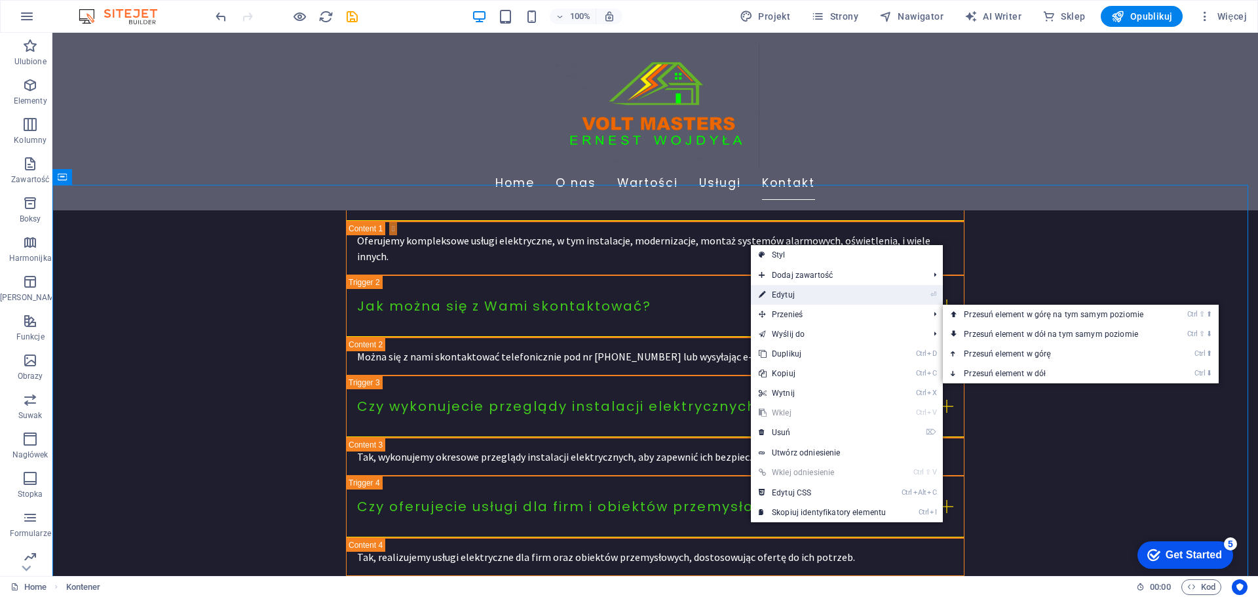
drag, startPoint x: 778, startPoint y: 299, endPoint x: 491, endPoint y: 269, distance: 288.6
click at [778, 299] on link "⏎ Edytuj" at bounding box center [822, 295] width 143 height 20
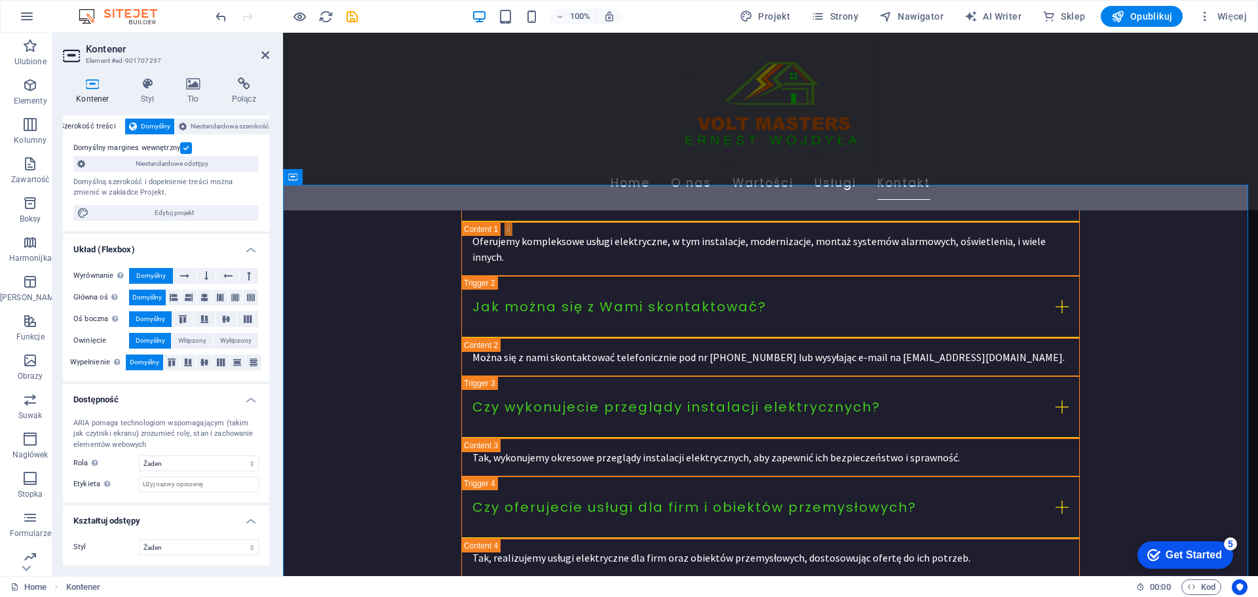
scroll to position [0, 0]
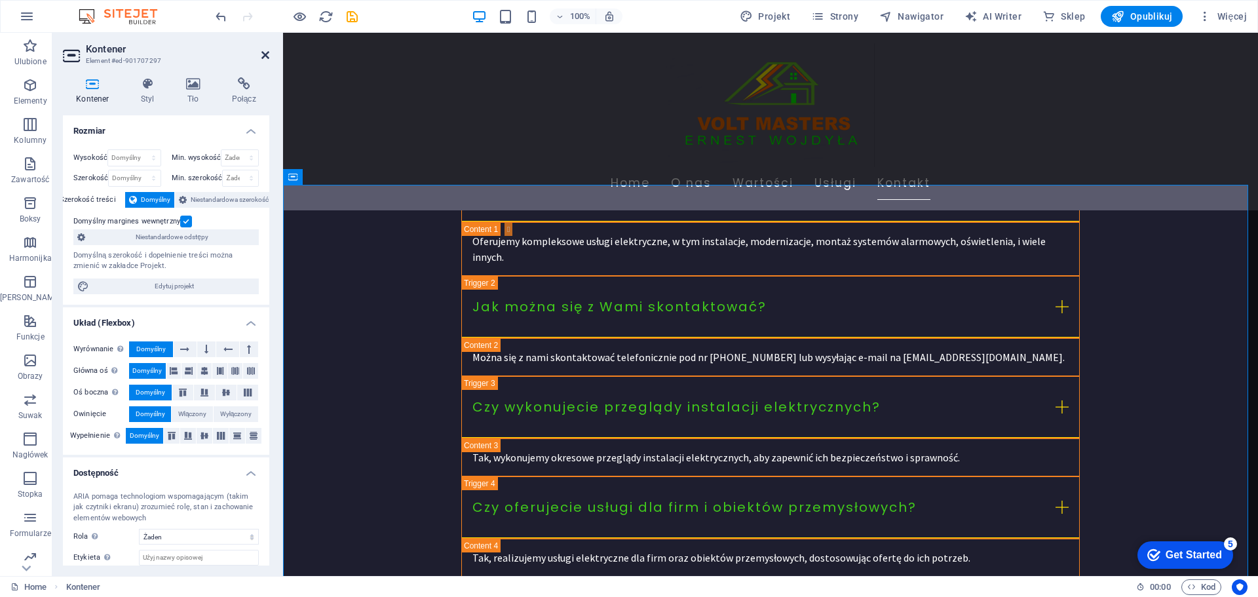
click at [267, 52] on icon at bounding box center [265, 55] width 8 height 10
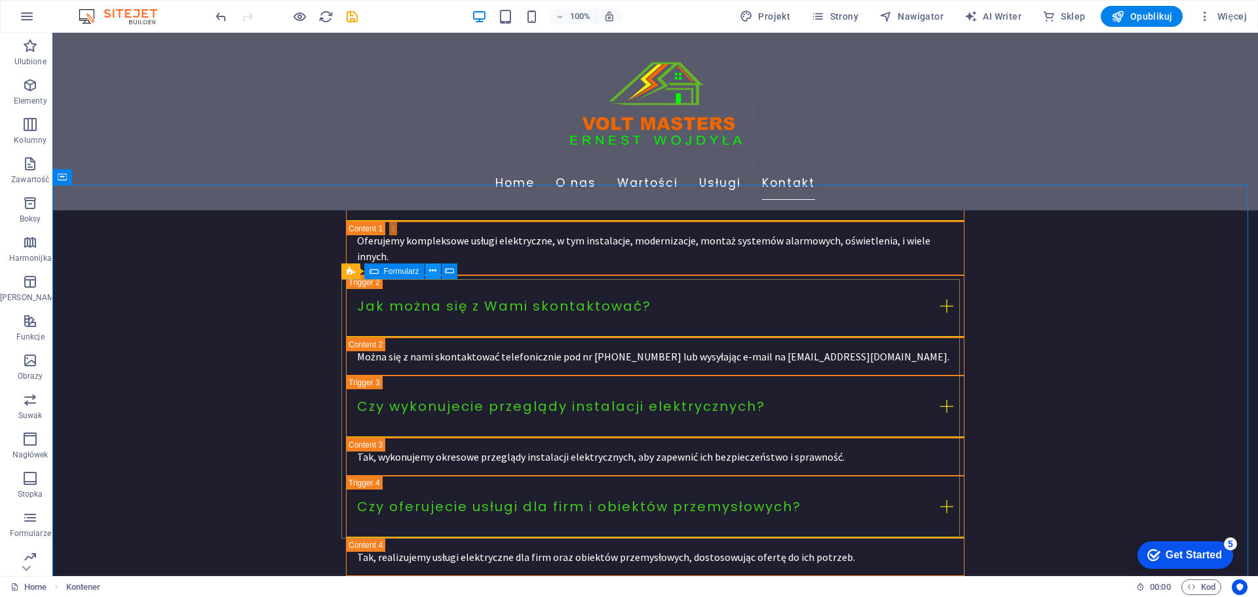
click at [430, 269] on icon at bounding box center [432, 271] width 7 height 14
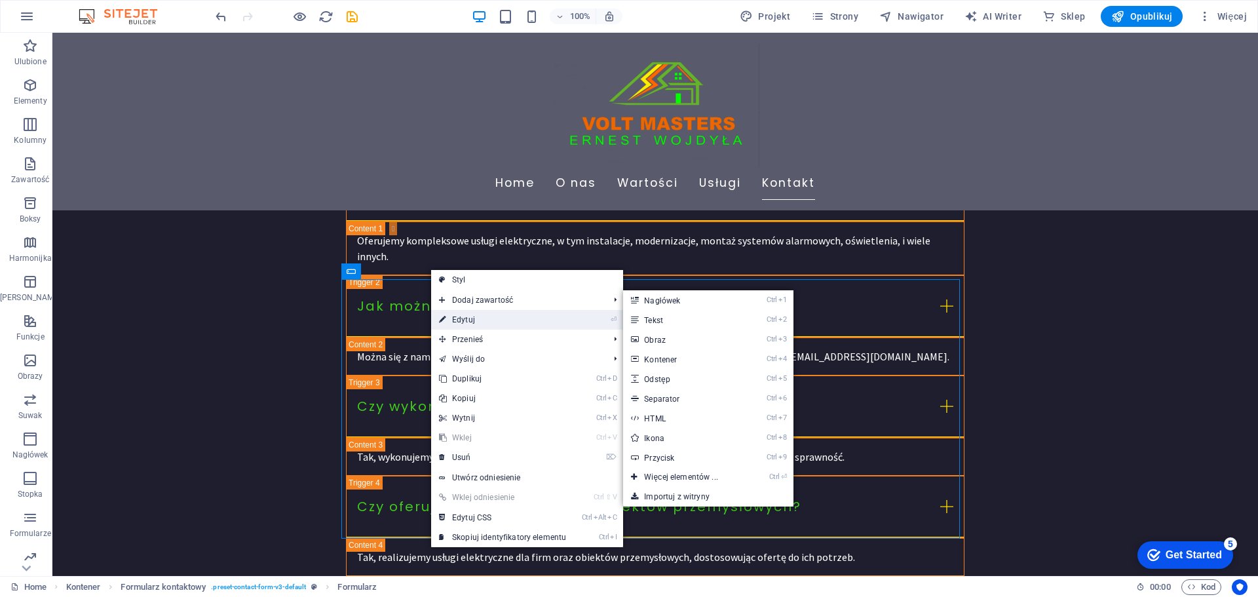
click at [467, 320] on link "⏎ Edytuj" at bounding box center [502, 320] width 143 height 20
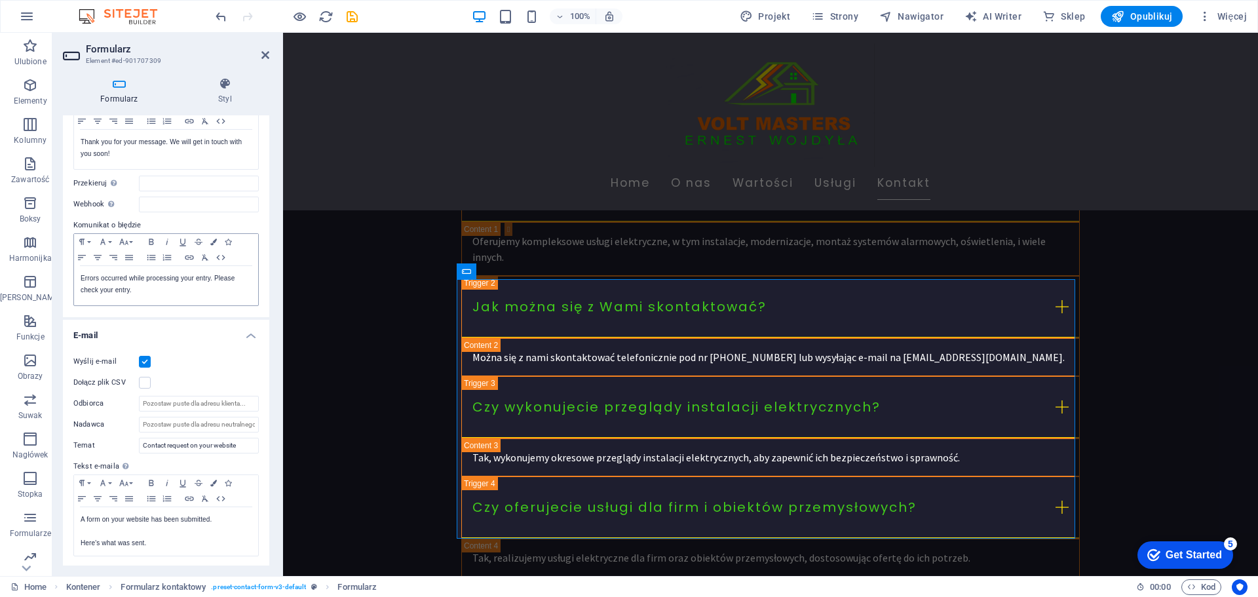
scroll to position [197, 0]
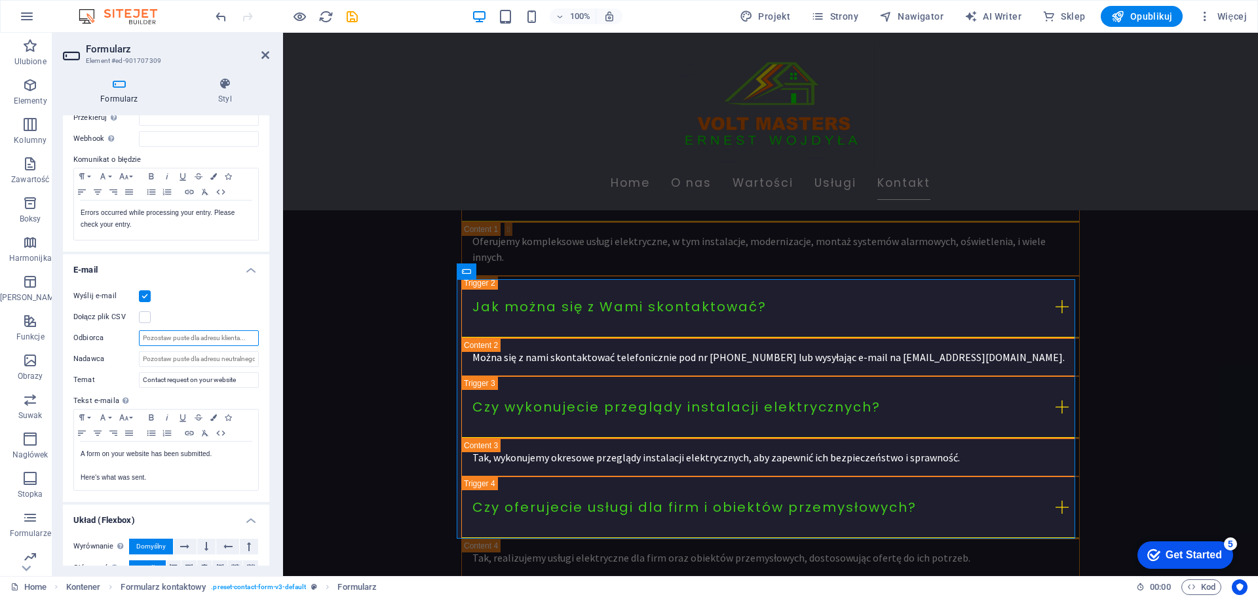
click at [185, 333] on input "Odbiorca" at bounding box center [199, 338] width 120 height 16
type input "[EMAIL_ADDRESS]"
